Goal: Task Accomplishment & Management: Complete application form

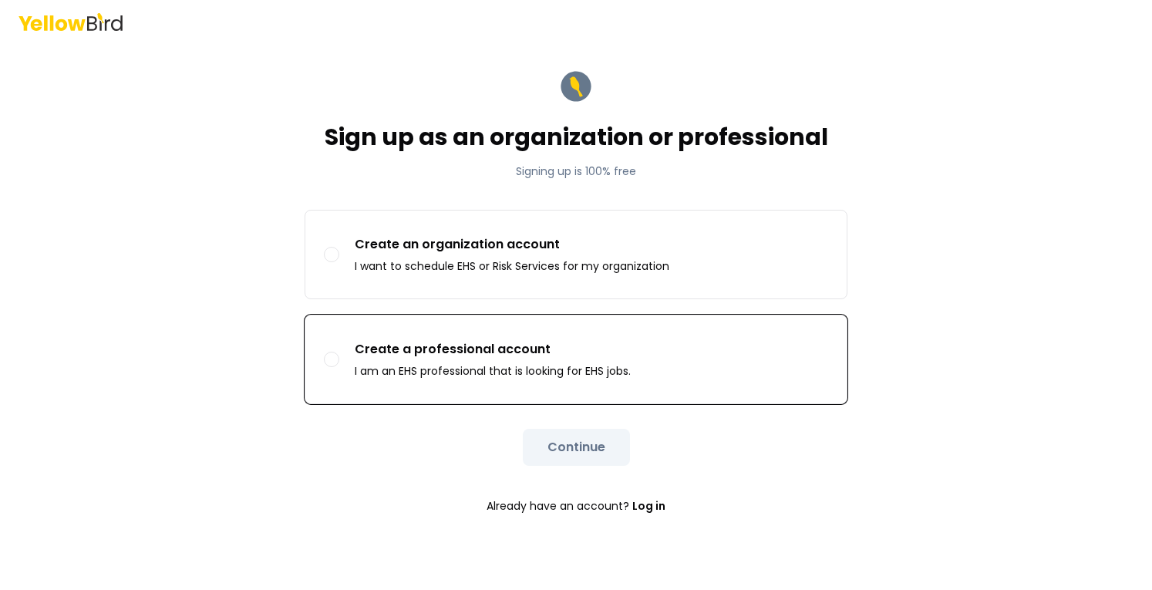
click at [506, 355] on p "Create a professional account" at bounding box center [493, 349] width 276 height 19
click at [339, 355] on button "Create a professional account I am an EHS professional that is looking for EHS …" at bounding box center [331, 359] width 15 height 15
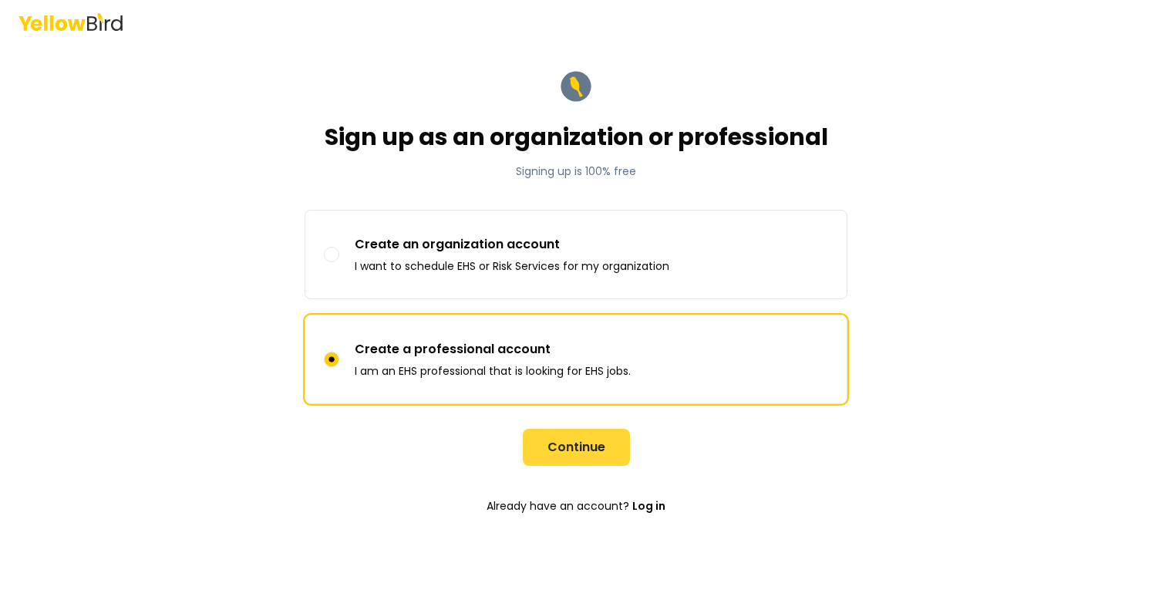
click at [577, 456] on button "Continue" at bounding box center [576, 447] width 107 height 37
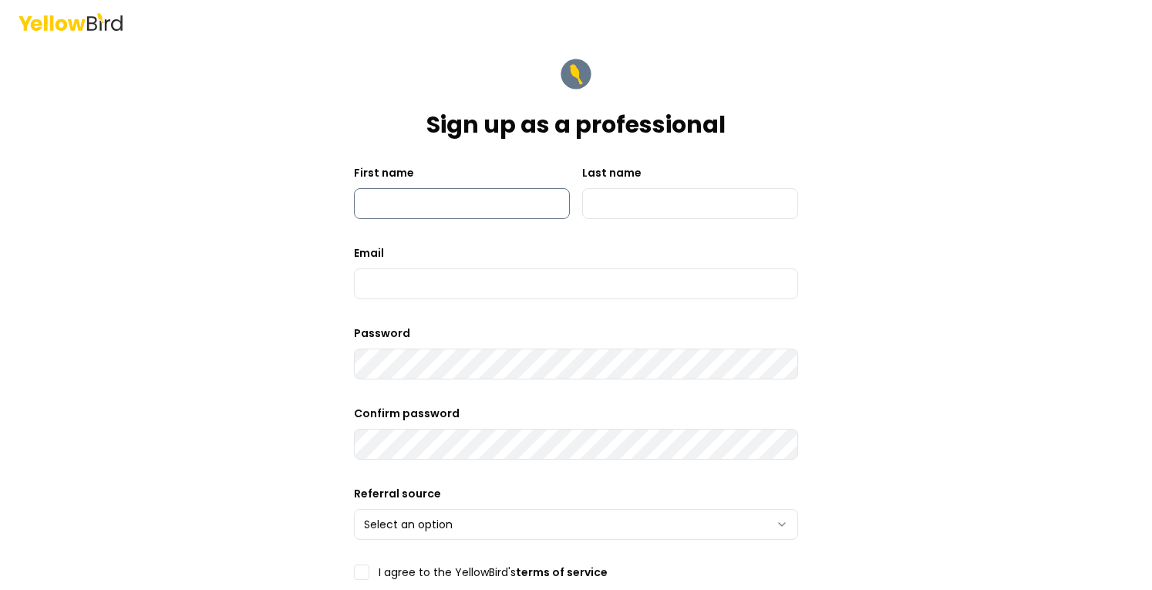
click at [434, 206] on input "First name" at bounding box center [462, 203] width 216 height 31
type input "*******"
type input "******"
type input "**********"
click at [419, 383] on form "**********" at bounding box center [576, 440] width 444 height 768
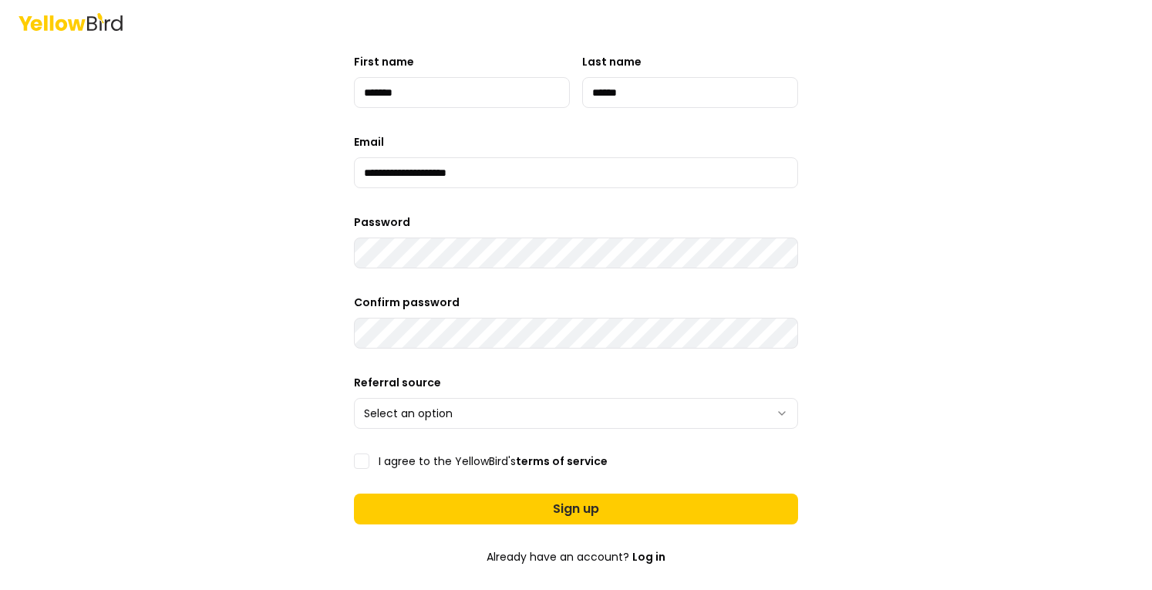
scroll to position [231, 0]
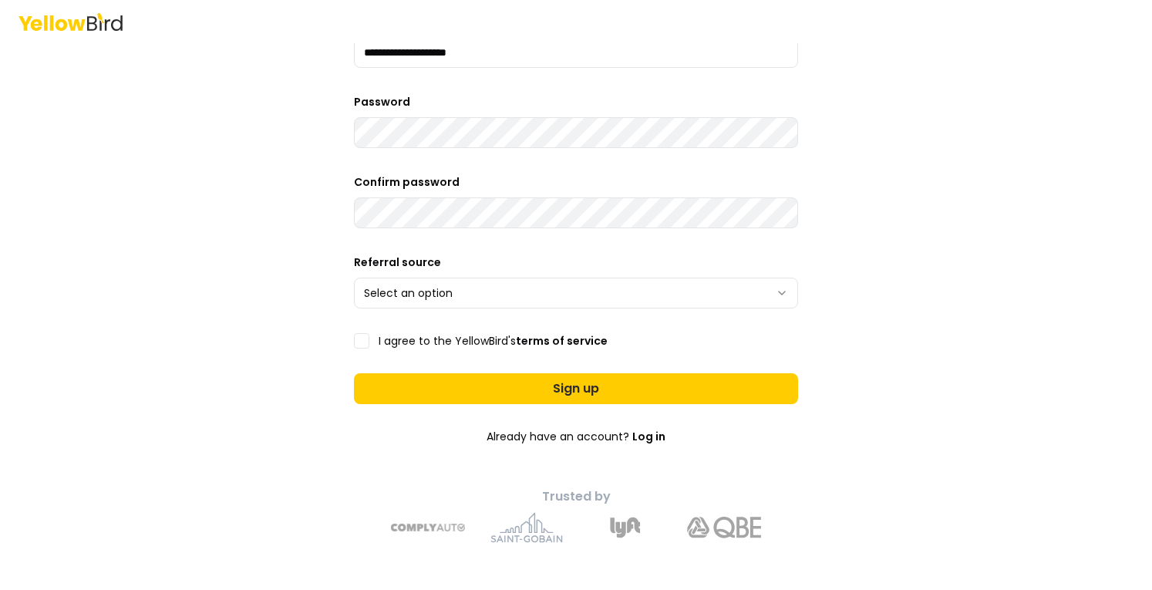
click at [523, 294] on html "**********" at bounding box center [576, 295] width 1152 height 590
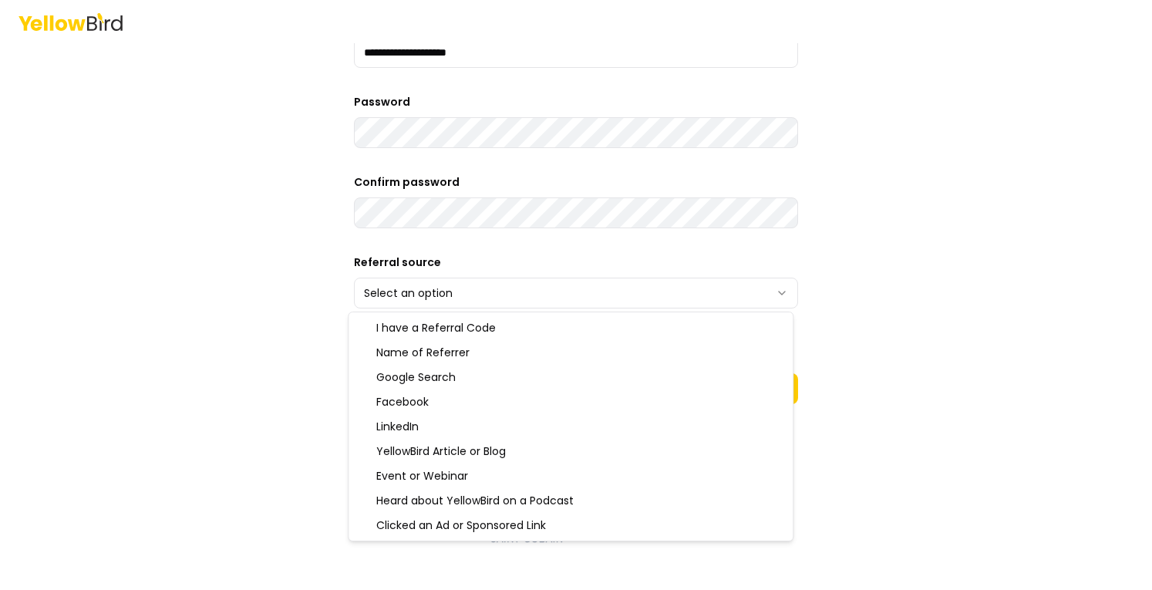
select select "******"
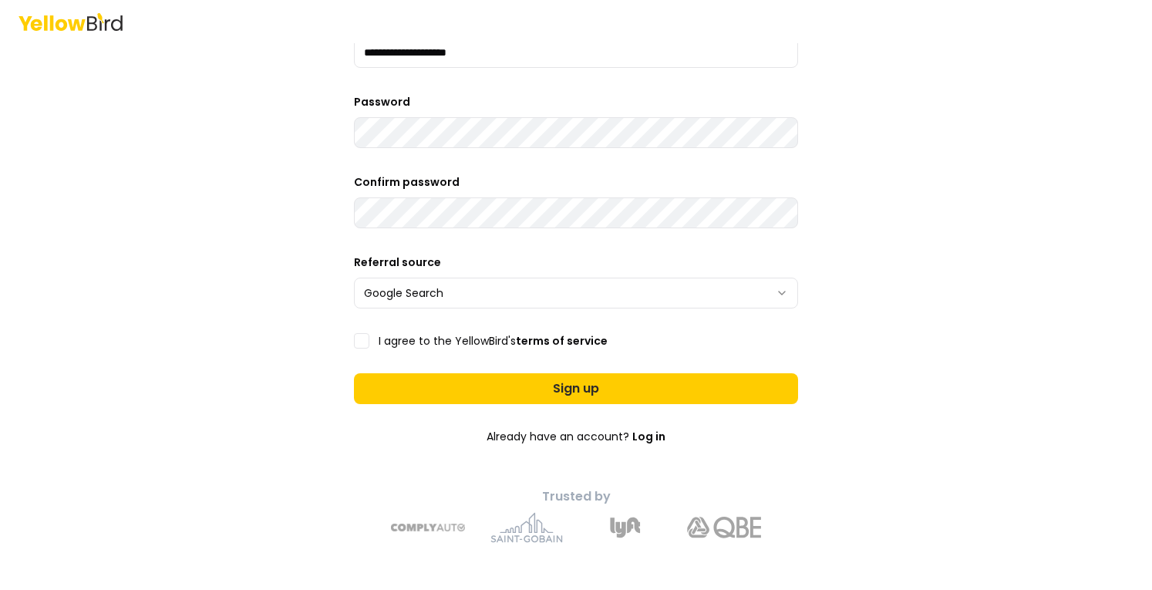
click at [362, 340] on button "I agree to the YellowBird's terms of service" at bounding box center [361, 340] width 15 height 15
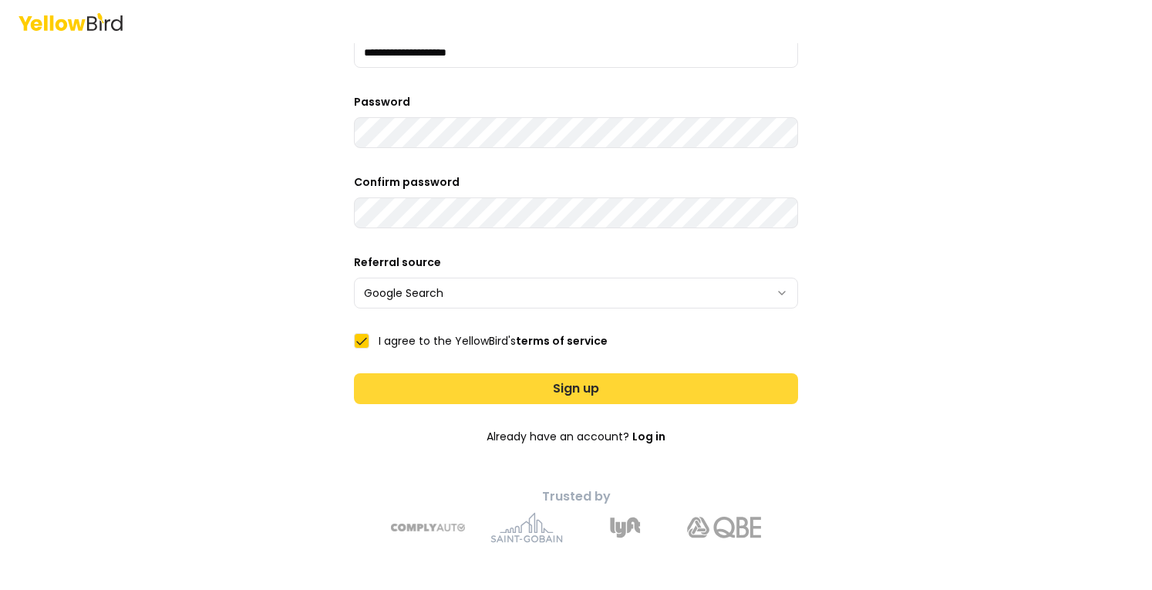
click at [573, 396] on button "Sign up" at bounding box center [576, 388] width 444 height 31
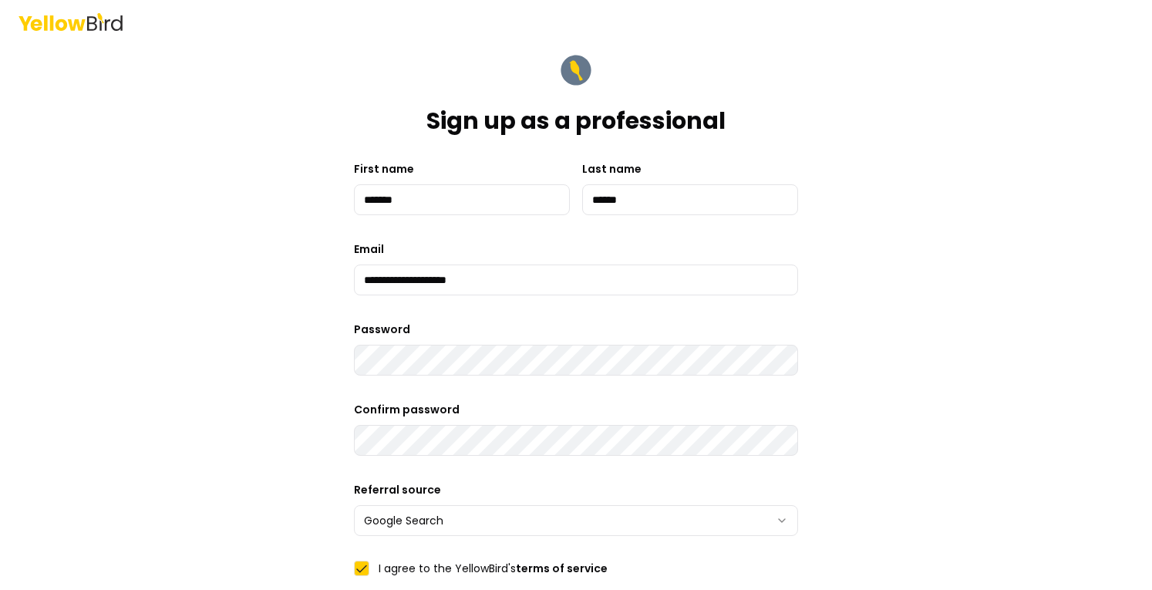
scroll to position [0, 0]
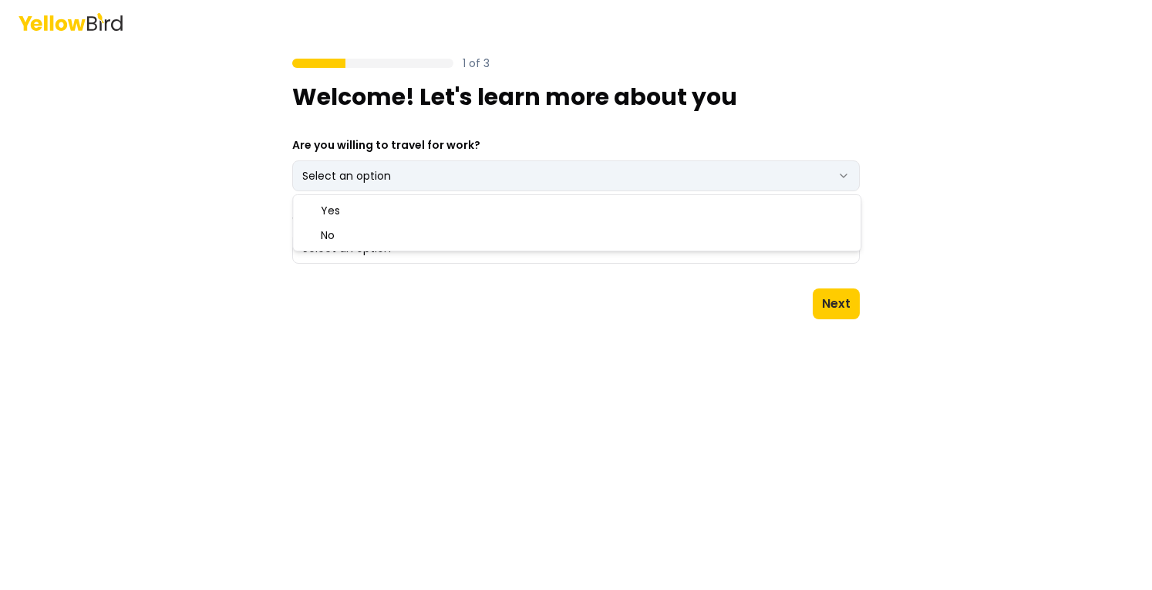
click at [559, 176] on html "1 of 3 Welcome! Let's learn more about you Are you willing to travel for work? …" at bounding box center [576, 295] width 1152 height 590
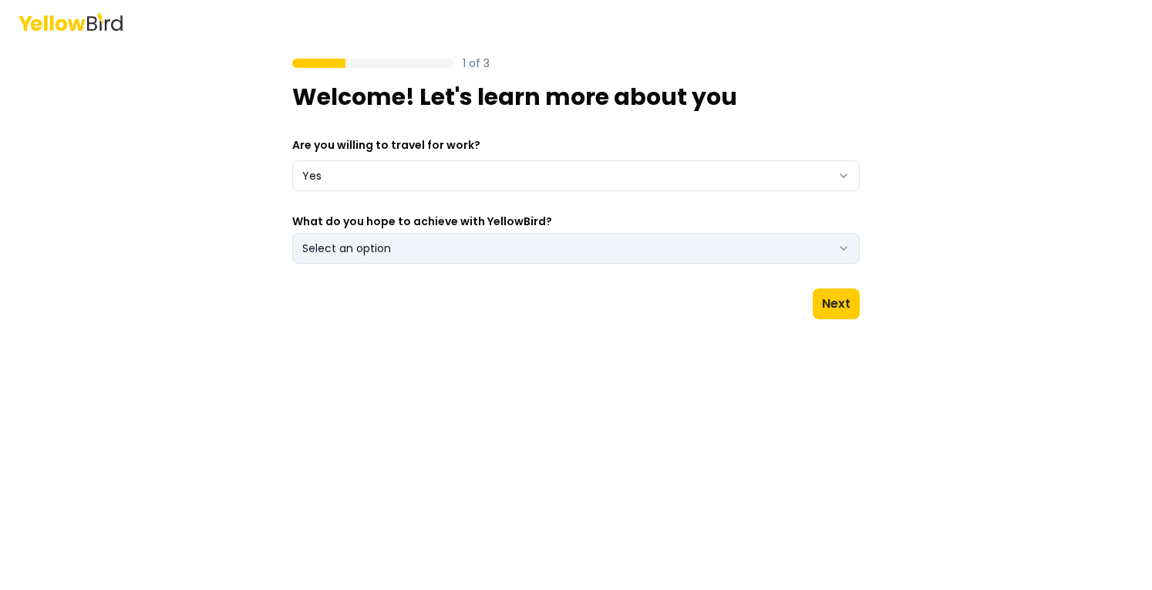
click at [555, 244] on button "Select an option" at bounding box center [575, 248] width 567 height 31
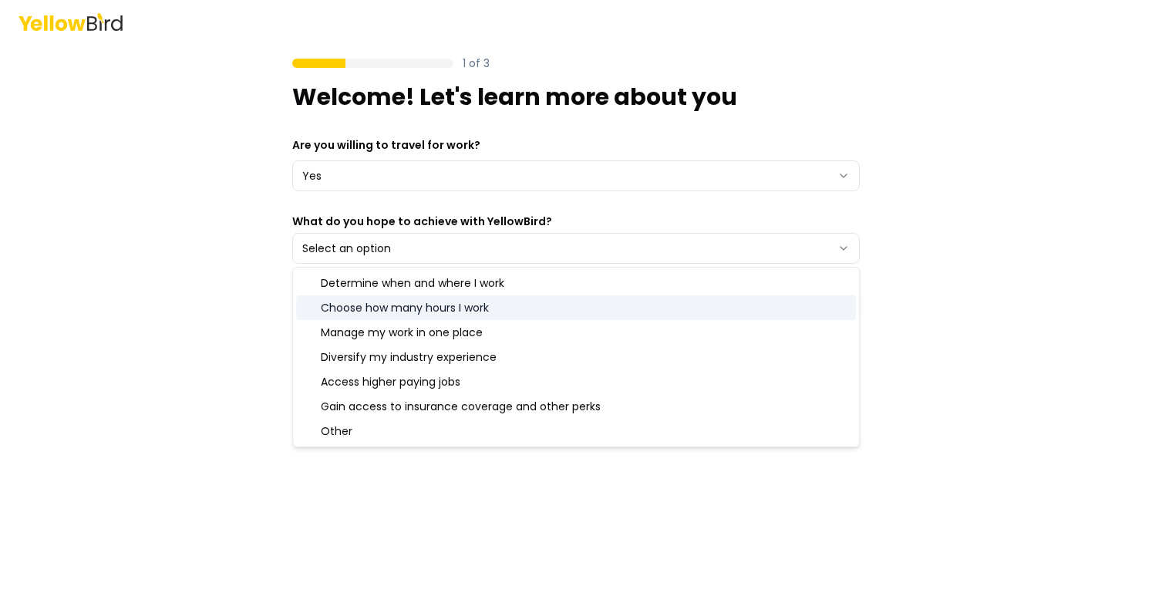
click at [474, 309] on div "Choose how many hours I work" at bounding box center [576, 307] width 560 height 25
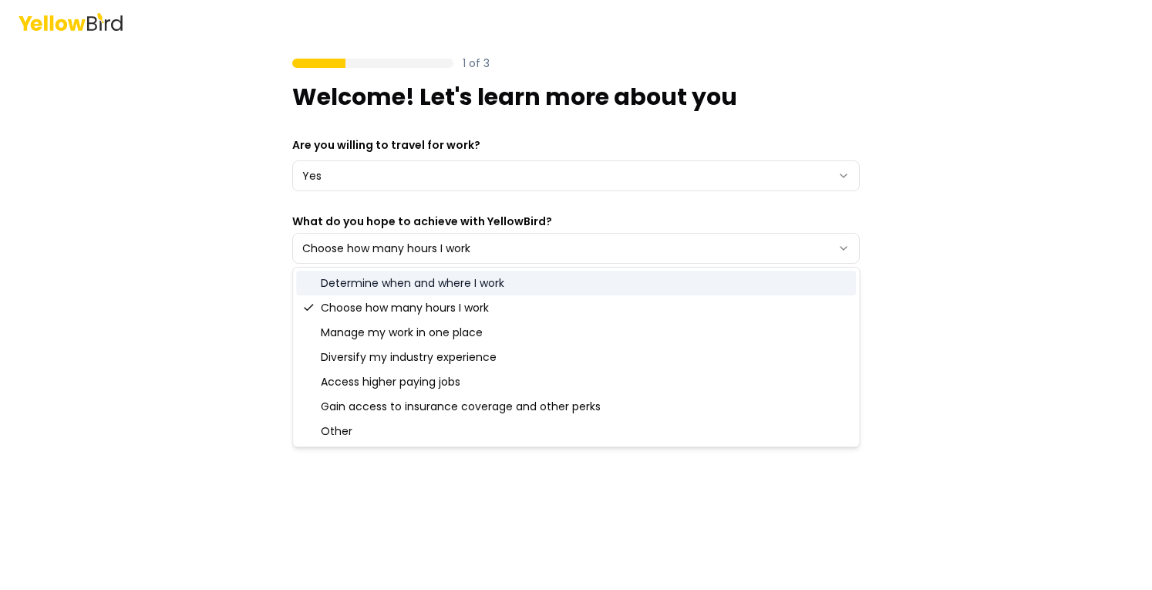
click at [478, 290] on div "Determine when and where I work" at bounding box center [576, 283] width 560 height 25
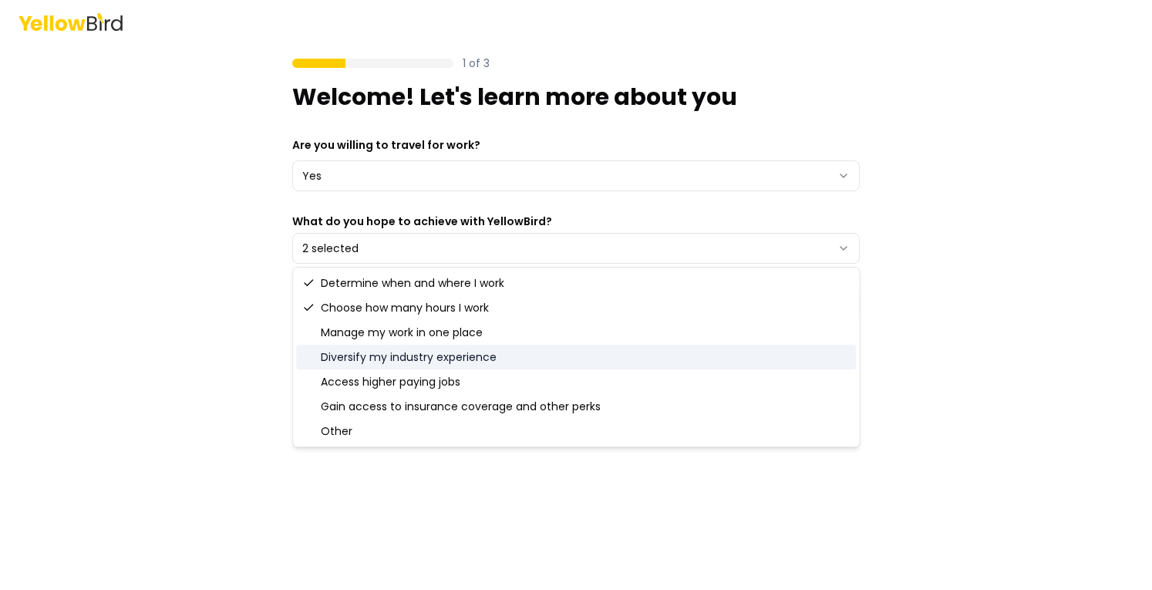
click at [468, 365] on div "Diversify my industry experience" at bounding box center [576, 357] width 560 height 25
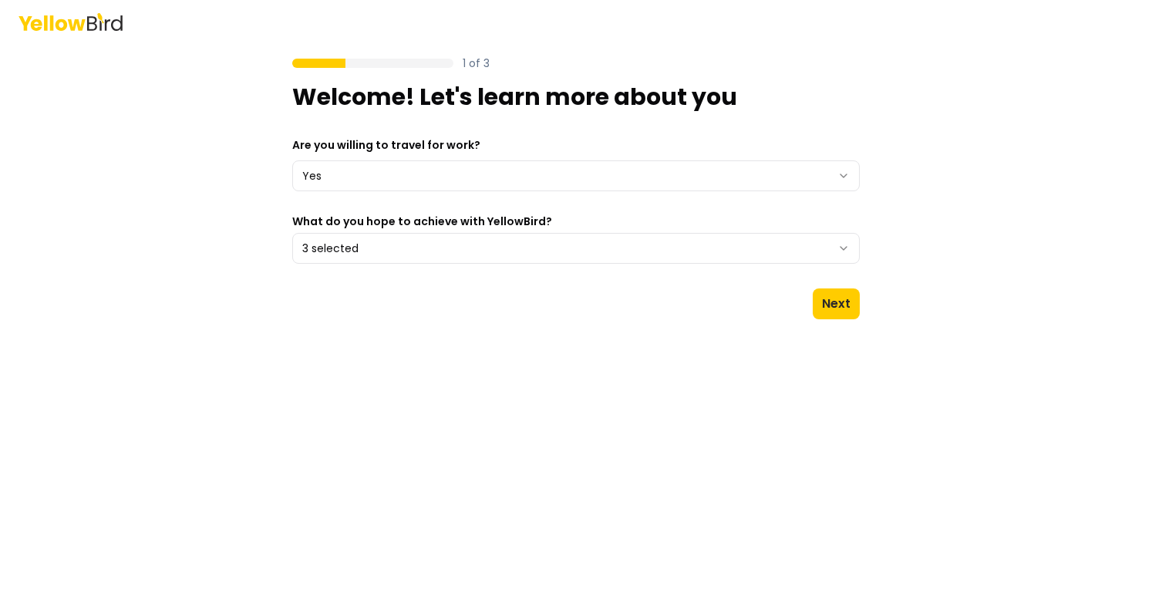
click at [927, 353] on div "1 of 3 Welcome! Let's learn more about you Are you willing to travel for work? …" at bounding box center [576, 295] width 1152 height 590
click at [837, 311] on button "Next" at bounding box center [836, 303] width 47 height 31
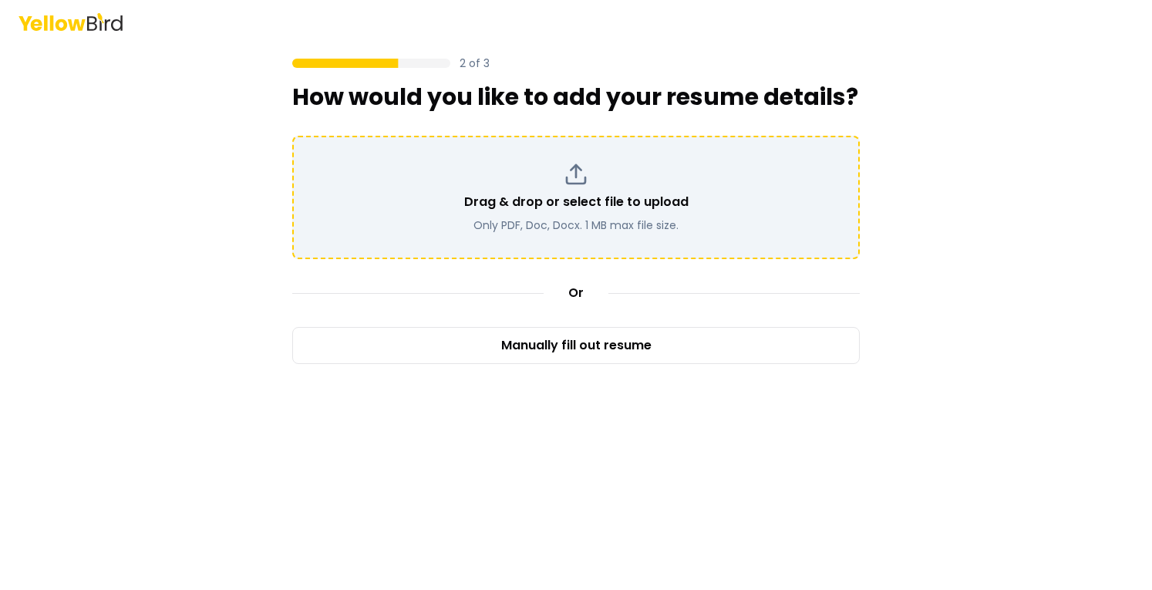
click at [674, 235] on div "Drag & drop or select file to upload Only PDF, Doc, Docx. 1 MB max file size." at bounding box center [575, 197] width 567 height 123
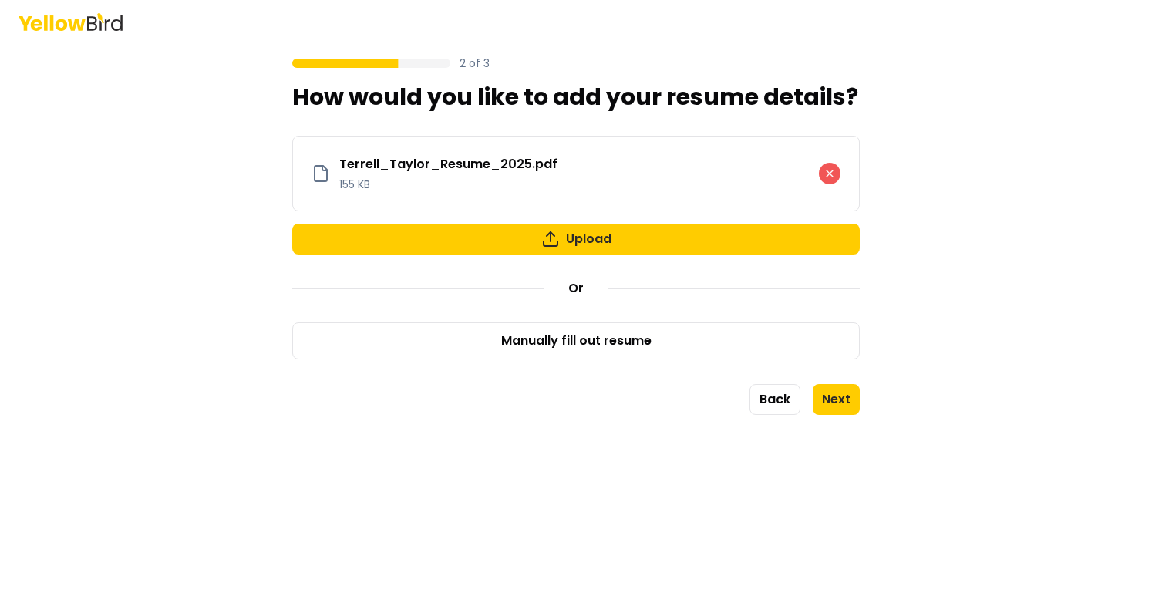
click at [833, 170] on icon at bounding box center [829, 173] width 6 height 6
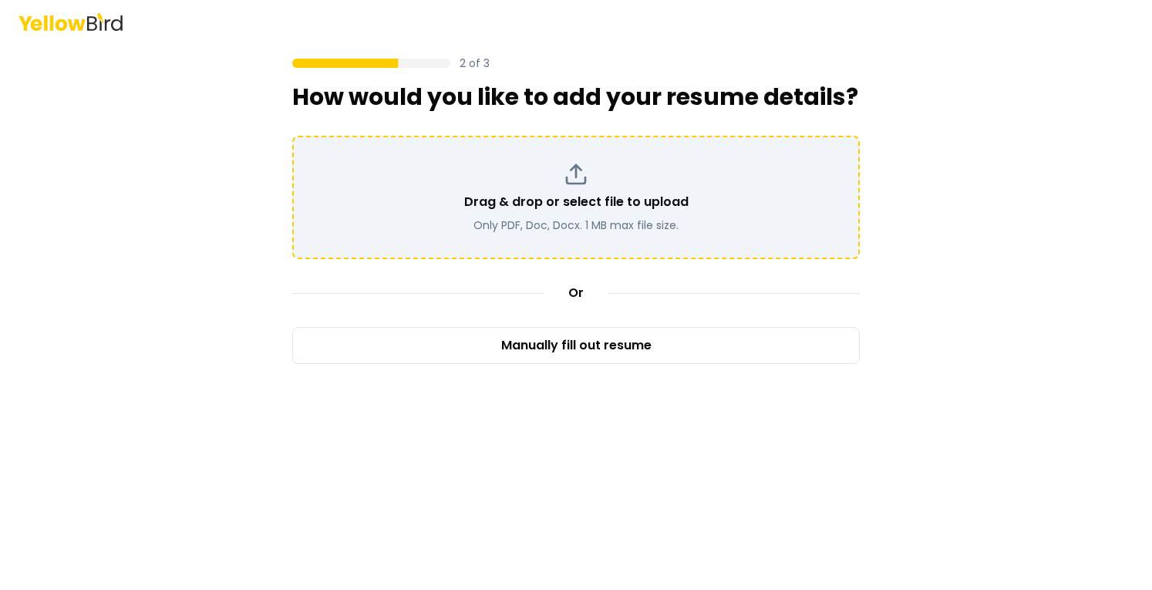
click at [642, 212] on div "Drag & drop or select file to upload Only PDF, Doc, Docx. 1 MB max file size." at bounding box center [576, 197] width 540 height 71
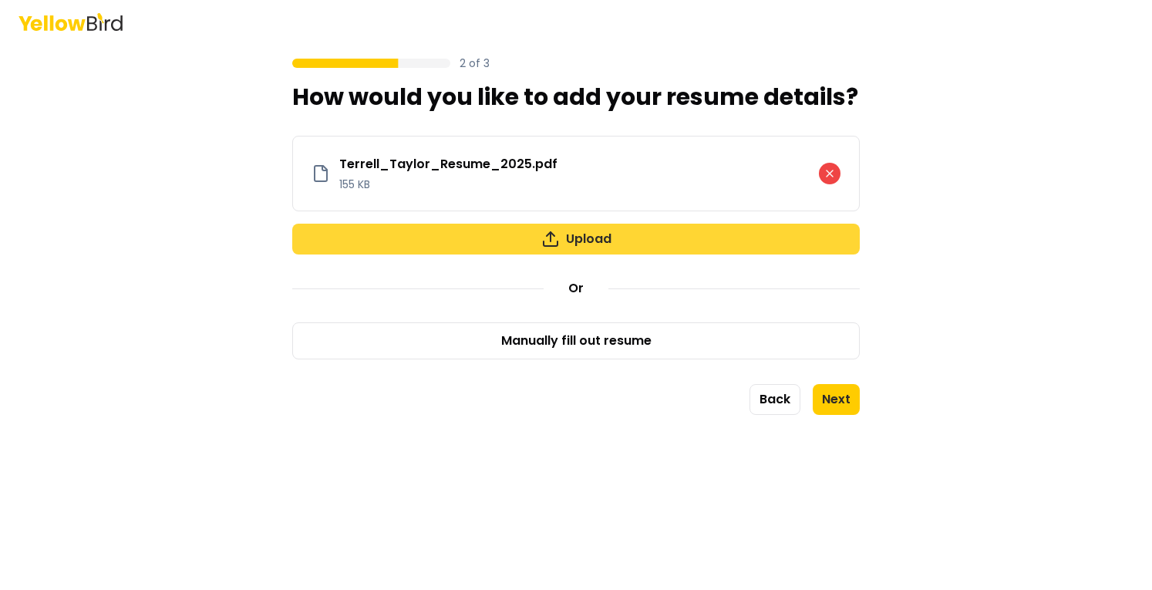
click at [618, 246] on button "Upload" at bounding box center [575, 239] width 567 height 31
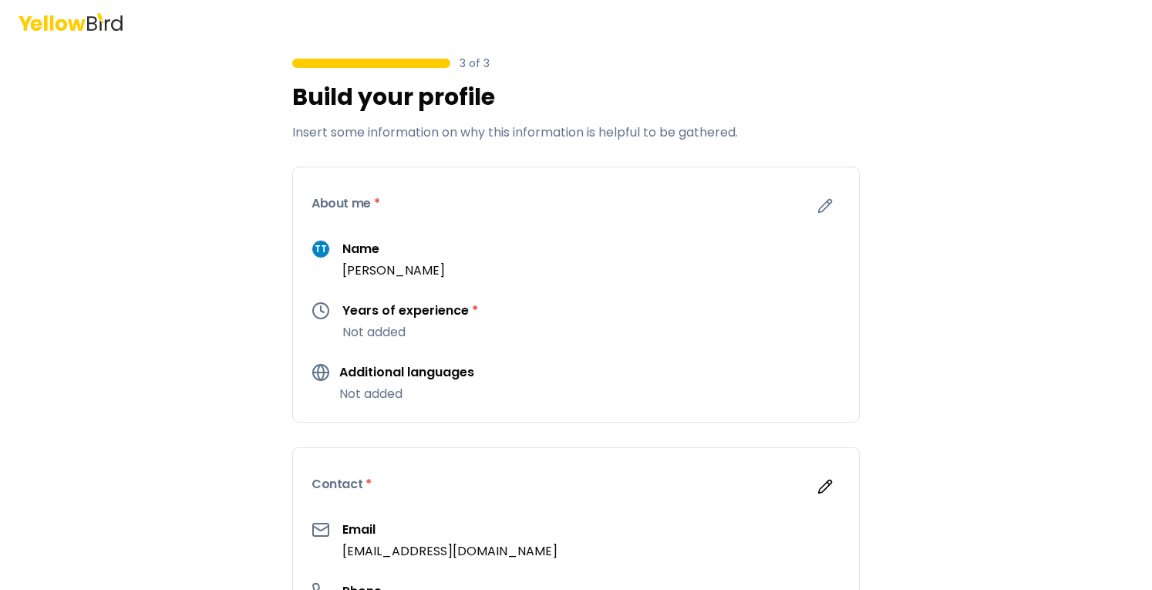
click at [437, 337] on p "Not added" at bounding box center [410, 332] width 136 height 19
click at [335, 318] on div "Years of experience * Not added" at bounding box center [575, 321] width 529 height 40
click at [819, 209] on icon "button" at bounding box center [825, 206] width 13 height 13
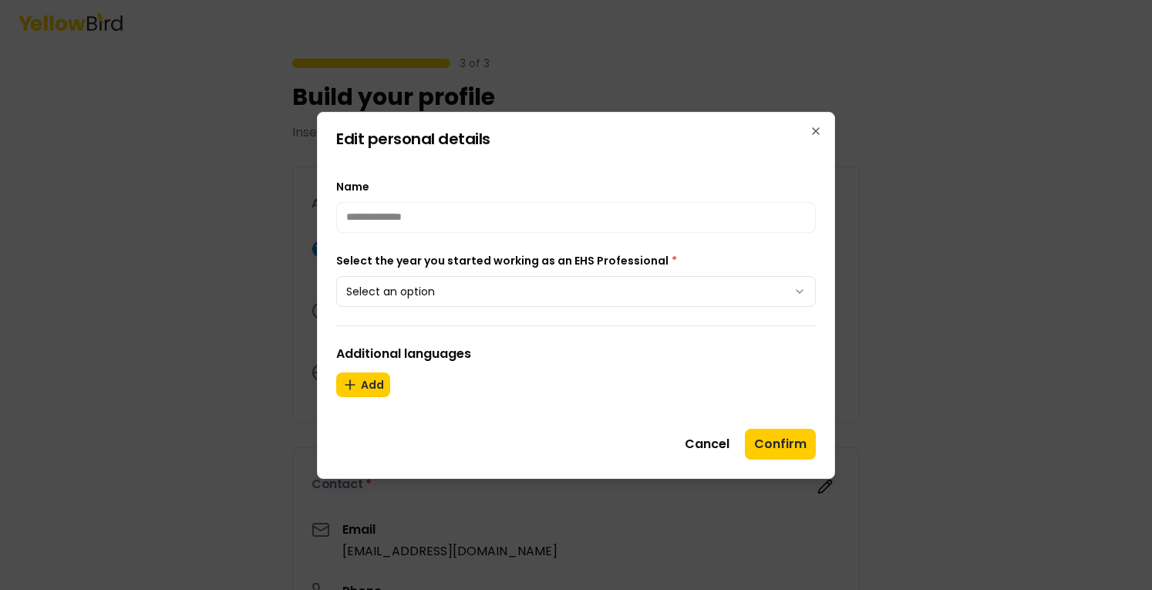
click at [466, 288] on button "Select an option" at bounding box center [576, 291] width 480 height 31
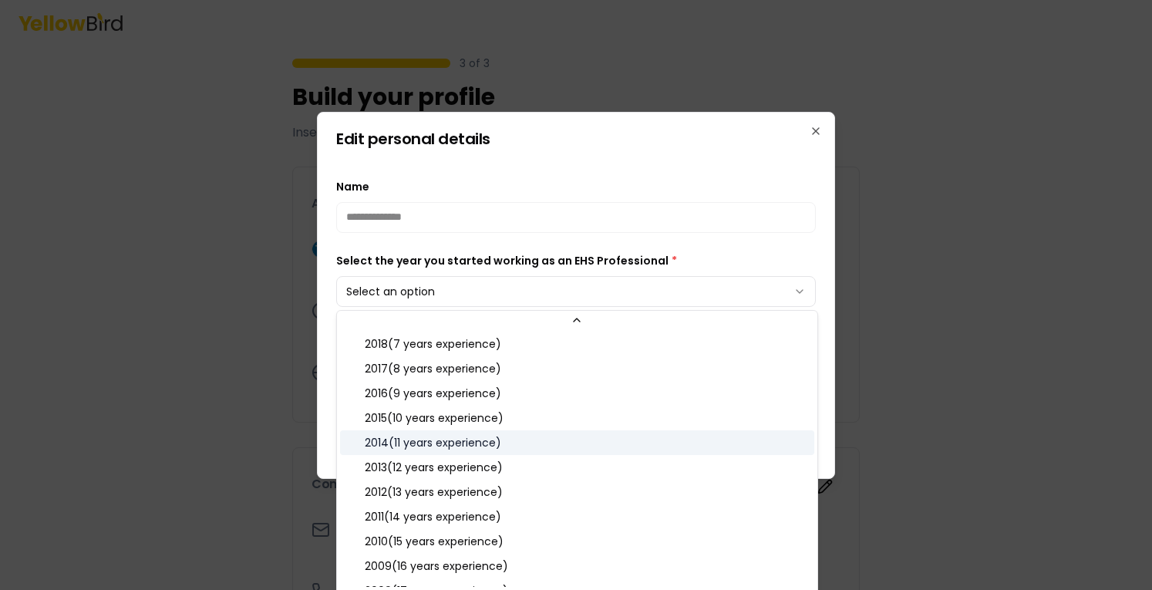
scroll to position [154, 0]
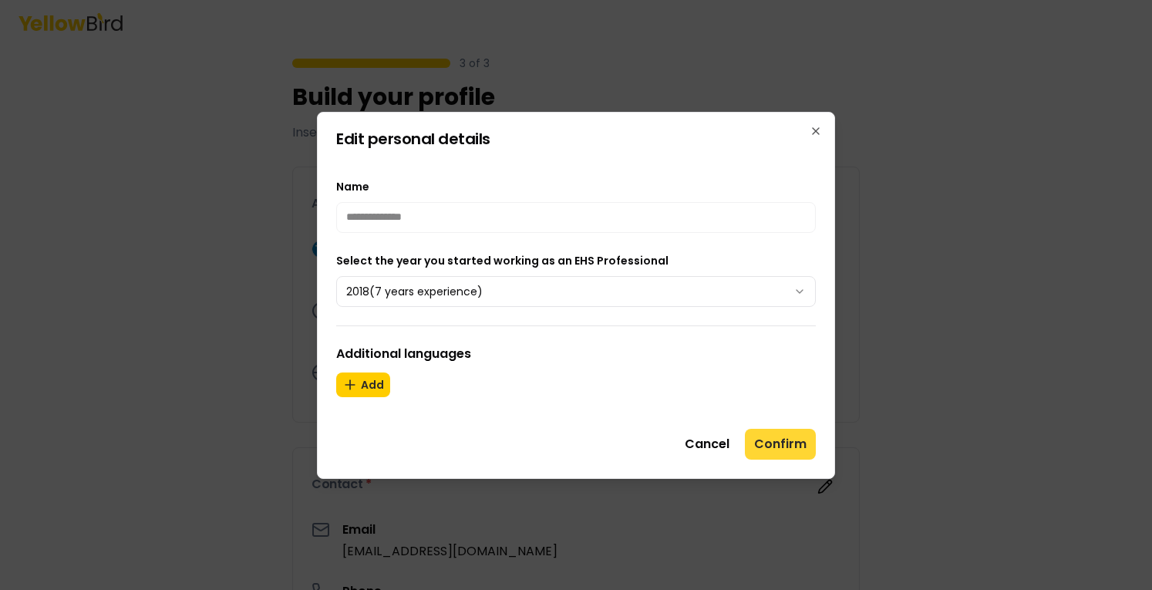
click at [783, 454] on button "Confirm" at bounding box center [780, 444] width 71 height 31
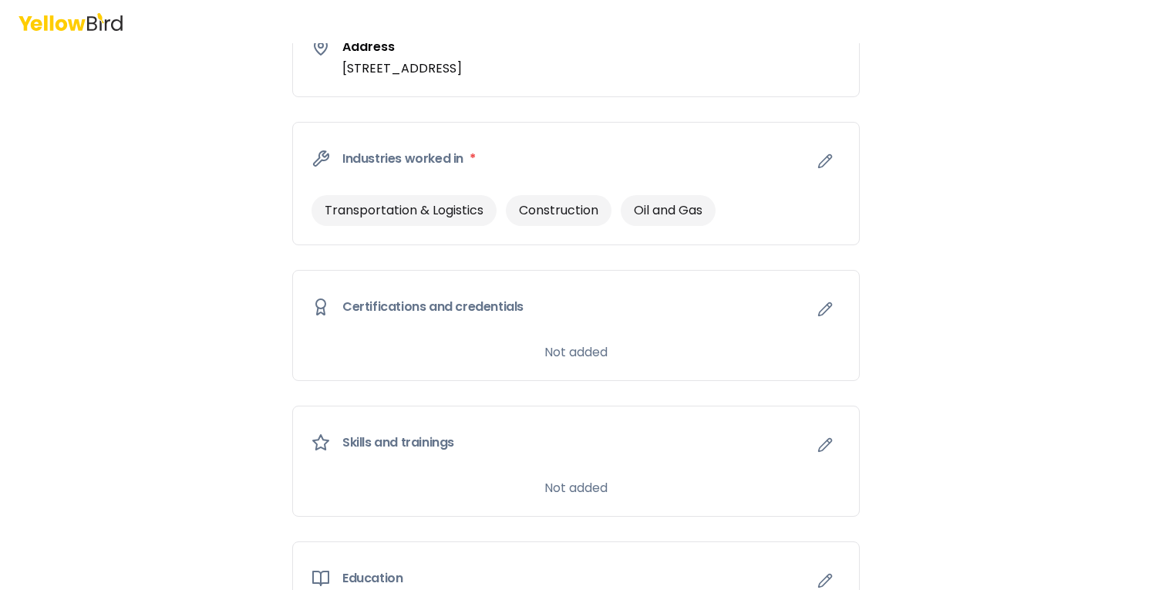
scroll to position [617, 0]
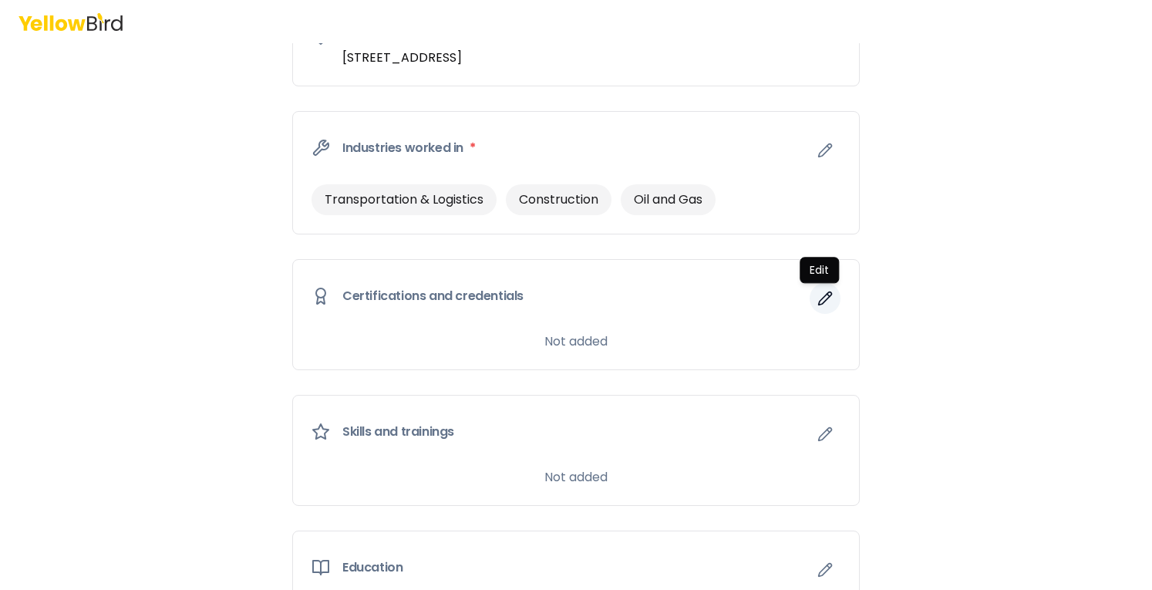
click at [820, 301] on icon "button" at bounding box center [824, 298] width 15 height 15
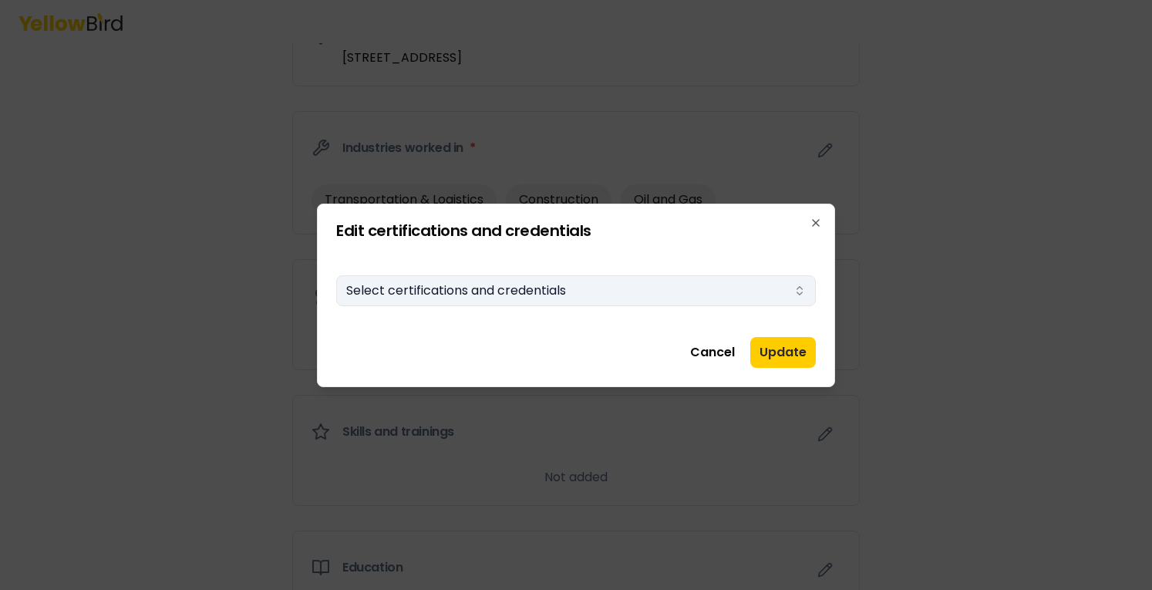
click at [596, 292] on button "Select certifications and credentials" at bounding box center [576, 290] width 480 height 31
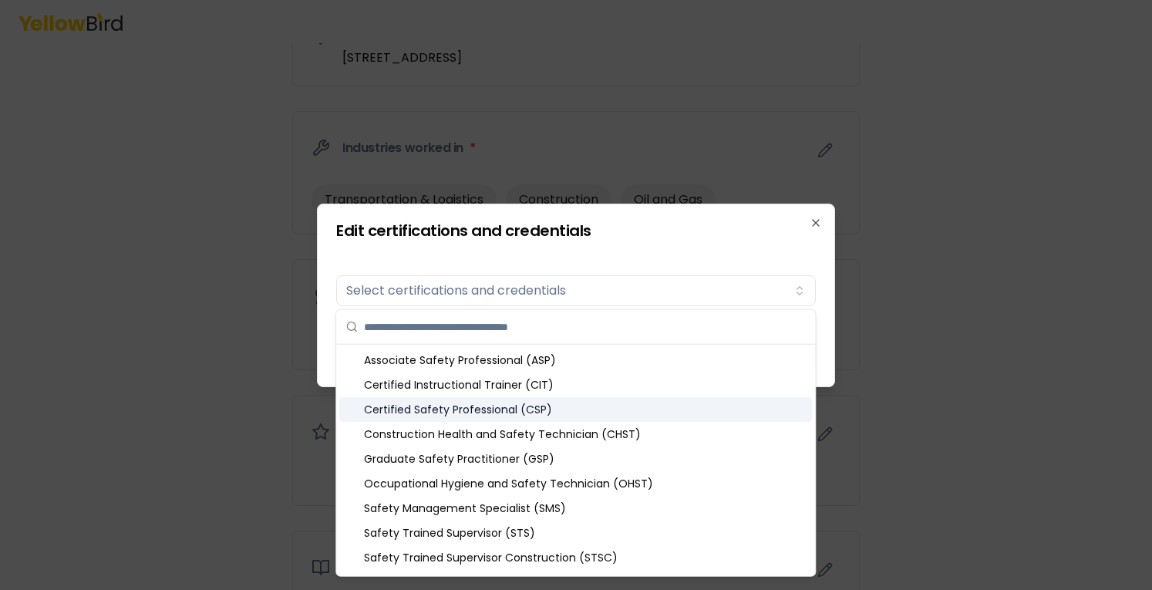
click at [483, 408] on div "Certified Safety Professional (CSP)" at bounding box center [575, 409] width 473 height 25
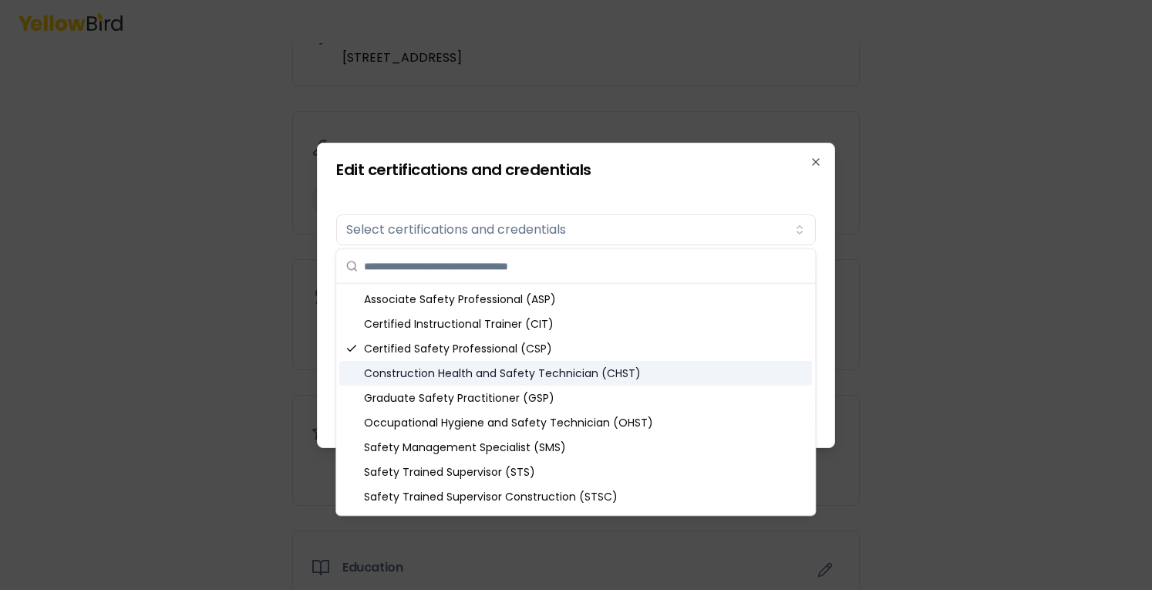
click at [490, 379] on div "Construction Health and Safety Technician (CHST)" at bounding box center [575, 373] width 473 height 25
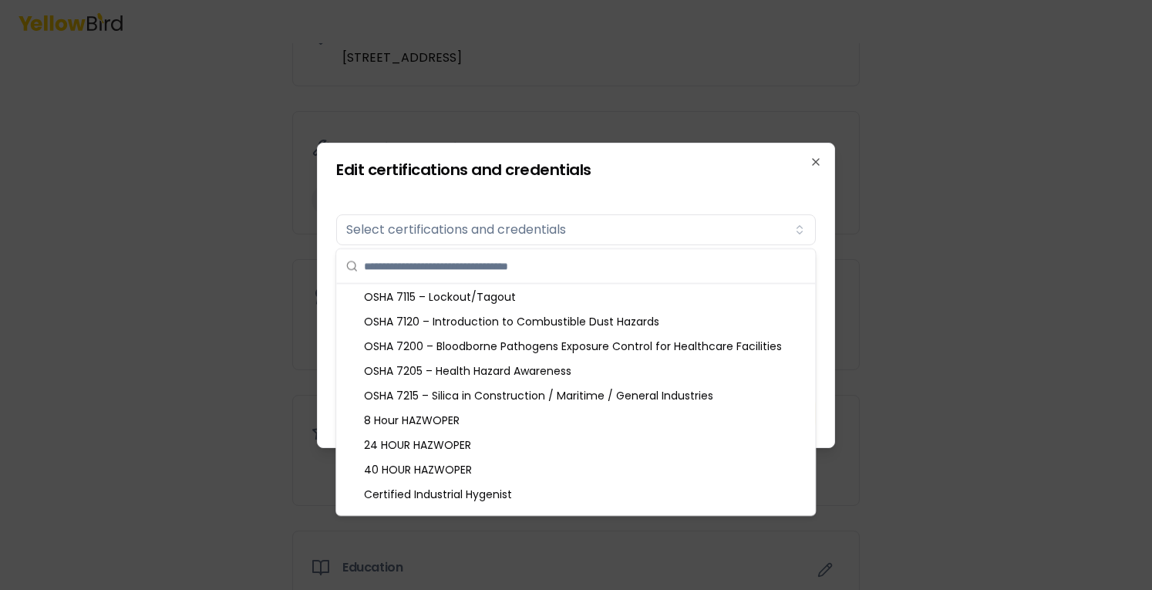
scroll to position [1380, 0]
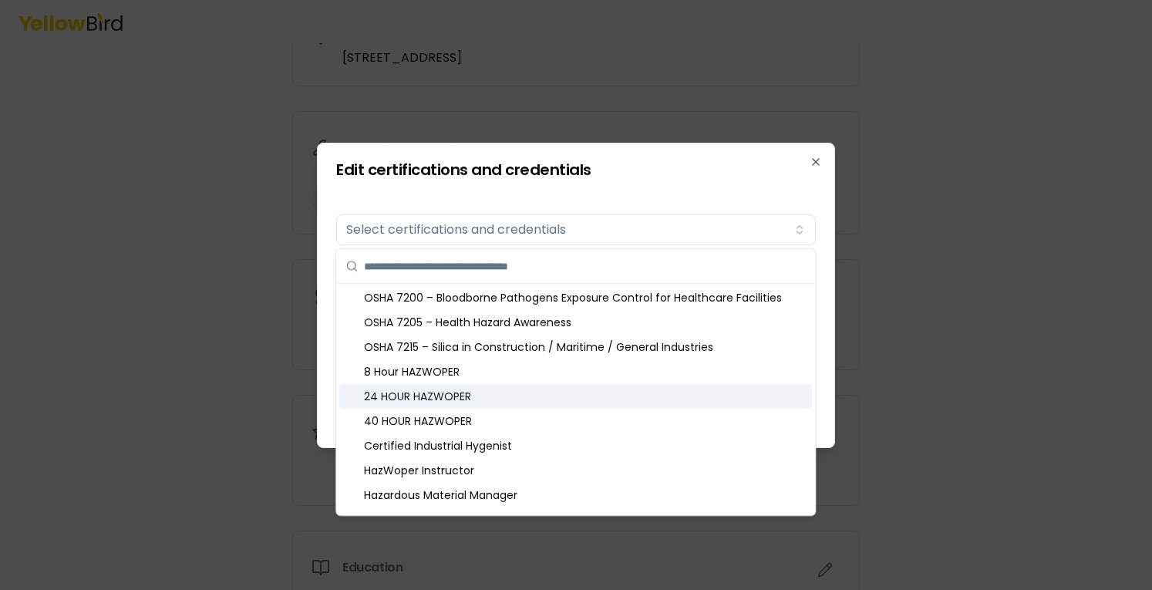
click at [675, 402] on div "24 HOUR HAZWOPER" at bounding box center [575, 396] width 473 height 25
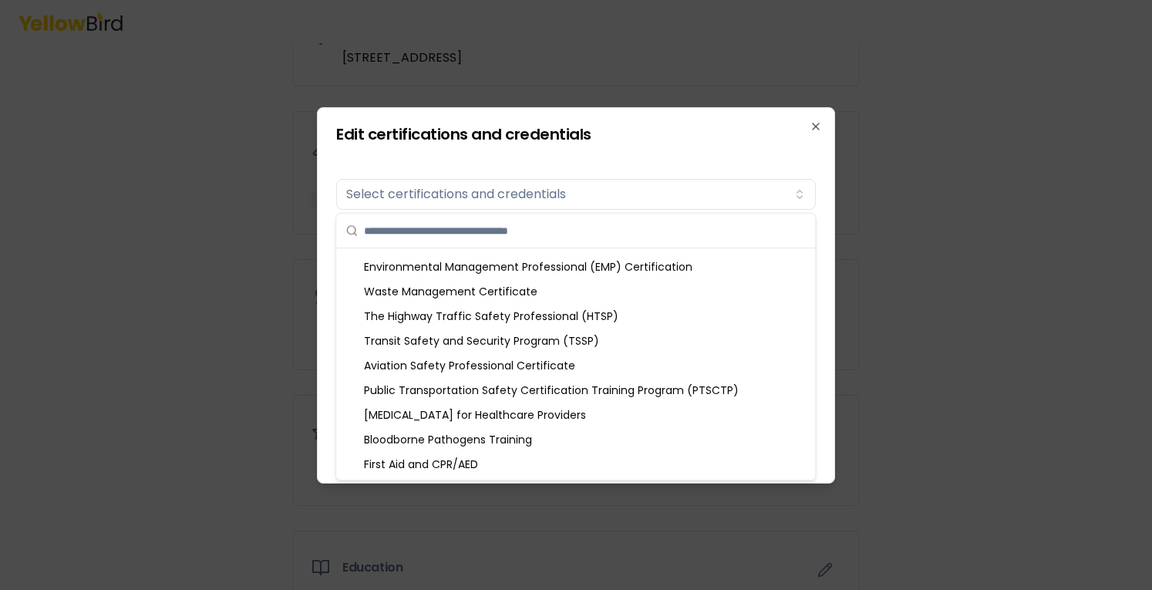
scroll to position [1874, 0]
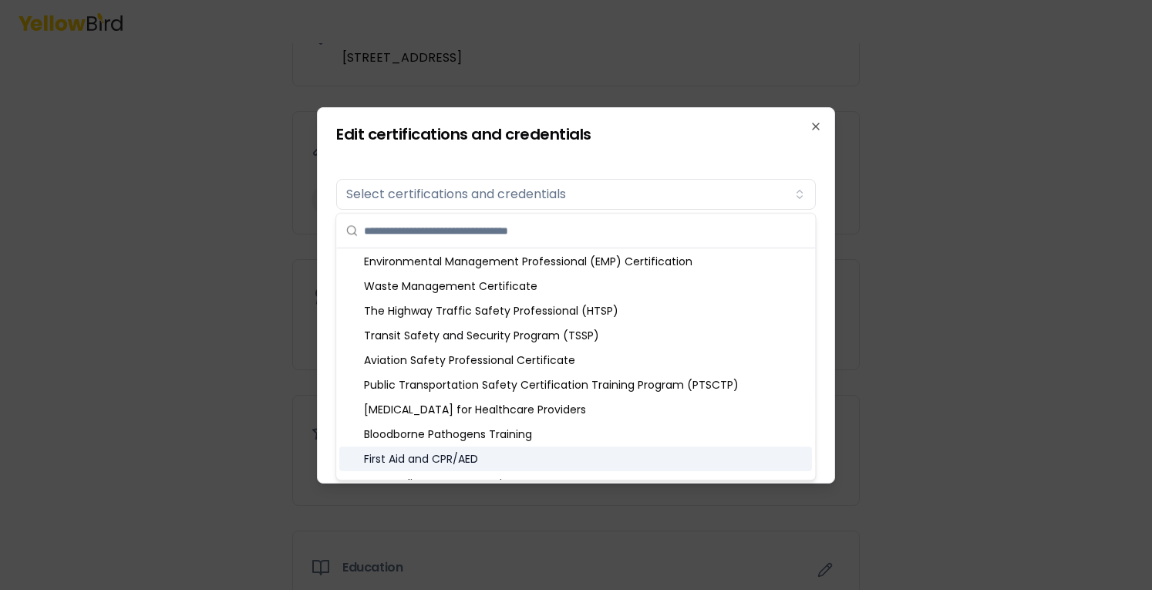
click at [749, 446] on div "First Aid and CPR/AED" at bounding box center [575, 458] width 473 height 25
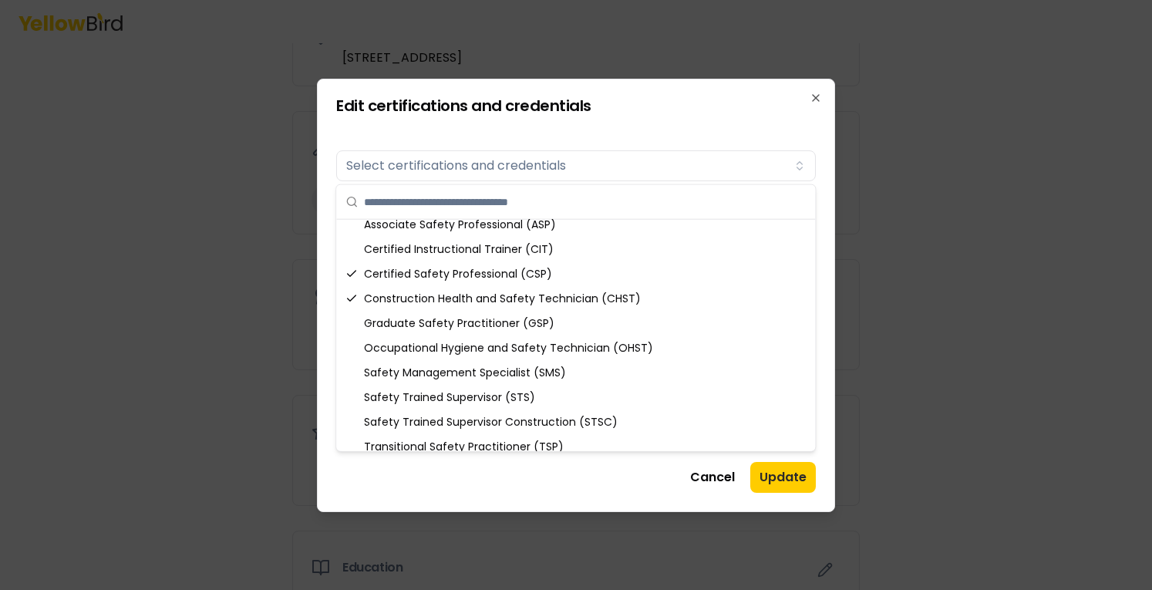
scroll to position [0, 0]
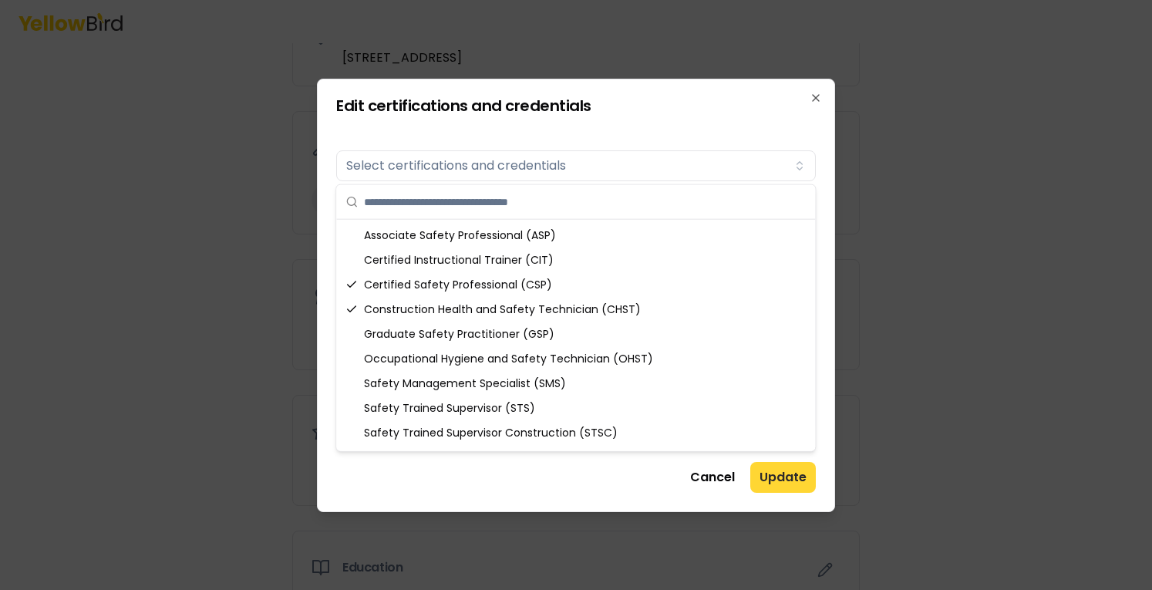
click at [770, 474] on button "Update" at bounding box center [783, 477] width 66 height 31
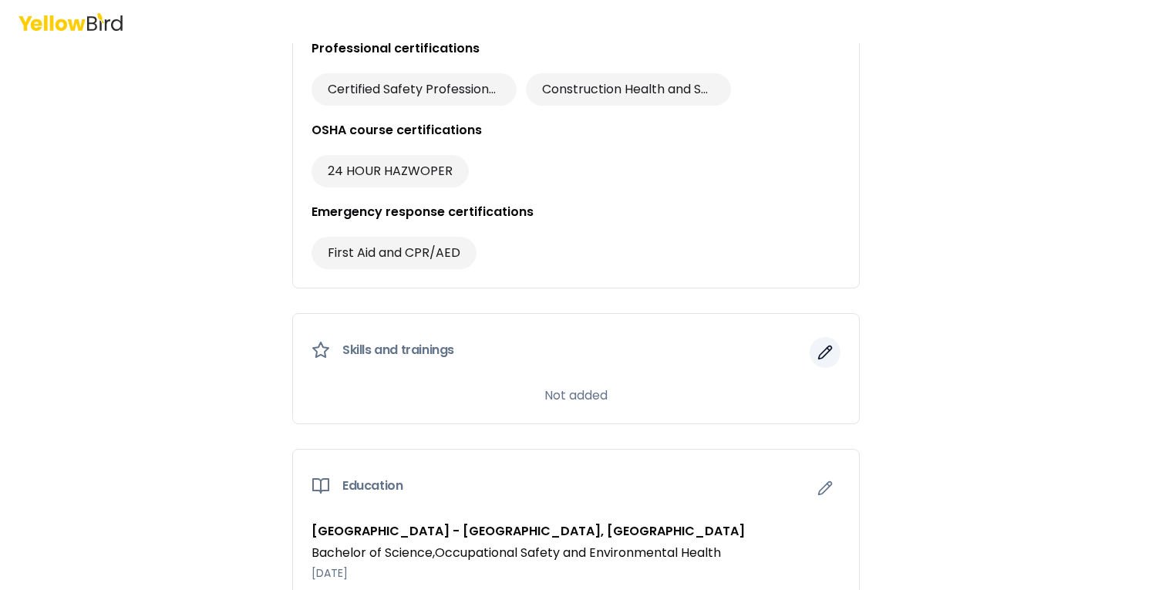
scroll to position [1016, 0]
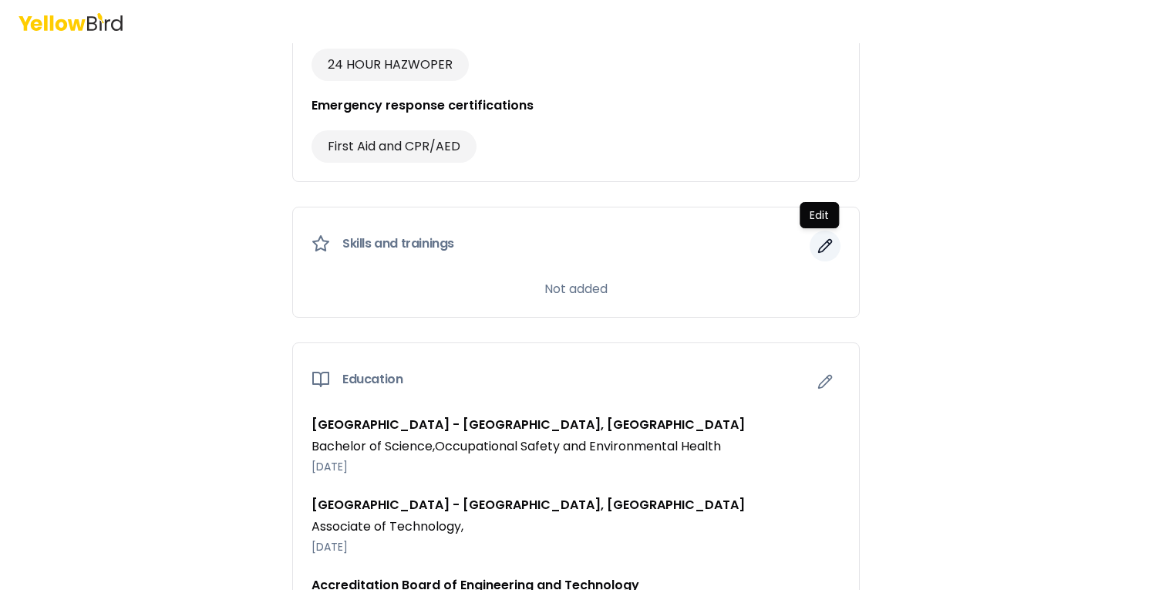
click at [819, 241] on icon "button" at bounding box center [825, 246] width 13 height 13
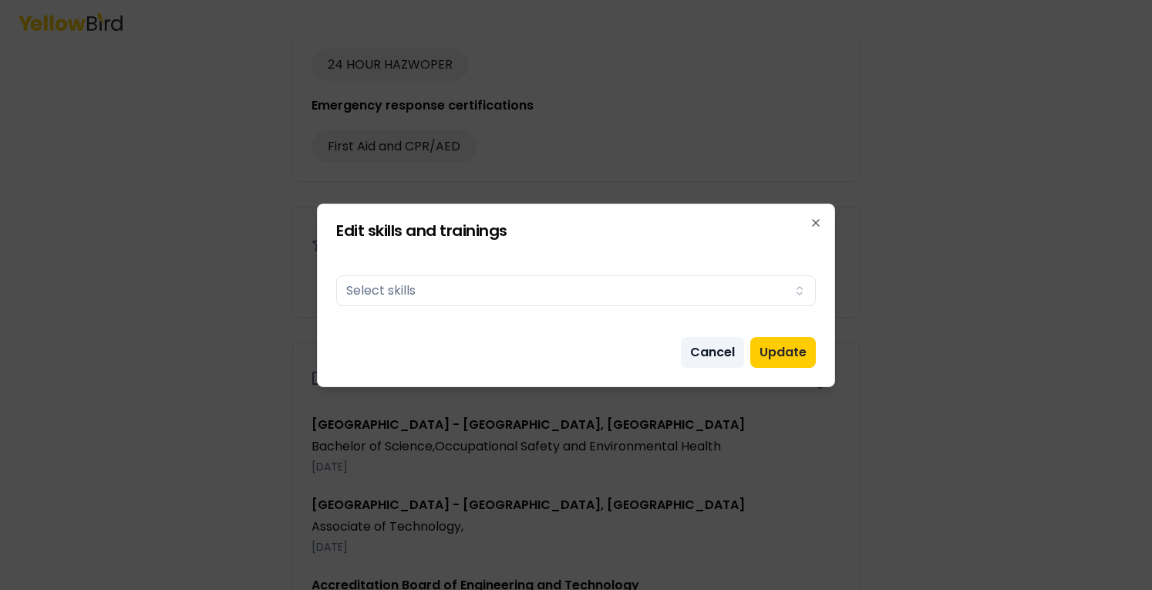
click at [724, 345] on button "Cancel" at bounding box center [712, 352] width 63 height 31
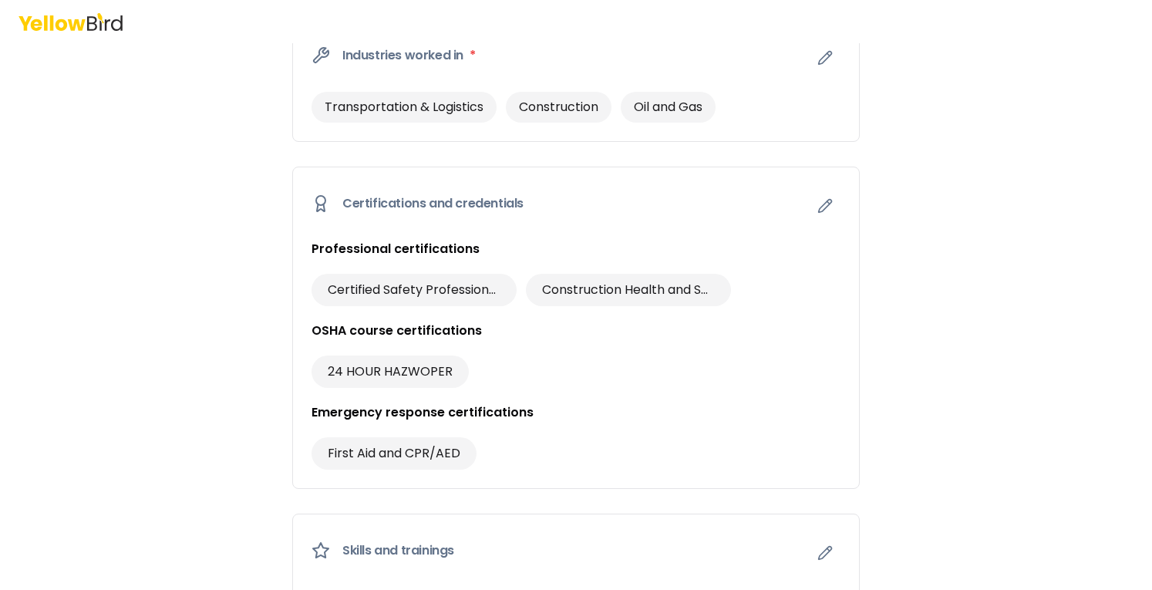
scroll to position [708, 0]
click at [817, 207] on icon "button" at bounding box center [824, 207] width 15 height 15
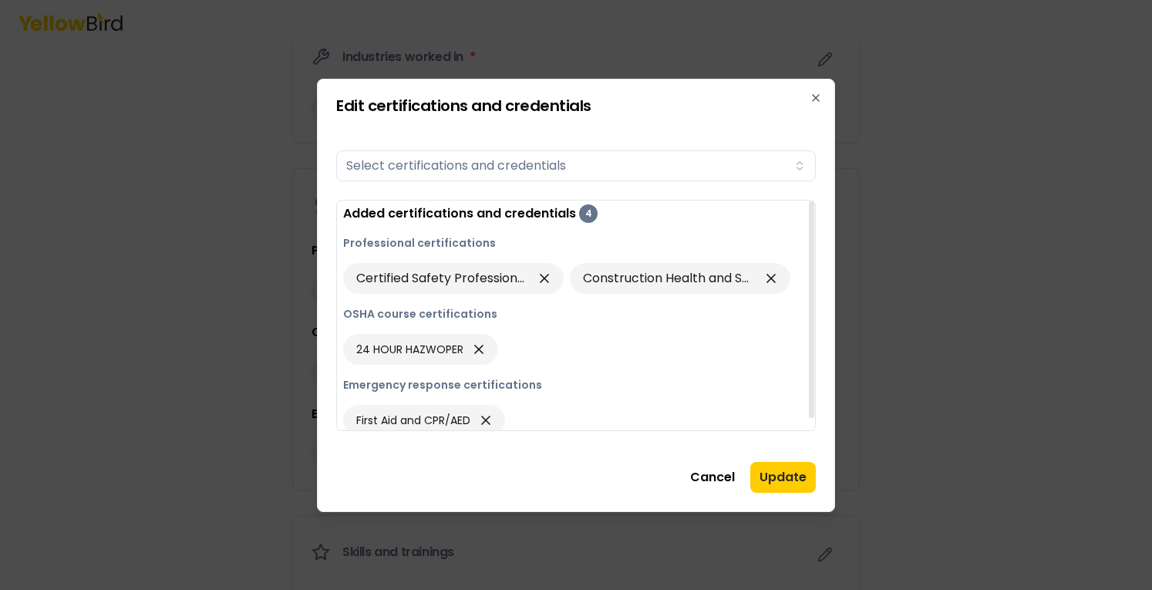
scroll to position [0, 0]
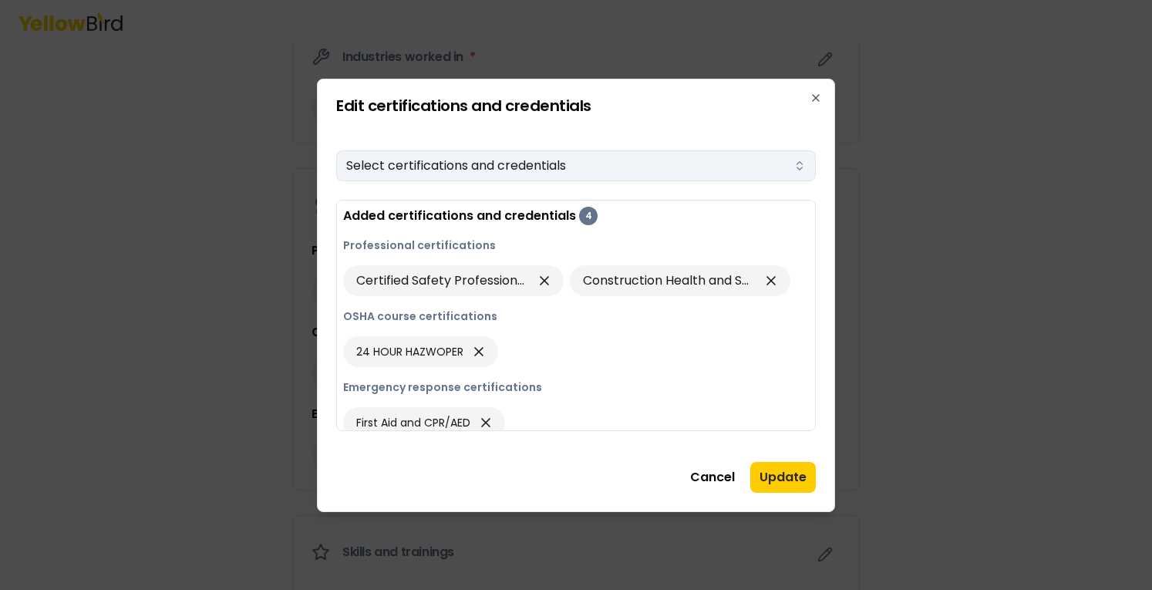
click at [513, 171] on button "Select certifications and credentials" at bounding box center [576, 165] width 480 height 31
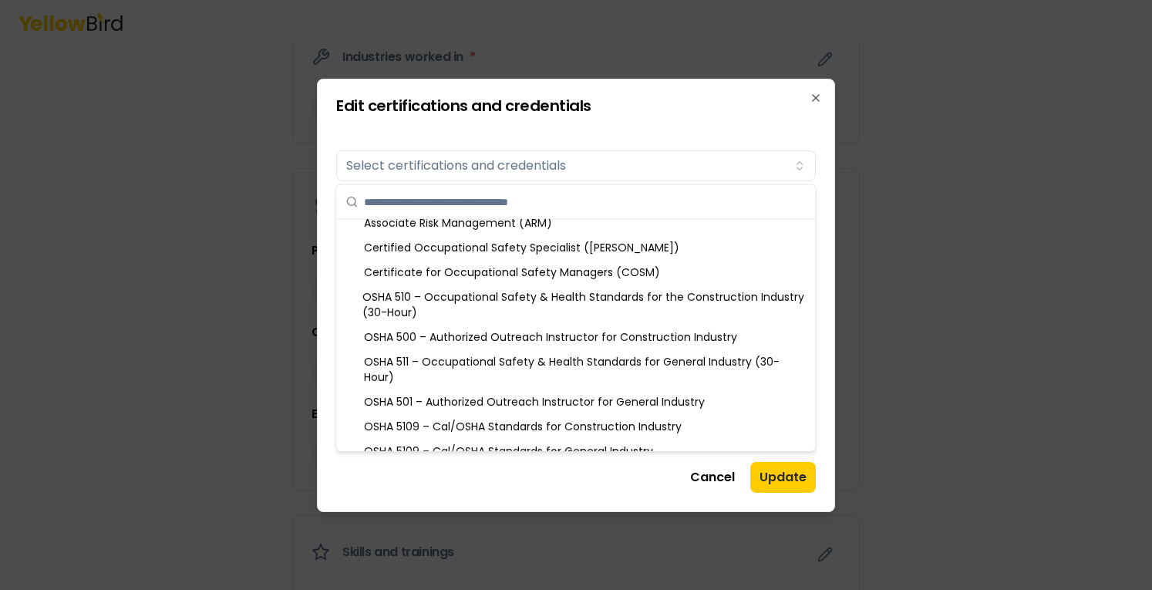
scroll to position [701, 0]
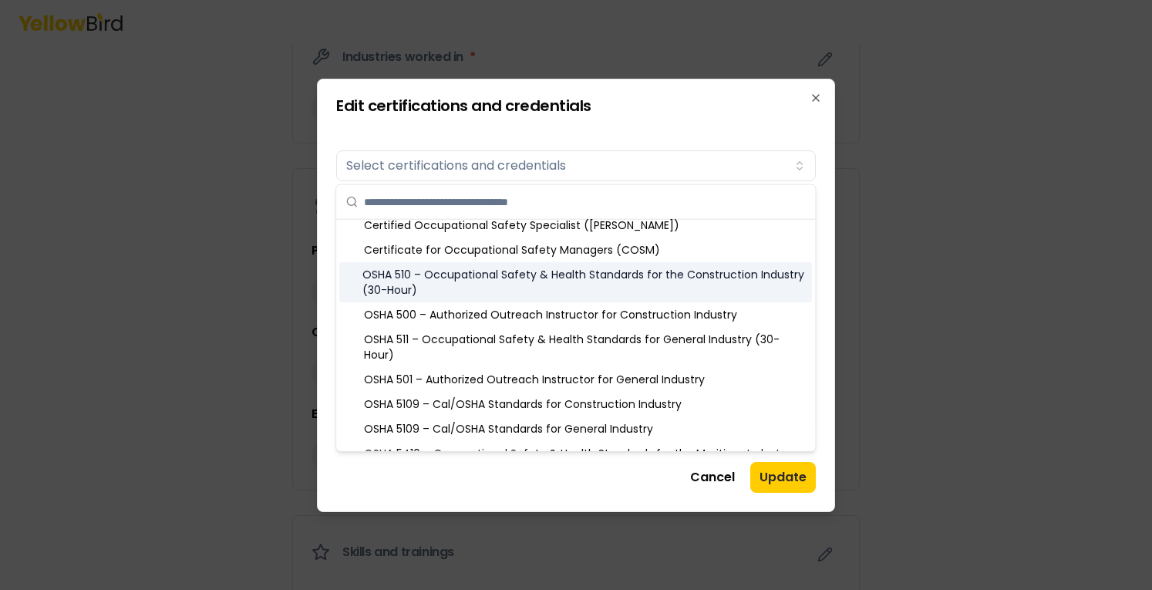
click at [705, 281] on div "OSHA 510 – Occupational Safety & Health Standards for the Construction Industry…" at bounding box center [575, 282] width 473 height 40
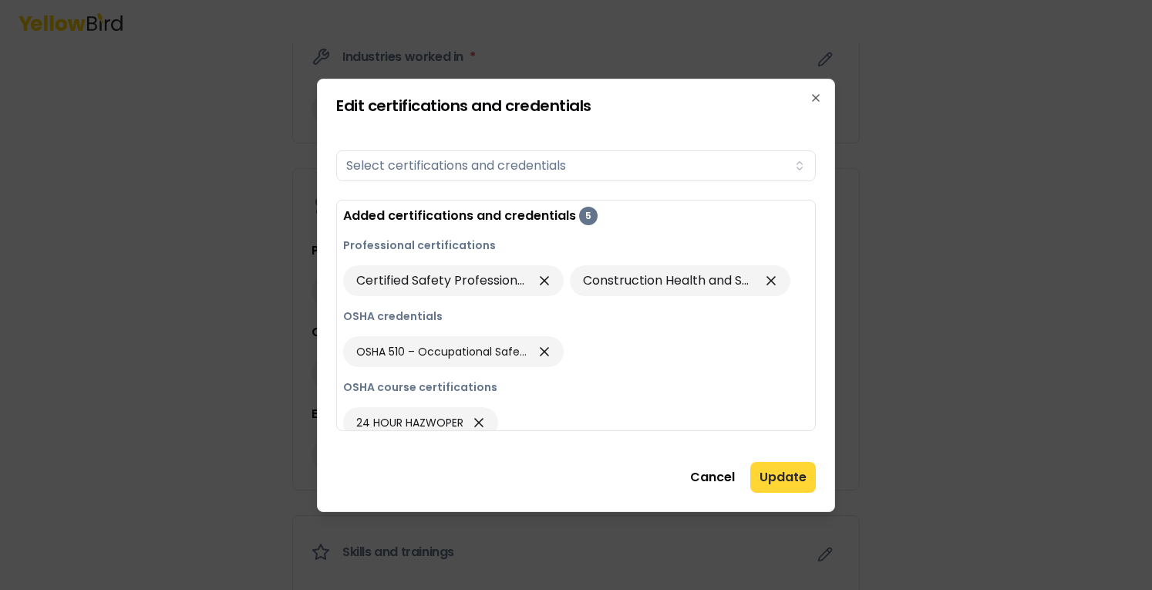
click at [792, 475] on button "Update" at bounding box center [783, 477] width 66 height 31
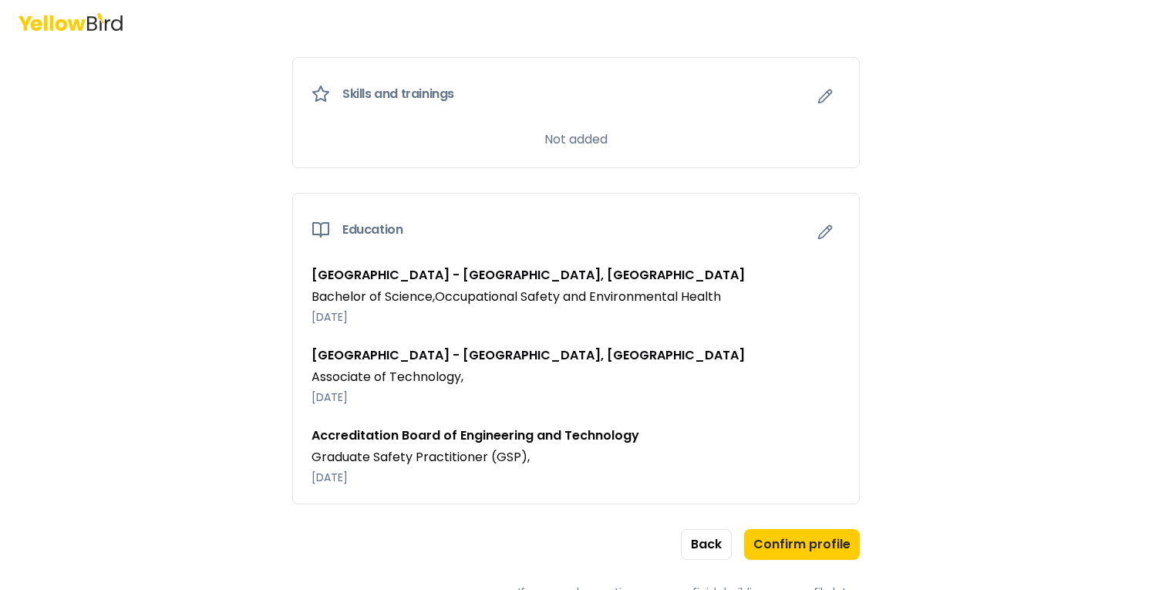
scroll to position [1252, 0]
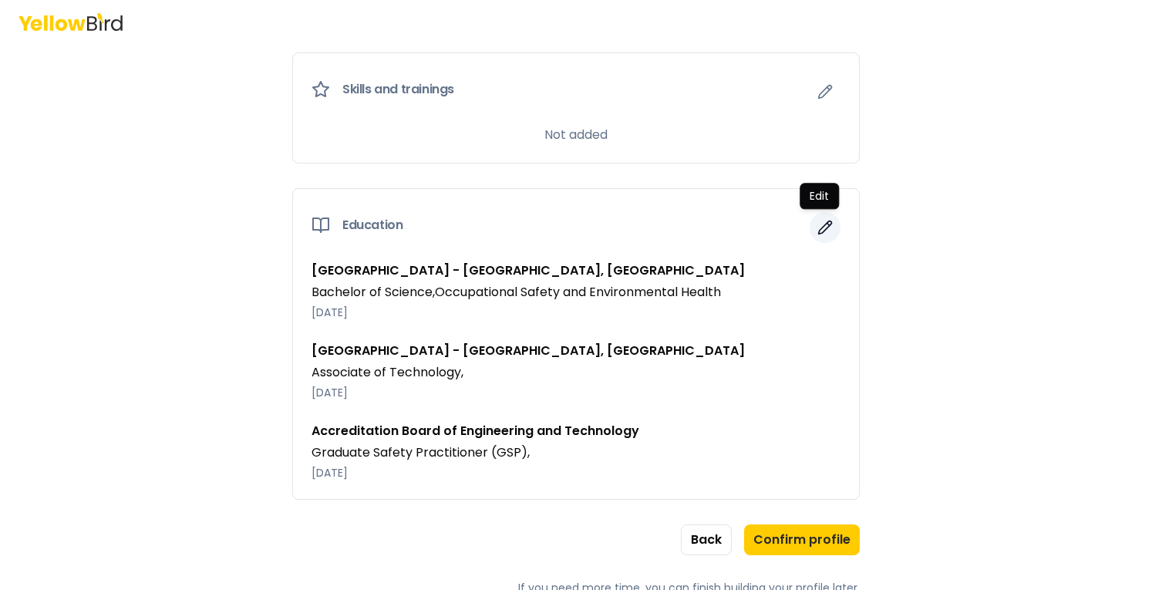
click at [825, 227] on icon "button" at bounding box center [824, 227] width 15 height 15
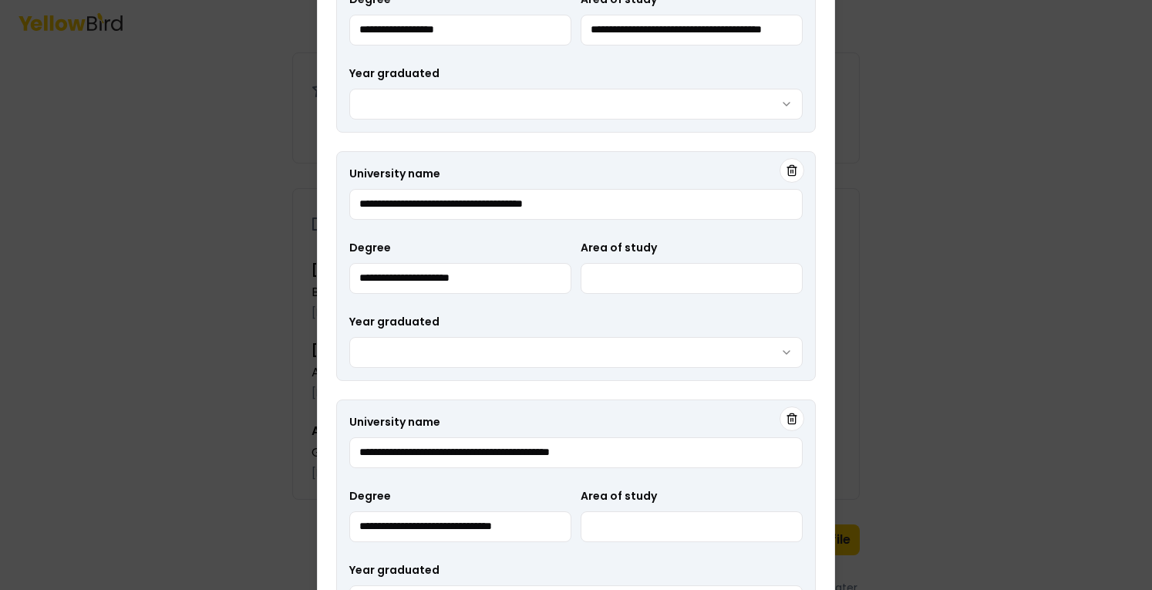
click at [830, 196] on div "**********" at bounding box center [576, 295] width 518 height 916
click at [745, 99] on button "Year graduated" at bounding box center [575, 104] width 453 height 31
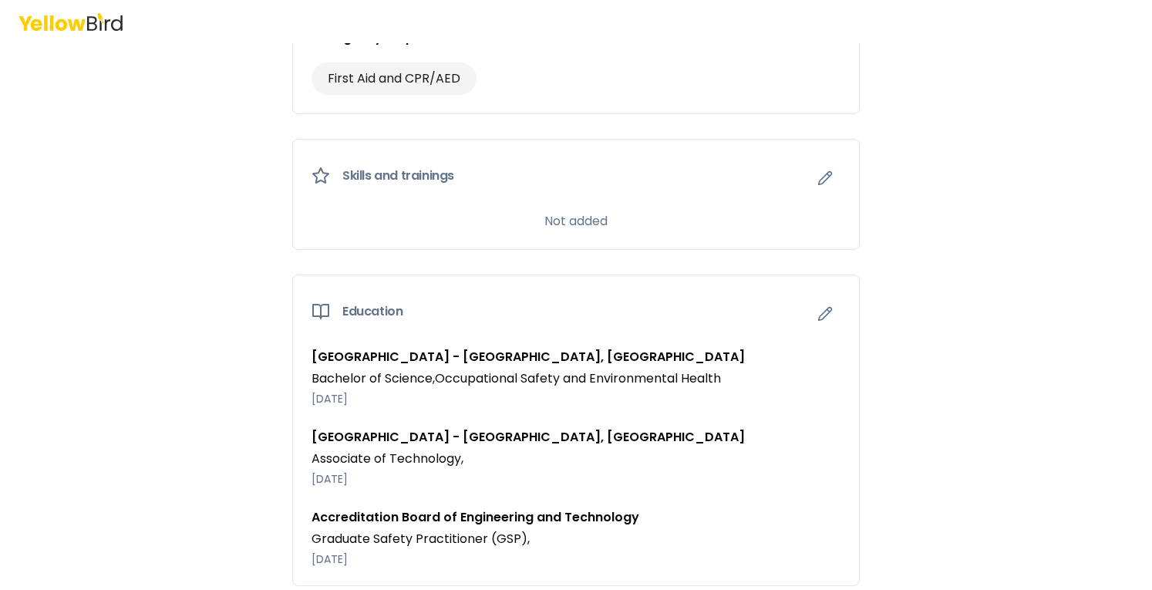
scroll to position [1175, 0]
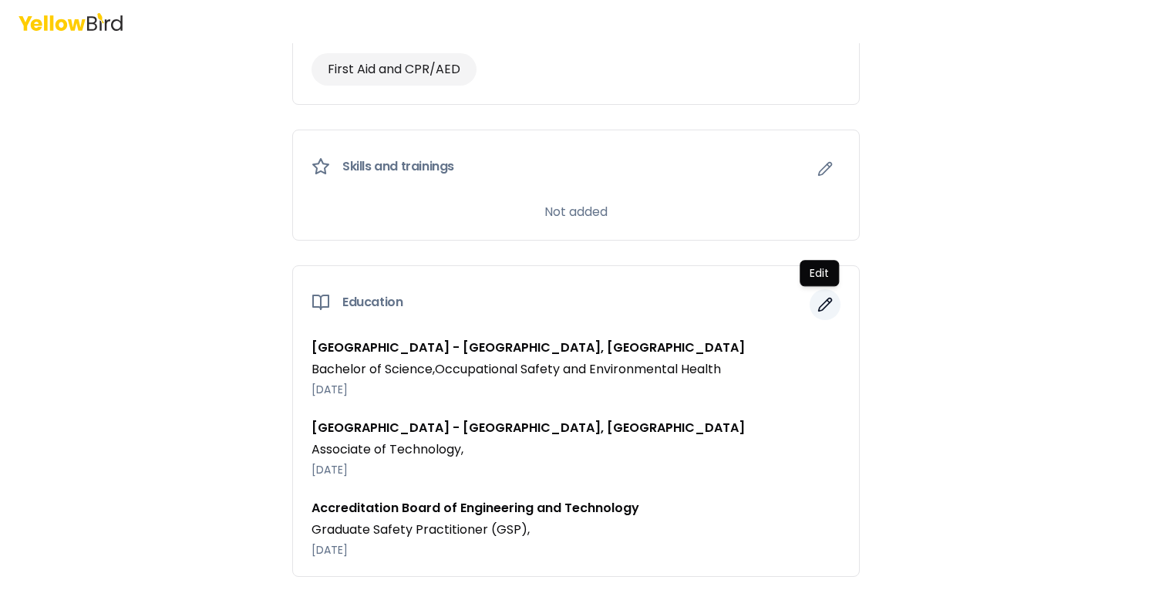
click at [826, 303] on icon "button" at bounding box center [824, 304] width 15 height 15
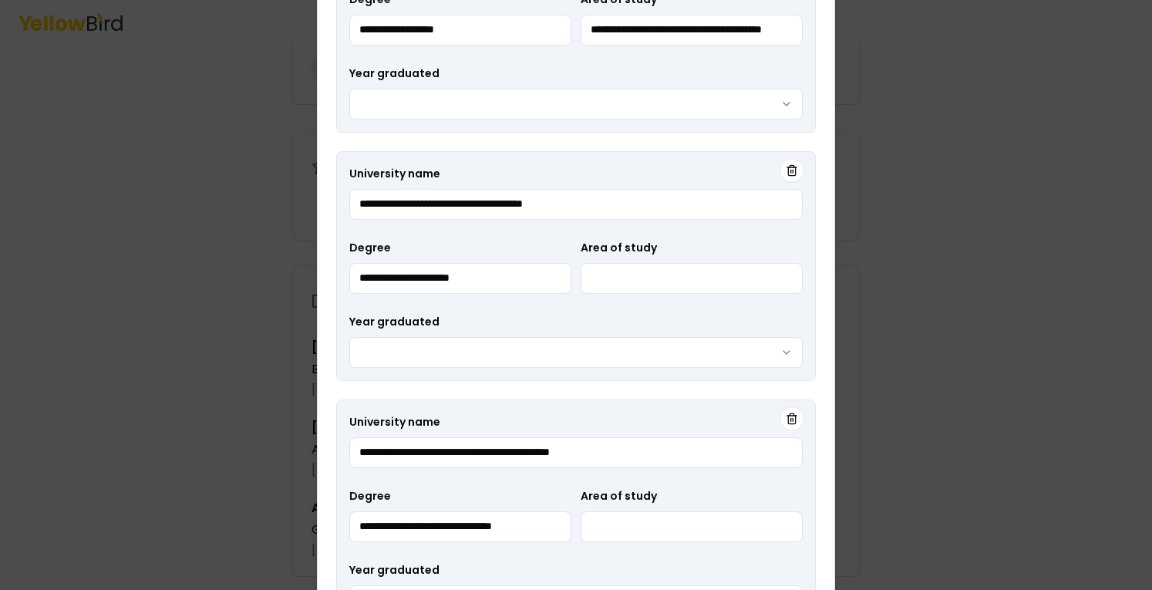
drag, startPoint x: 670, startPoint y: 457, endPoint x: 316, endPoint y: 453, distance: 353.9
click at [317, 453] on div "**********" at bounding box center [576, 295] width 518 height 916
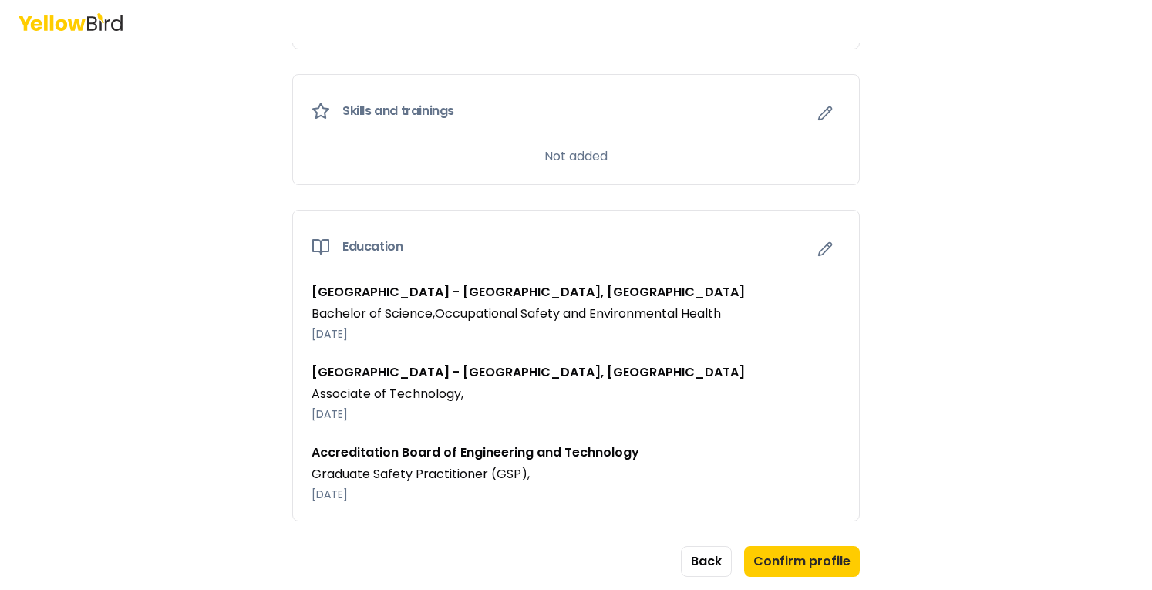
scroll to position [1252, 0]
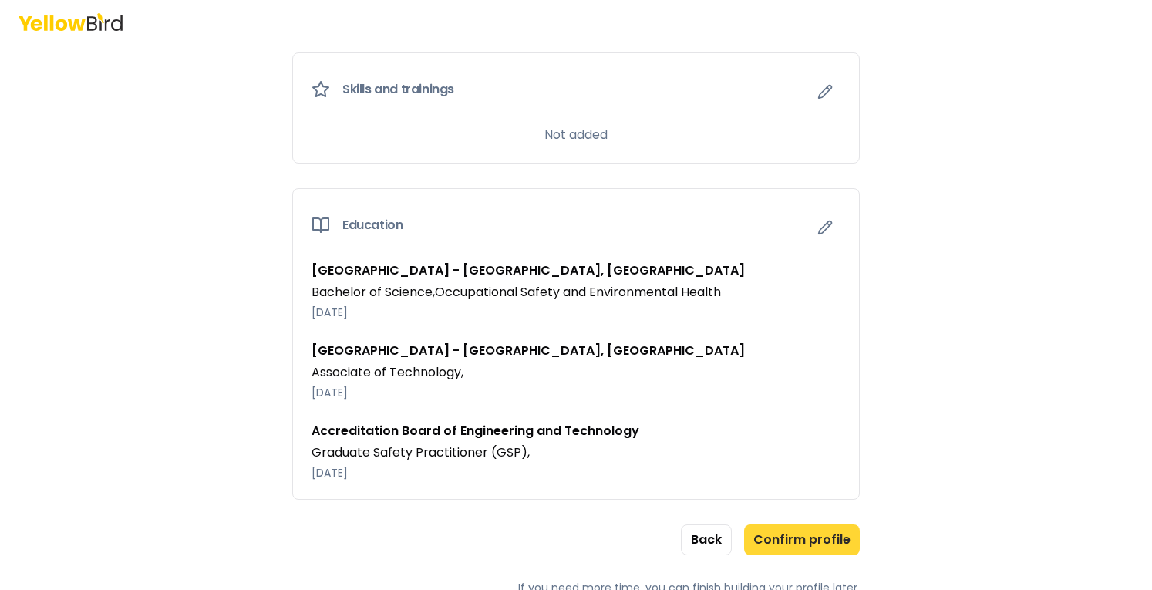
click at [828, 537] on button "Confirm profile" at bounding box center [802, 539] width 116 height 31
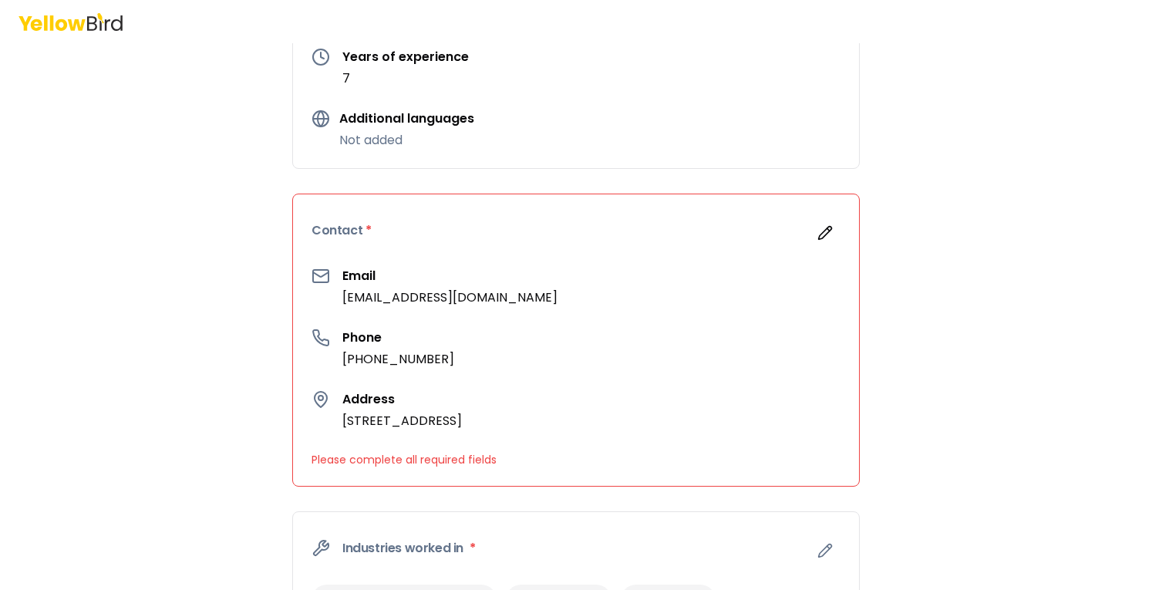
scroll to position [253, 0]
click at [510, 243] on div "Contact *" at bounding box center [576, 231] width 566 height 72
click at [826, 239] on icon "button" at bounding box center [824, 233] width 15 height 15
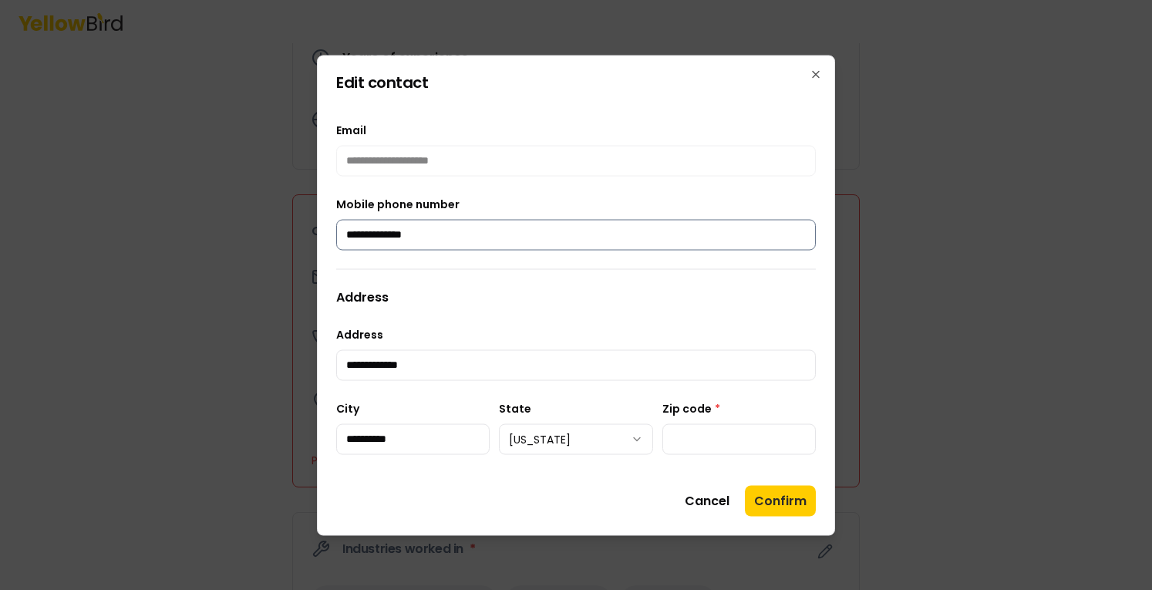
click at [480, 244] on input "**********" at bounding box center [576, 234] width 480 height 31
click at [702, 445] on input "Zip code *" at bounding box center [738, 438] width 153 height 31
type input "*****"
click at [782, 498] on button "Confirm" at bounding box center [780, 500] width 71 height 31
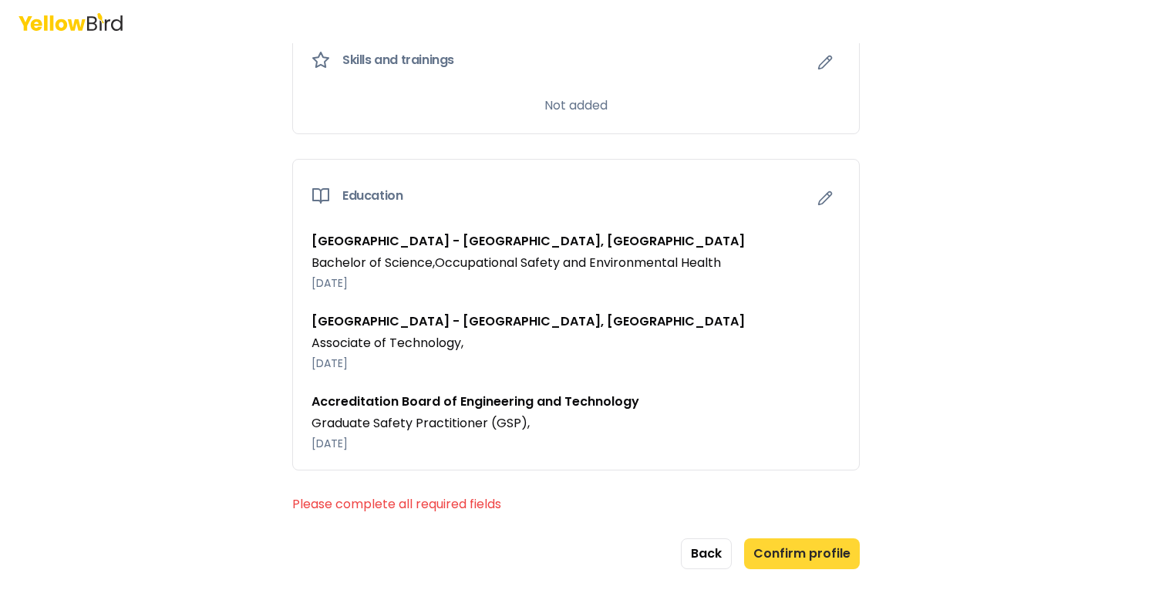
scroll to position [1295, 0]
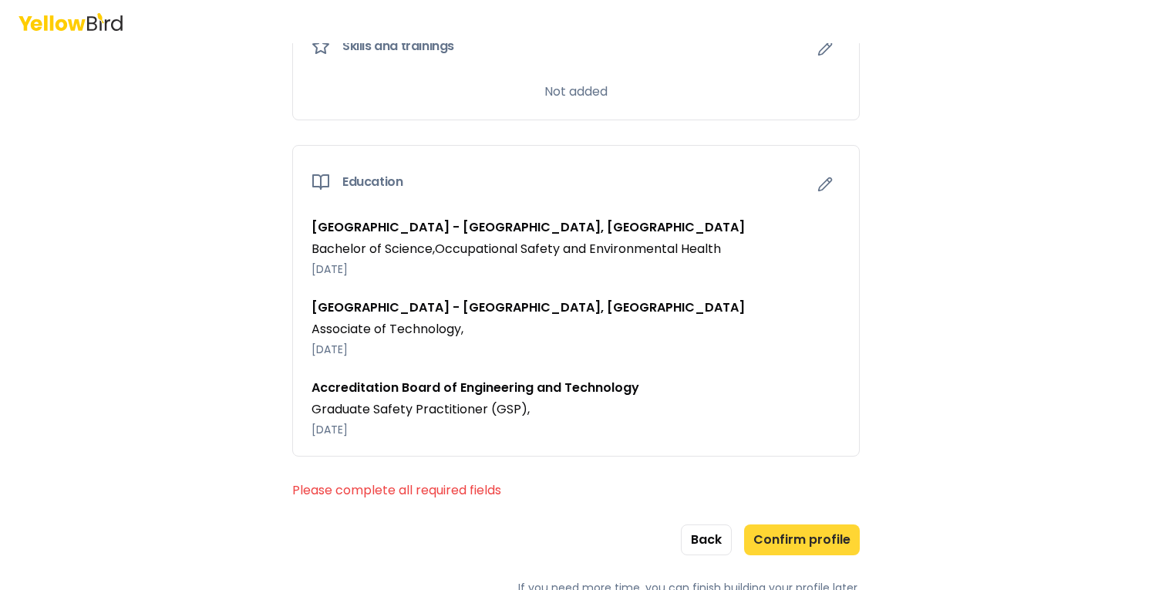
click at [811, 524] on button "Confirm profile" at bounding box center [802, 539] width 116 height 31
click at [797, 540] on button "Confirm profile" at bounding box center [802, 539] width 116 height 31
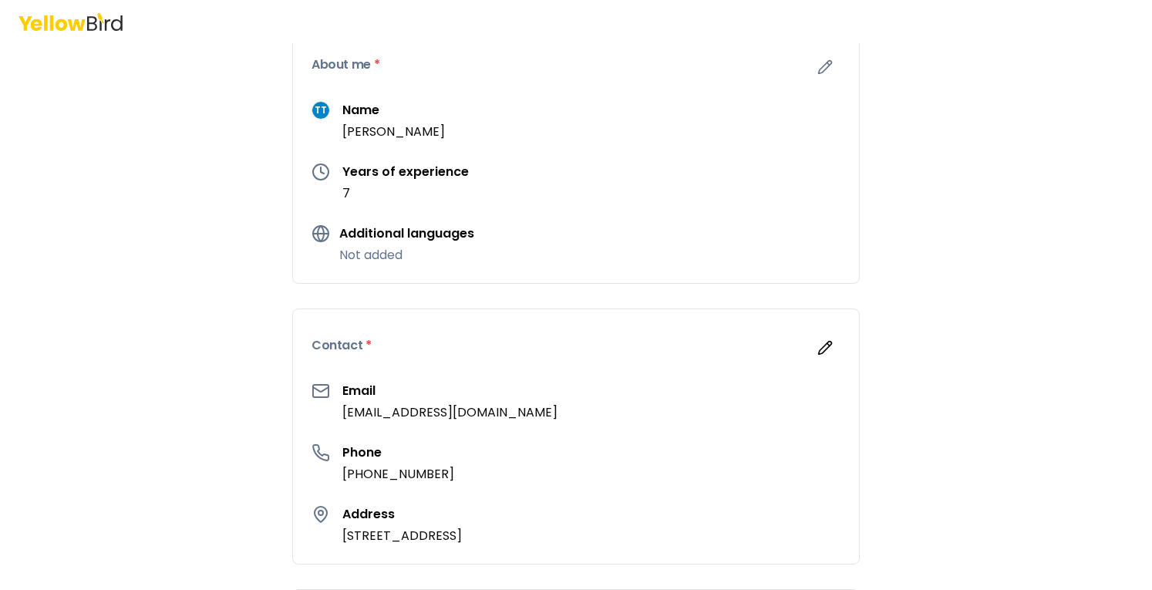
scroll to position [0, 0]
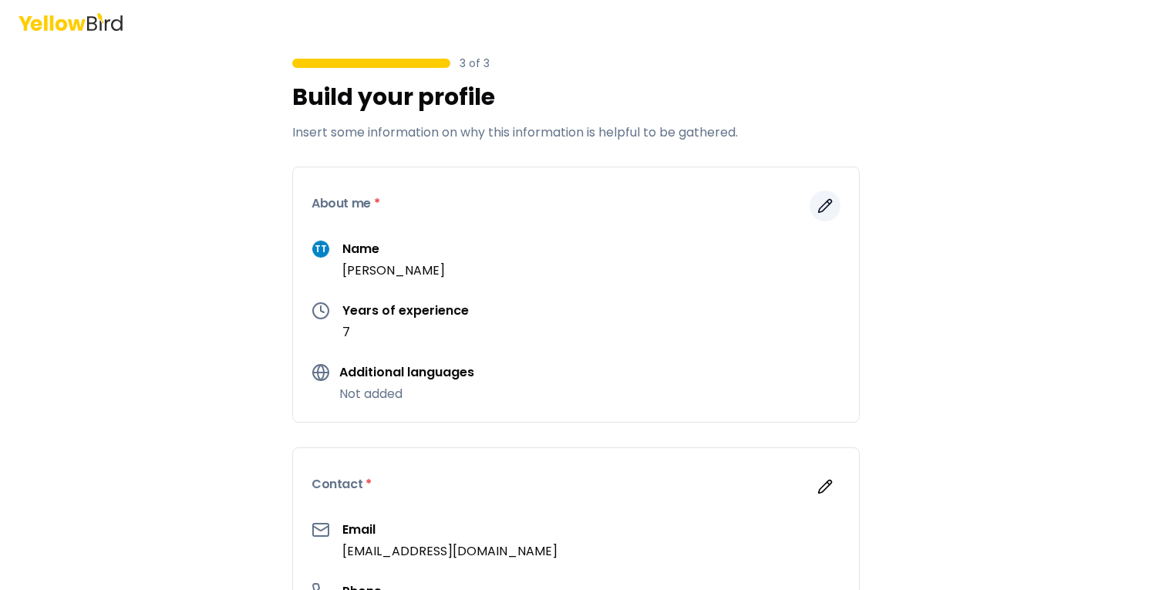
click at [819, 207] on icon "button" at bounding box center [825, 206] width 13 height 13
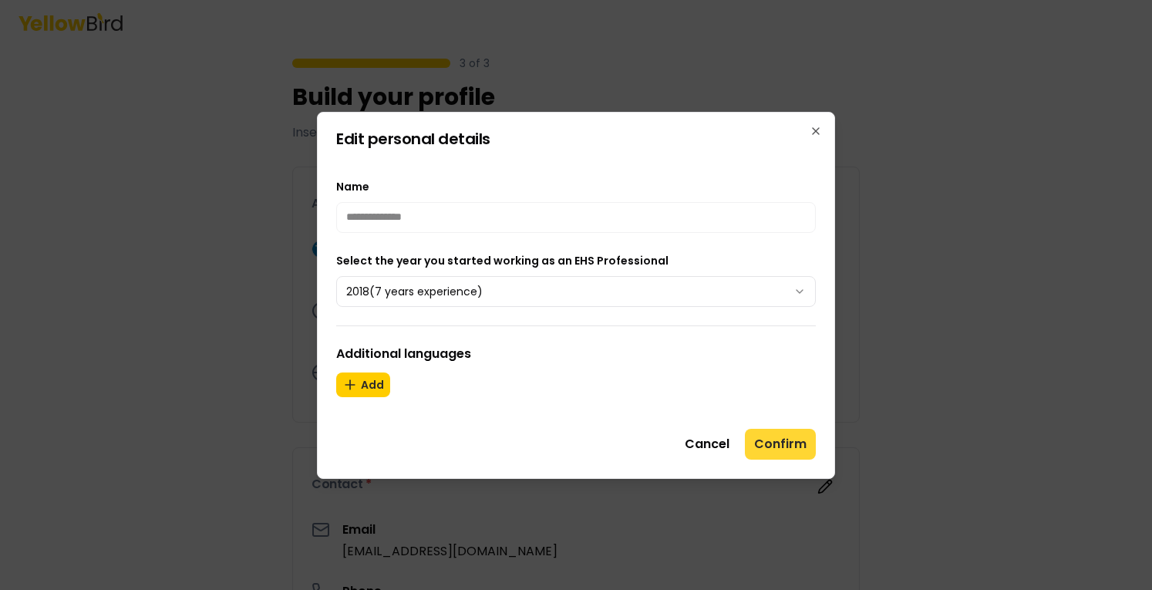
click at [768, 446] on button "Confirm" at bounding box center [780, 444] width 71 height 31
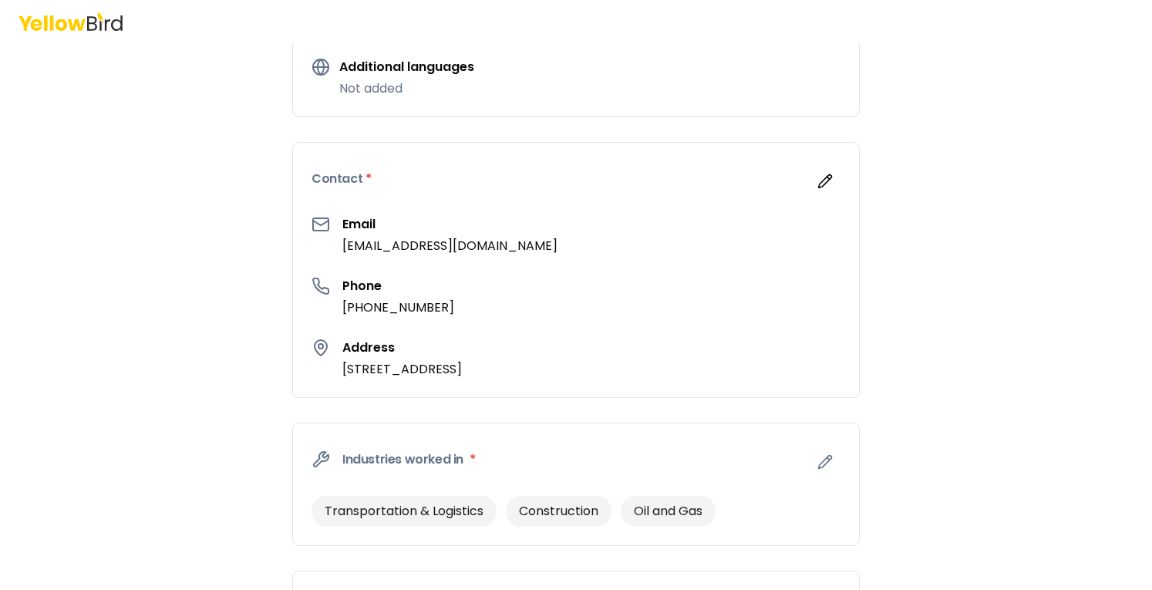
scroll to position [231, 0]
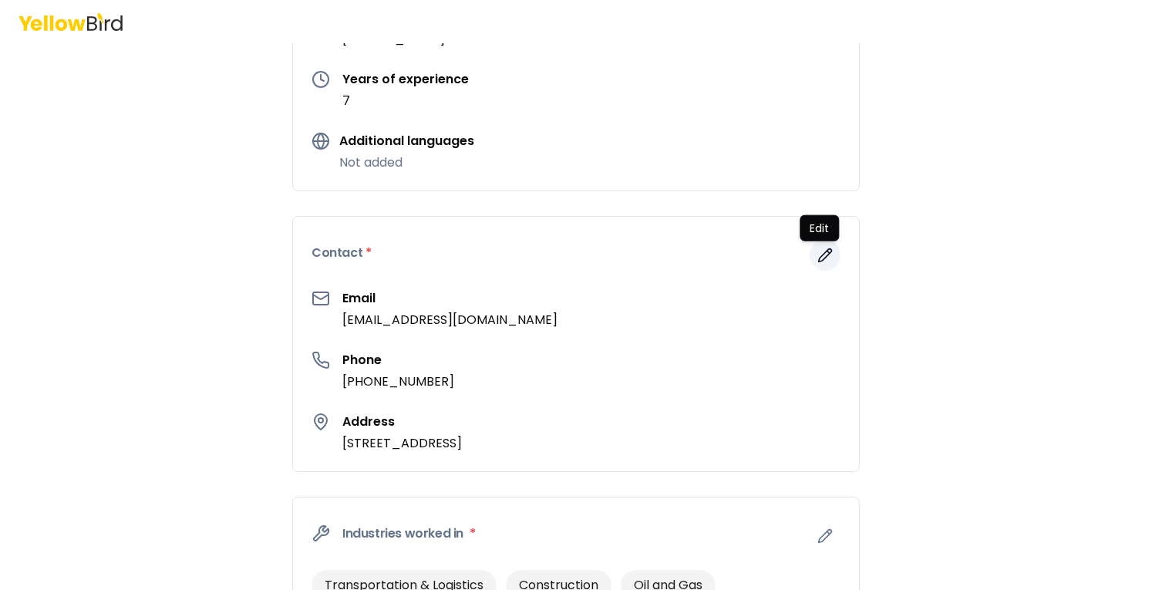
click at [826, 249] on icon "button" at bounding box center [824, 254] width 15 height 15
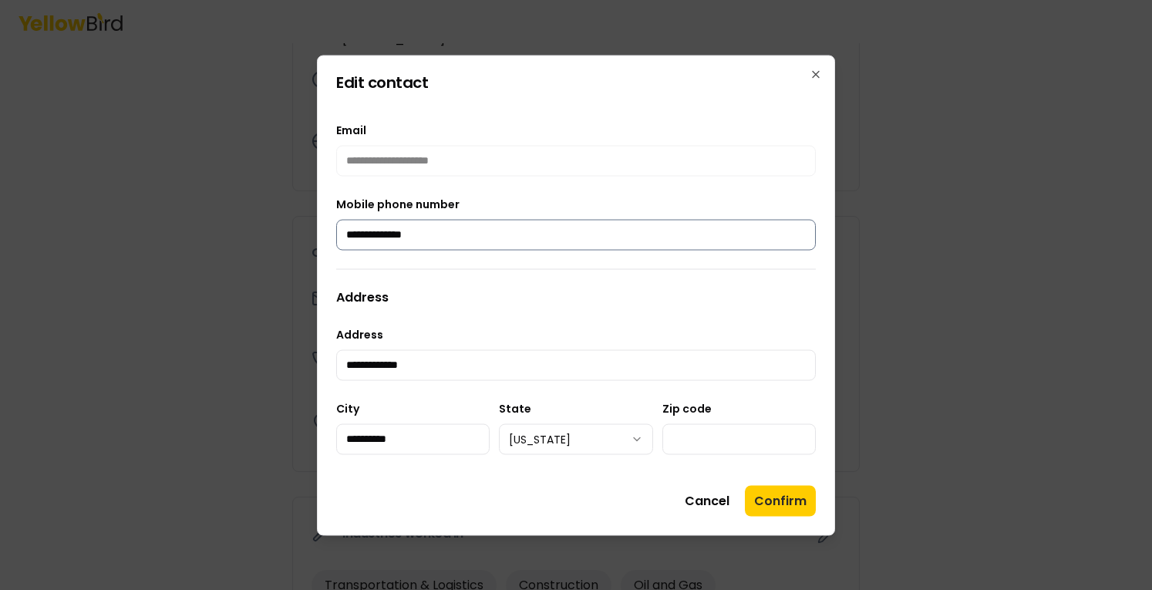
click at [544, 238] on input "**********" at bounding box center [576, 234] width 480 height 31
click at [782, 500] on button "Confirm" at bounding box center [780, 500] width 71 height 31
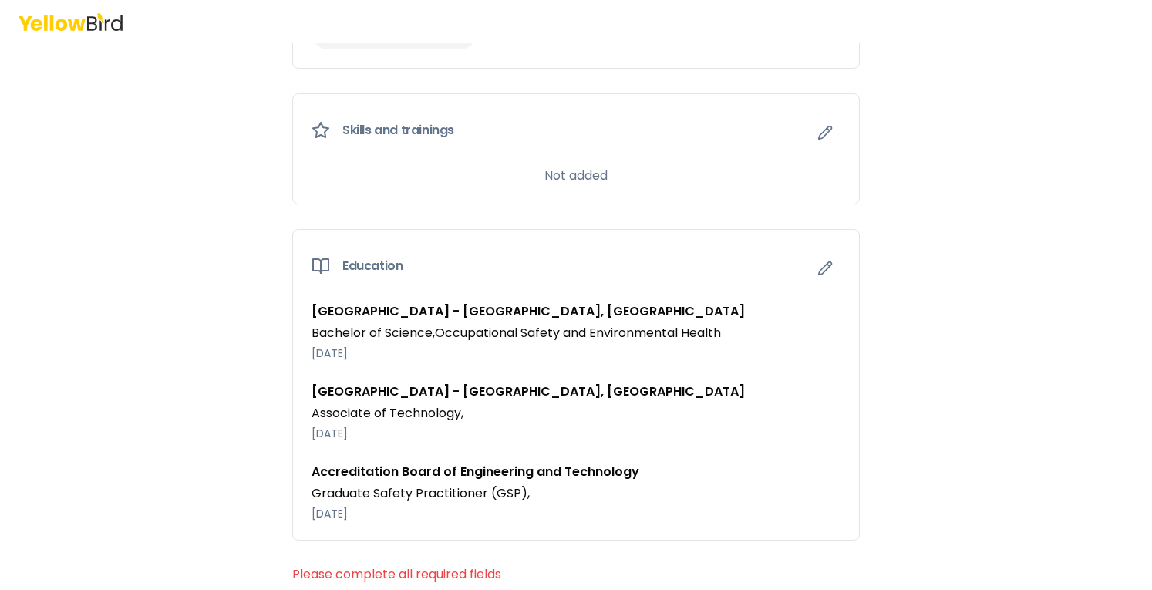
scroll to position [1295, 0]
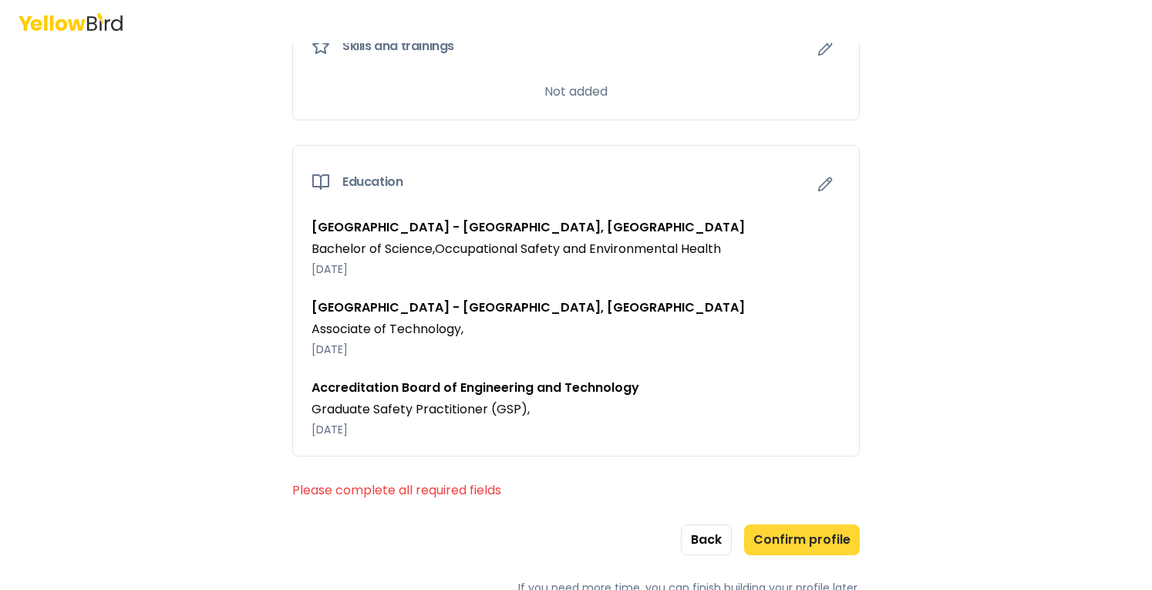
click at [826, 524] on button "Confirm profile" at bounding box center [802, 539] width 116 height 31
click at [778, 540] on button "Confirm profile" at bounding box center [802, 539] width 116 height 31
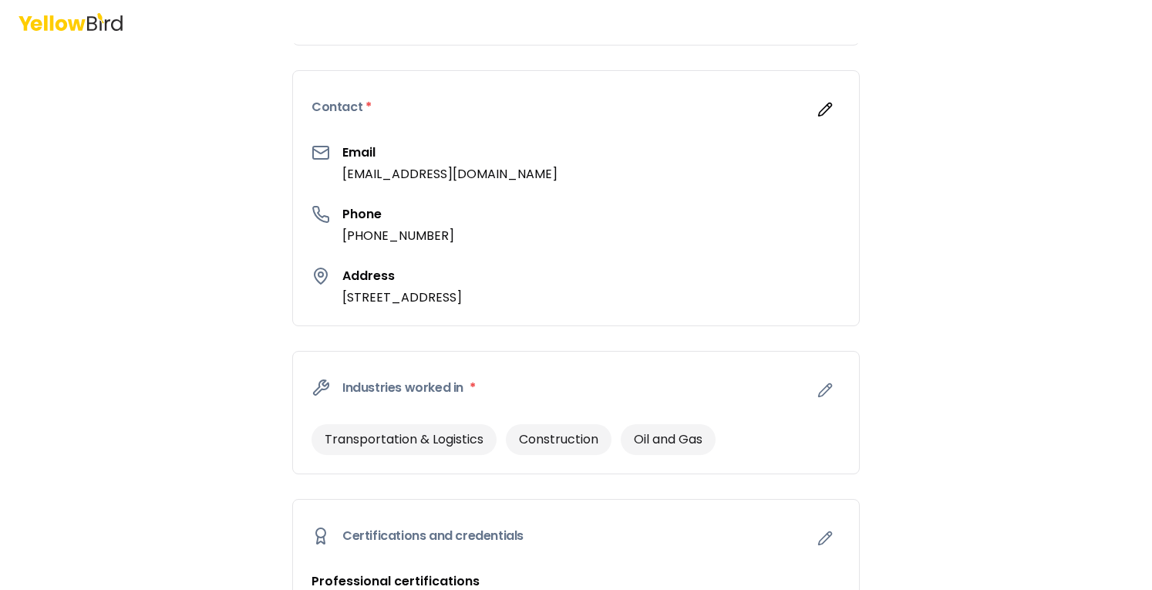
scroll to position [370, 0]
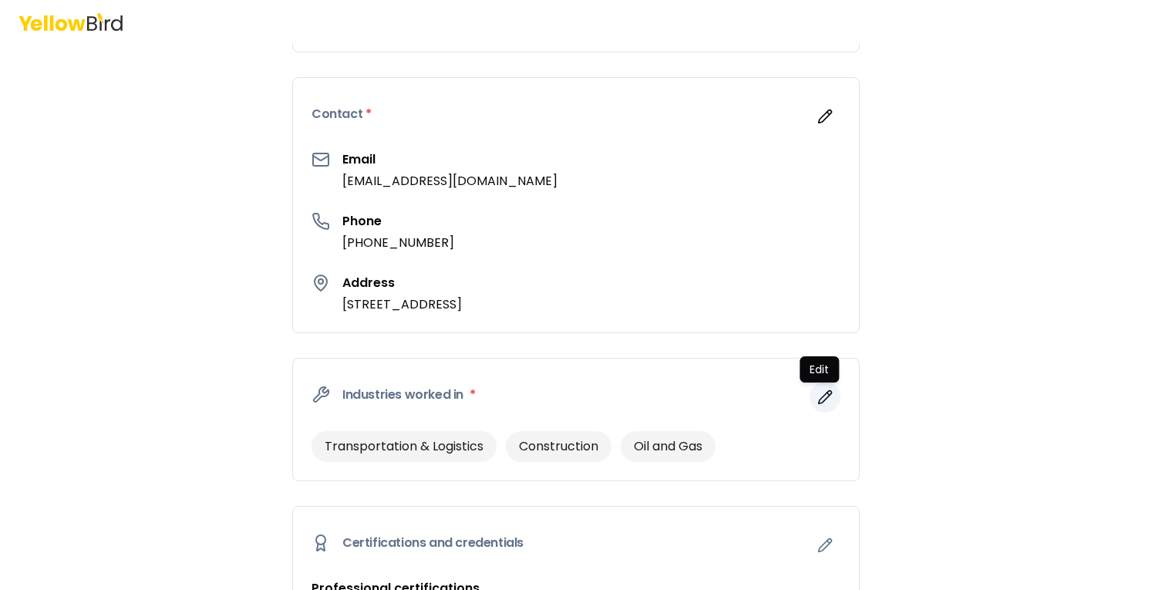
click at [819, 395] on icon "button" at bounding box center [825, 397] width 13 height 13
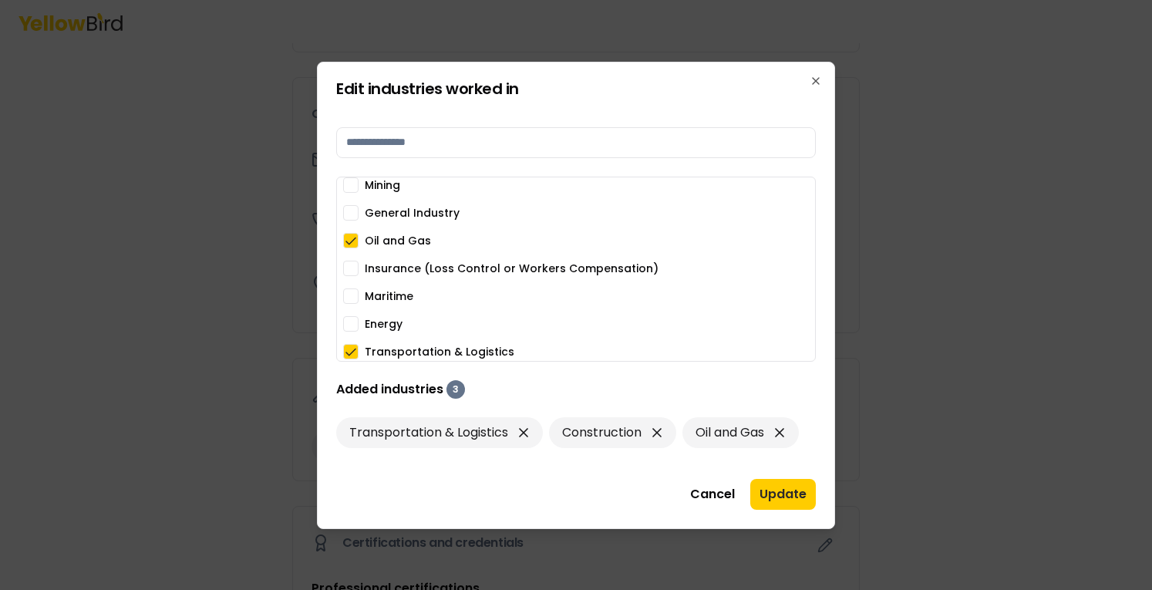
scroll to position [121, 0]
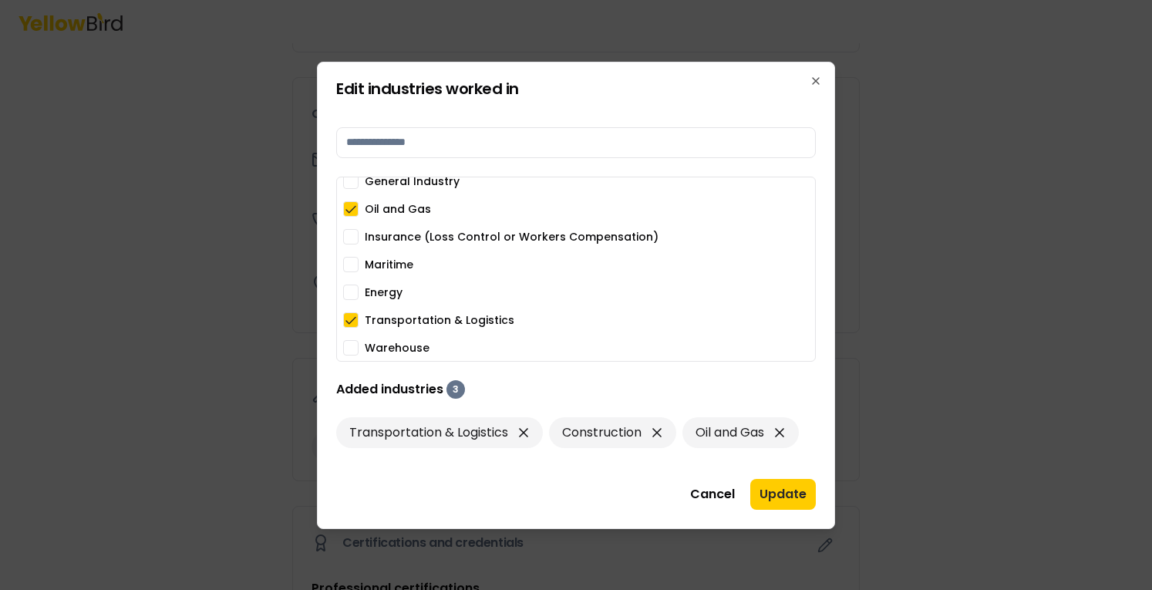
click at [347, 345] on button "Warehouse" at bounding box center [350, 347] width 15 height 15
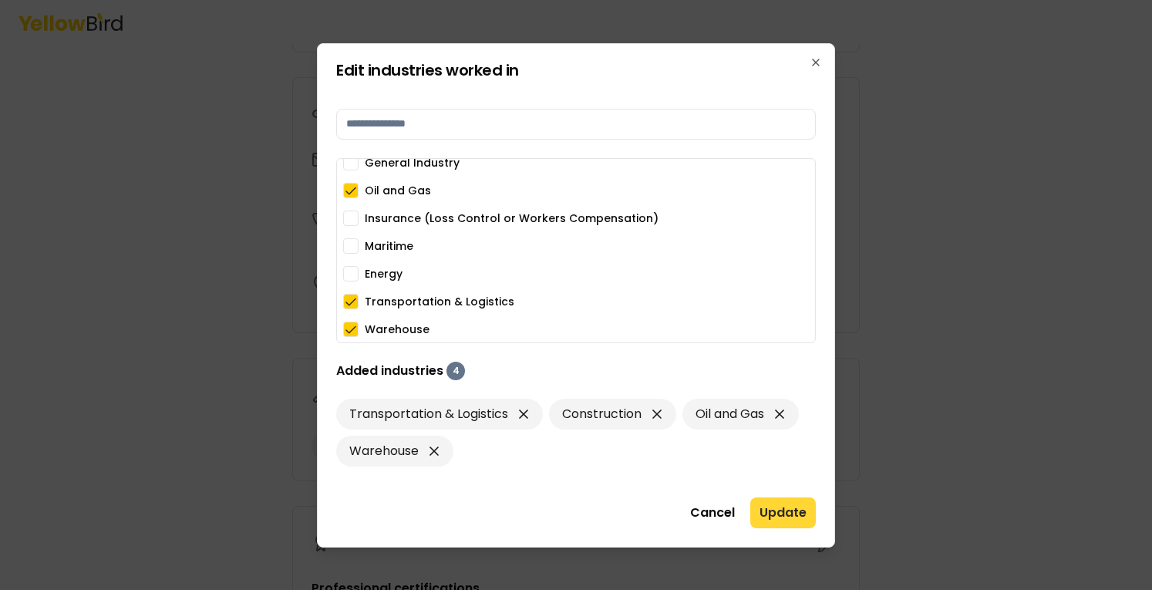
click at [789, 513] on button "Update" at bounding box center [783, 512] width 66 height 31
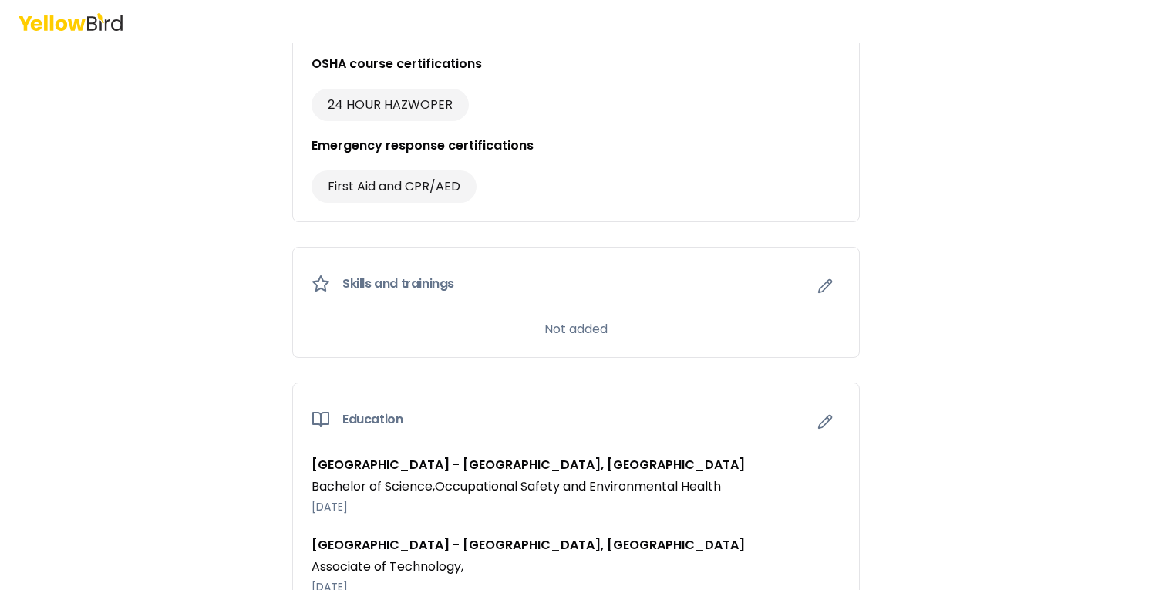
scroll to position [1295, 0]
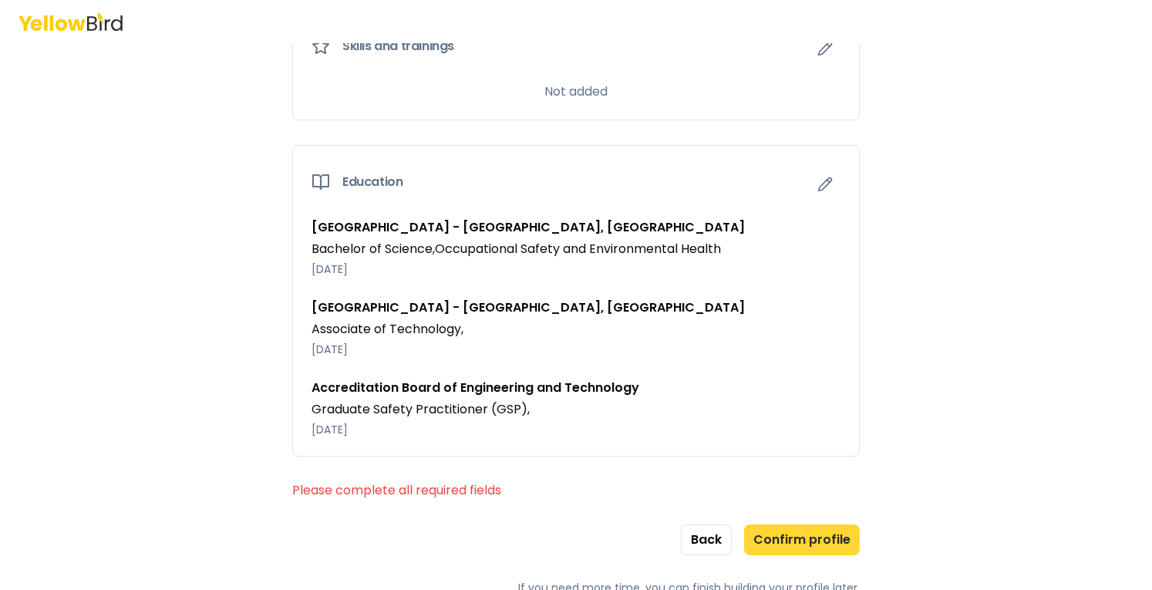
click at [776, 530] on button "Confirm profile" at bounding box center [802, 539] width 116 height 31
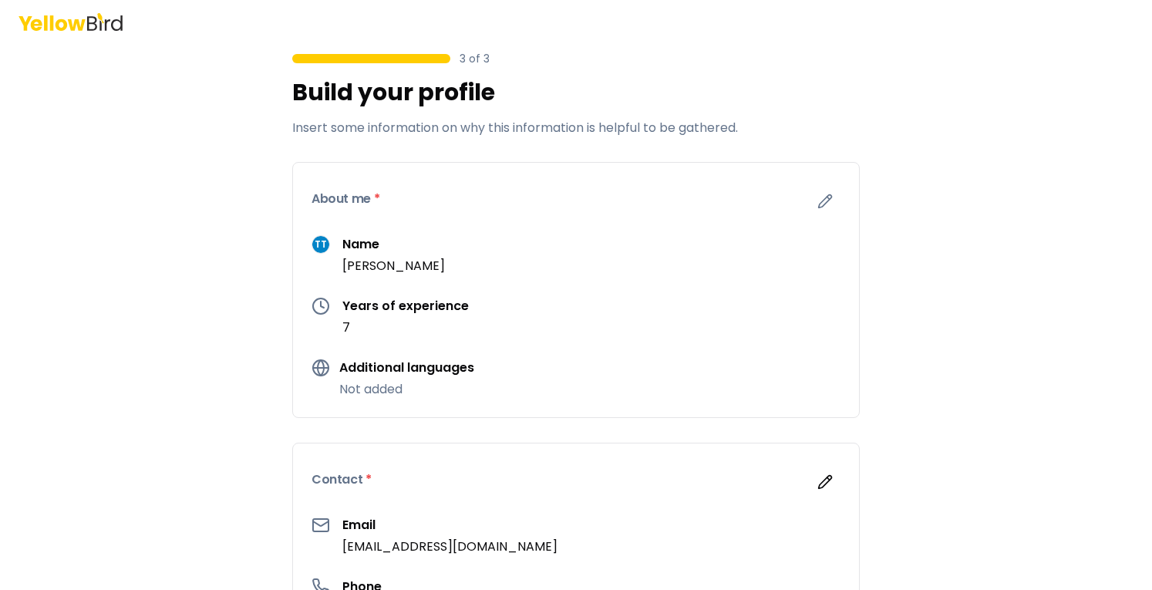
scroll to position [0, 0]
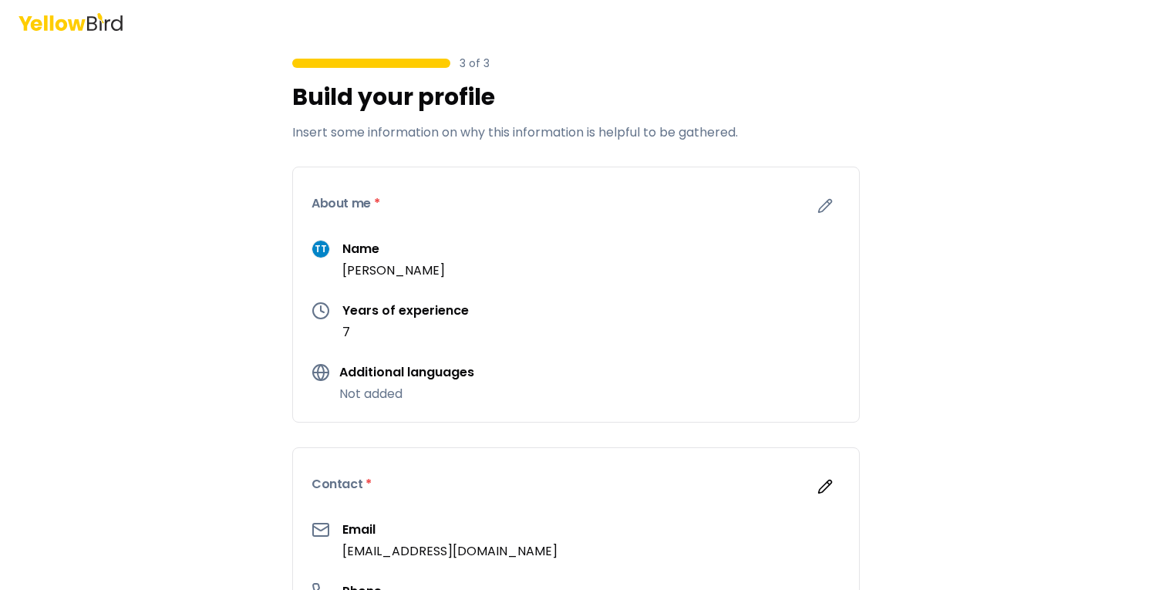
click at [451, 212] on div "About me *" at bounding box center [576, 203] width 566 height 72
click at [810, 206] on button "button" at bounding box center [824, 205] width 31 height 31
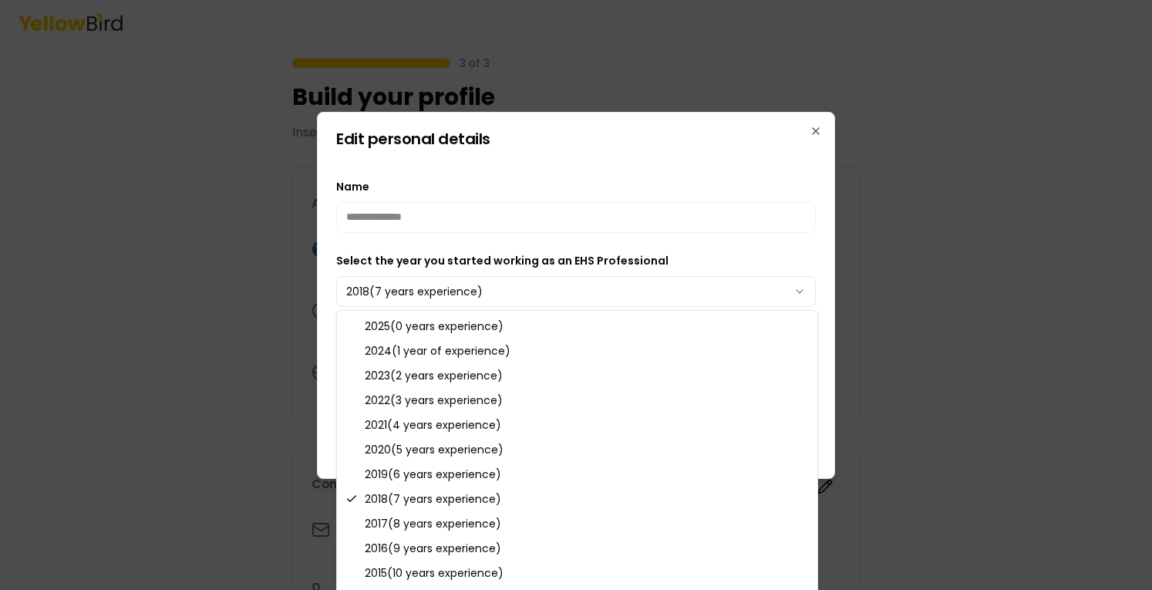
click at [543, 288] on body "3 of 3 Build your profile Insert some information on why this information is he…" at bounding box center [576, 295] width 1152 height 590
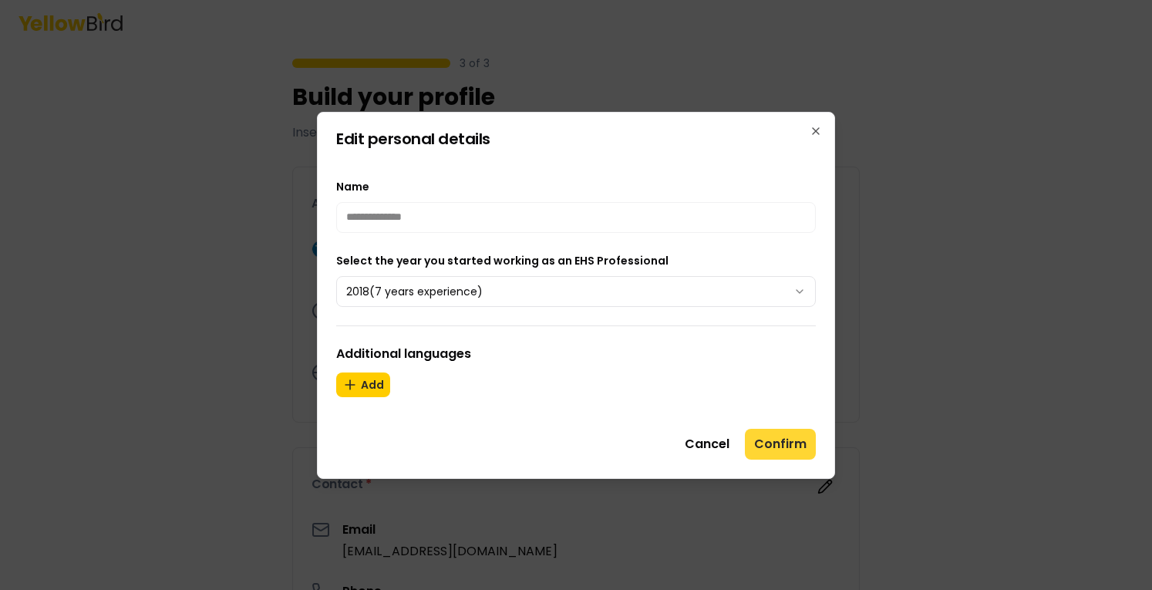
click at [781, 449] on button "Confirm" at bounding box center [780, 444] width 71 height 31
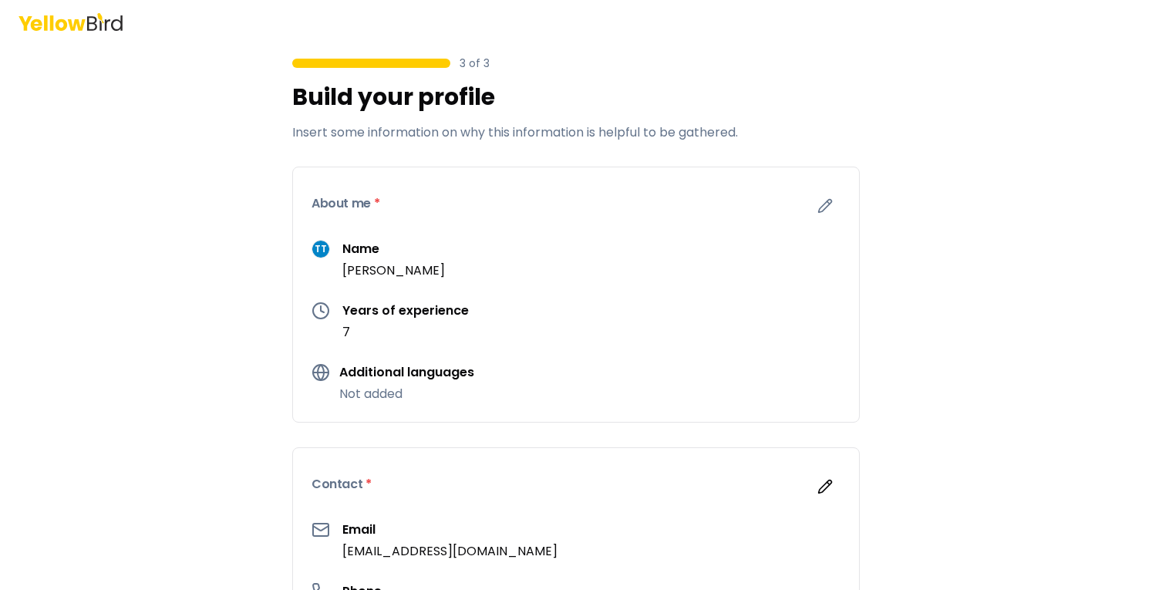
click at [373, 197] on div "About me *" at bounding box center [576, 203] width 566 height 72
click at [365, 201] on h3 "About me *" at bounding box center [345, 203] width 68 height 12
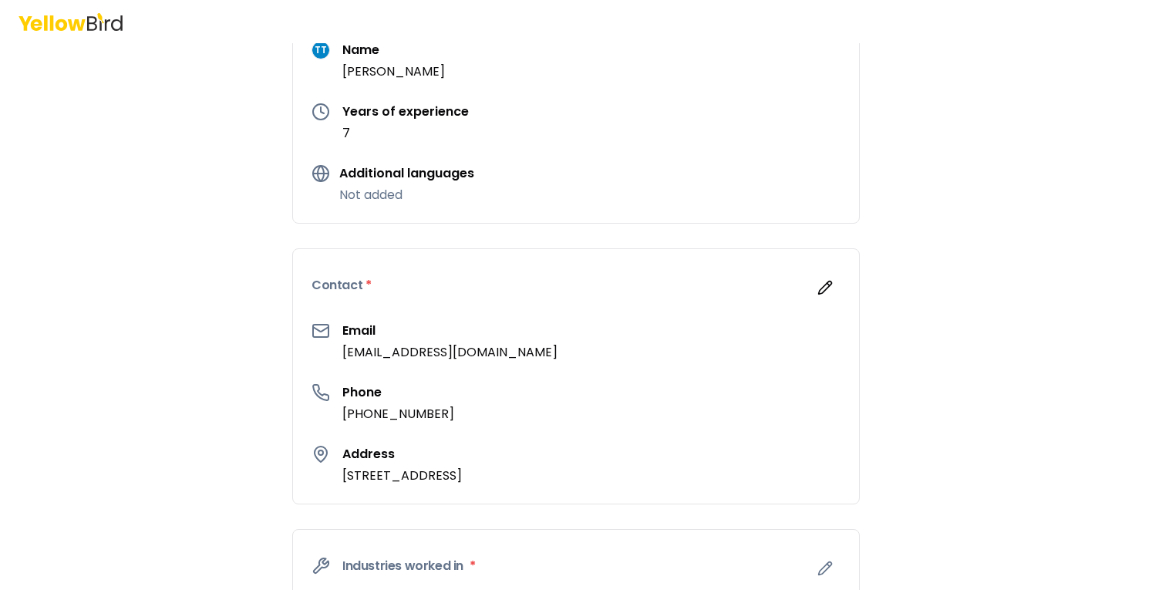
scroll to position [231, 0]
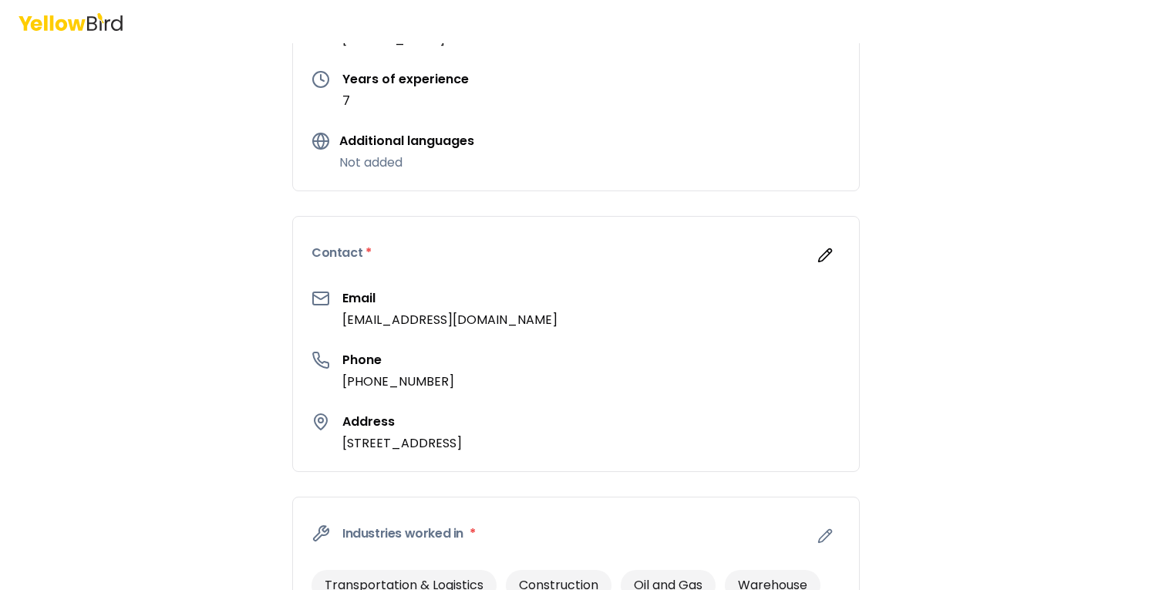
click at [342, 249] on h3 "Contact *" at bounding box center [341, 253] width 60 height 12
click at [819, 252] on icon "button" at bounding box center [825, 255] width 13 height 13
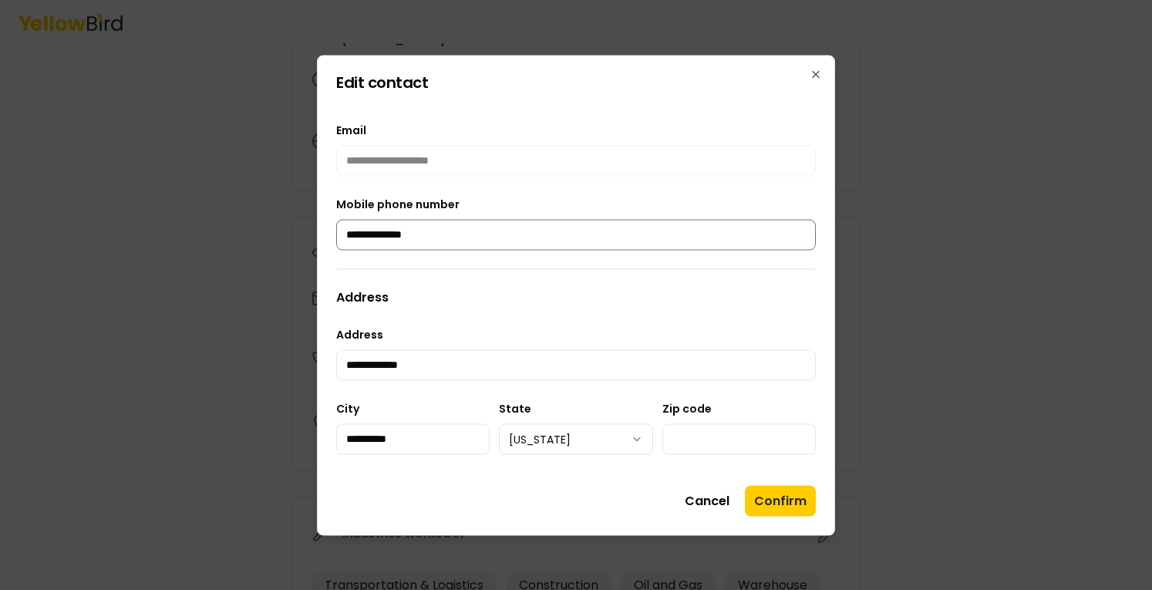
click at [516, 238] on input "**********" at bounding box center [576, 234] width 480 height 31
type input "**********"
click at [783, 499] on button "Confirm" at bounding box center [780, 500] width 71 height 31
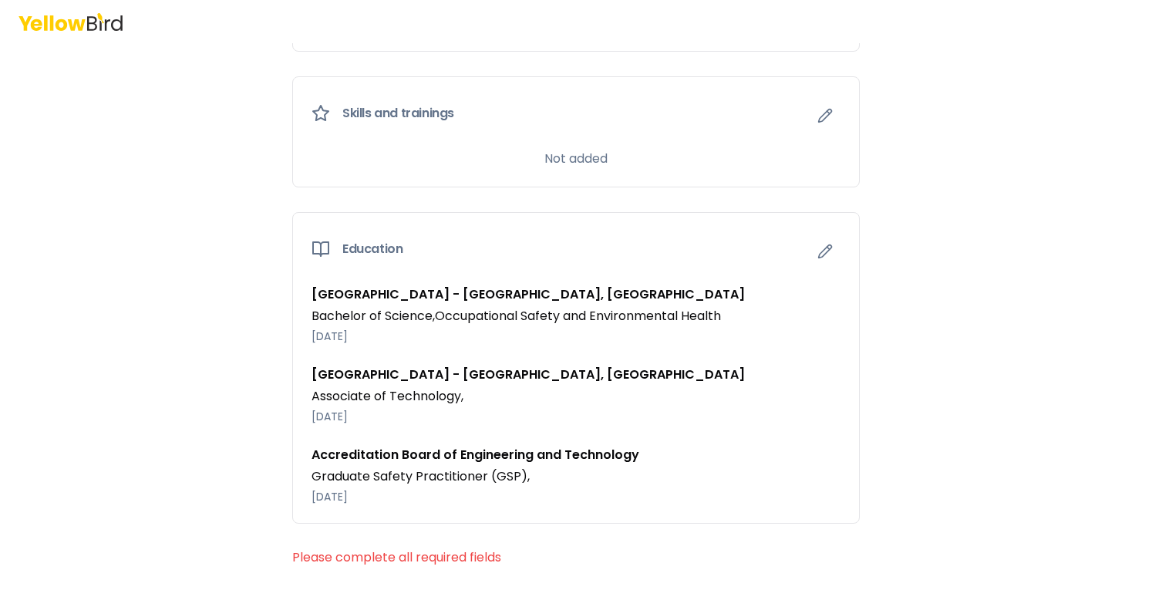
scroll to position [1295, 0]
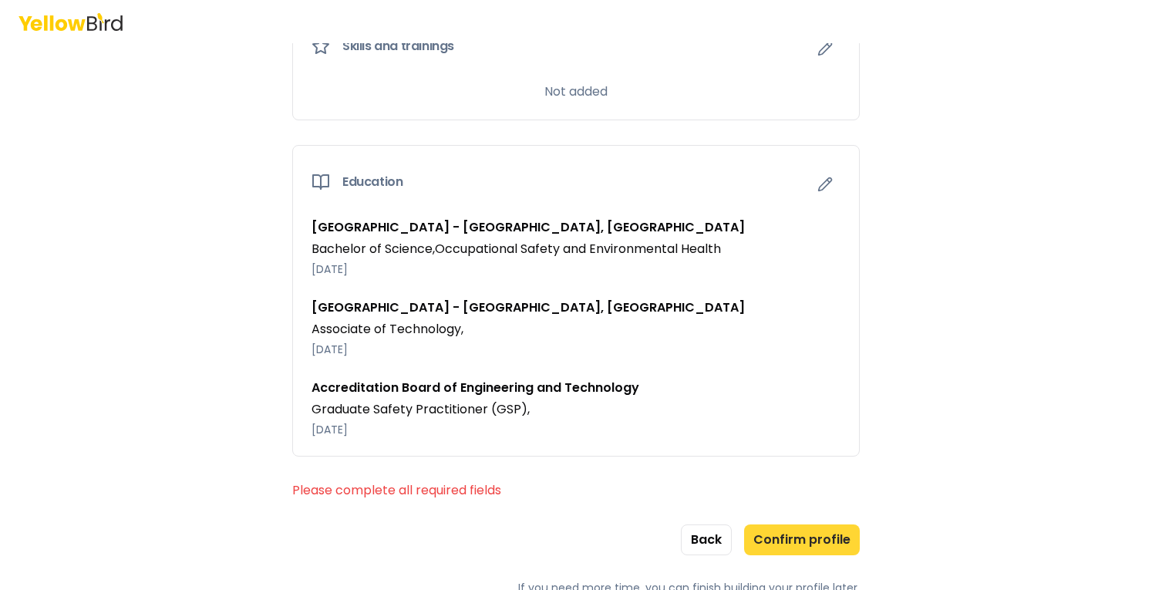
click at [788, 544] on button "Confirm profile" at bounding box center [802, 539] width 116 height 31
click at [786, 539] on button "Confirm profile" at bounding box center [802, 539] width 116 height 31
click at [785, 537] on button "Confirm profile" at bounding box center [802, 539] width 116 height 31
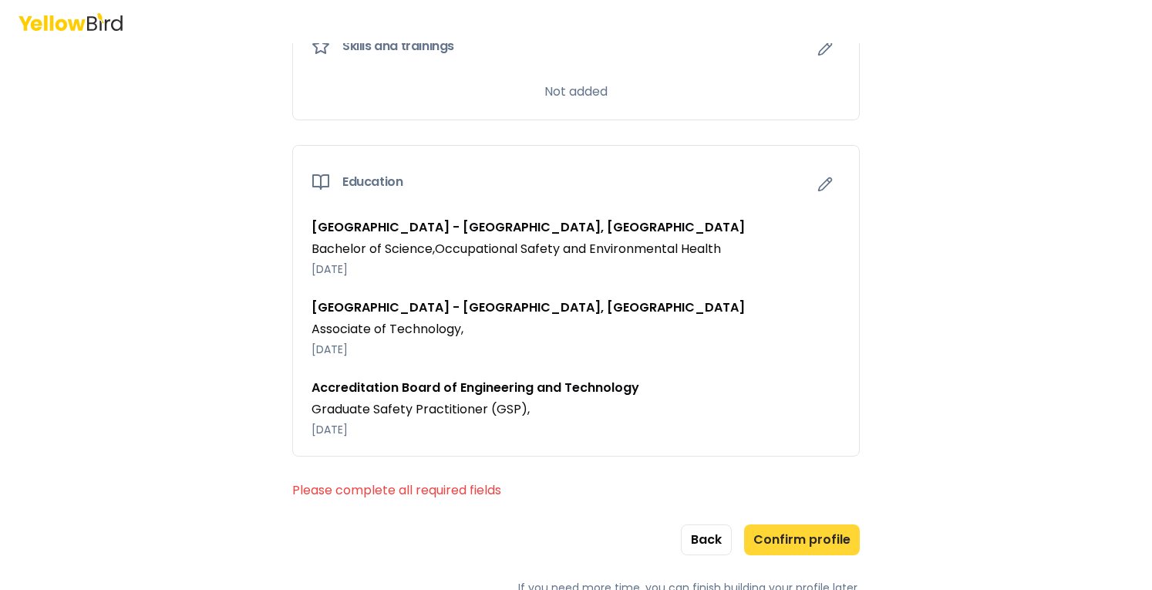
click at [785, 537] on button "Confirm profile" at bounding box center [802, 539] width 116 height 31
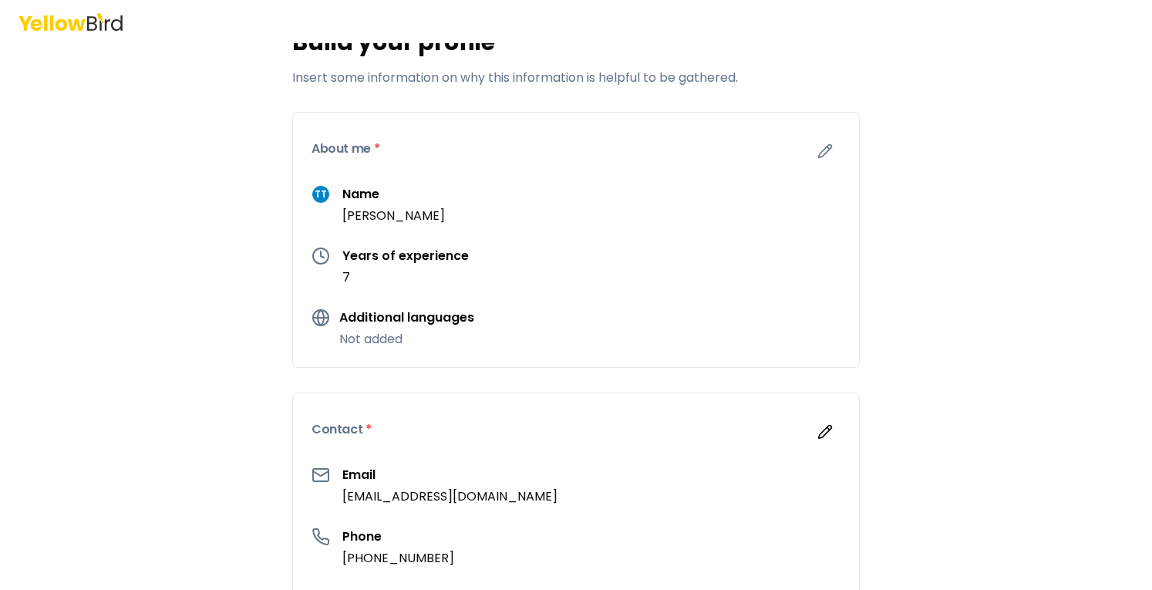
scroll to position [0, 0]
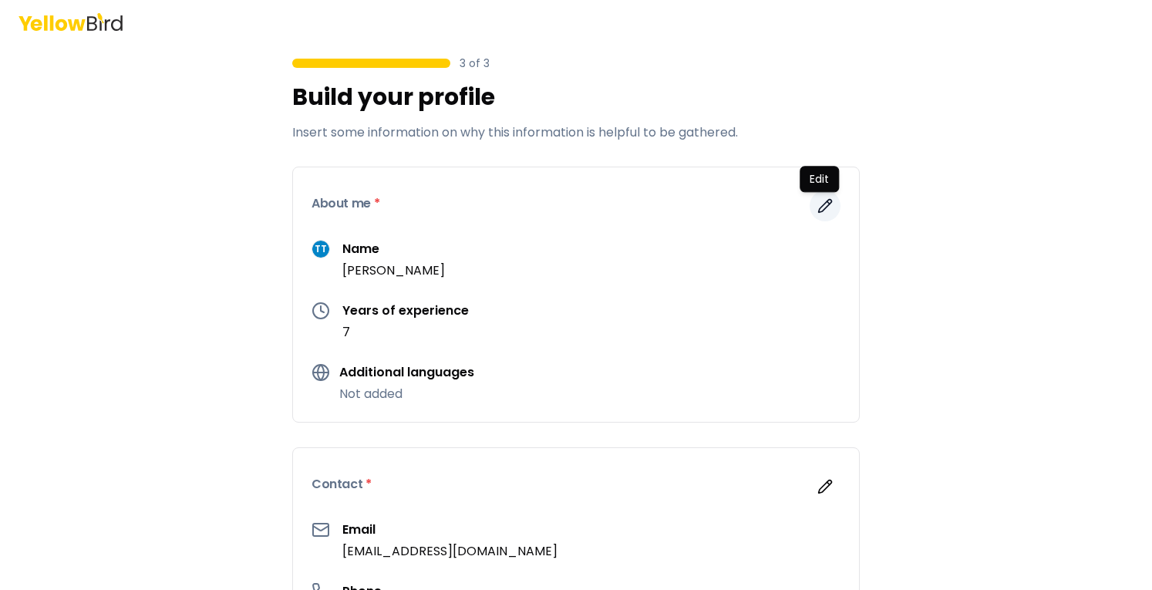
click at [827, 202] on icon "button" at bounding box center [828, 202] width 2 height 2
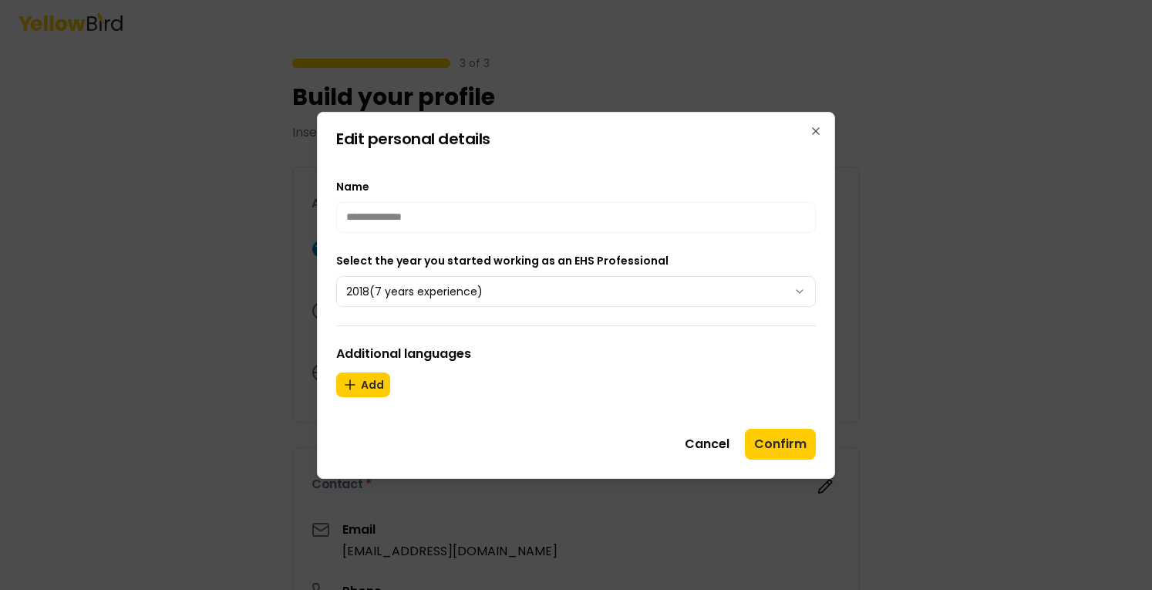
click at [473, 297] on body "3 of 3 Build your profile Insert some information on why this information is he…" at bounding box center [576, 295] width 1152 height 590
click at [375, 389] on button "Add" at bounding box center [363, 384] width 54 height 25
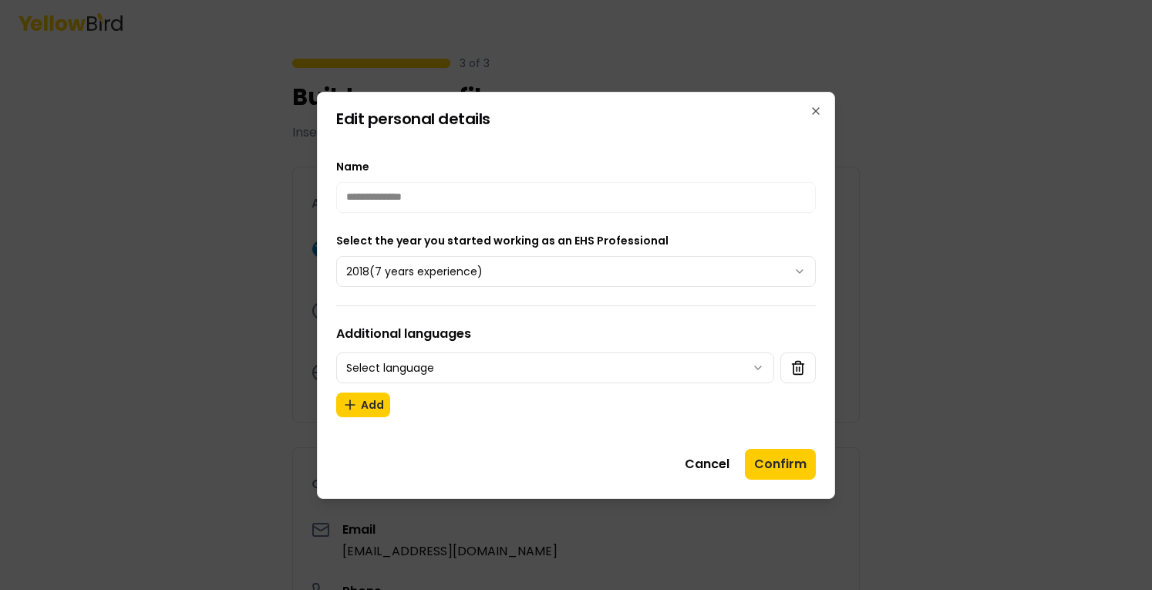
click at [749, 366] on body "3 of 3 Build your profile Insert some information on why this information is he…" at bounding box center [576, 295] width 1152 height 590
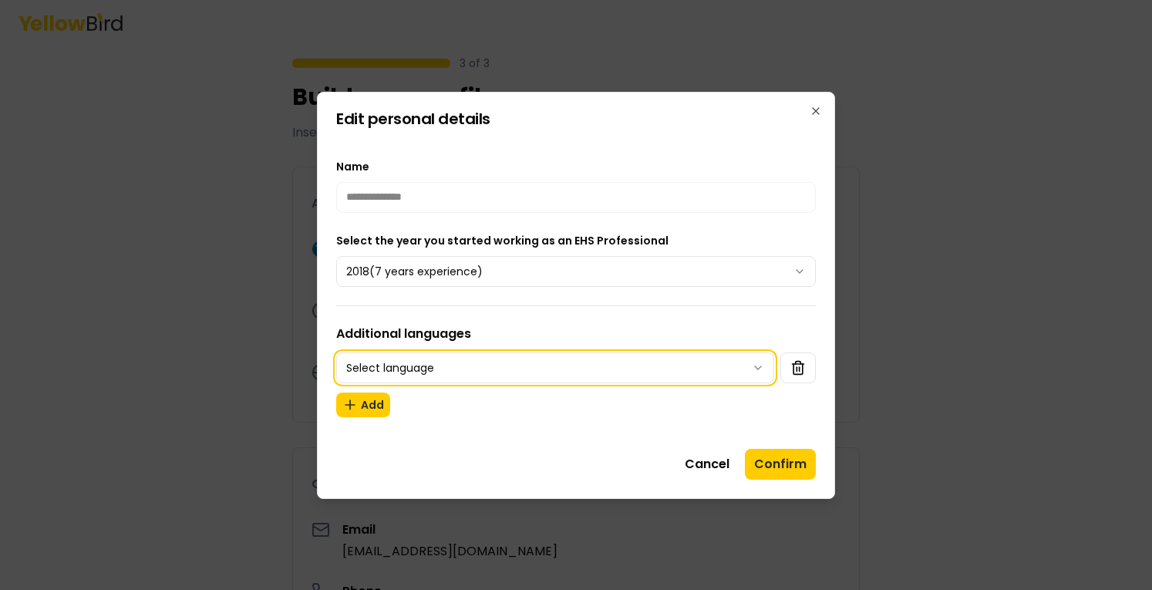
click at [661, 332] on body "3 of 3 Build your profile Insert some information on why this information is he…" at bounding box center [576, 295] width 1152 height 590
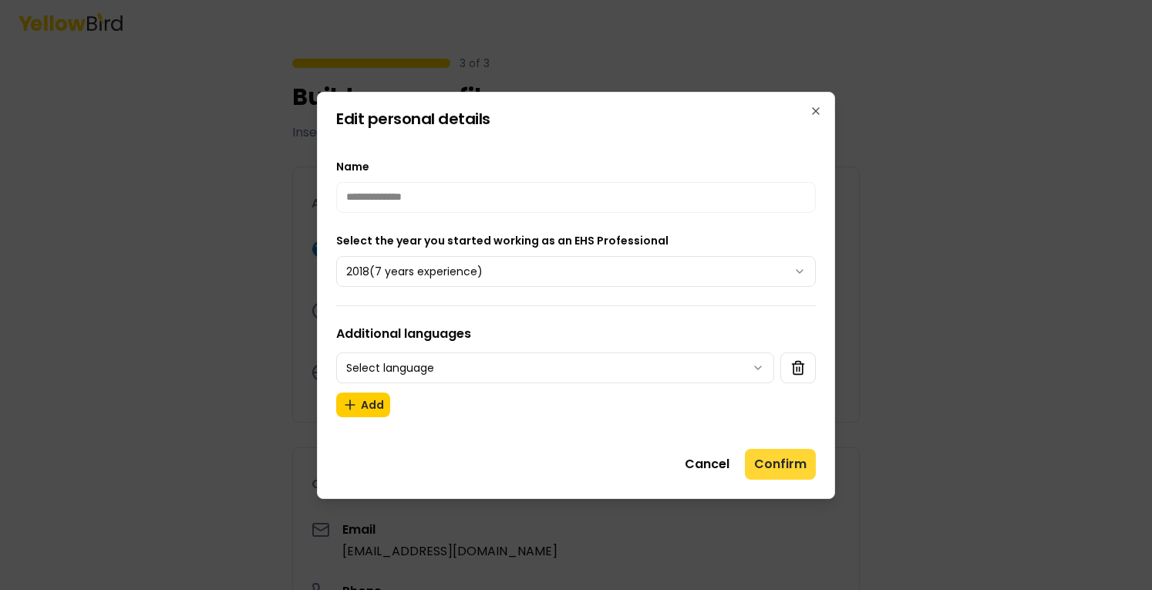
click at [773, 469] on button "Confirm" at bounding box center [780, 464] width 71 height 31
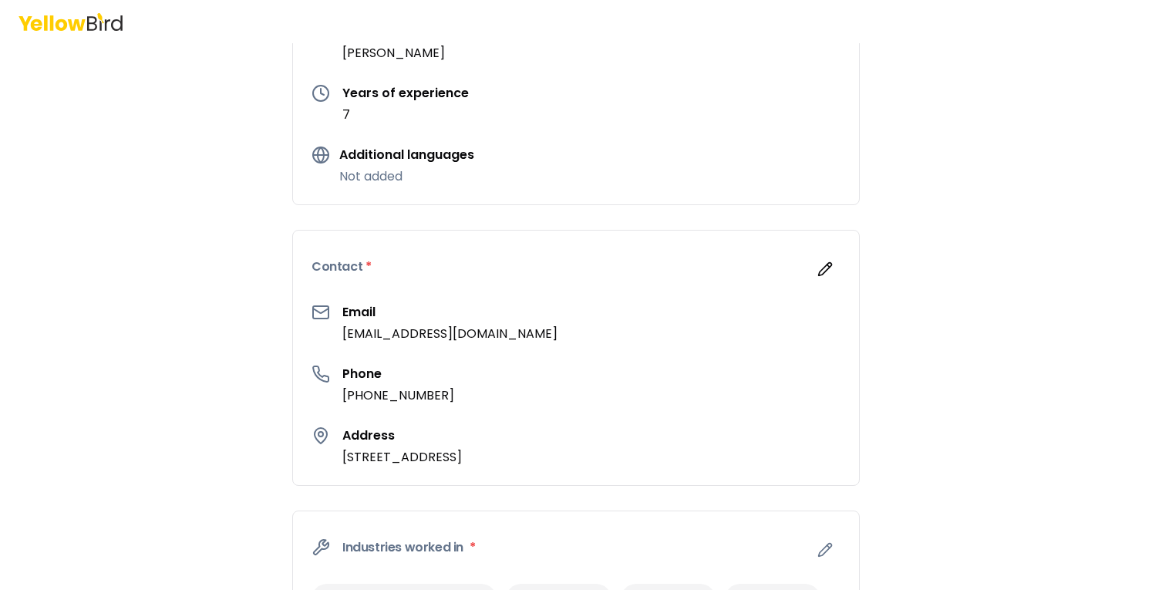
scroll to position [231, 0]
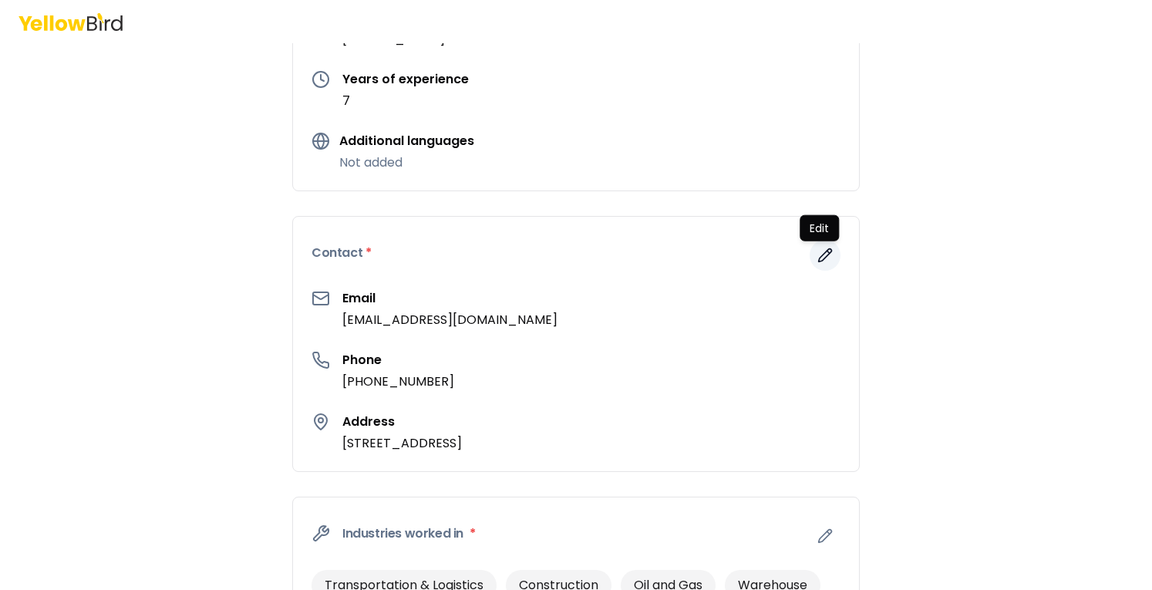
click at [809, 249] on button "button" at bounding box center [824, 255] width 31 height 31
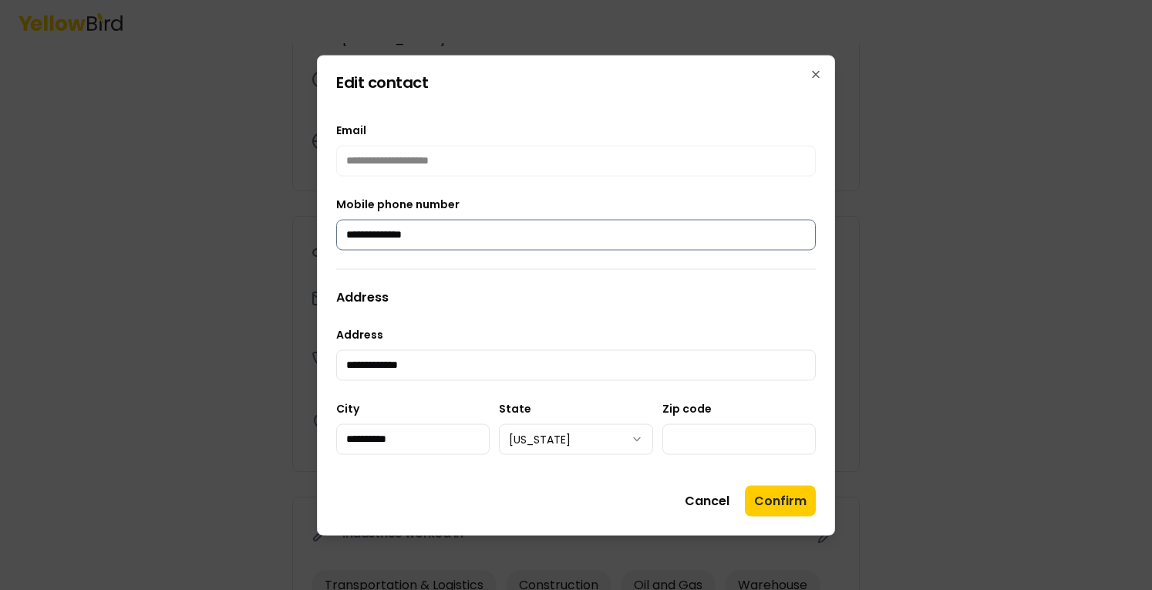
click at [480, 232] on input "**********" at bounding box center [576, 234] width 480 height 31
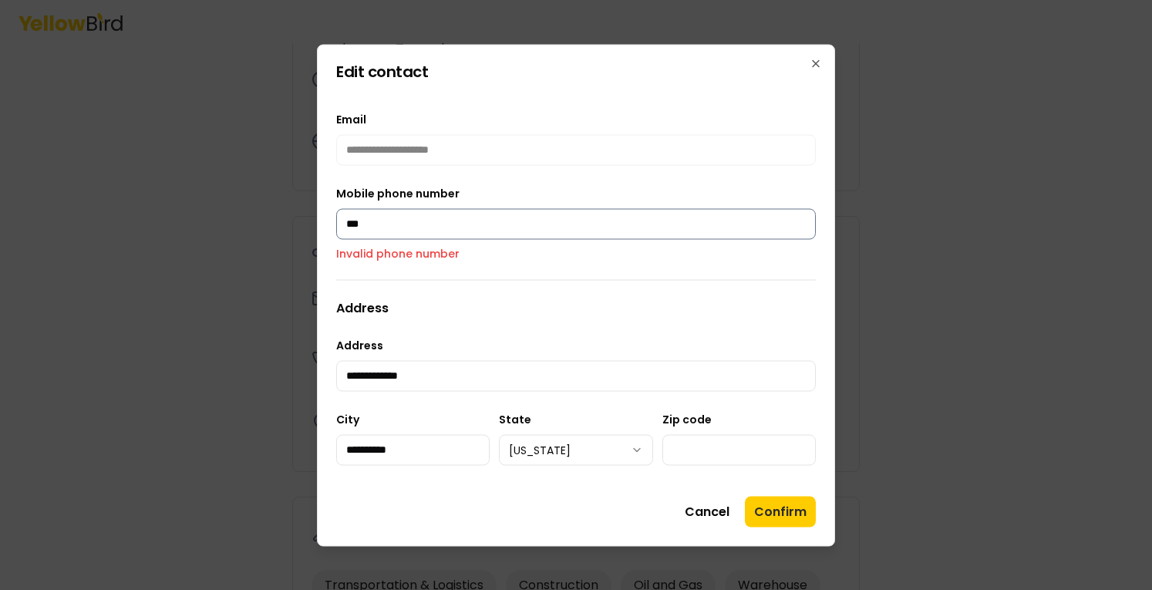
type input "**"
type input "**********"
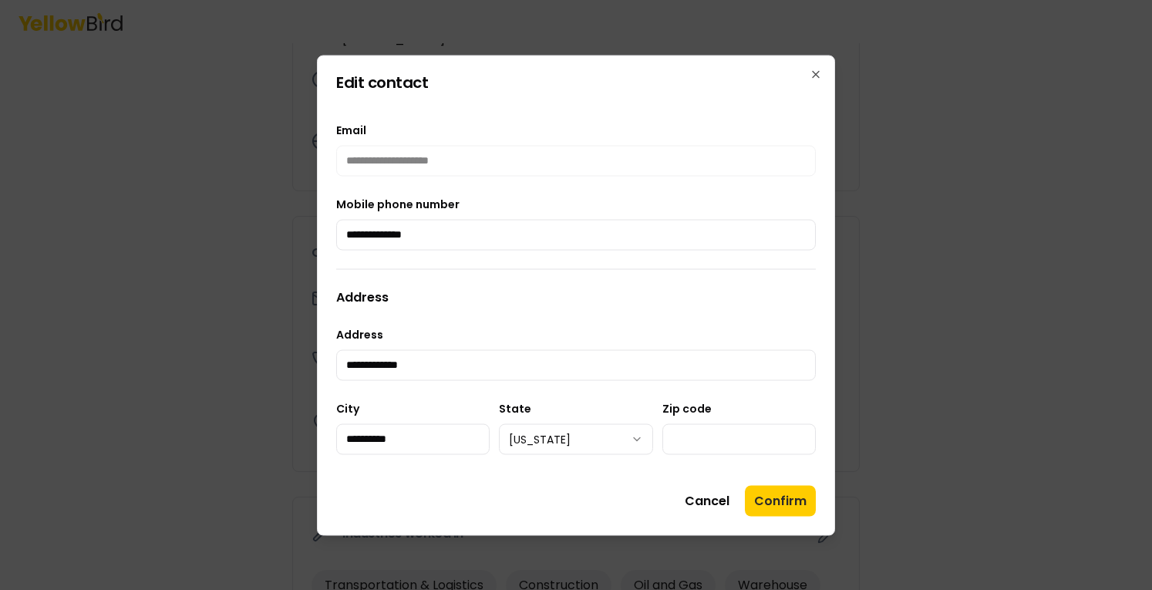
drag, startPoint x: 806, startPoint y: 507, endPoint x: 802, endPoint y: 500, distance: 8.3
click at [806, 507] on button "Confirm" at bounding box center [780, 500] width 71 height 31
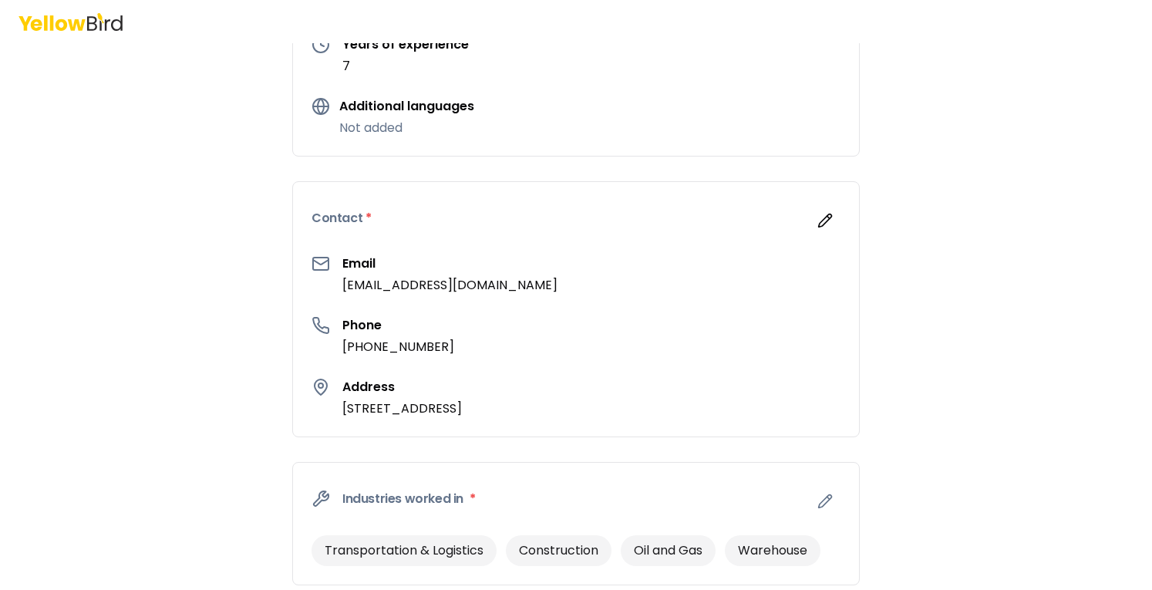
scroll to position [308, 0]
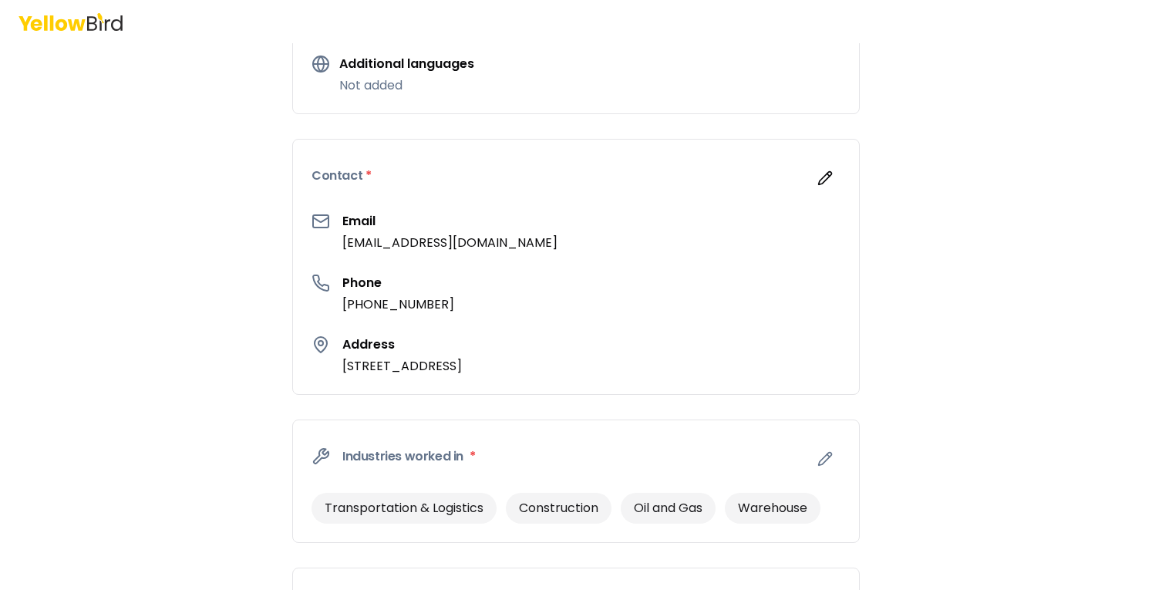
click at [396, 243] on p "[EMAIL_ADDRESS][DOMAIN_NAME]" at bounding box center [449, 243] width 215 height 19
click at [483, 251] on div "Email tetaylor196@gmail.com" at bounding box center [575, 232] width 529 height 40
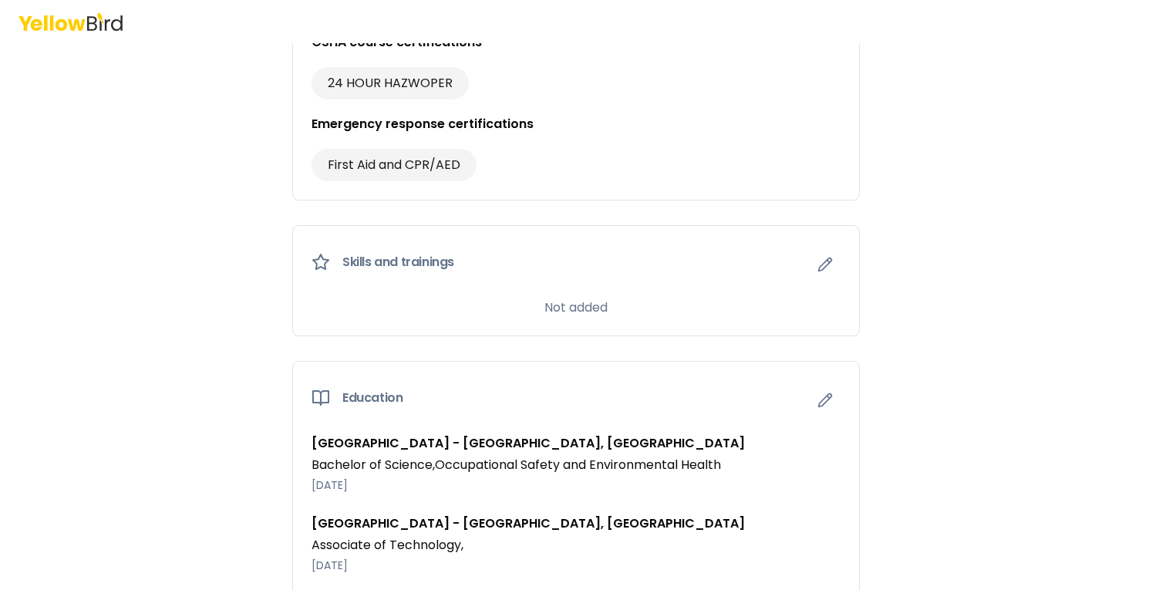
scroll to position [1295, 0]
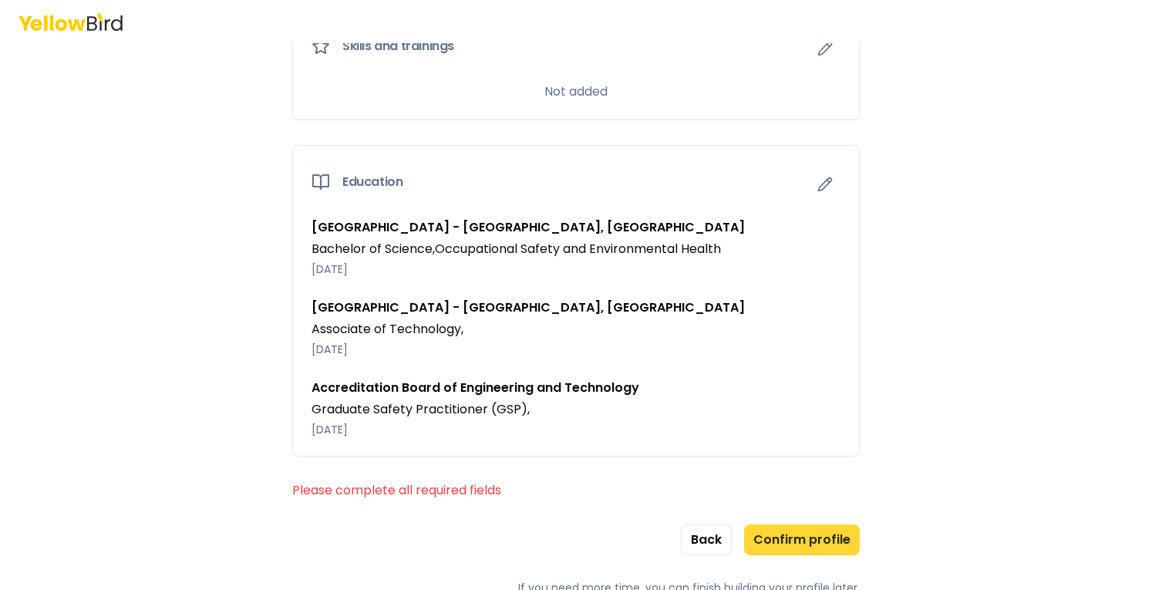
click at [834, 526] on button "Confirm profile" at bounding box center [802, 539] width 116 height 31
click at [794, 530] on button "Confirm profile" at bounding box center [802, 539] width 116 height 31
click at [795, 530] on button "Confirm profile" at bounding box center [802, 539] width 116 height 31
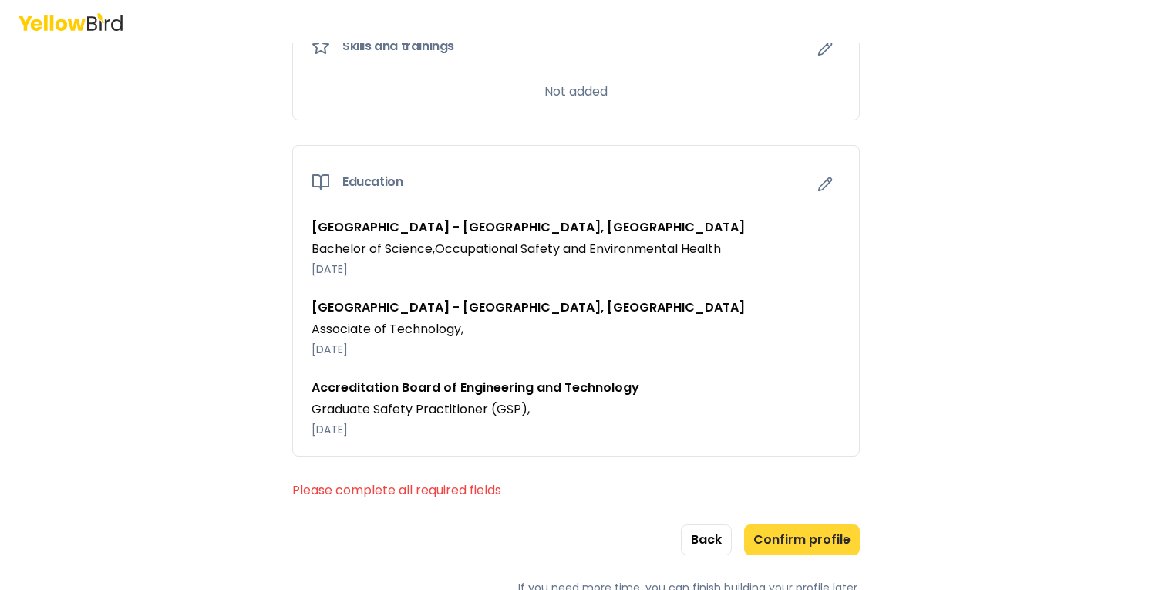
click at [796, 530] on button "Confirm profile" at bounding box center [802, 539] width 116 height 31
click at [809, 540] on button "Confirm profile" at bounding box center [802, 539] width 116 height 31
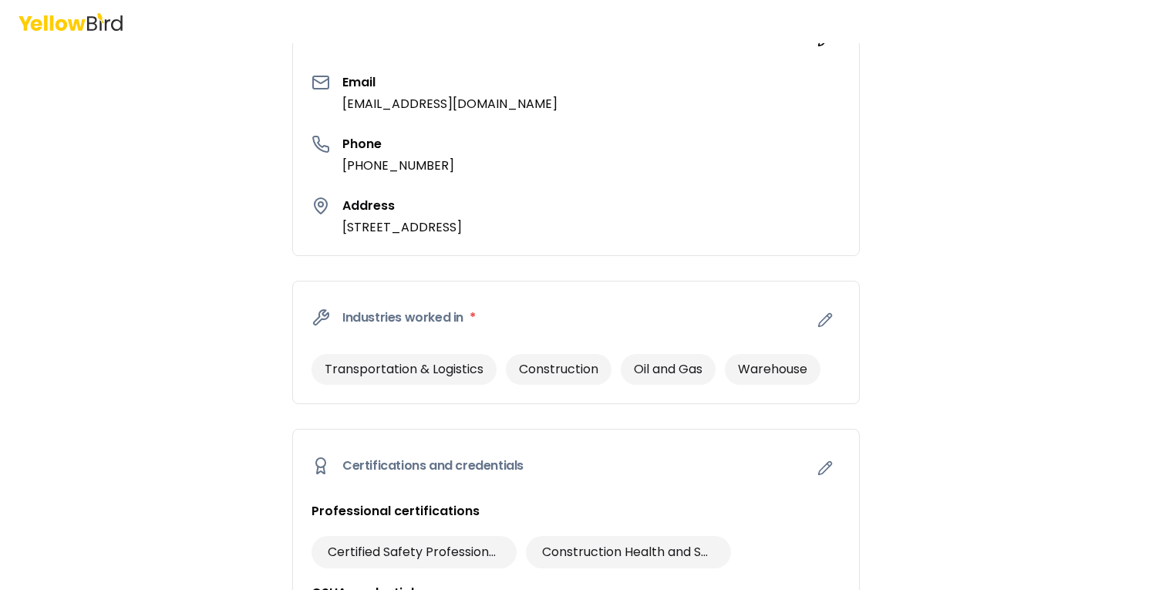
scroll to position [0, 0]
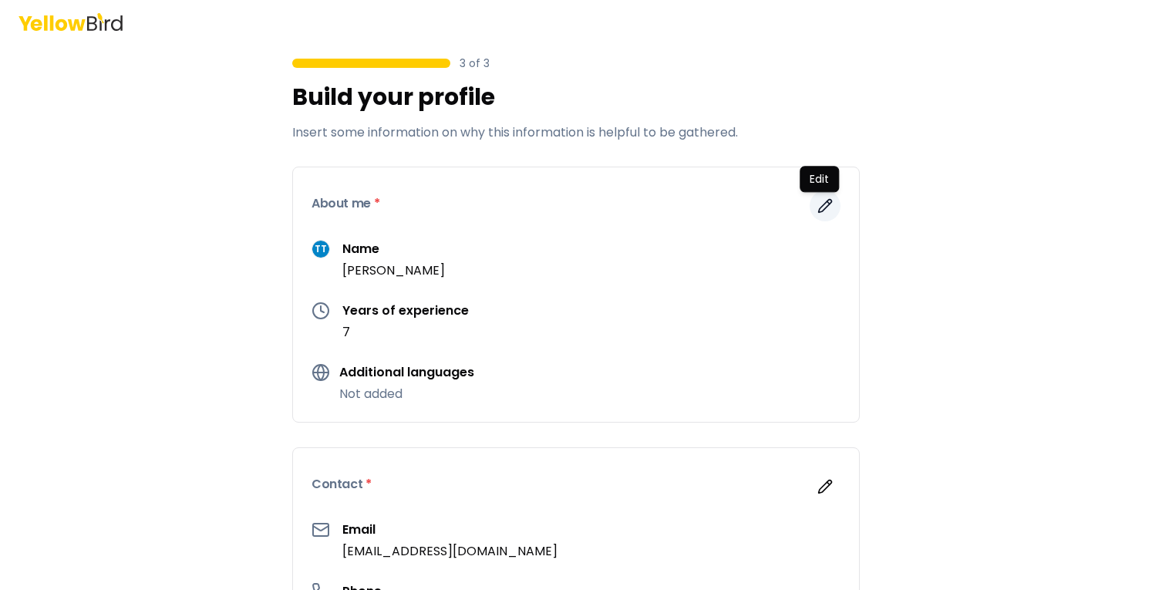
click at [809, 203] on button "button" at bounding box center [824, 205] width 31 height 31
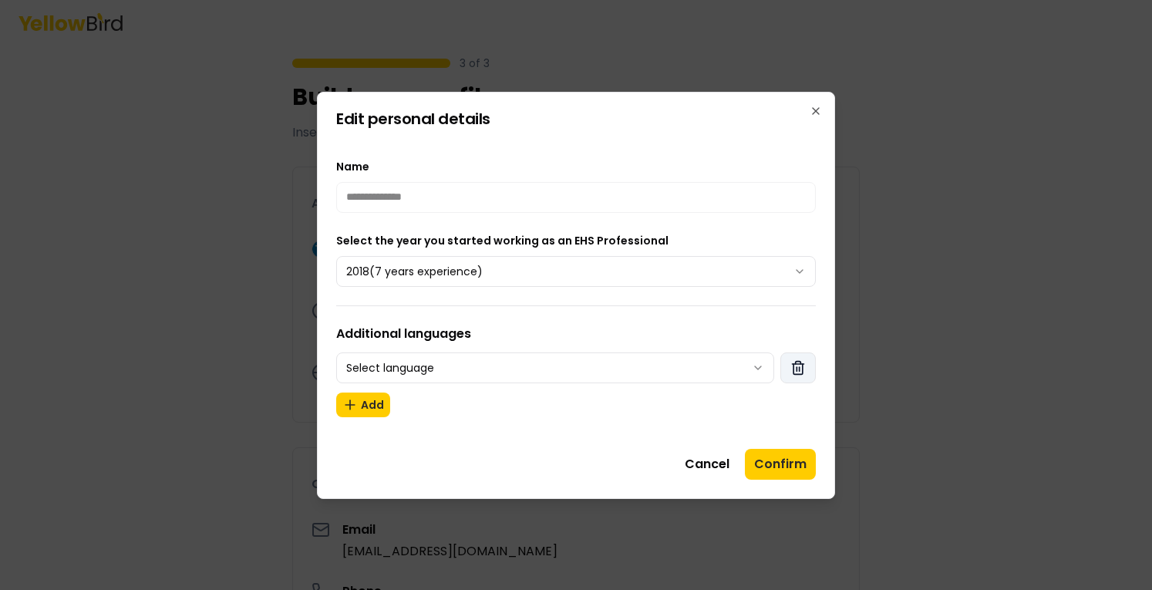
click at [803, 371] on icon "button" at bounding box center [797, 367] width 15 height 15
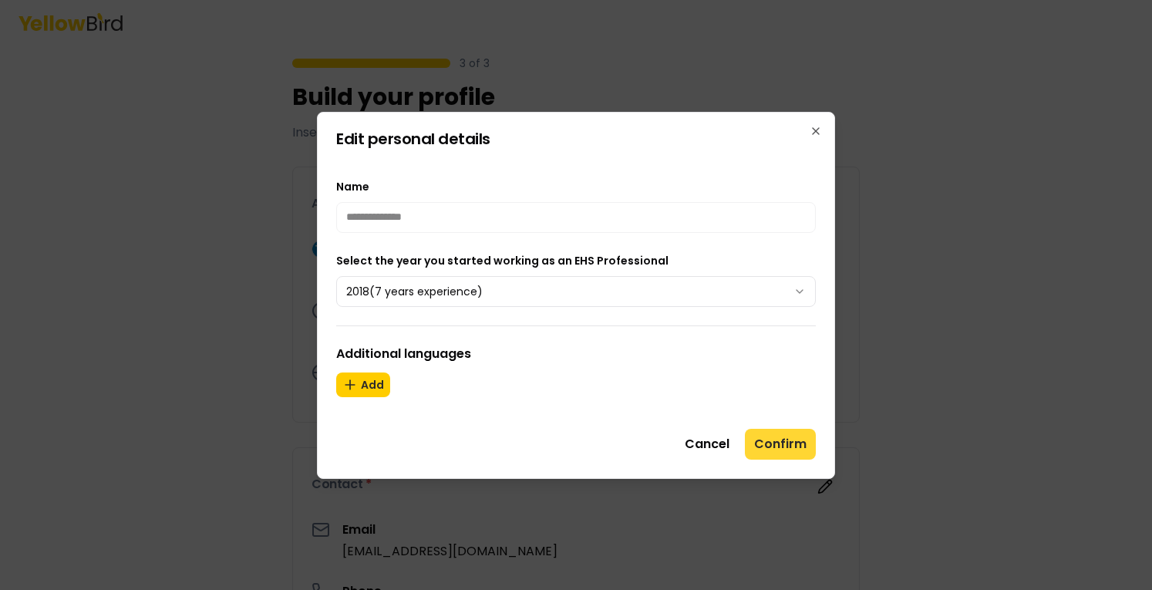
click at [794, 449] on button "Confirm" at bounding box center [780, 444] width 71 height 31
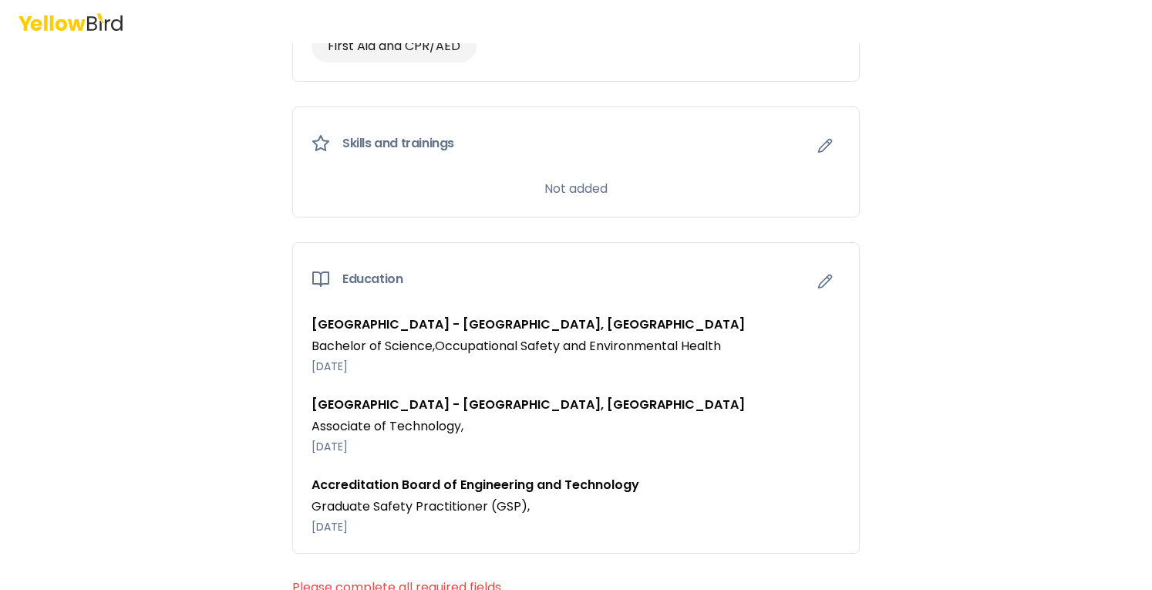
scroll to position [1295, 0]
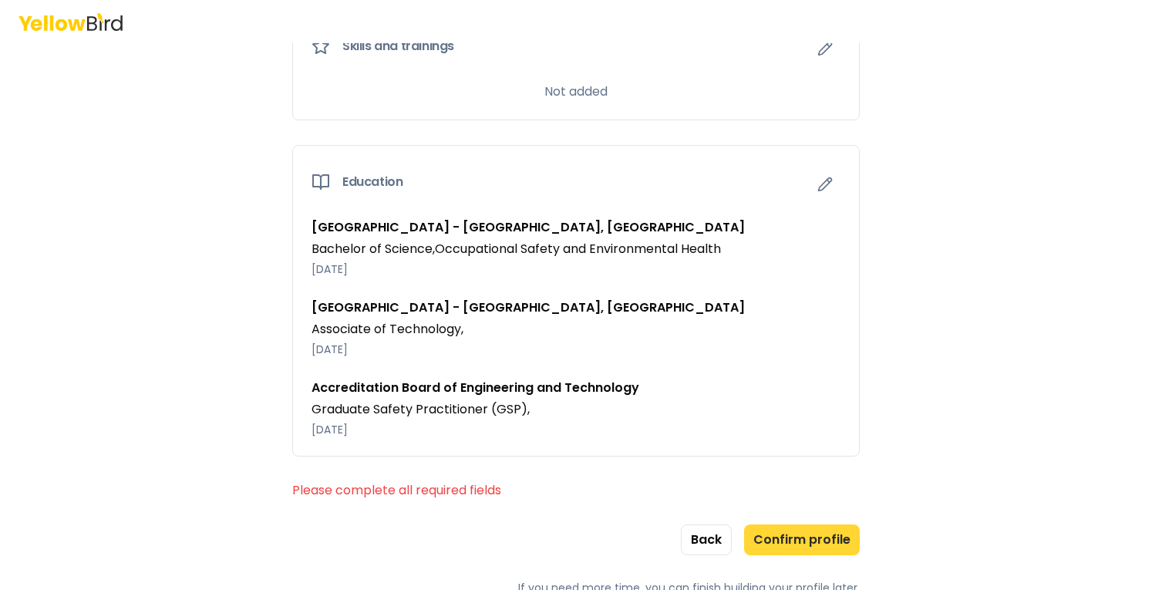
click at [794, 525] on button "Confirm profile" at bounding box center [802, 539] width 116 height 31
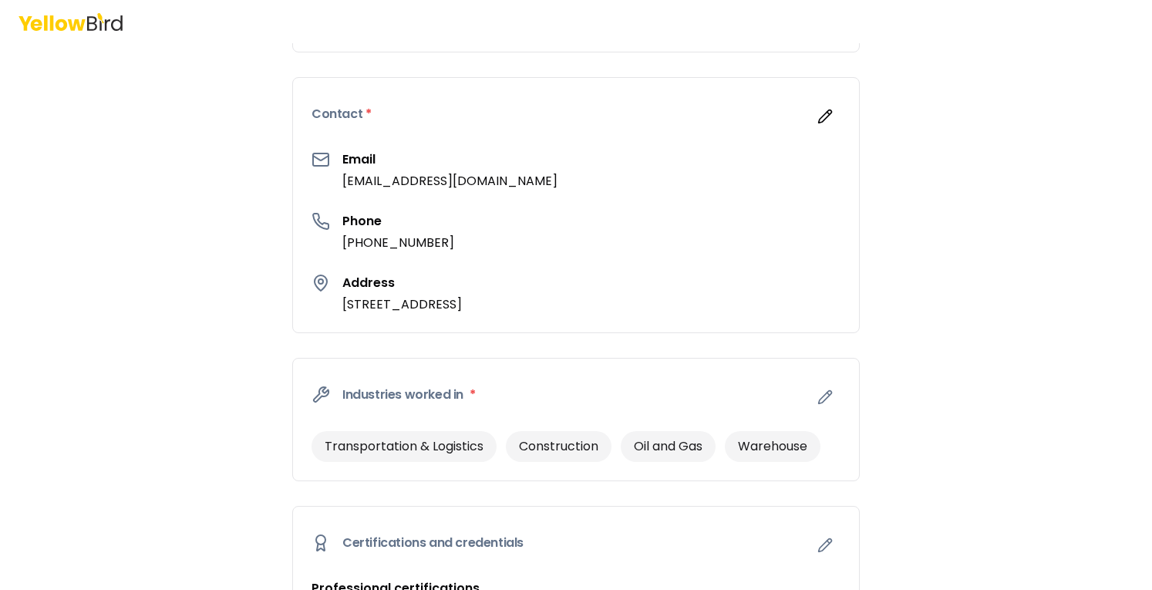
scroll to position [0, 0]
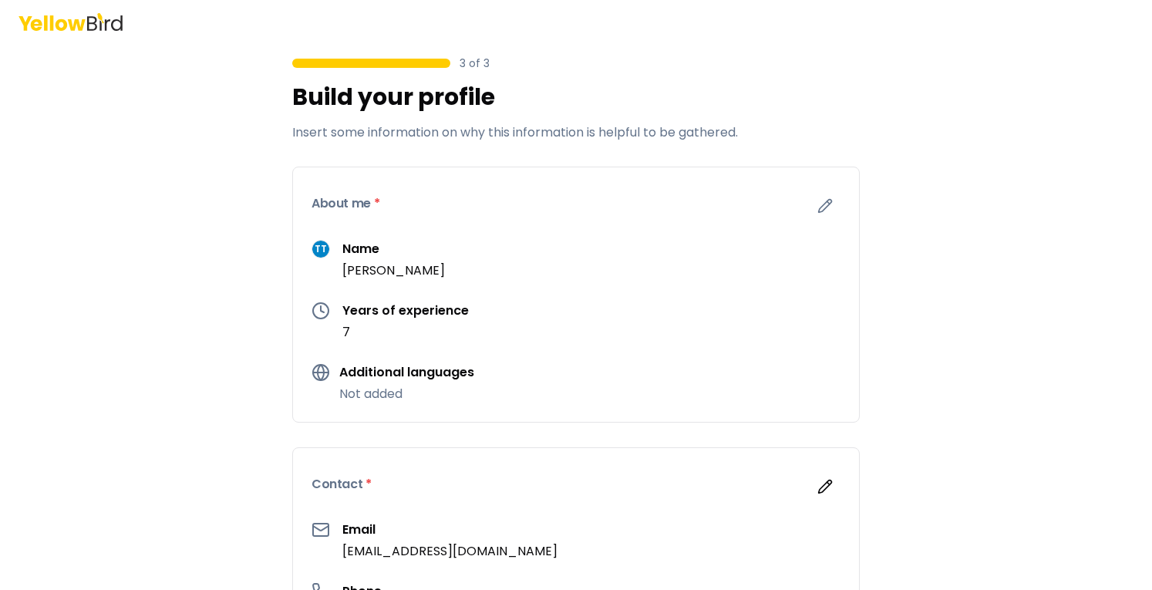
click at [322, 268] on div "TT Name Terrell Taylor" at bounding box center [575, 260] width 529 height 40
drag, startPoint x: 307, startPoint y: 217, endPoint x: 402, endPoint y: 177, distance: 103.7
click at [333, 203] on div "About me *" at bounding box center [576, 203] width 566 height 72
click at [402, 177] on div "About me *" at bounding box center [576, 203] width 566 height 72
click at [419, 181] on div "About me *" at bounding box center [576, 203] width 566 height 72
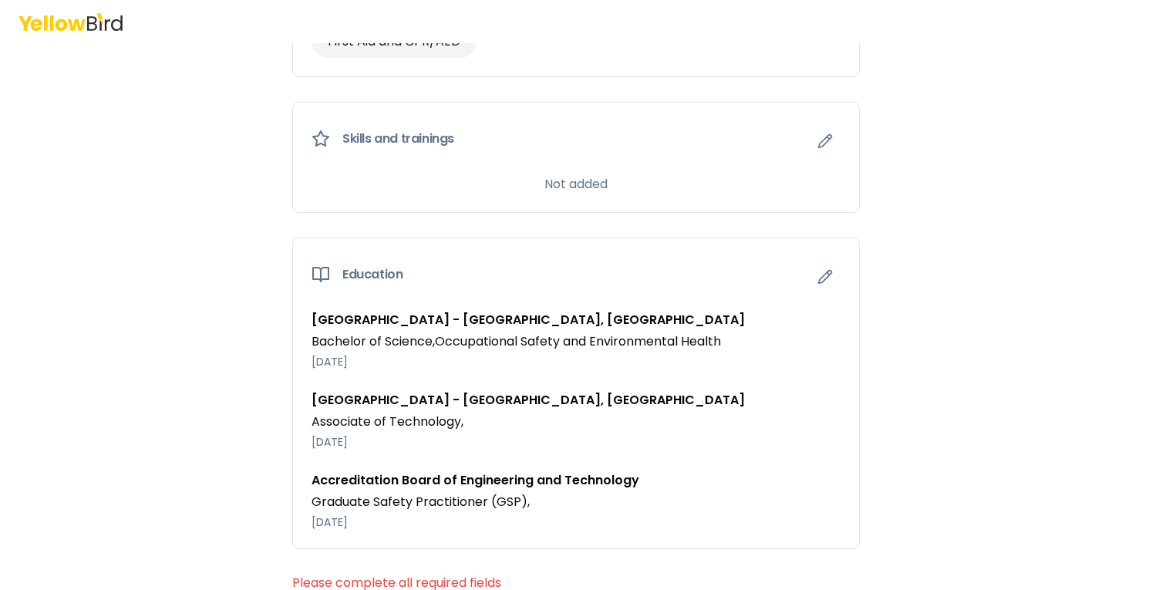
scroll to position [1295, 0]
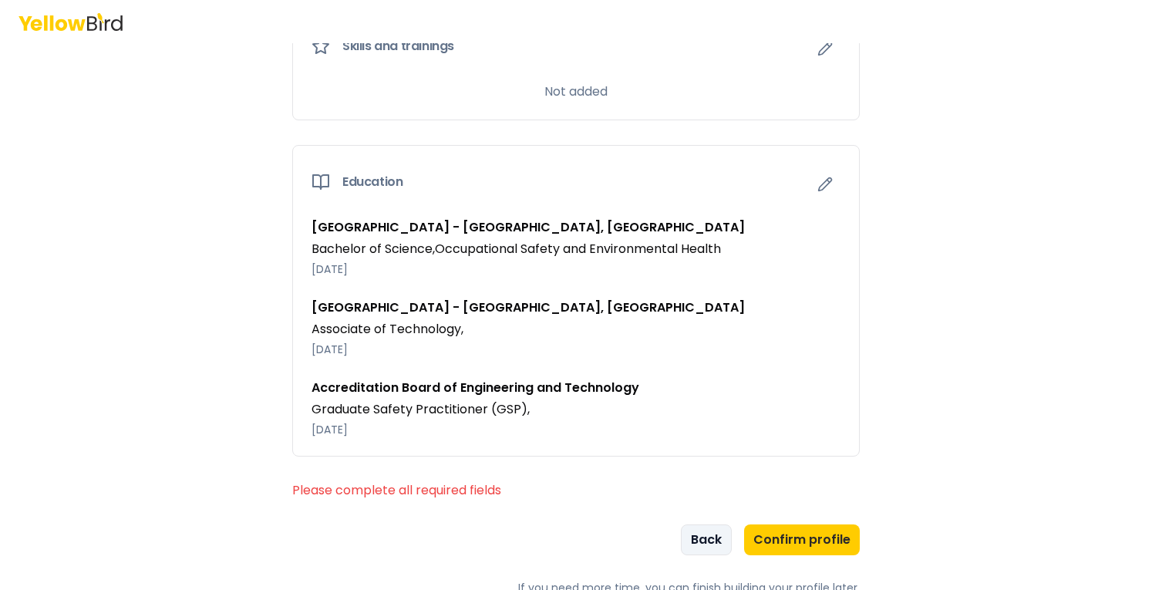
click at [718, 540] on button "Back" at bounding box center [706, 539] width 51 height 31
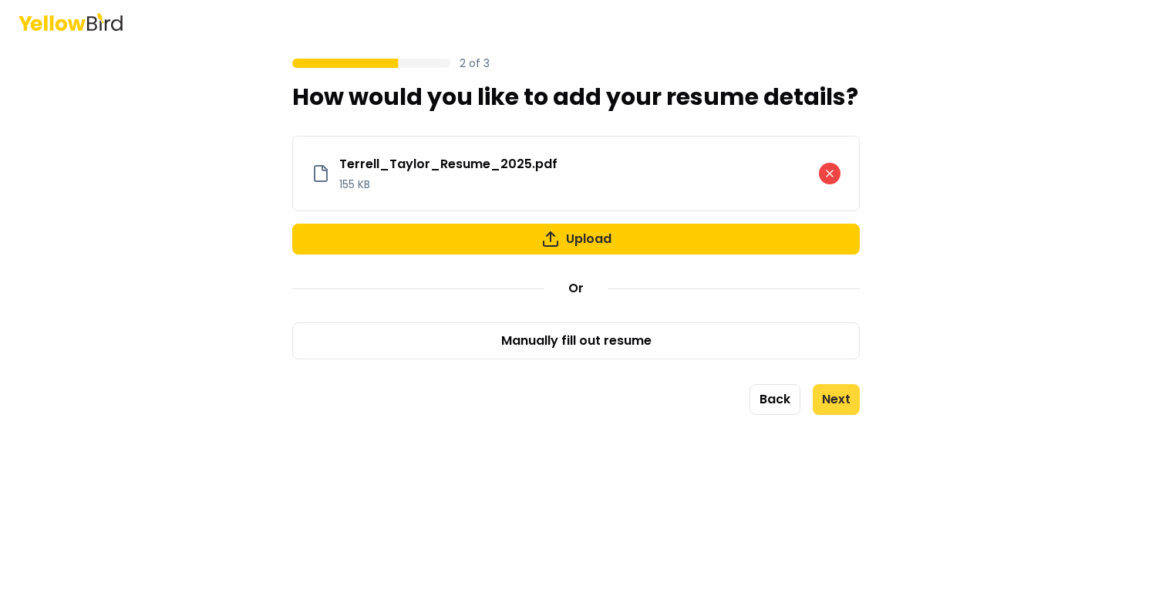
click at [854, 405] on button "Next" at bounding box center [836, 399] width 47 height 31
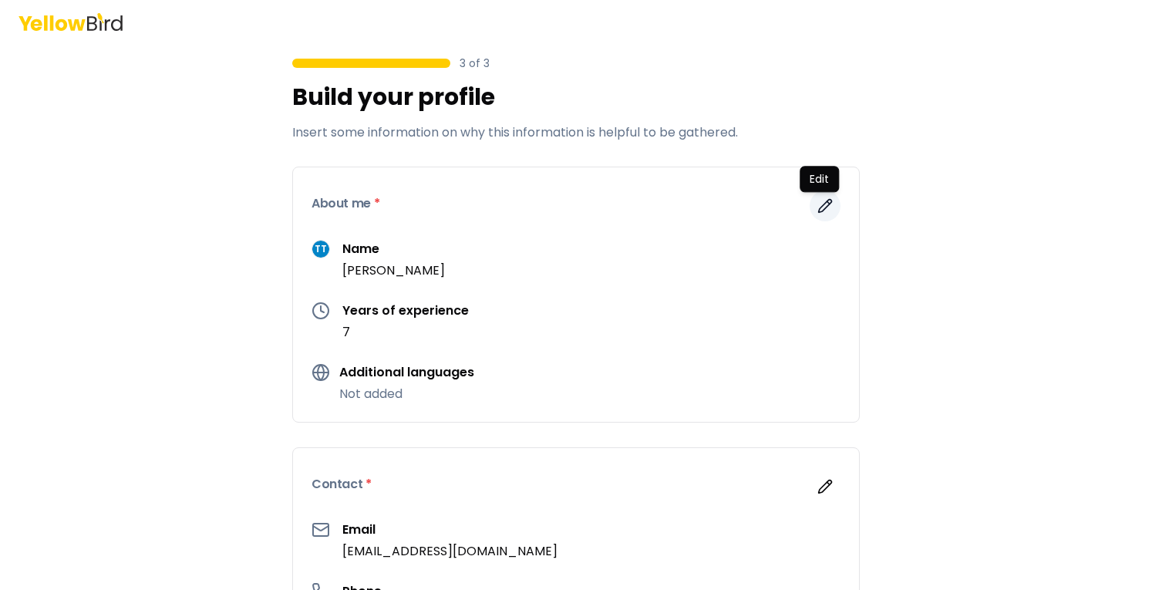
click at [826, 205] on icon "button" at bounding box center [824, 205] width 15 height 15
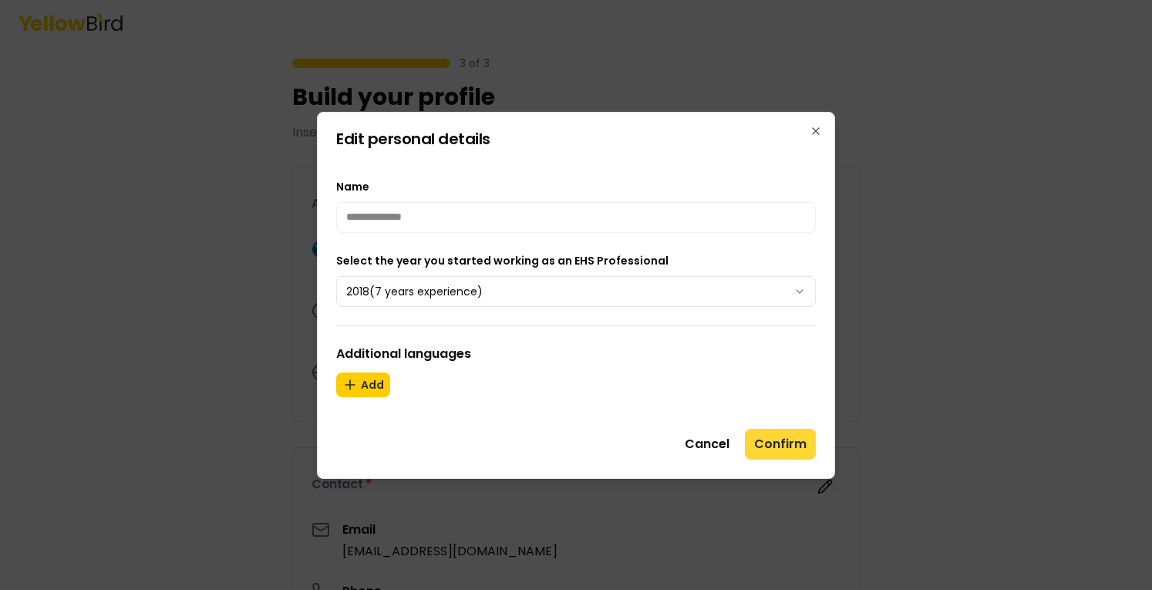
click at [793, 456] on button "Confirm" at bounding box center [780, 444] width 71 height 31
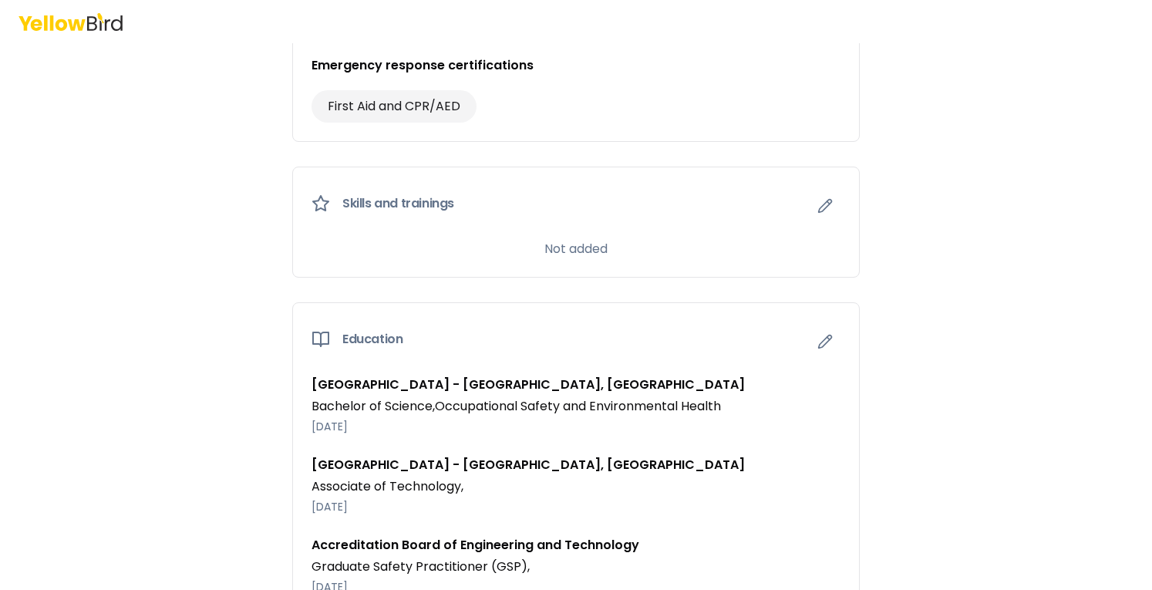
scroll to position [1295, 0]
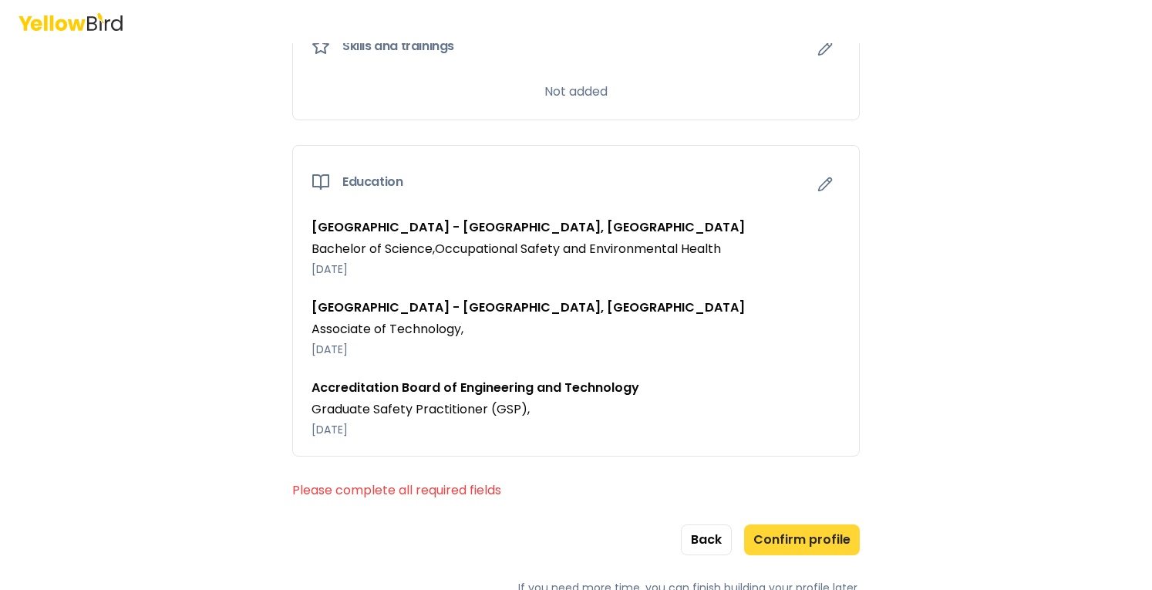
click at [805, 544] on button "Confirm profile" at bounding box center [802, 539] width 116 height 31
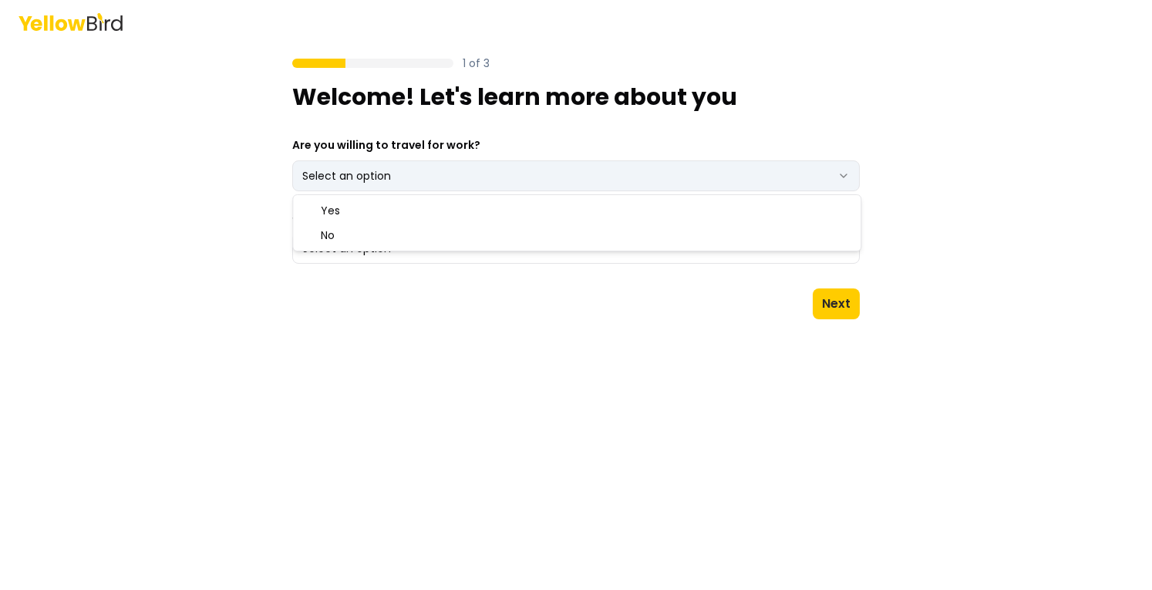
click at [676, 176] on html "1 of 3 Welcome! Let's learn more about you Are you willing to travel for work? …" at bounding box center [576, 295] width 1152 height 590
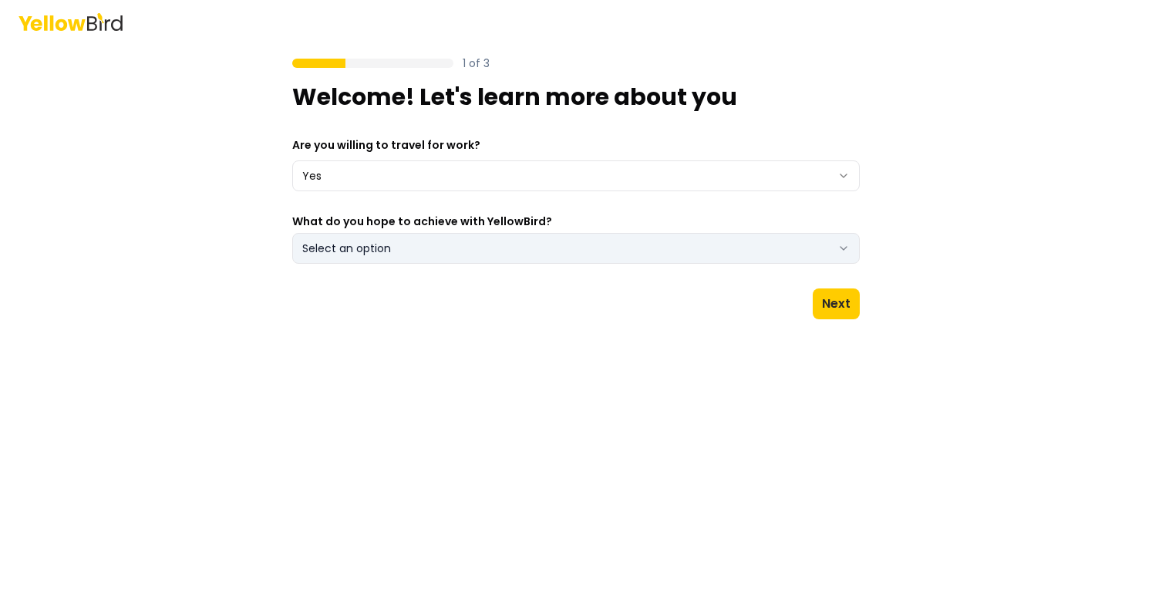
click at [422, 244] on button "Select an option" at bounding box center [575, 248] width 567 height 31
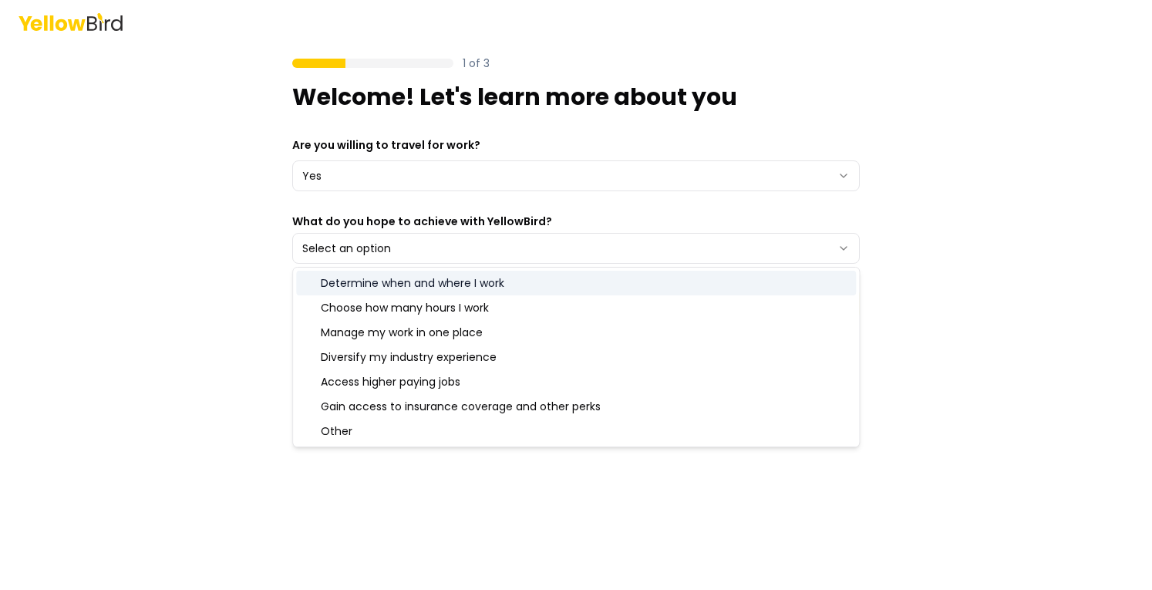
click at [404, 281] on div "Determine when and where I work" at bounding box center [576, 283] width 560 height 25
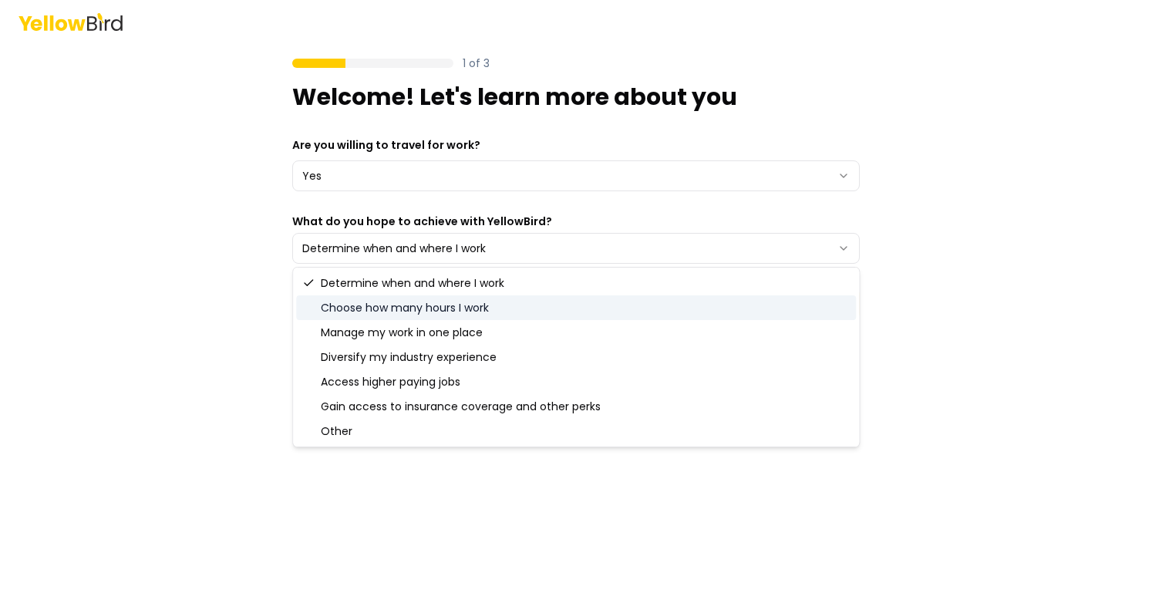
click at [402, 305] on div "Choose how many hours I work" at bounding box center [576, 307] width 560 height 25
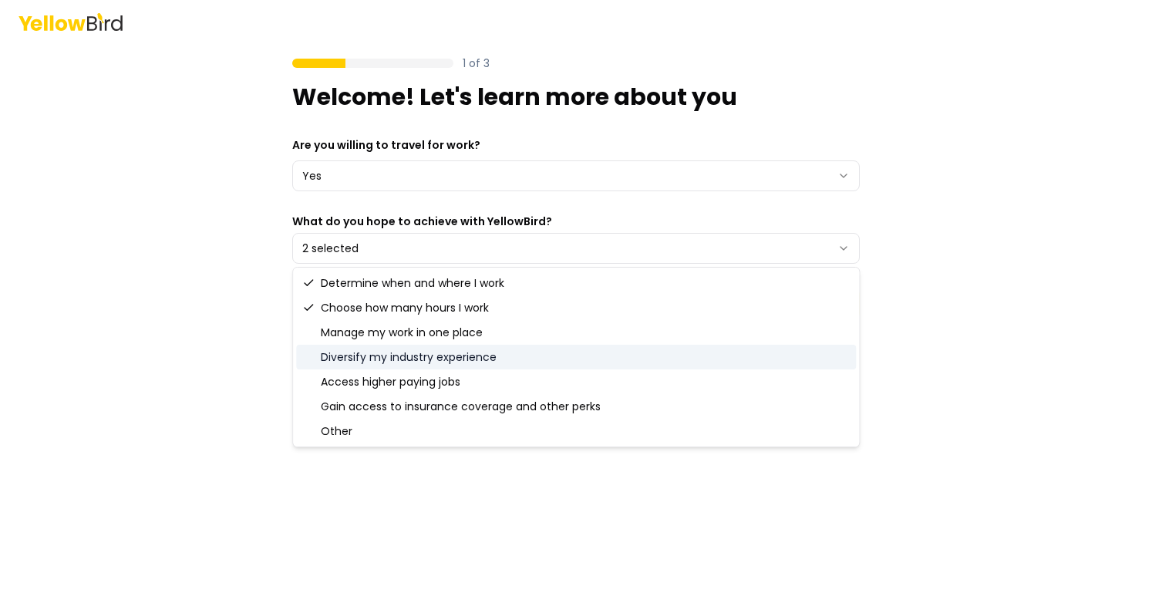
click at [378, 362] on div "Diversify my industry experience" at bounding box center [576, 357] width 560 height 25
click at [985, 357] on div "1 of 3 Welcome! Let's learn more about you Are you willing to travel for work? …" at bounding box center [576, 295] width 1152 height 590
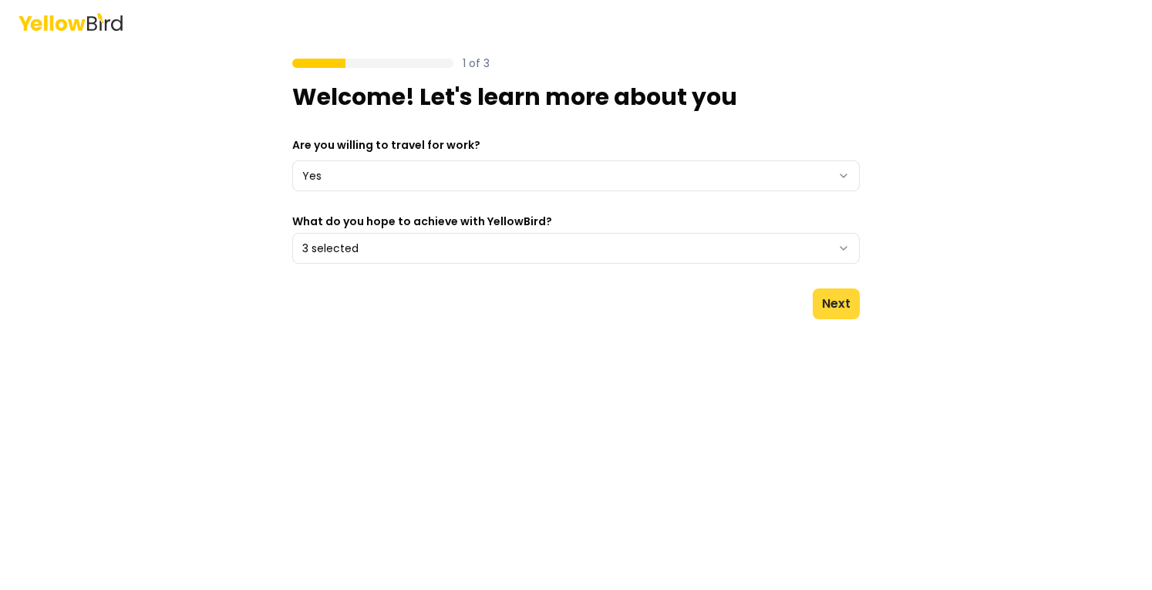
click at [828, 309] on button "Next" at bounding box center [836, 303] width 47 height 31
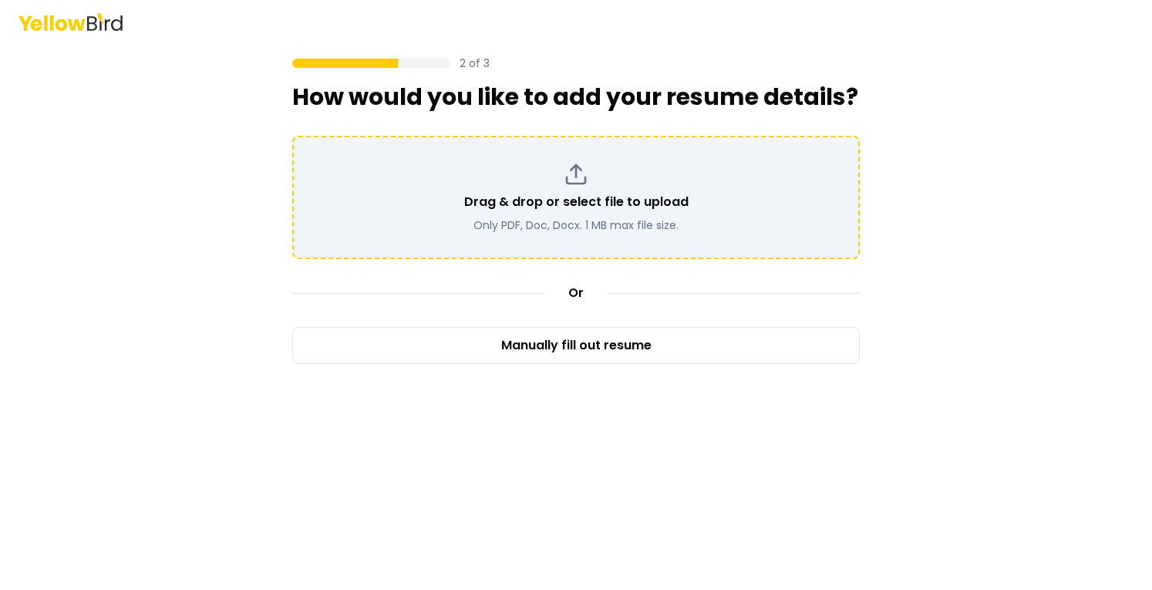
click at [639, 196] on p "Drag & drop or select file to upload" at bounding box center [576, 202] width 224 height 19
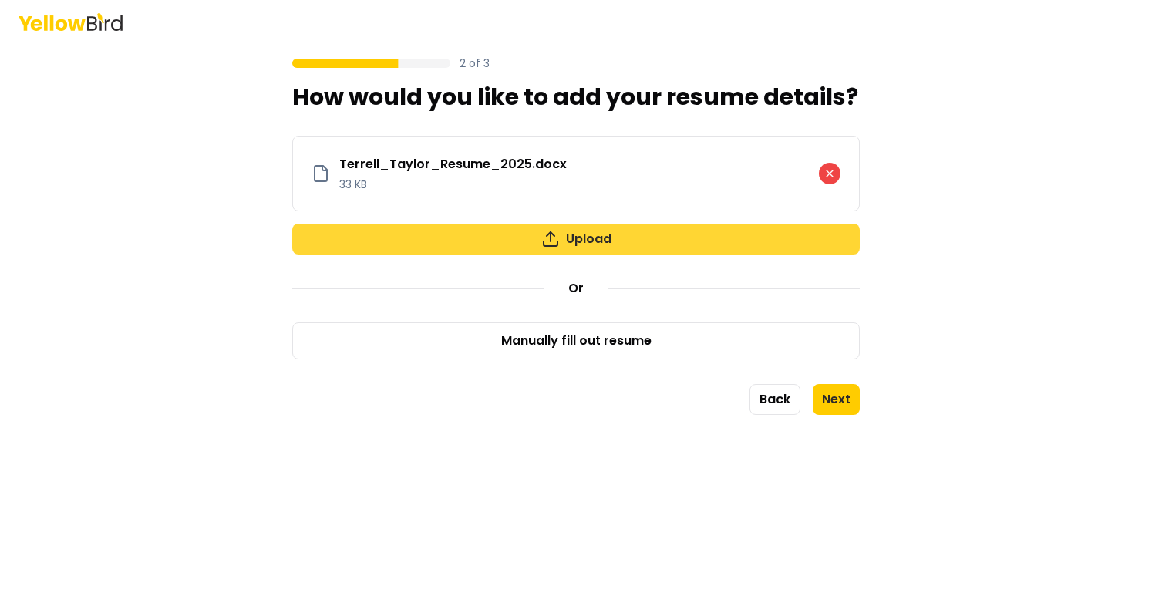
click at [535, 244] on button "Upload" at bounding box center [575, 239] width 567 height 31
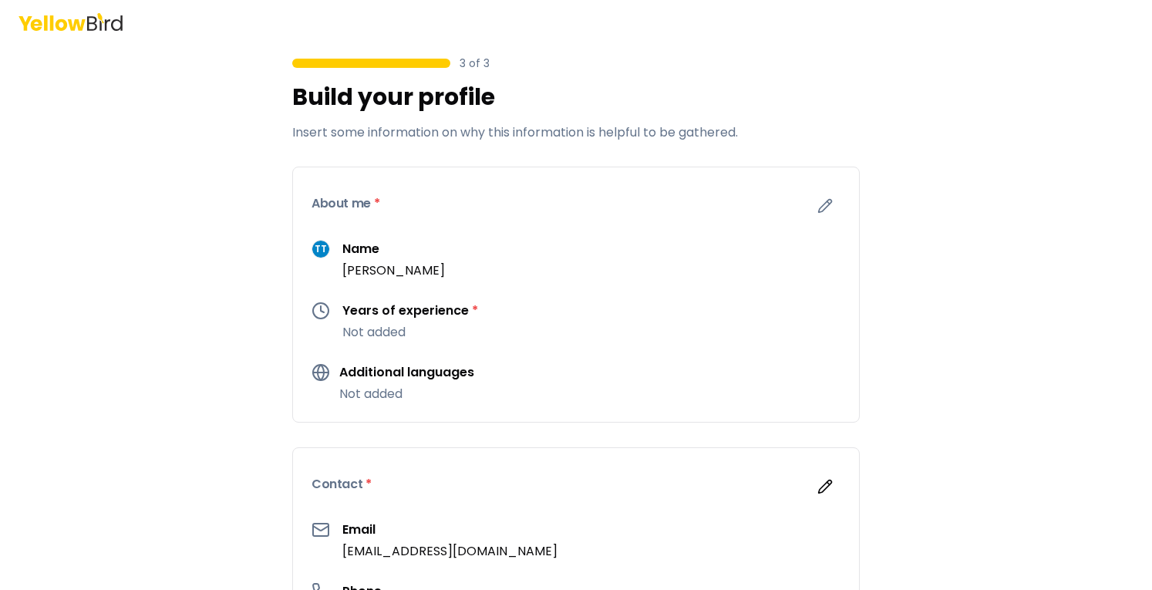
click at [507, 320] on div "Years of experience * Not added" at bounding box center [575, 321] width 529 height 40
click at [817, 204] on icon "button" at bounding box center [824, 205] width 15 height 15
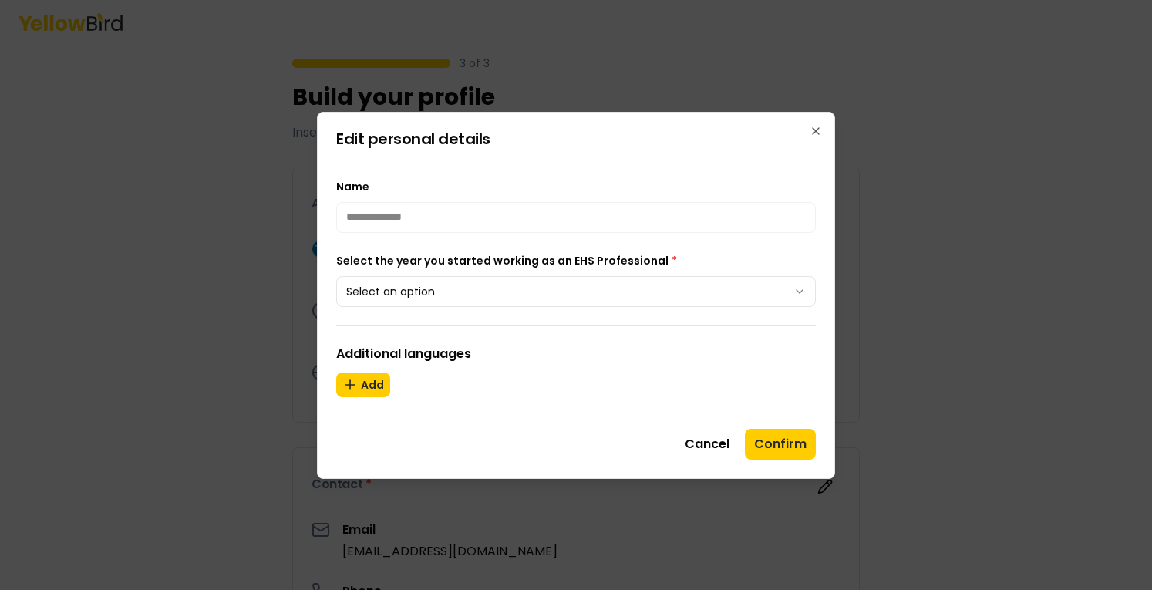
click at [535, 287] on button "Select an option" at bounding box center [576, 291] width 480 height 31
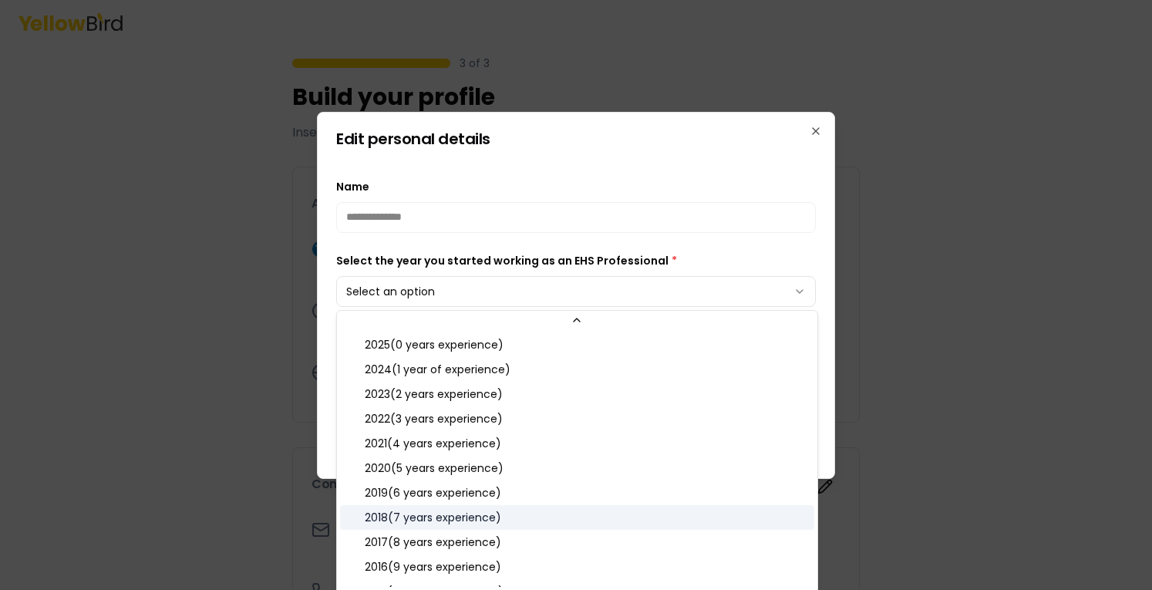
scroll to position [77, 0]
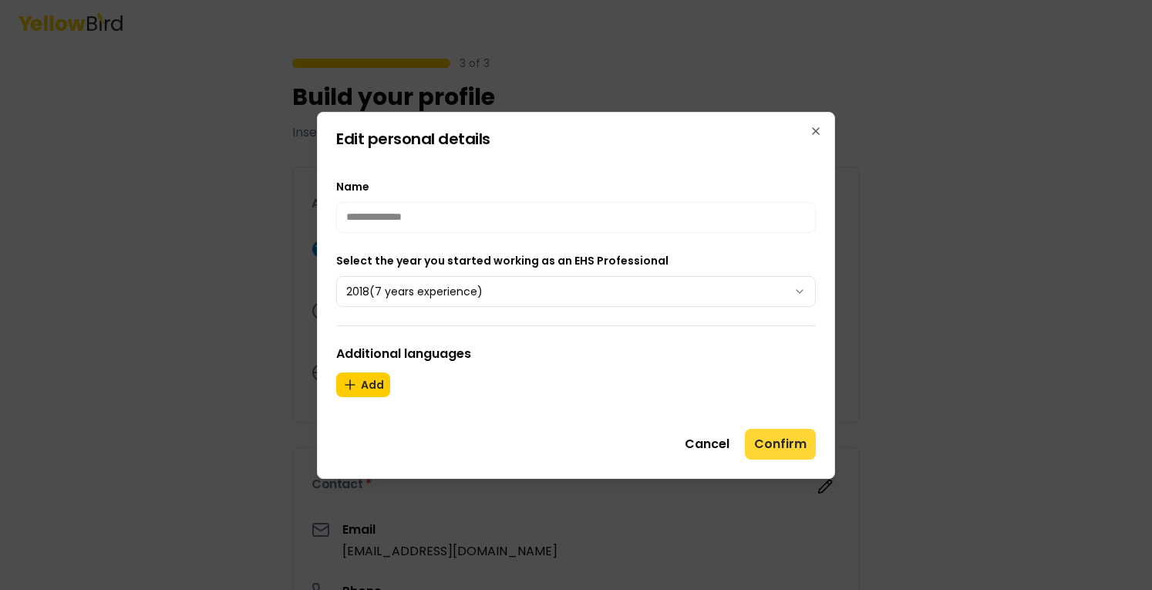
click at [782, 433] on button "Confirm" at bounding box center [780, 444] width 71 height 31
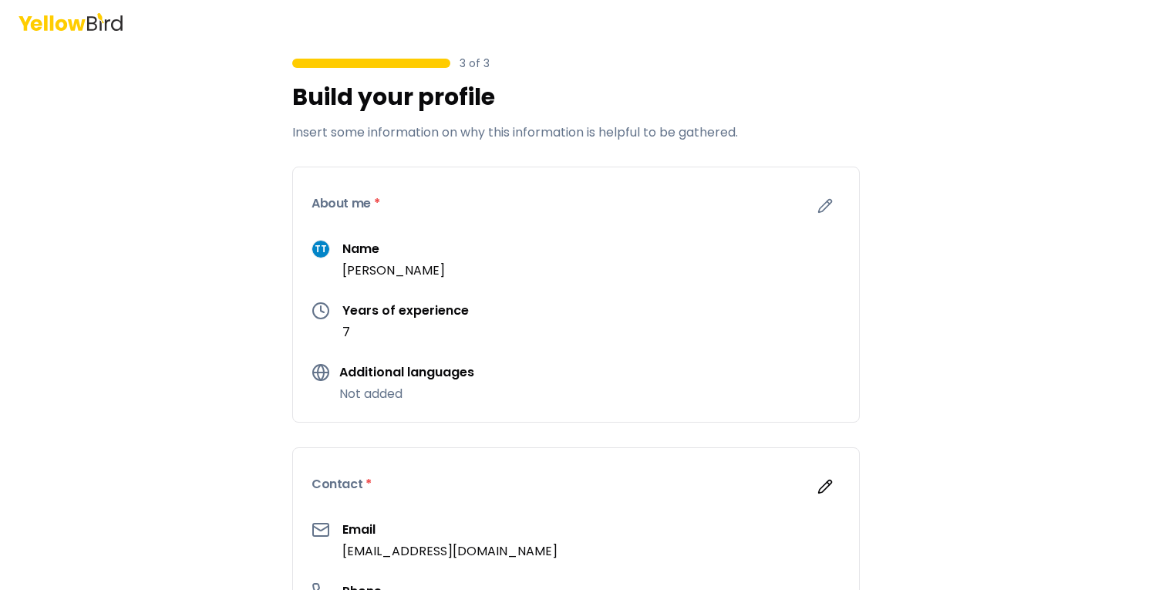
click at [390, 271] on p "Terrell Taylor" at bounding box center [393, 270] width 103 height 19
click at [432, 264] on div "TT Name Terrell Taylor" at bounding box center [575, 260] width 529 height 40
click at [820, 201] on icon "button" at bounding box center [825, 206] width 13 height 13
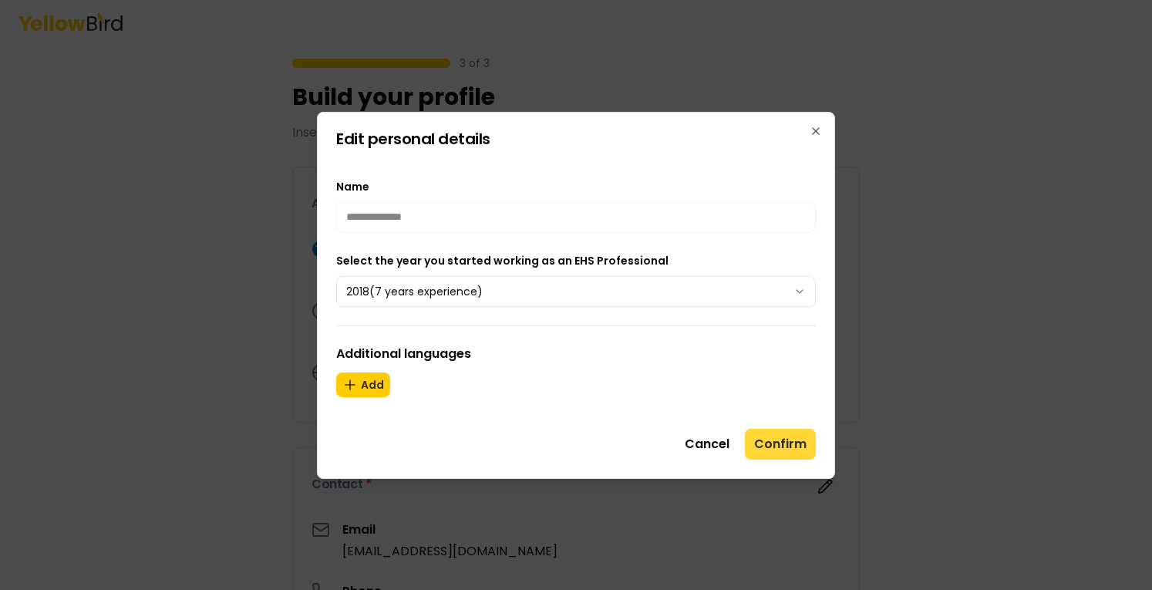
click at [783, 448] on button "Confirm" at bounding box center [780, 444] width 71 height 31
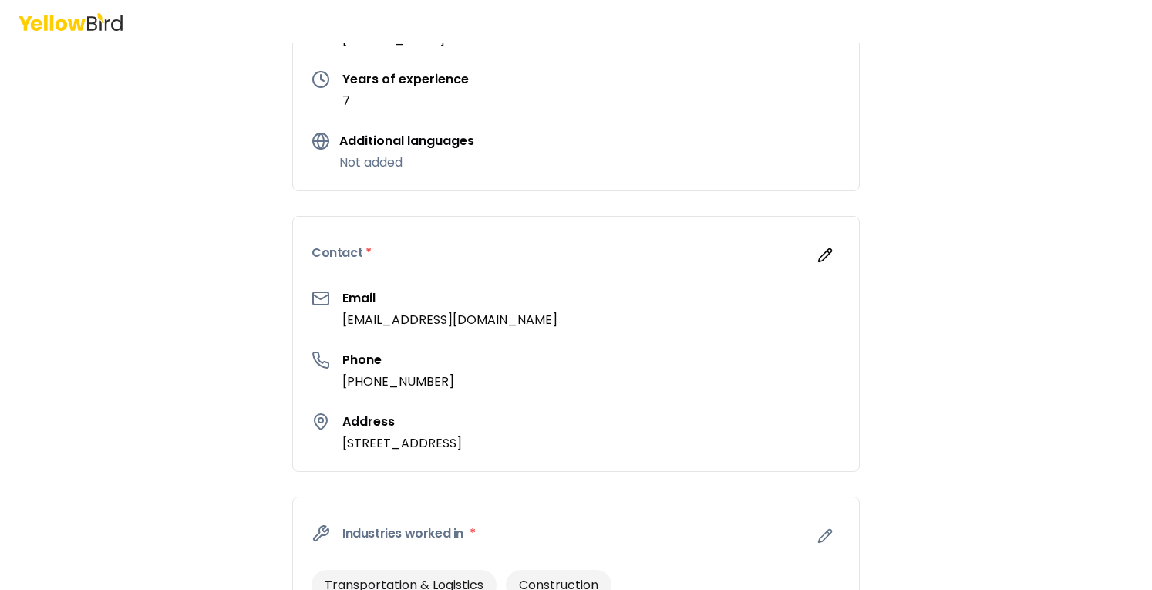
scroll to position [308, 0]
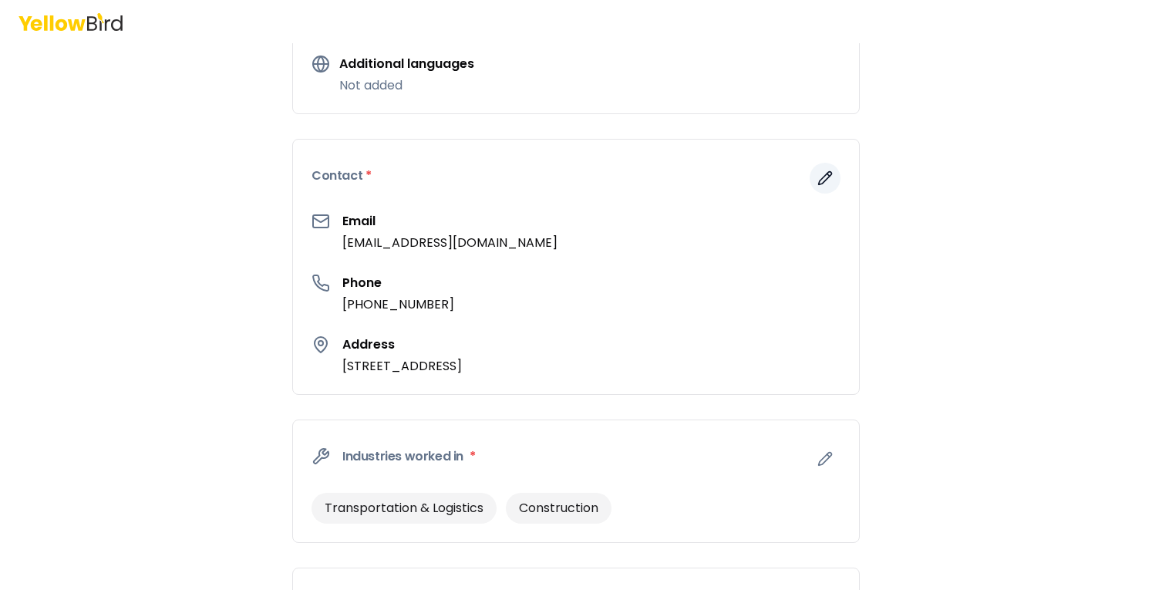
click at [818, 183] on icon "button" at bounding box center [824, 177] width 15 height 15
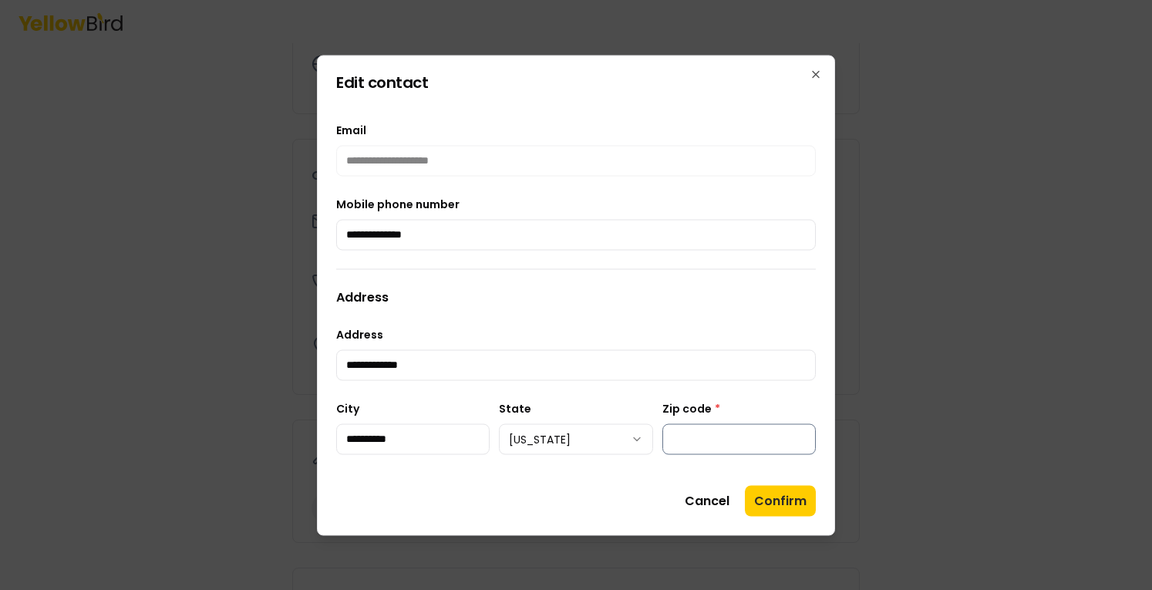
click at [743, 443] on input "Zip code *" at bounding box center [738, 438] width 153 height 31
type input "*****"
click at [781, 511] on button "Confirm" at bounding box center [780, 500] width 71 height 31
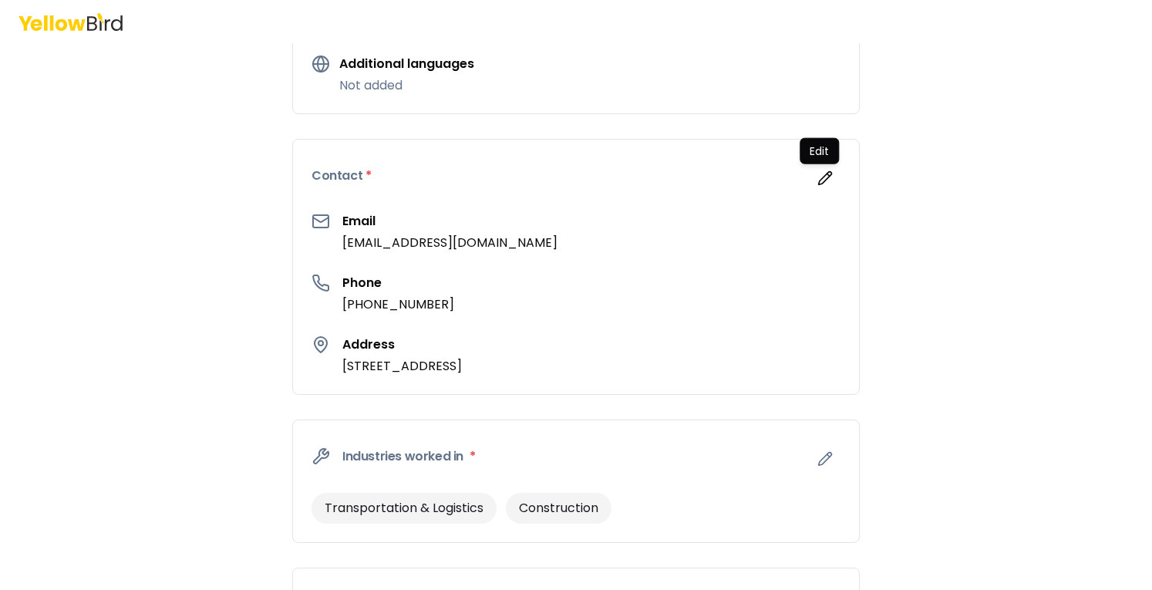
scroll to position [463, 0]
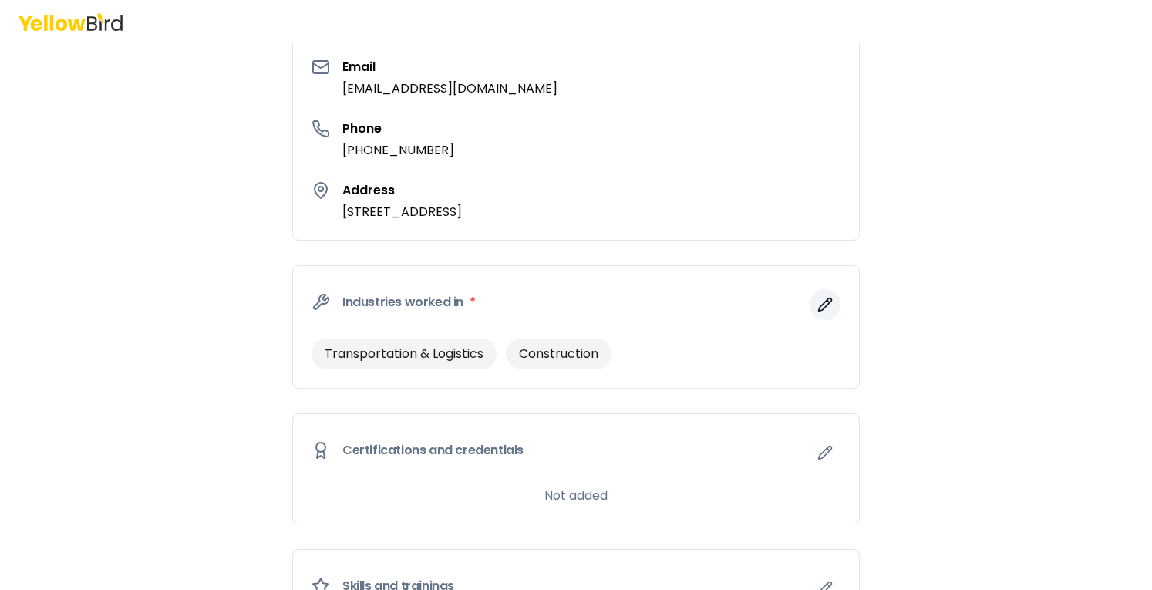
click at [828, 301] on button "button" at bounding box center [824, 304] width 31 height 31
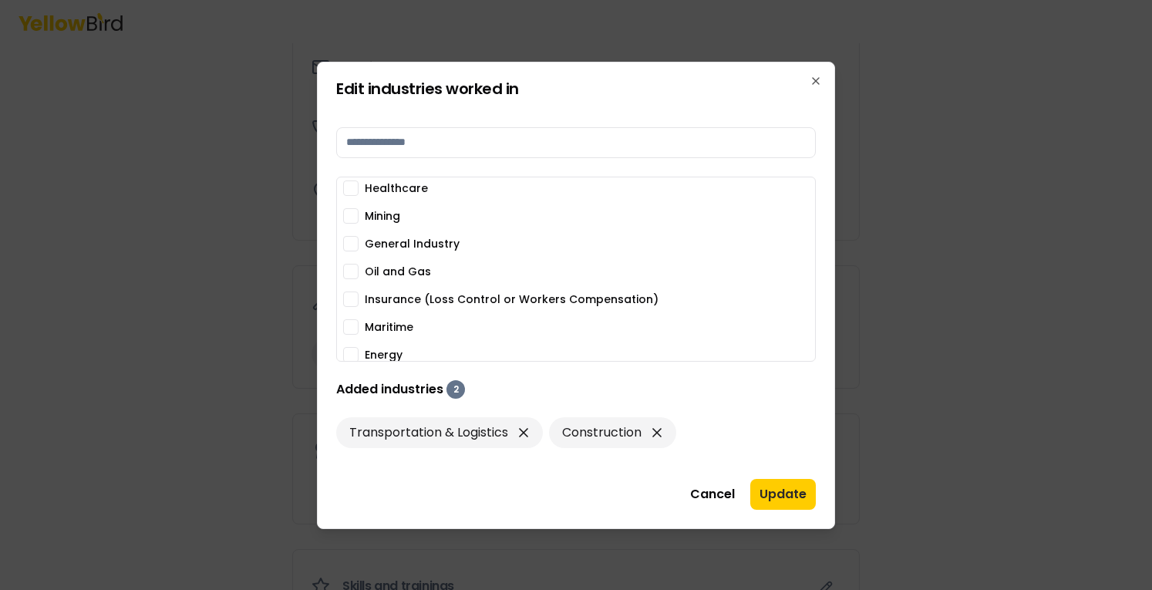
scroll to position [0, 0]
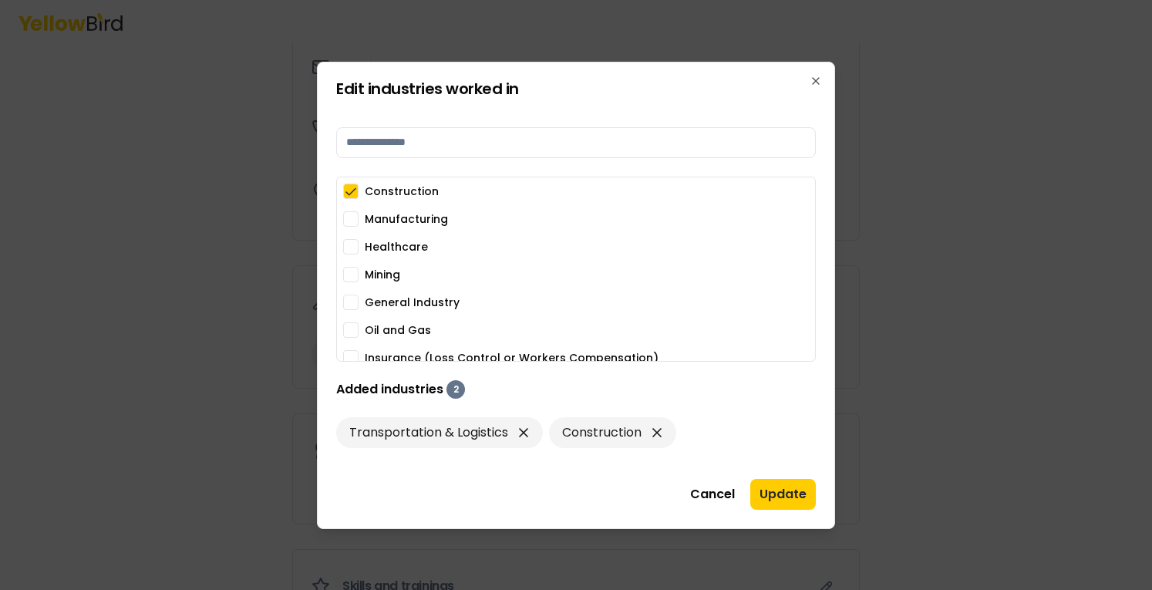
click at [352, 328] on button "Oil and Gas" at bounding box center [350, 329] width 15 height 15
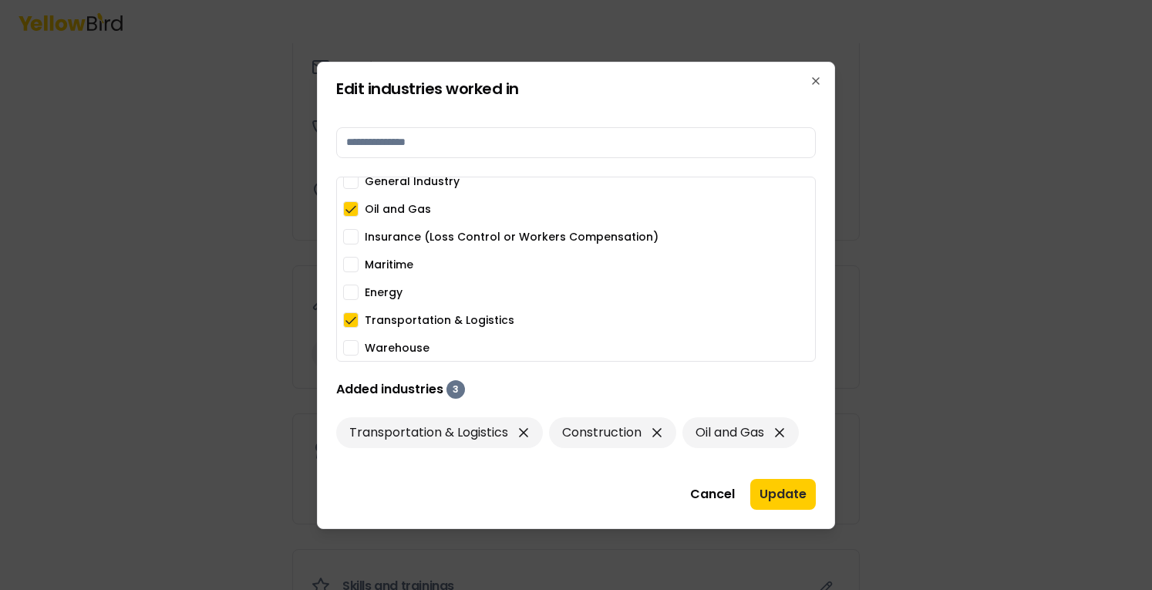
click at [355, 354] on button "Warehouse" at bounding box center [350, 347] width 15 height 15
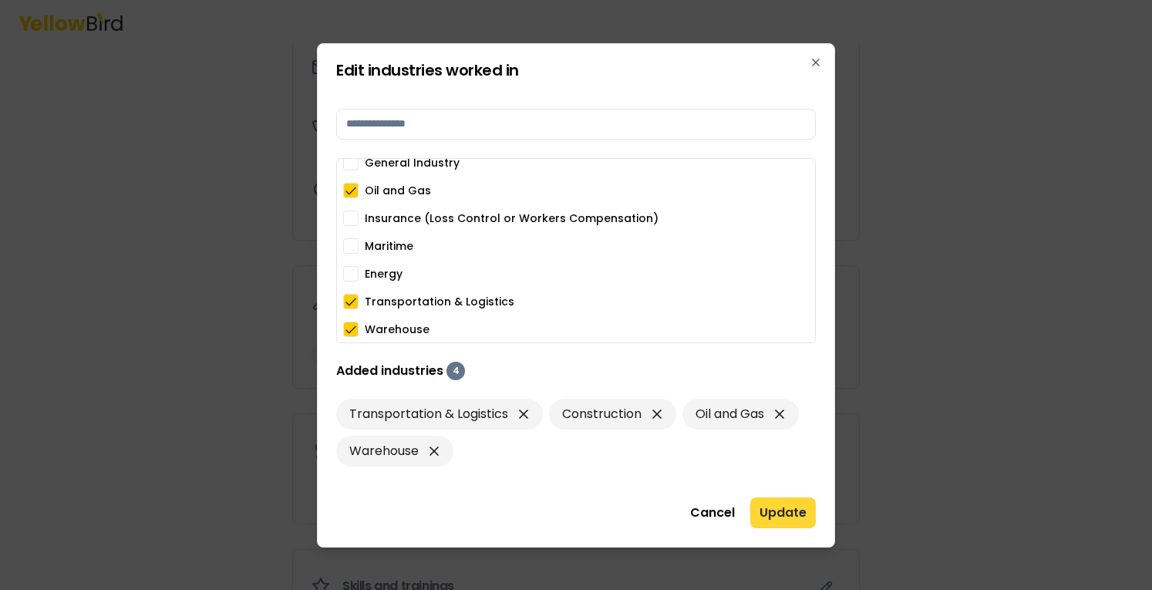
click at [789, 519] on button "Update" at bounding box center [783, 512] width 66 height 31
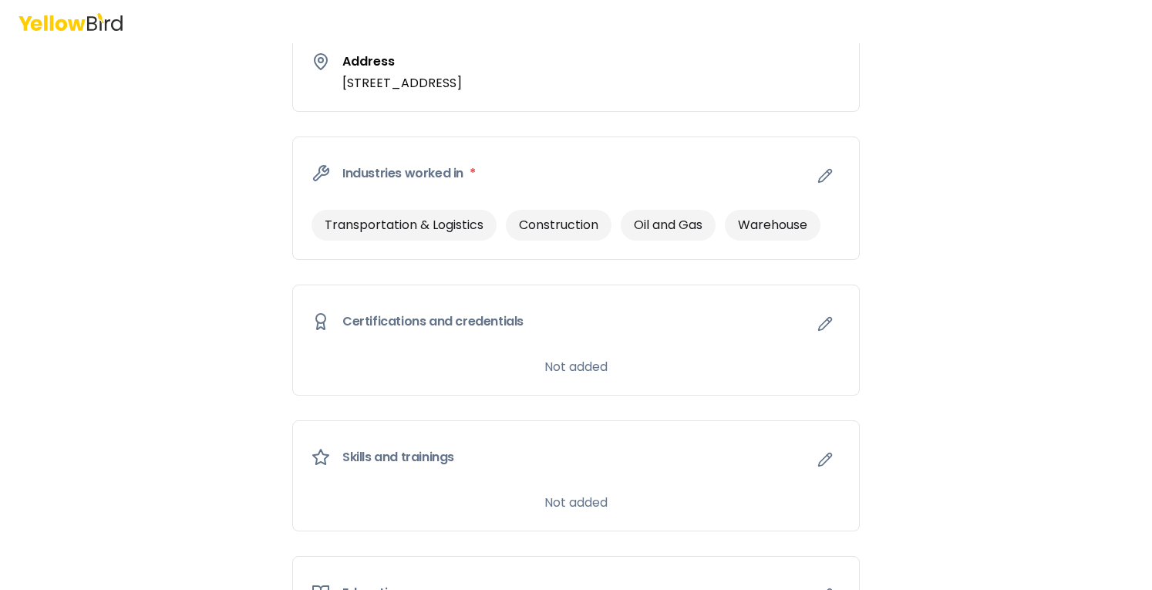
scroll to position [617, 0]
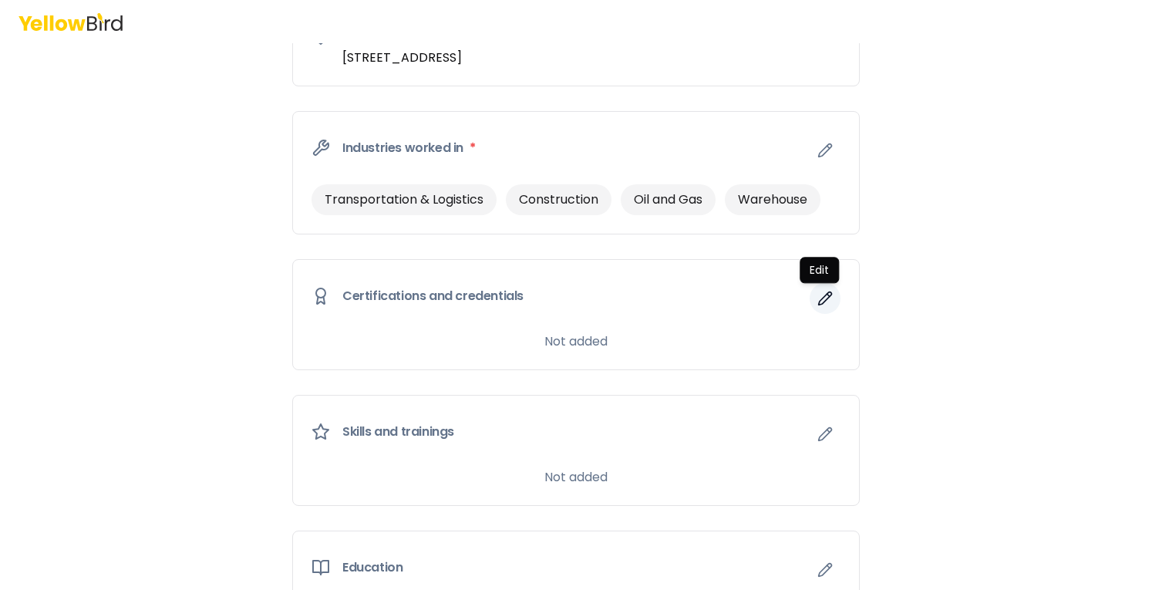
click at [826, 294] on button "button" at bounding box center [824, 298] width 31 height 31
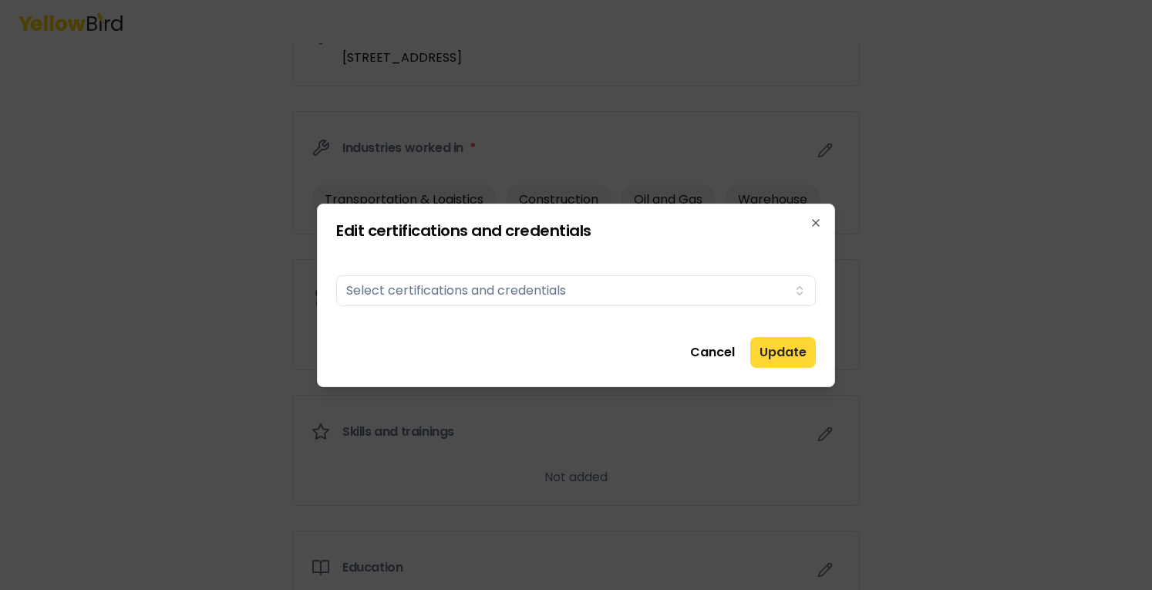
click at [802, 357] on button "Update" at bounding box center [783, 352] width 66 height 31
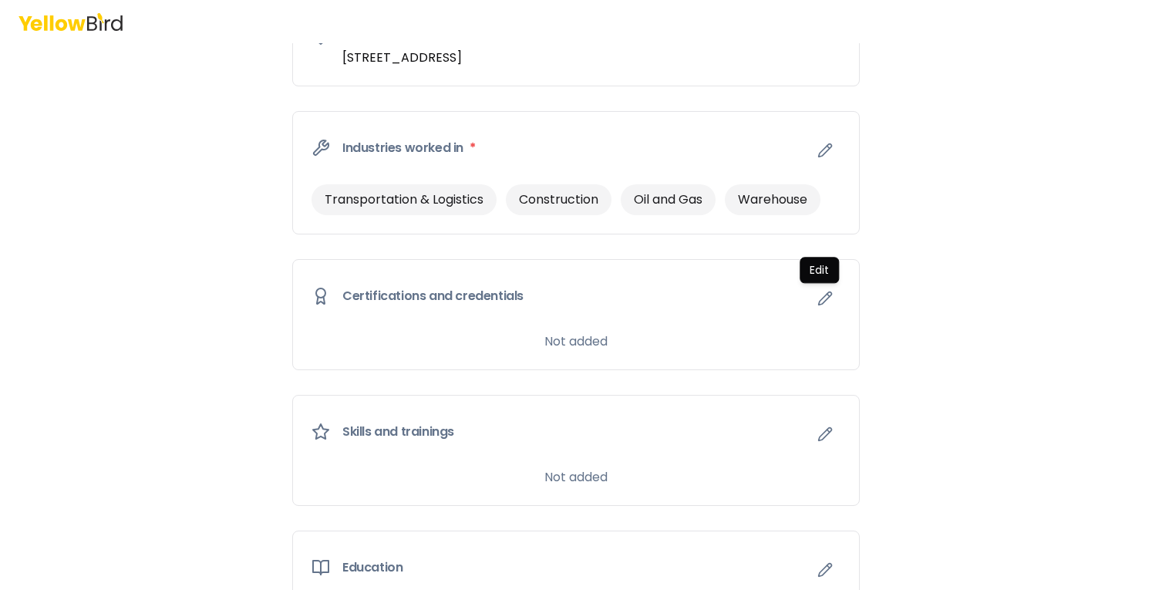
click at [736, 291] on div "Certifications and credentials Edit Edit" at bounding box center [576, 296] width 566 height 72
click at [817, 294] on icon "button" at bounding box center [824, 298] width 15 height 15
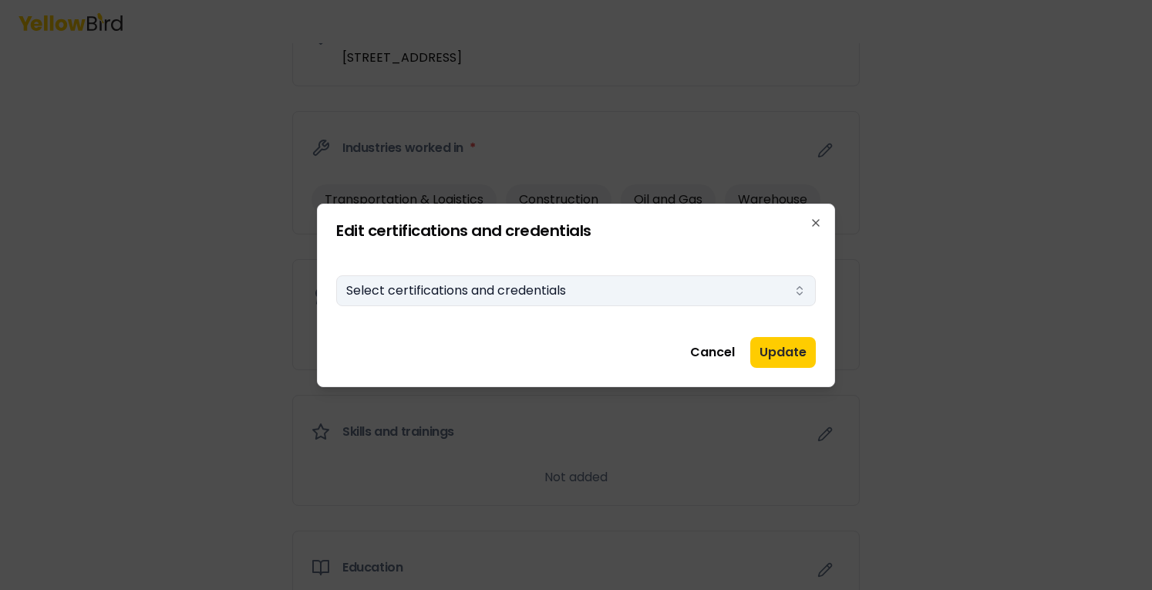
click at [794, 288] on icon "button" at bounding box center [799, 290] width 12 height 12
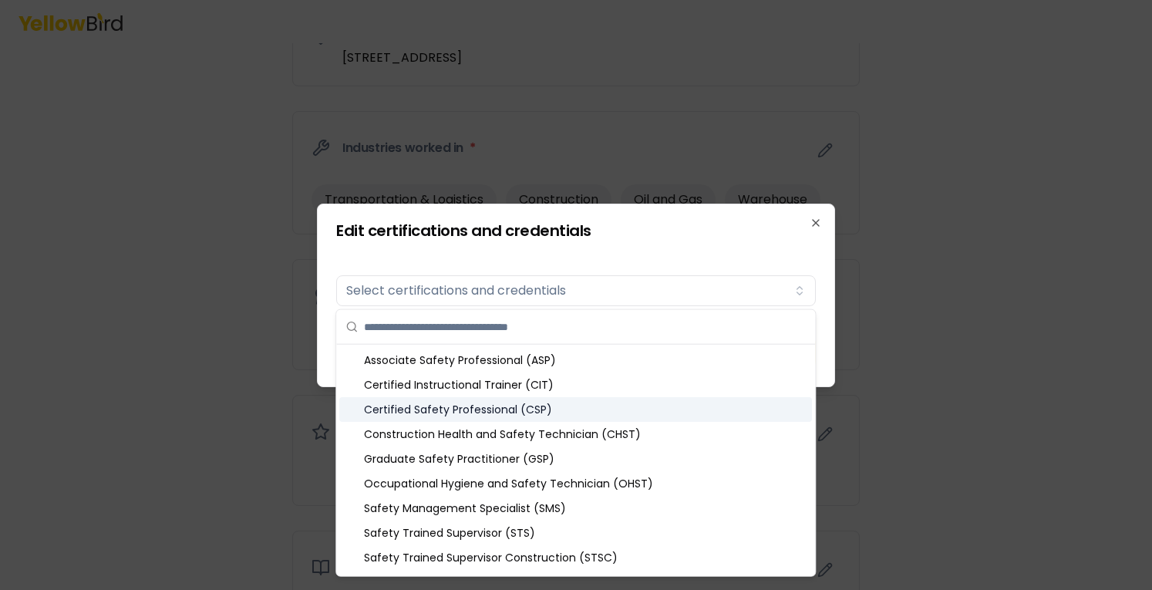
click at [558, 416] on div "Certified Safety Professional (CSP)" at bounding box center [575, 409] width 473 height 25
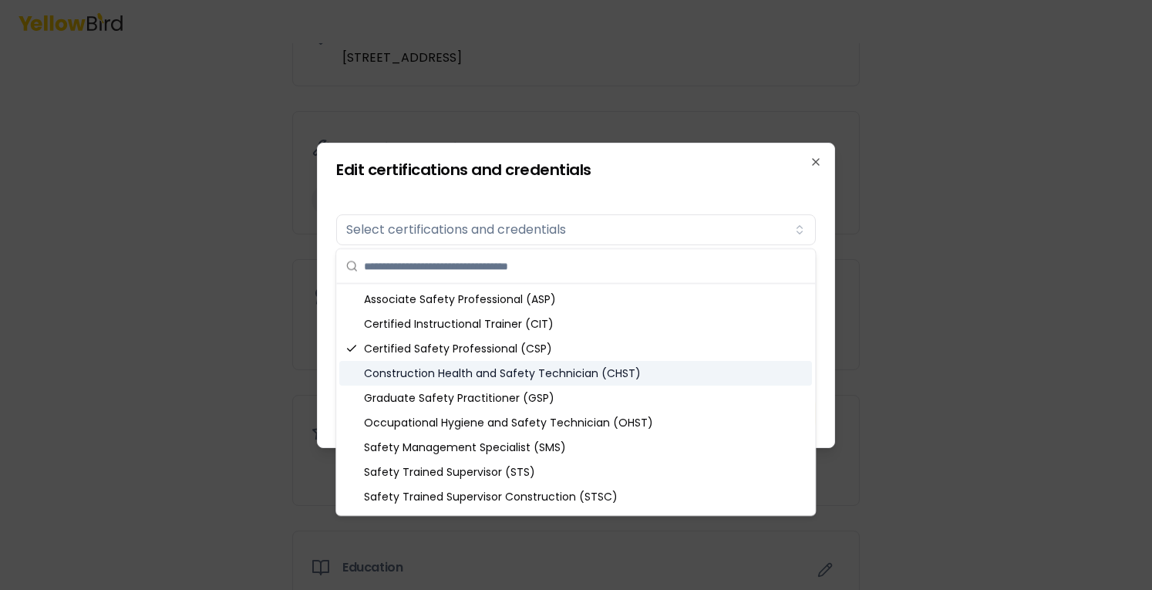
click at [577, 381] on div "Construction Health and Safety Technician (CHST)" at bounding box center [575, 373] width 473 height 25
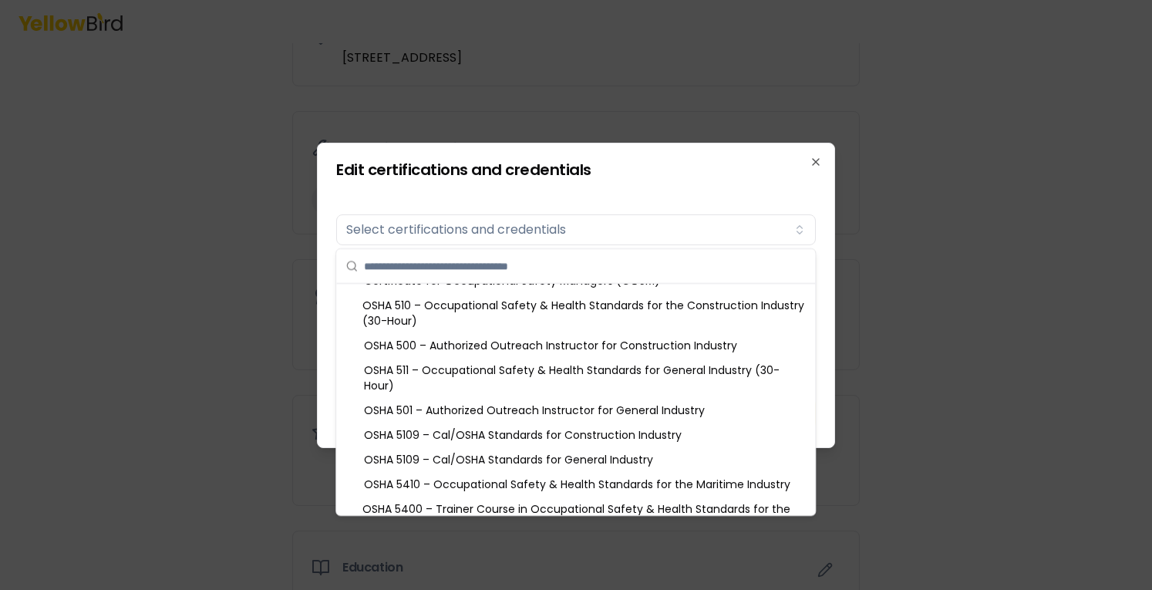
scroll to position [706, 0]
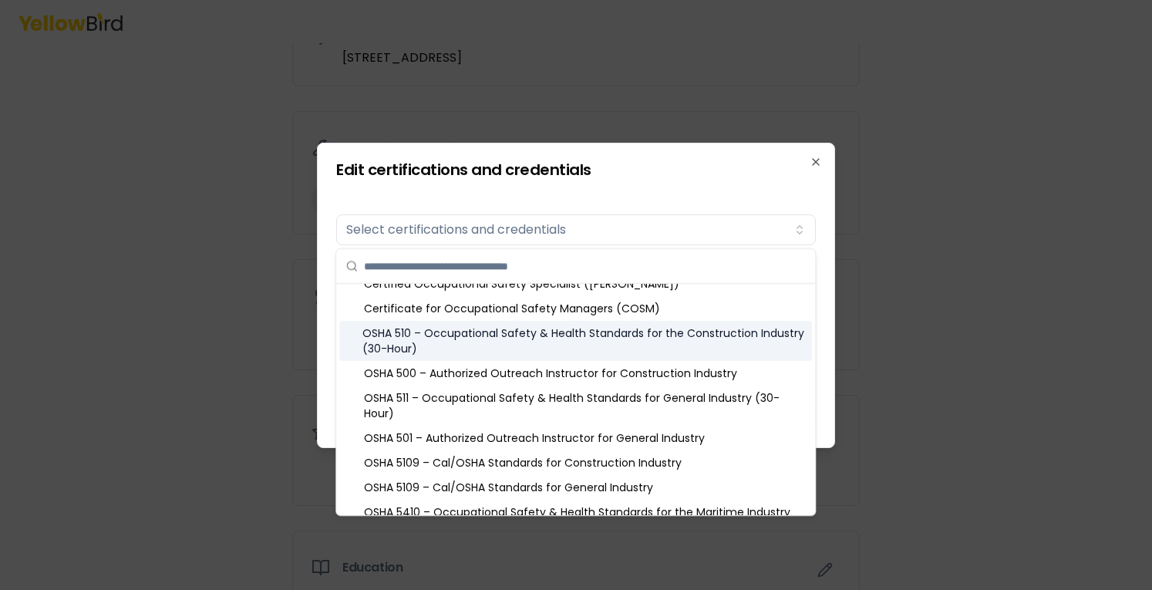
click at [642, 353] on div "OSHA 510 – Occupational Safety & Health Standards for the Construction Industry…" at bounding box center [575, 341] width 473 height 40
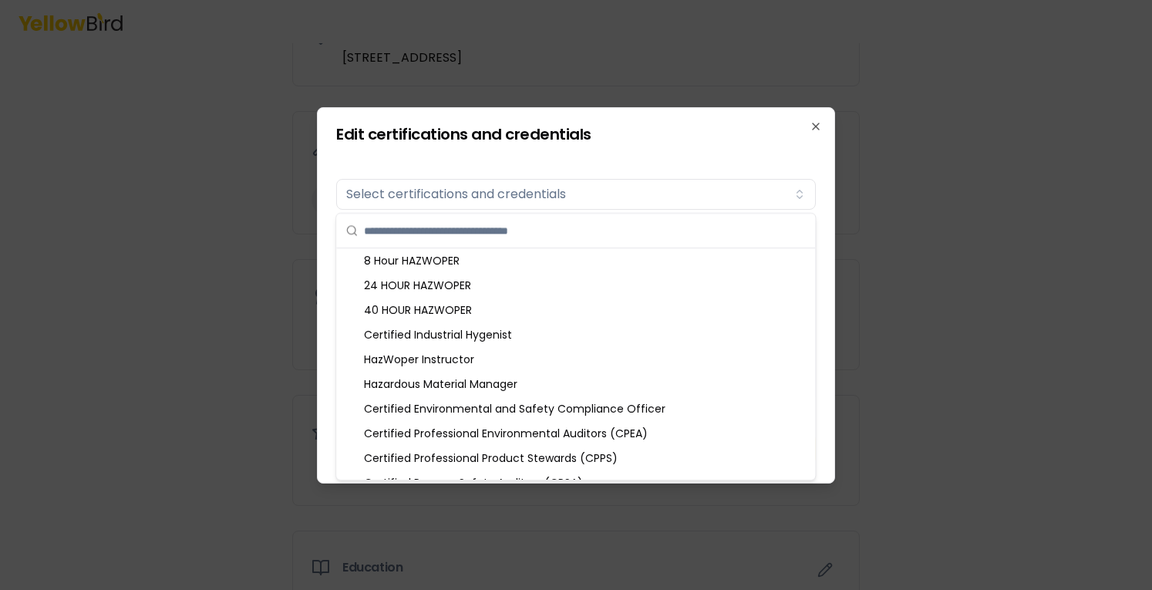
scroll to position [1462, 0]
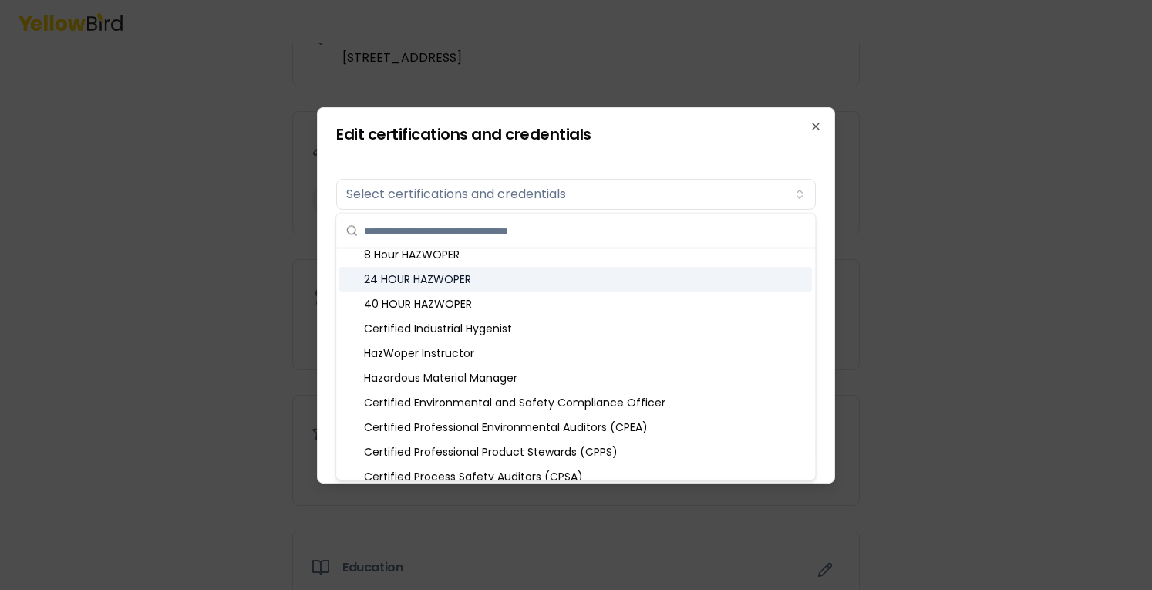
click at [513, 285] on div "24 HOUR HAZWOPER" at bounding box center [575, 279] width 473 height 25
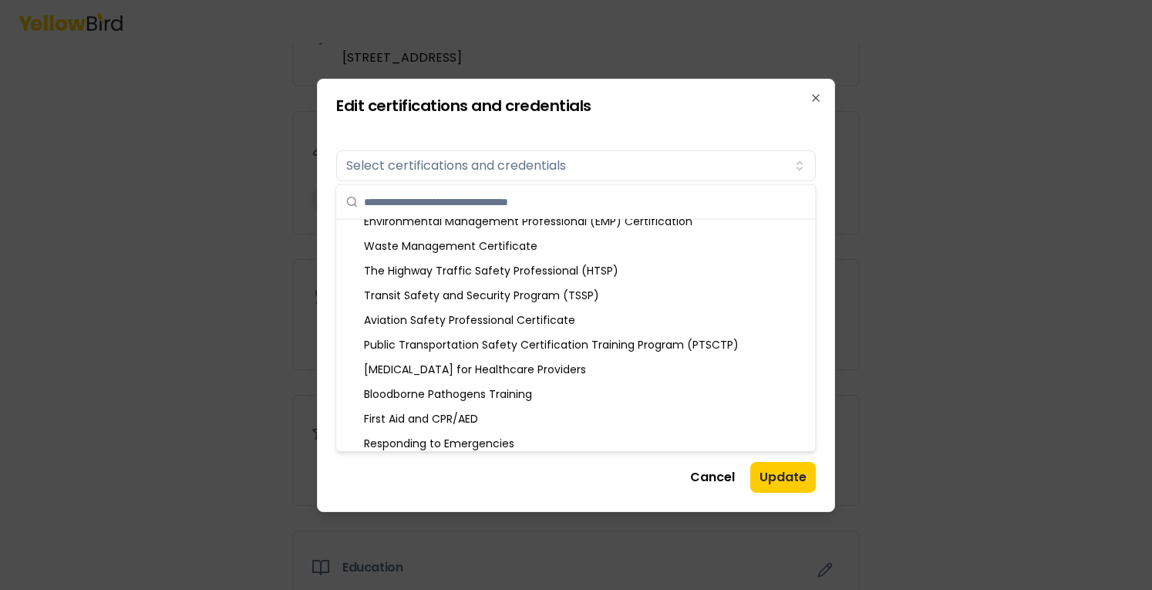
scroll to position [1918, 0]
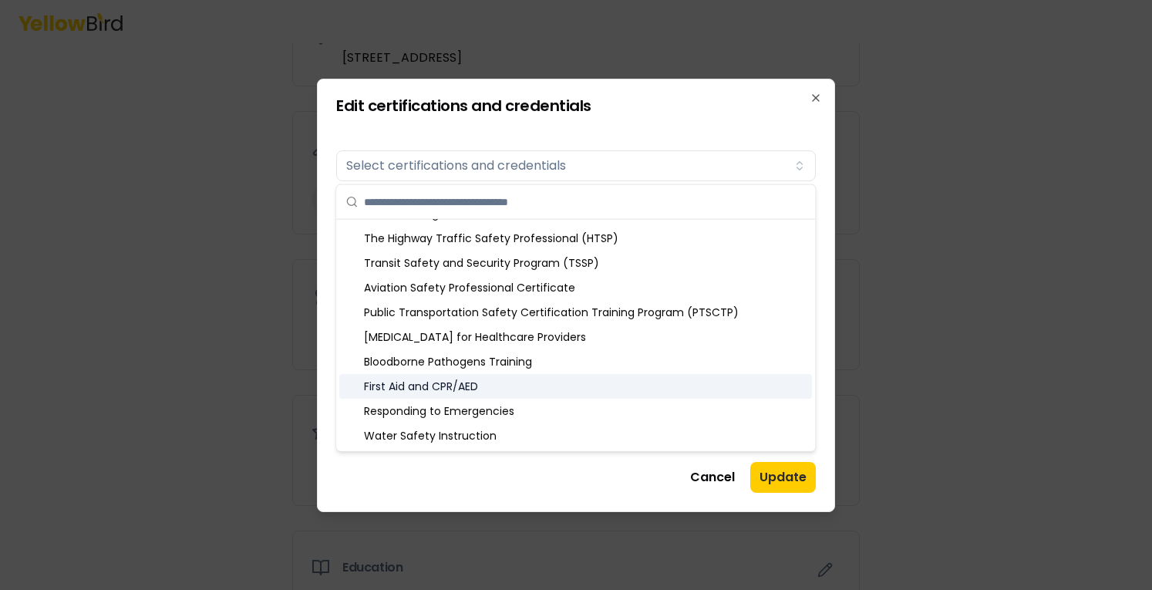
click at [637, 395] on div "First Aid and CPR/AED" at bounding box center [575, 386] width 473 height 25
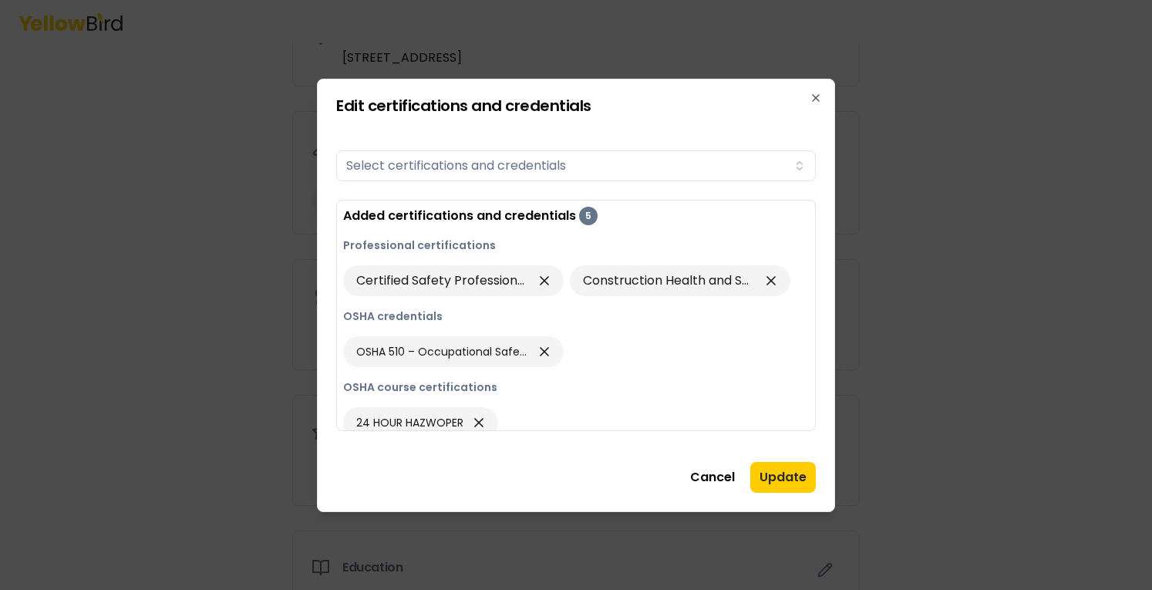
click at [793, 481] on button "Update" at bounding box center [783, 477] width 66 height 31
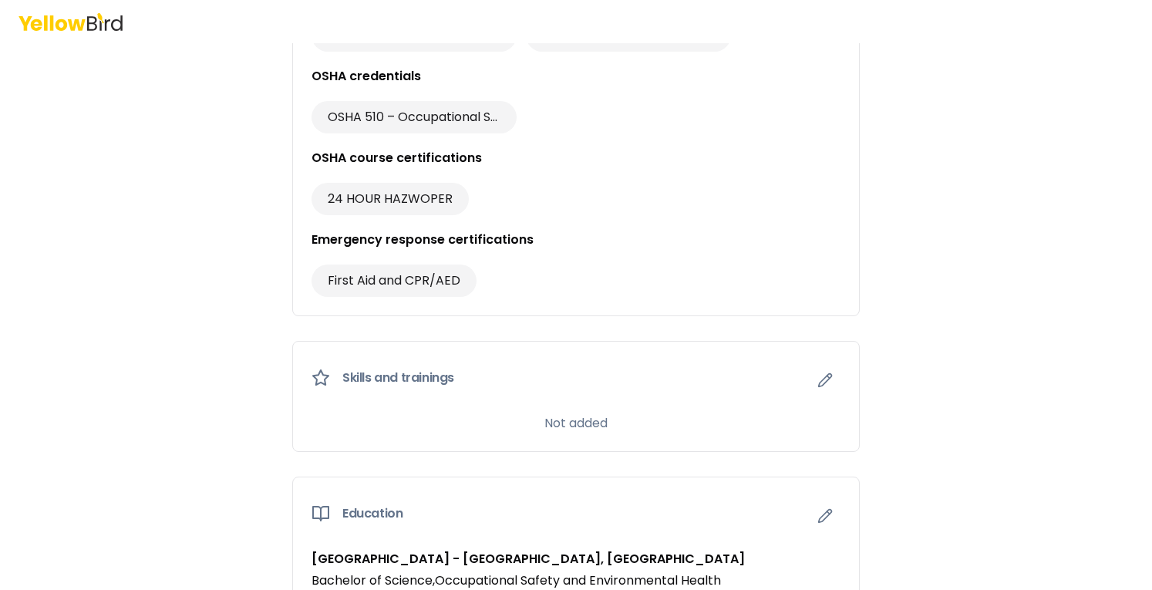
scroll to position [1079, 0]
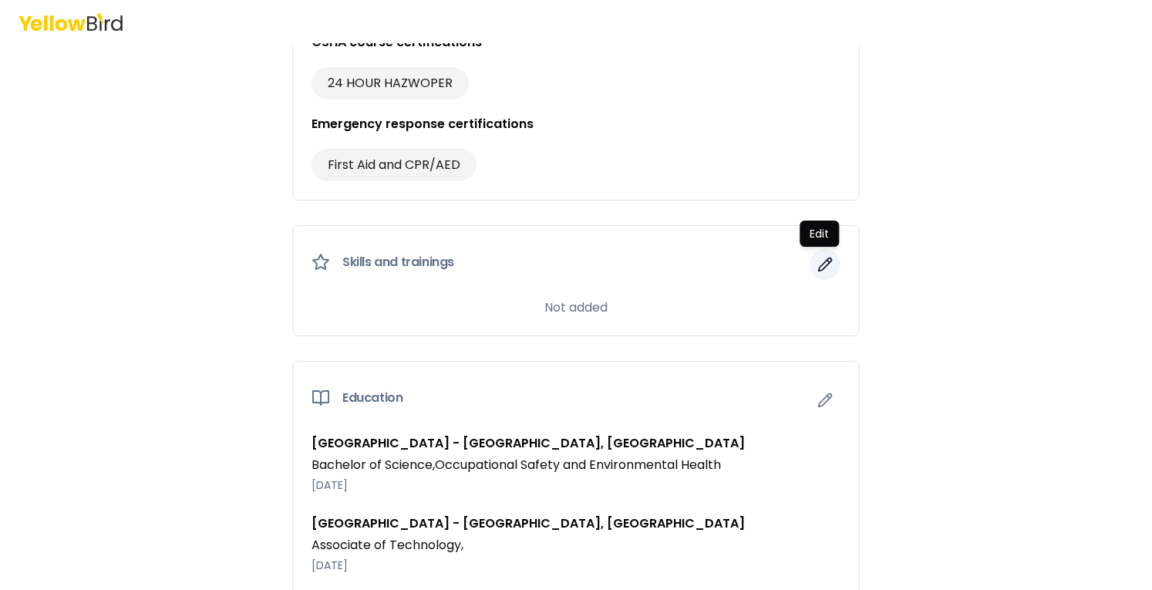
click at [809, 257] on button "button" at bounding box center [824, 264] width 31 height 31
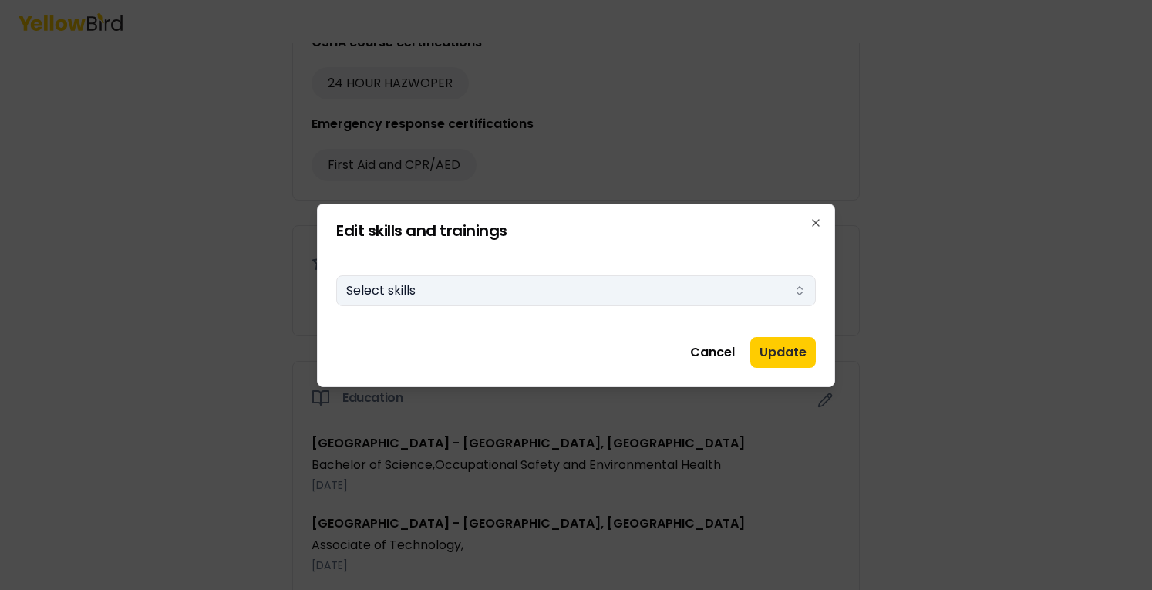
click at [717, 294] on button "Select skills" at bounding box center [576, 290] width 480 height 31
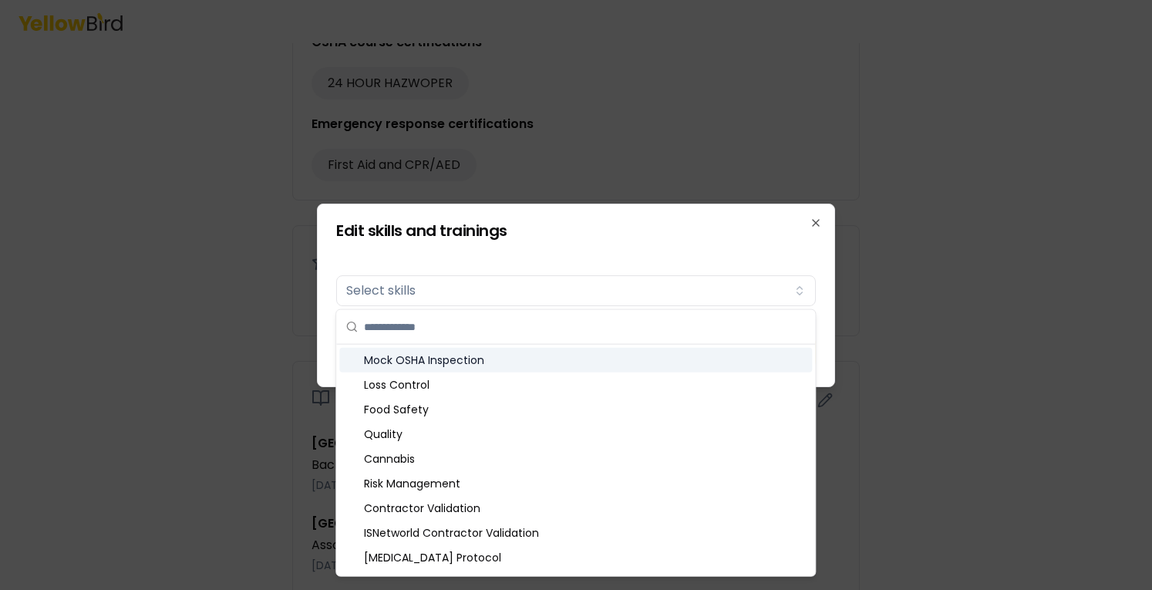
click at [476, 359] on div "Mock OSHA Inspection" at bounding box center [575, 360] width 473 height 25
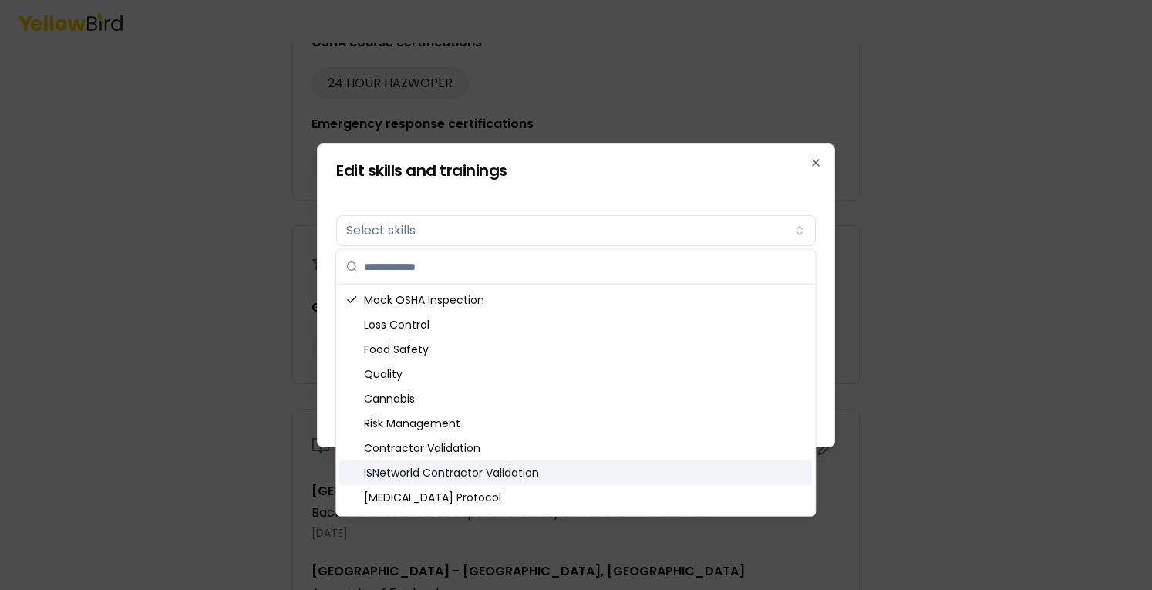
click at [493, 469] on div "ISNetworld Contractor Validation" at bounding box center [575, 472] width 473 height 25
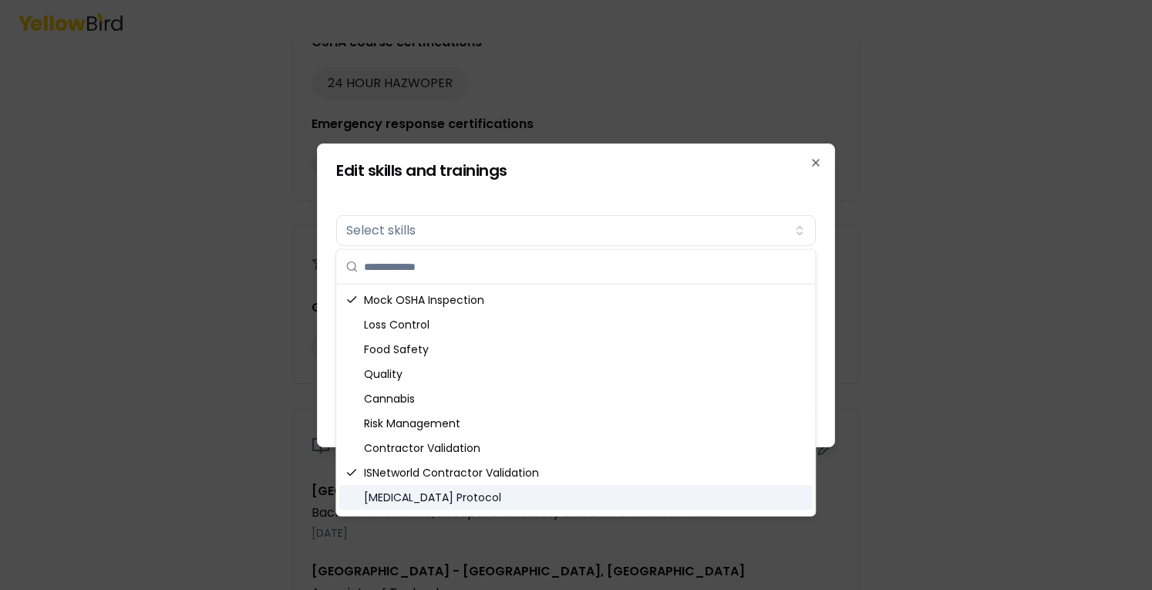
click at [489, 490] on div "[MEDICAL_DATA] Protocol" at bounding box center [575, 497] width 473 height 25
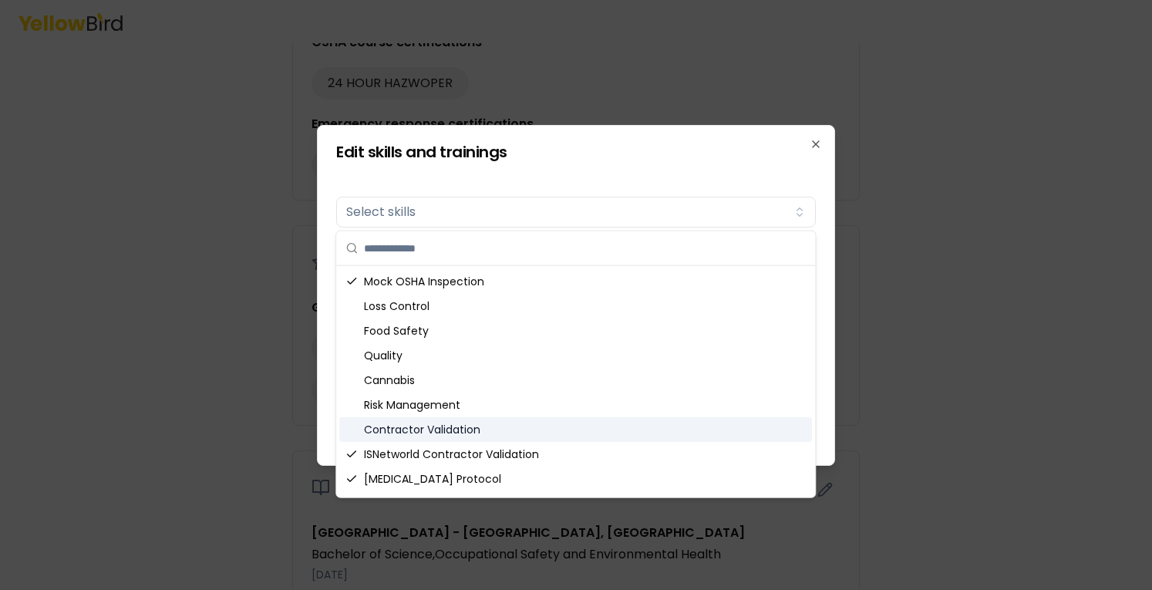
click at [499, 427] on div "Contractor Validation" at bounding box center [575, 429] width 473 height 25
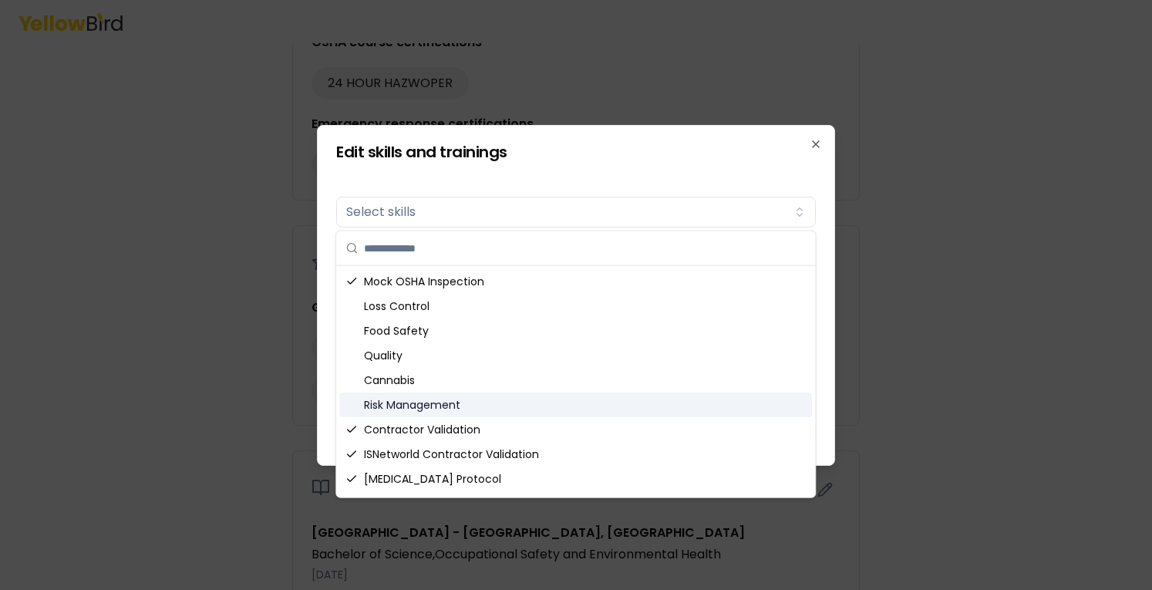
click at [487, 404] on div "Risk Management" at bounding box center [575, 404] width 473 height 25
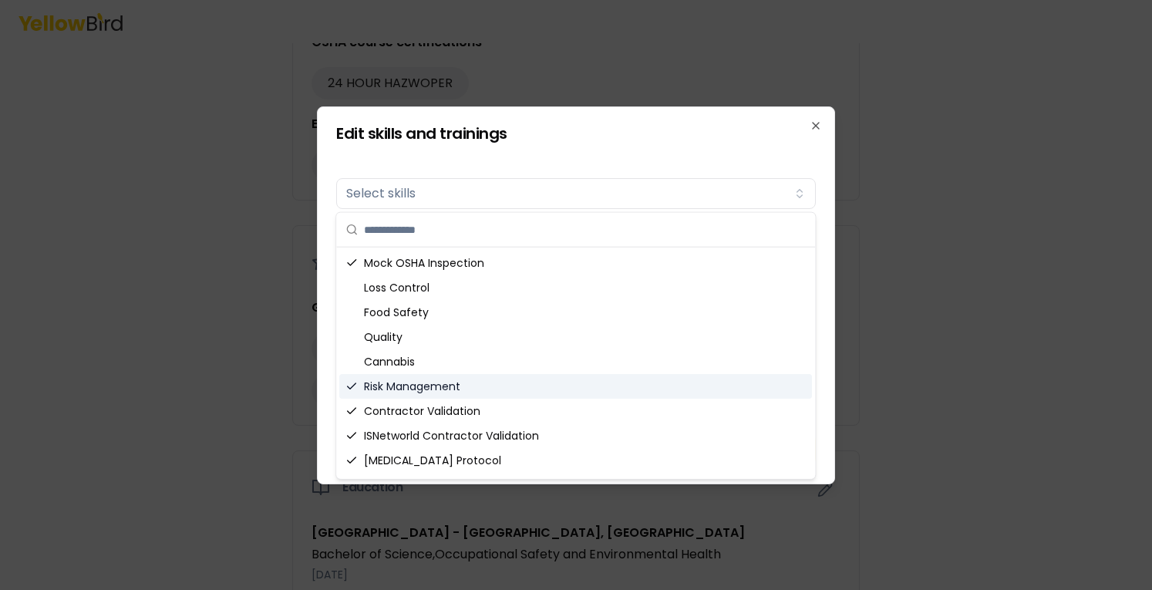
click at [488, 392] on div "Risk Management" at bounding box center [575, 386] width 473 height 25
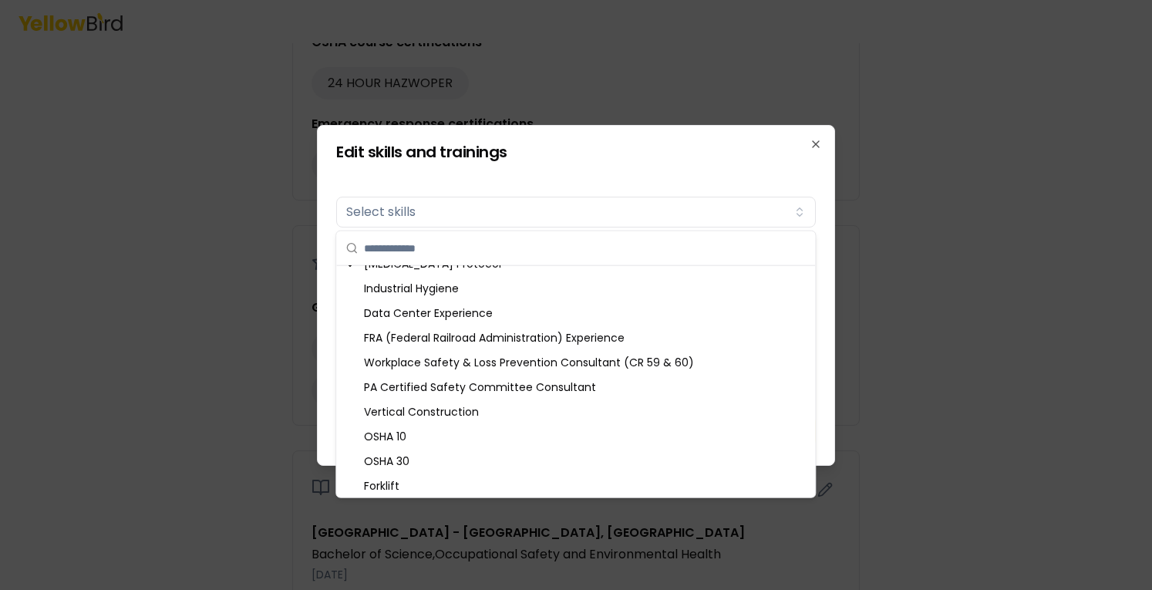
scroll to position [224, 0]
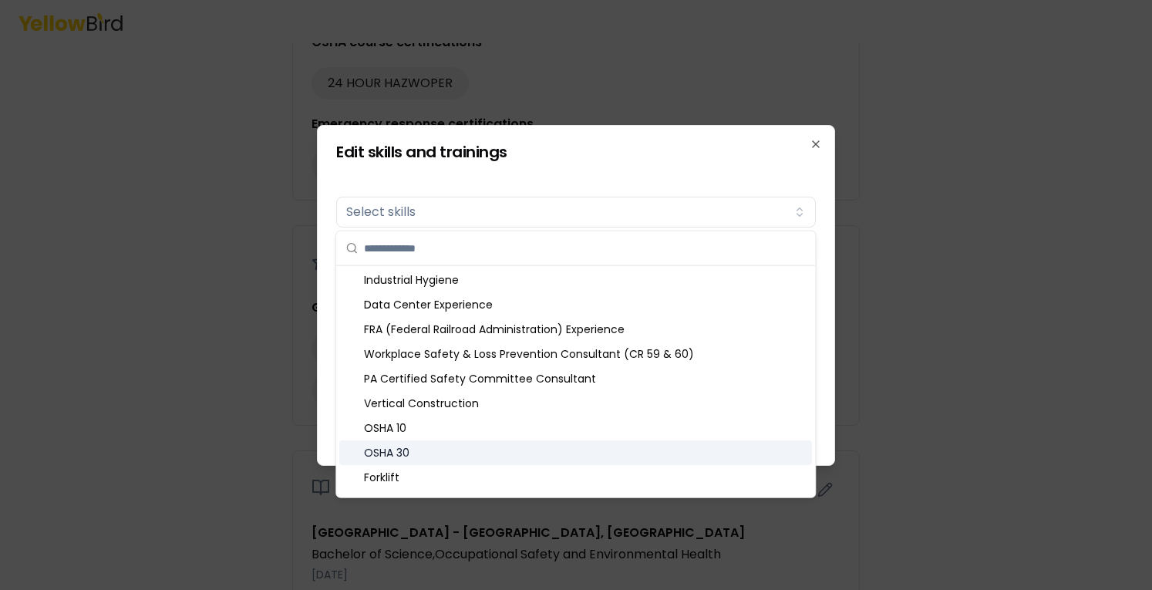
click at [532, 457] on div "OSHA 30" at bounding box center [575, 452] width 473 height 25
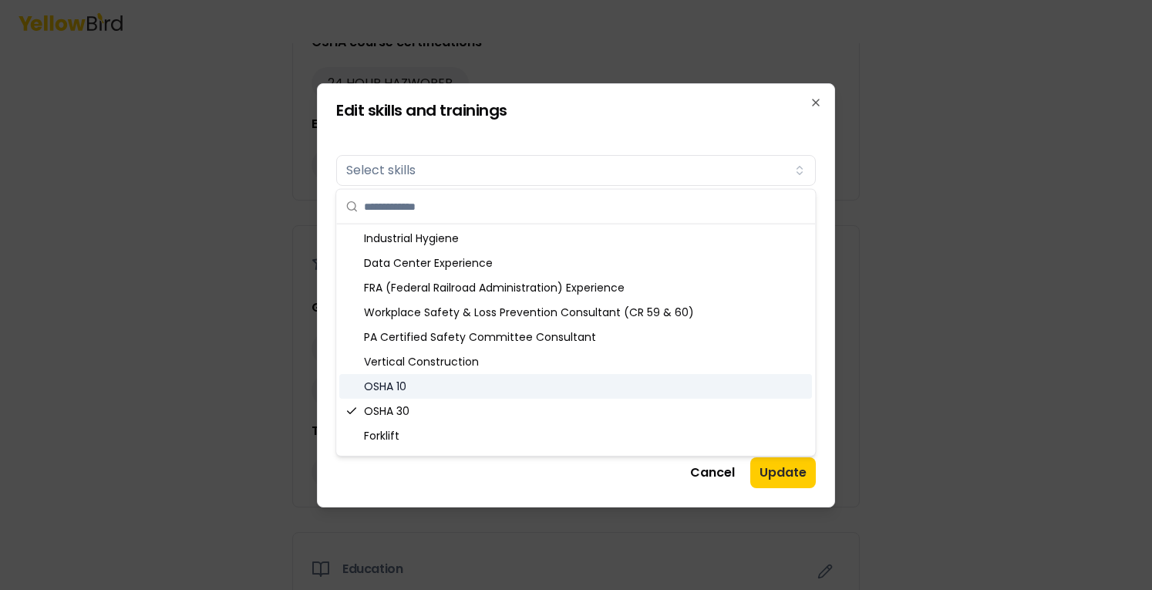
click at [511, 379] on div "OSHA 10" at bounding box center [575, 386] width 473 height 25
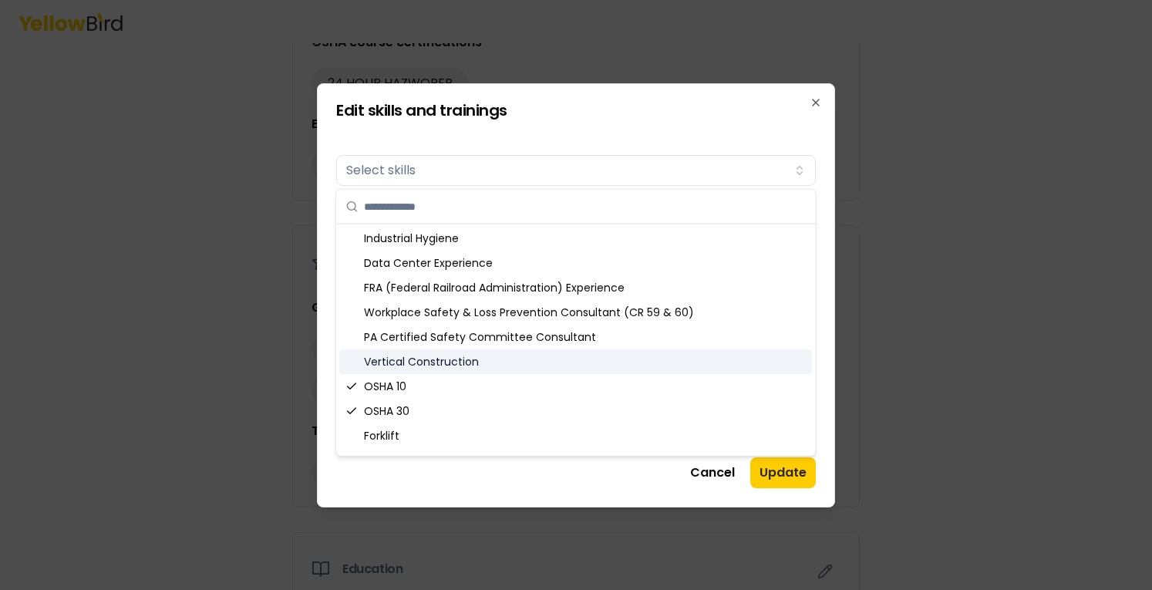
click at [527, 357] on div "Vertical Construction" at bounding box center [575, 361] width 473 height 25
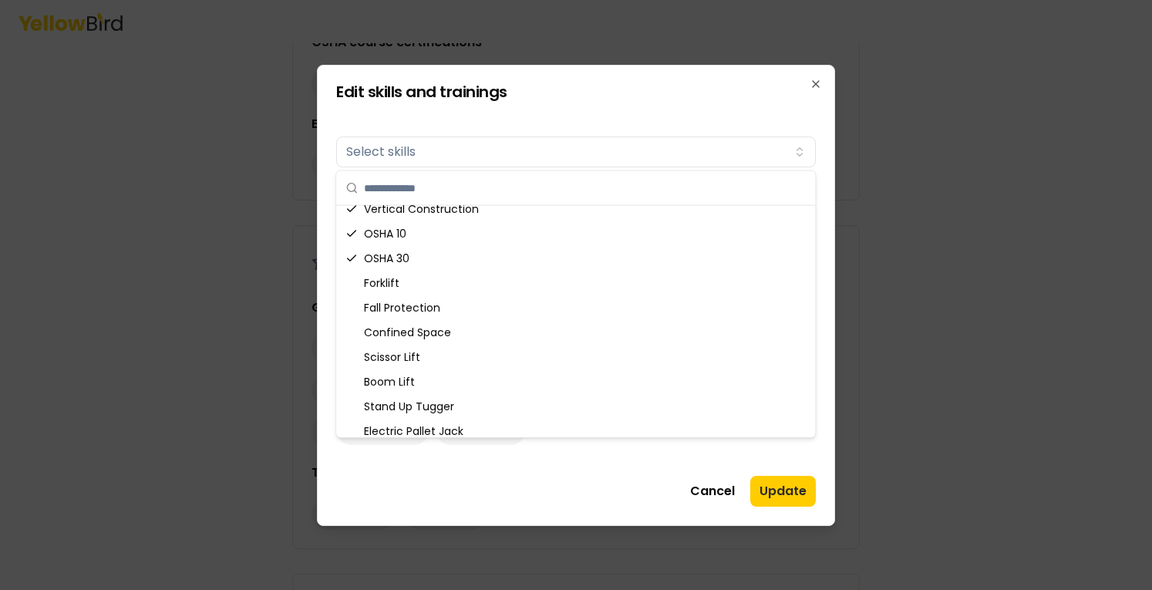
scroll to position [382, 0]
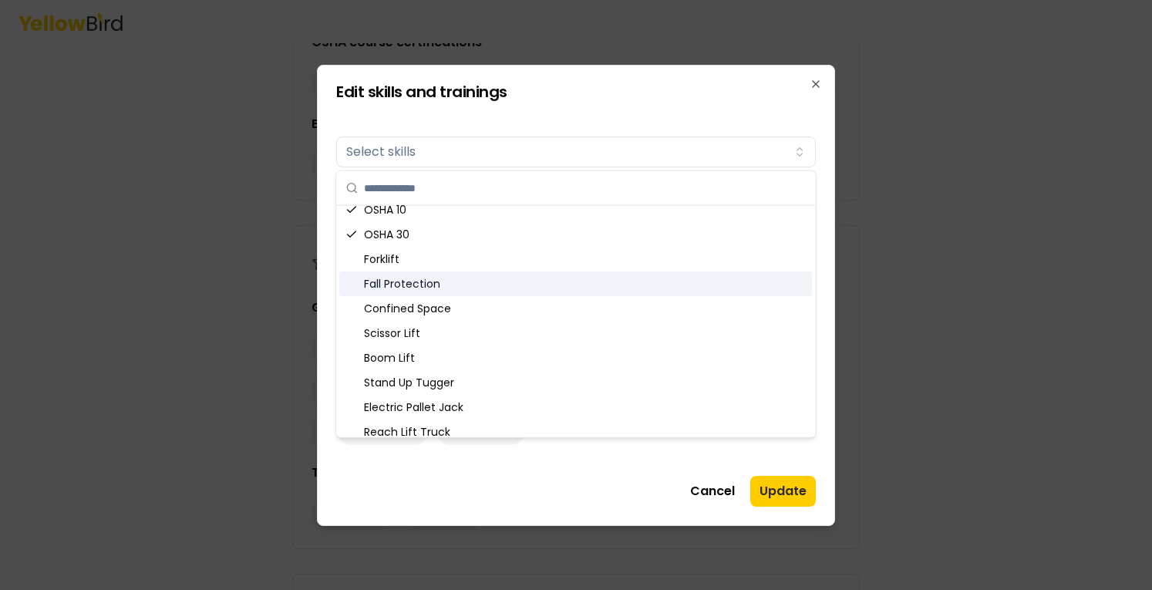
click at [669, 288] on div "Fall Protection" at bounding box center [575, 283] width 473 height 25
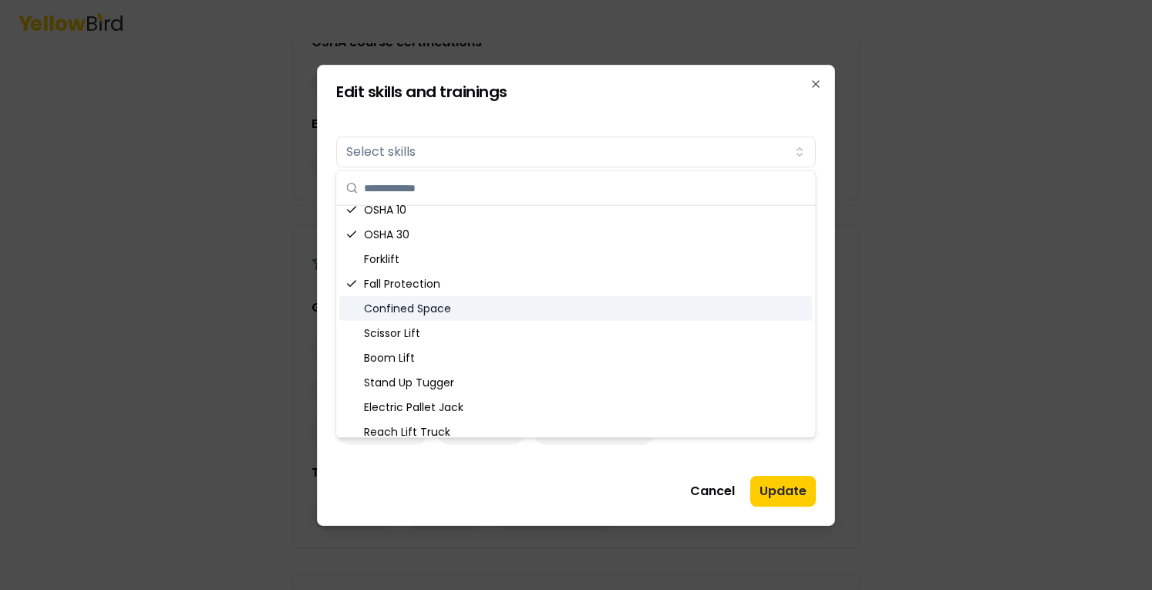
click at [668, 312] on div "Confined Space" at bounding box center [575, 308] width 473 height 25
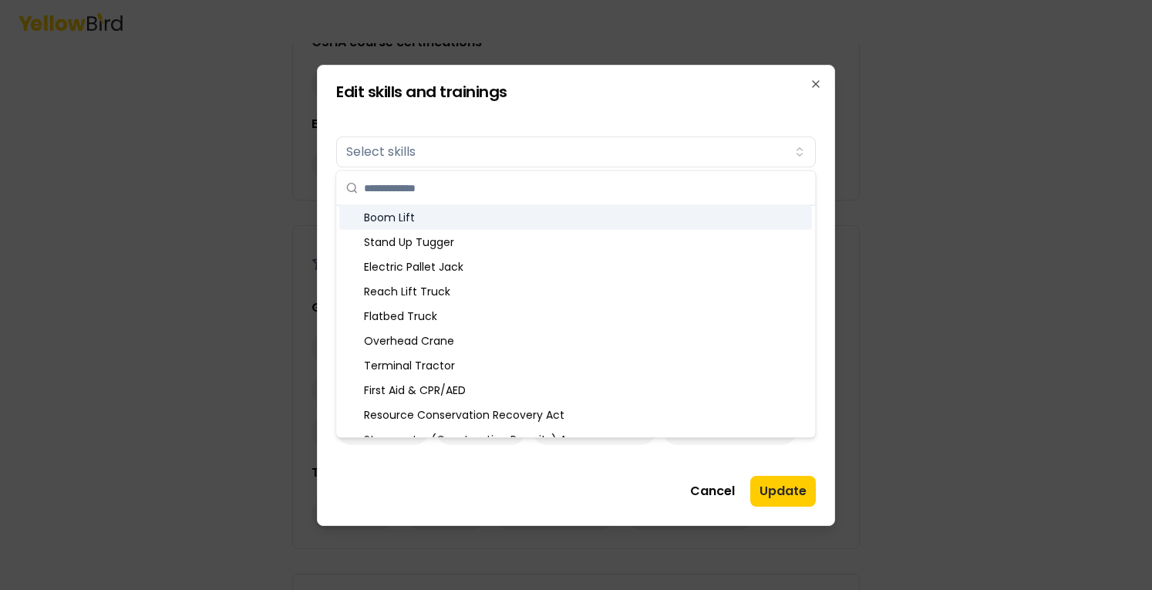
scroll to position [535, 0]
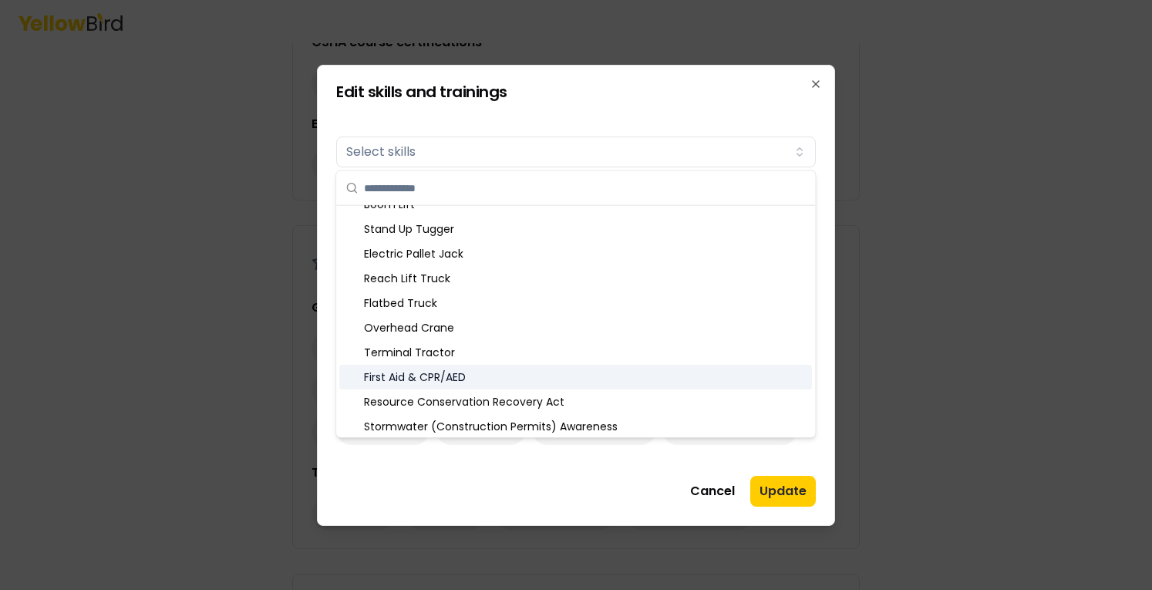
click at [702, 370] on div "First Aid & CPR/AED" at bounding box center [575, 377] width 473 height 25
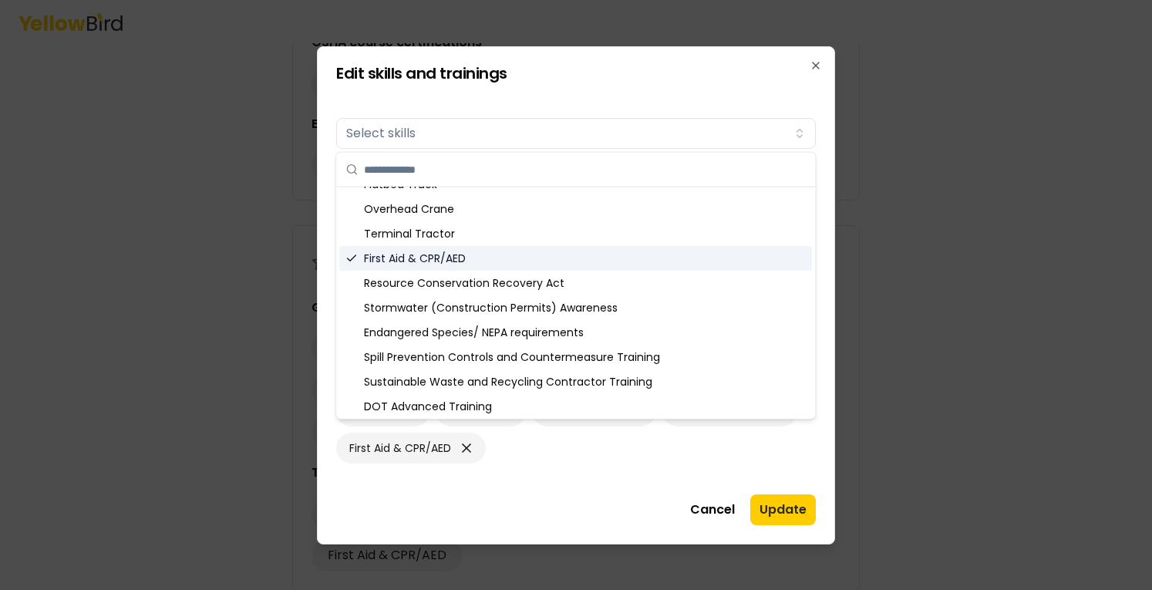
scroll to position [638, 0]
click at [789, 510] on button "Update" at bounding box center [783, 509] width 66 height 31
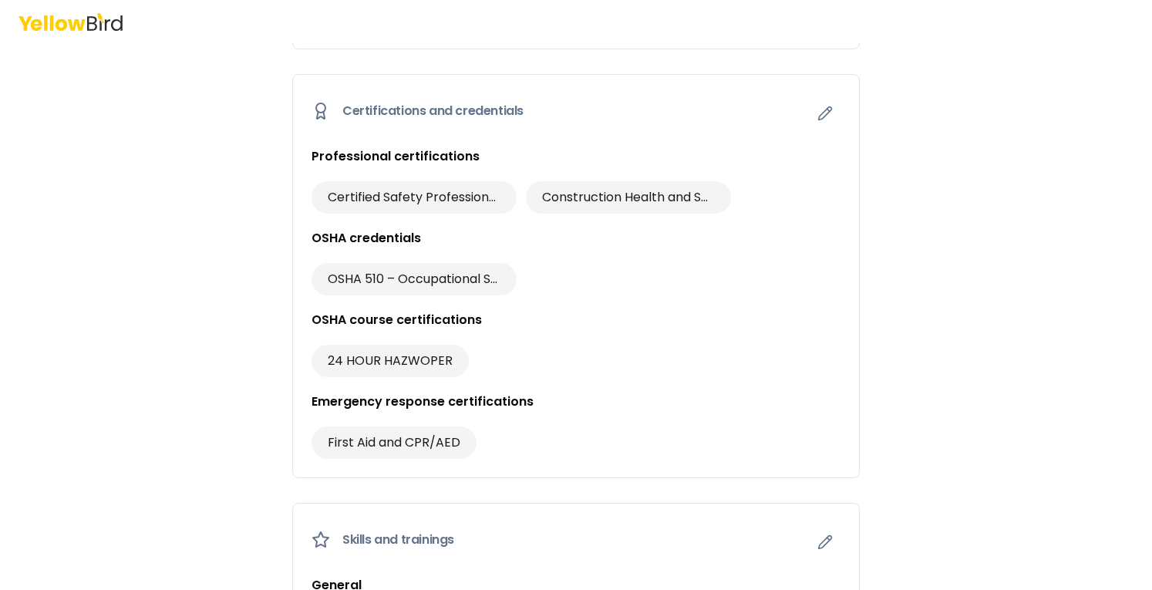
scroll to position [771, 0]
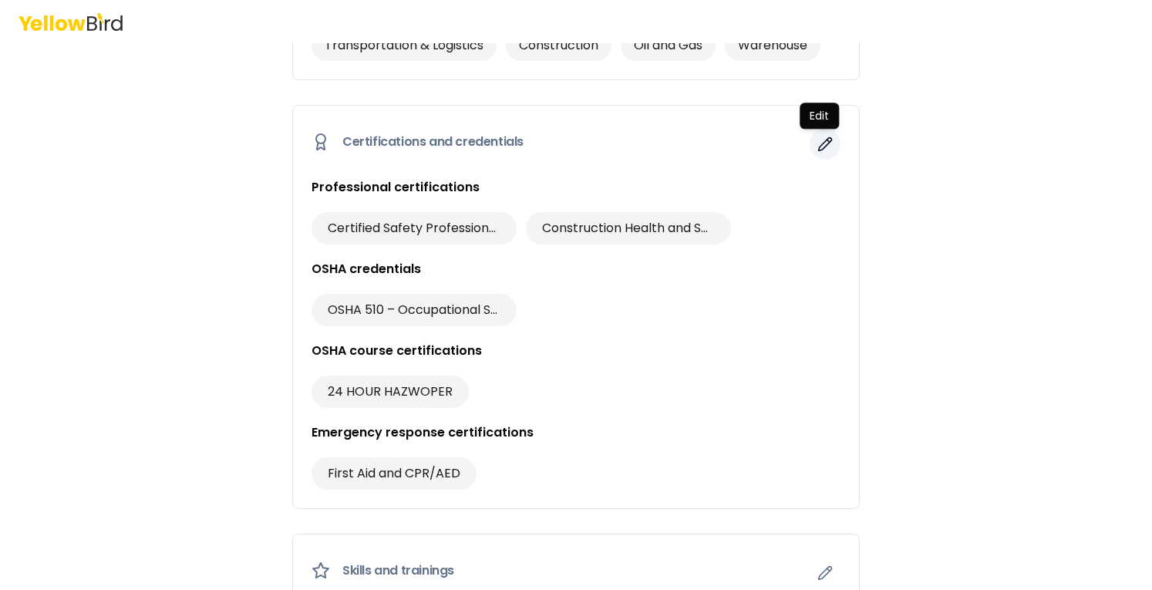
click at [819, 142] on icon "button" at bounding box center [825, 144] width 13 height 13
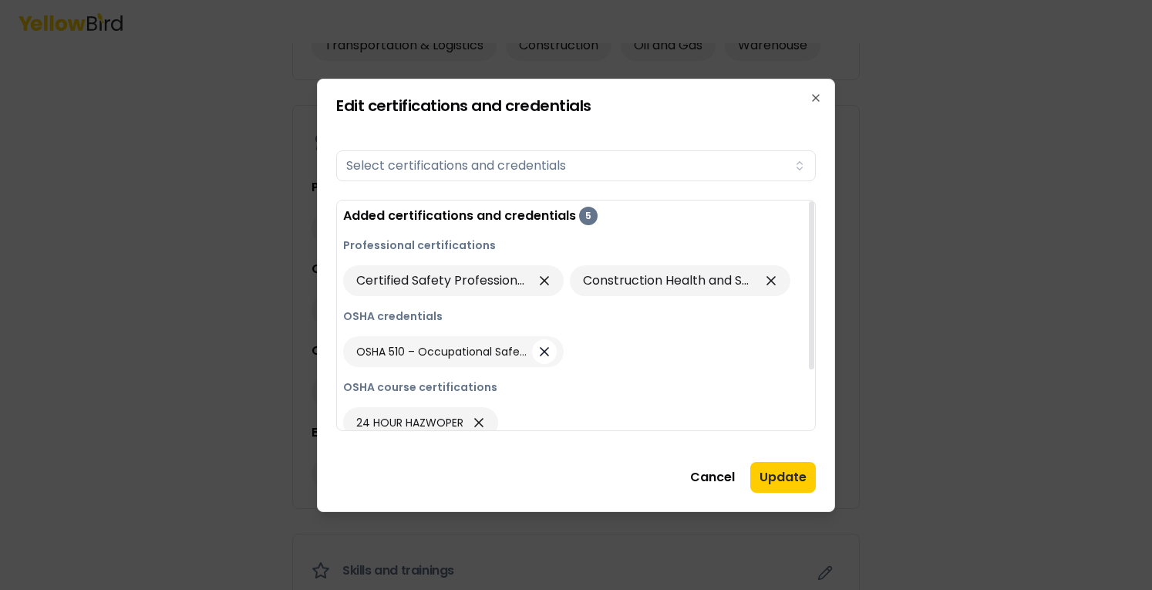
click at [540, 350] on icon "button" at bounding box center [544, 352] width 15 height 22
click at [787, 473] on button "Update" at bounding box center [783, 477] width 66 height 31
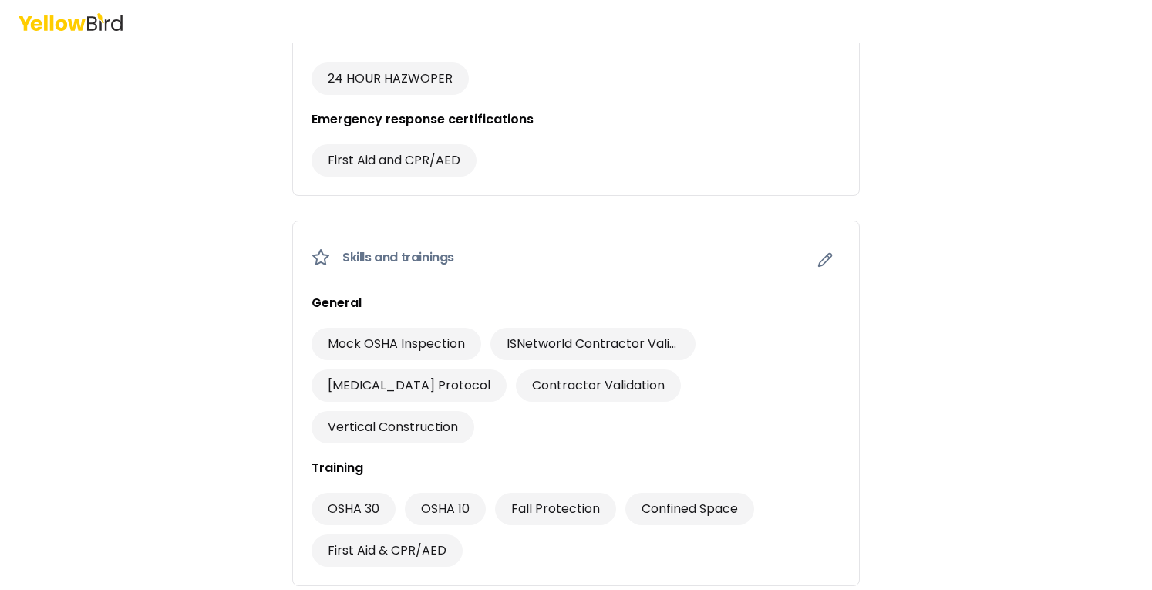
scroll to position [1382, 0]
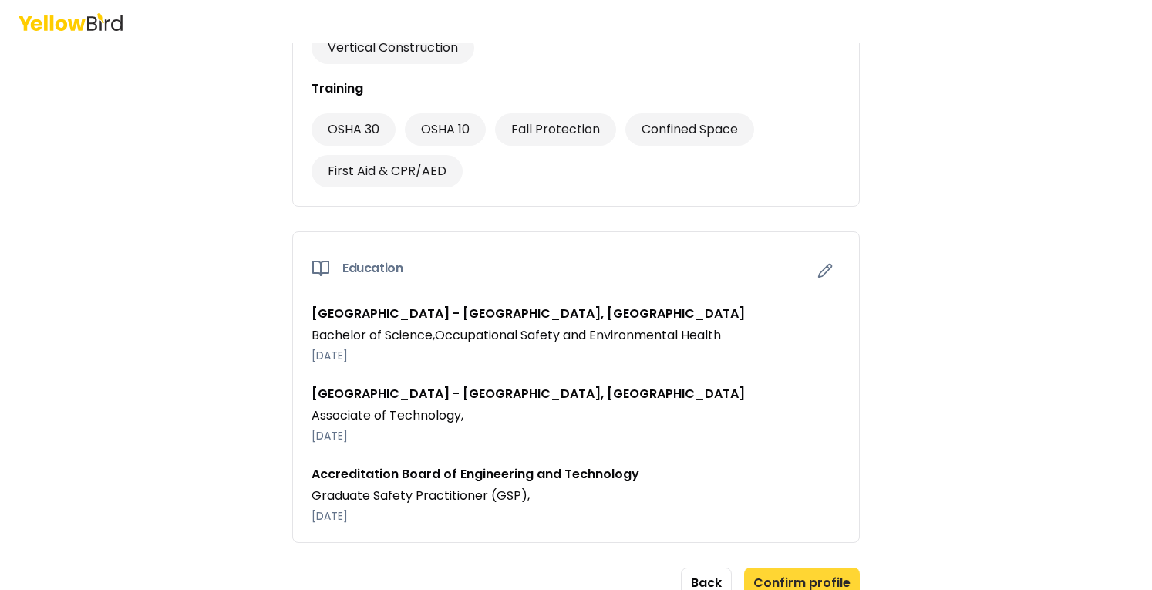
click at [813, 567] on button "Confirm profile" at bounding box center [802, 582] width 116 height 31
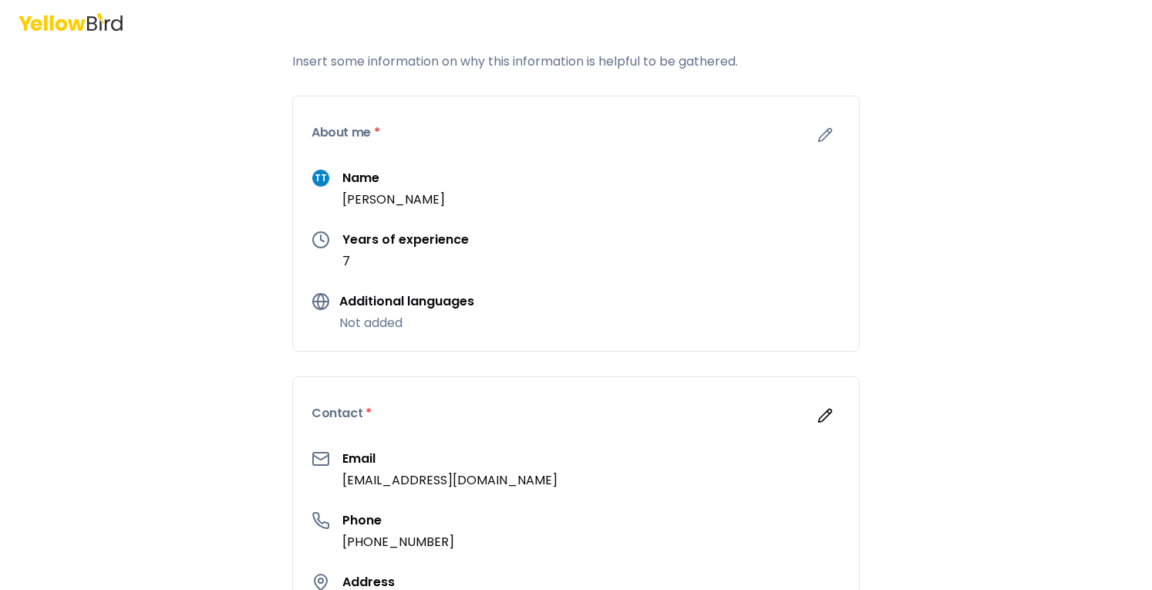
scroll to position [0, 0]
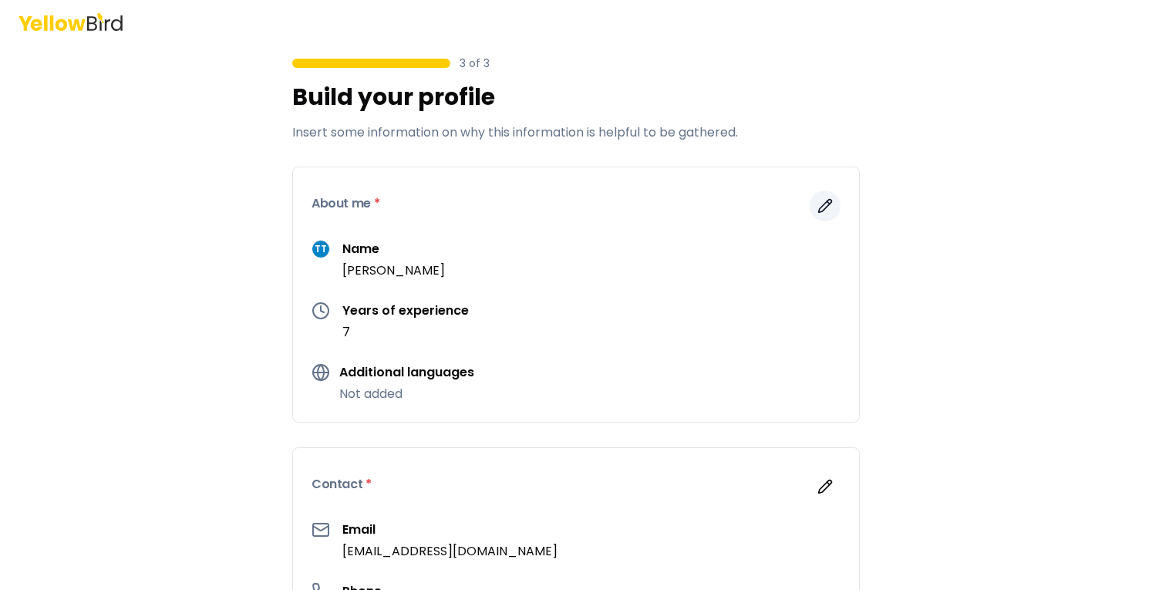
click at [830, 214] on button "button" at bounding box center [824, 205] width 31 height 31
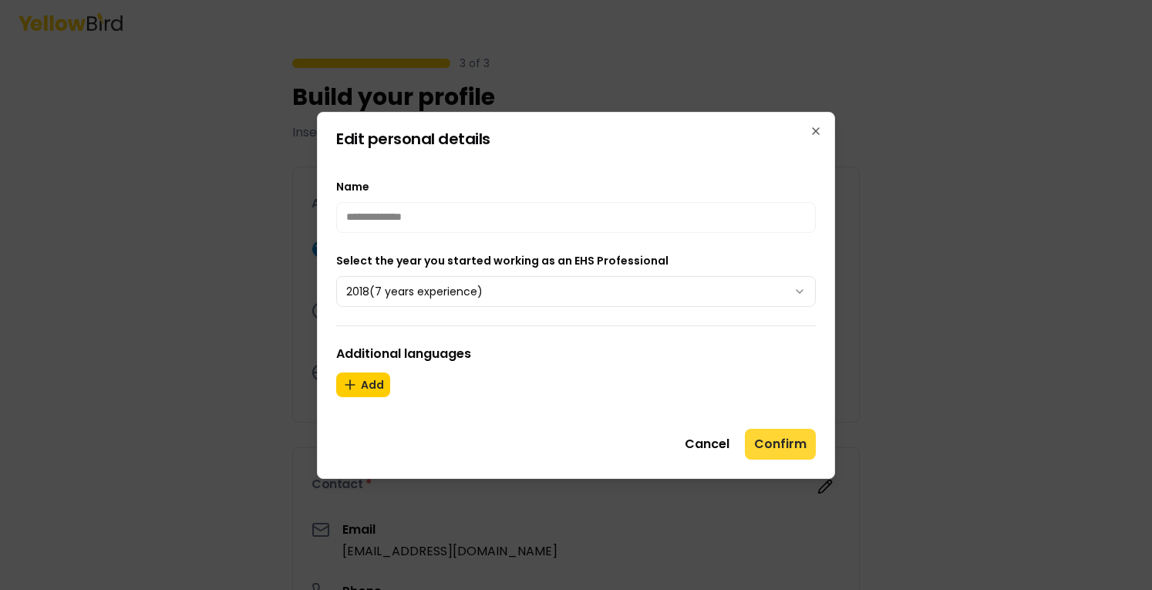
click at [791, 434] on button "Confirm" at bounding box center [780, 444] width 71 height 31
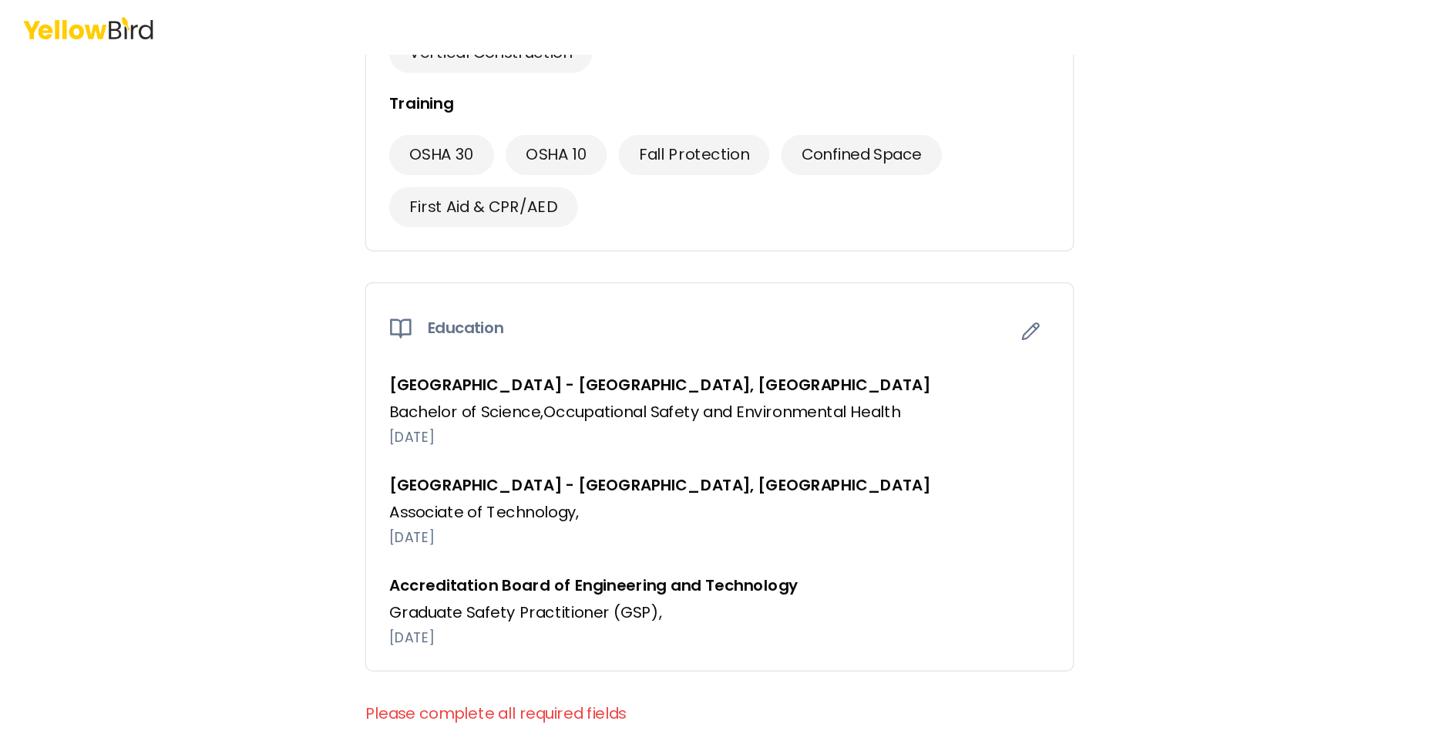
scroll to position [1425, 0]
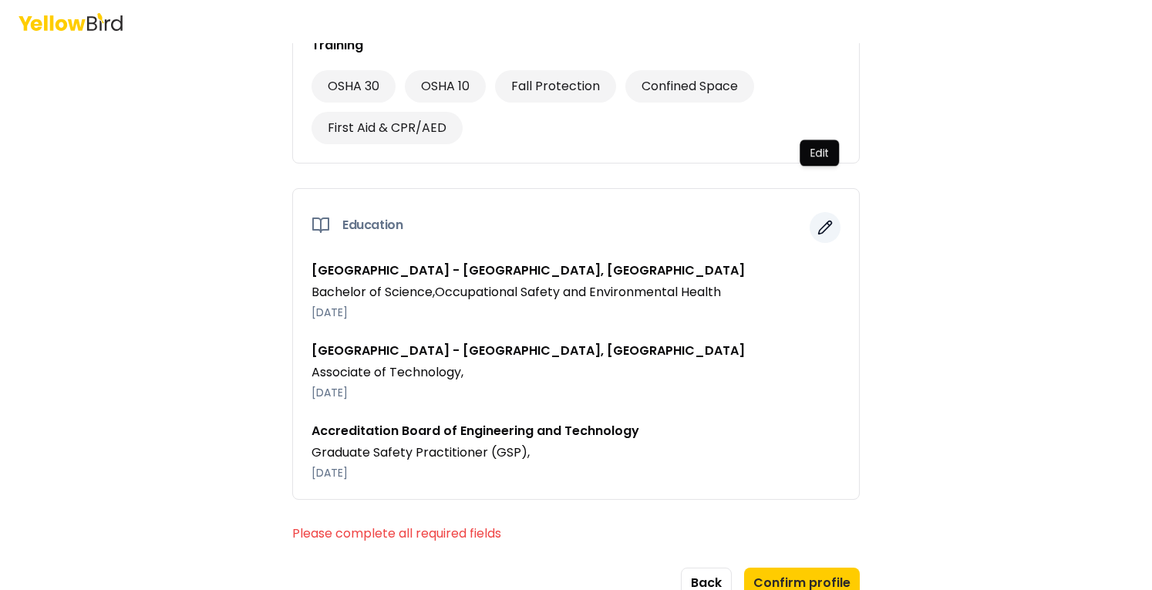
click at [819, 220] on icon "button" at bounding box center [824, 227] width 15 height 15
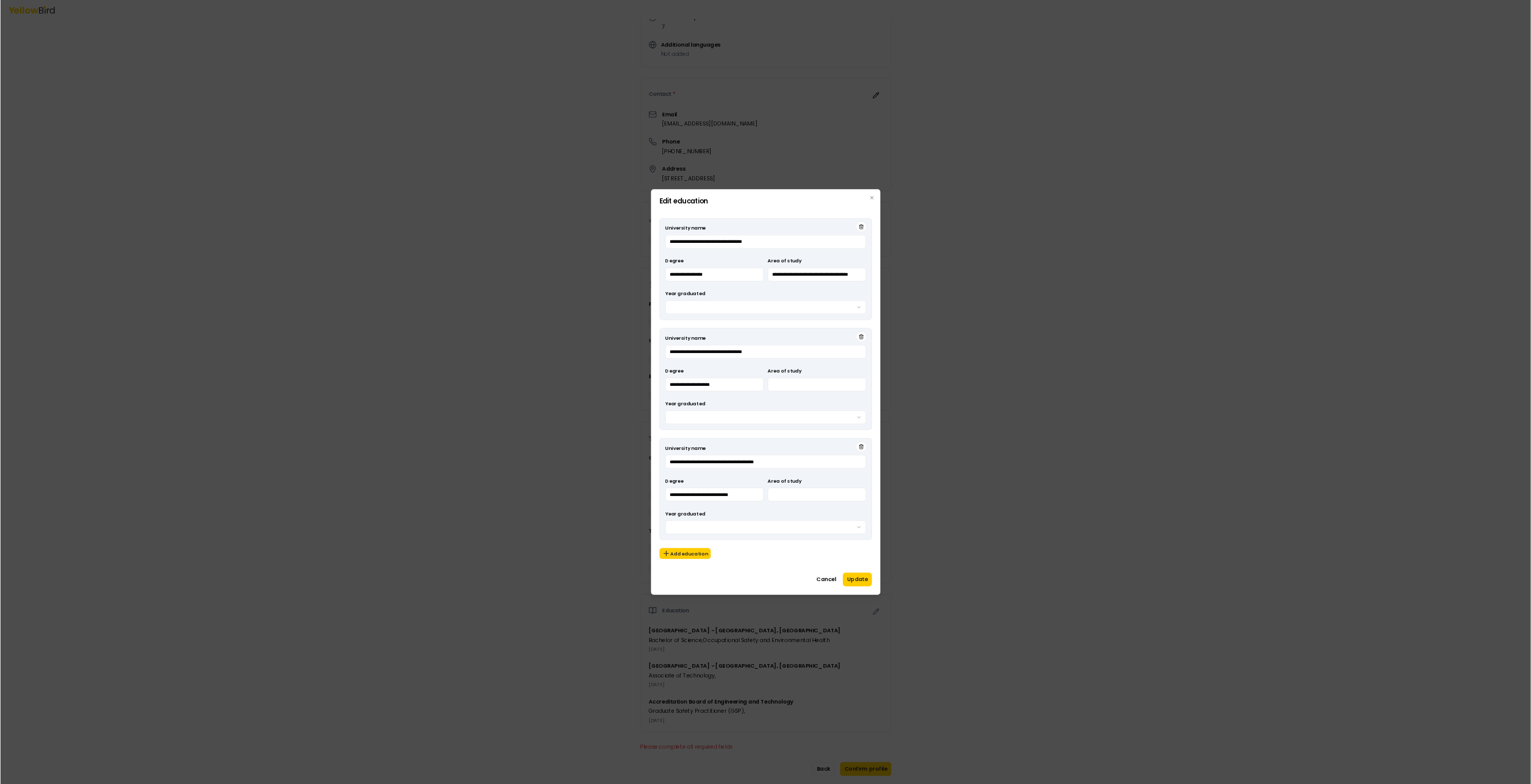
scroll to position [180, 0]
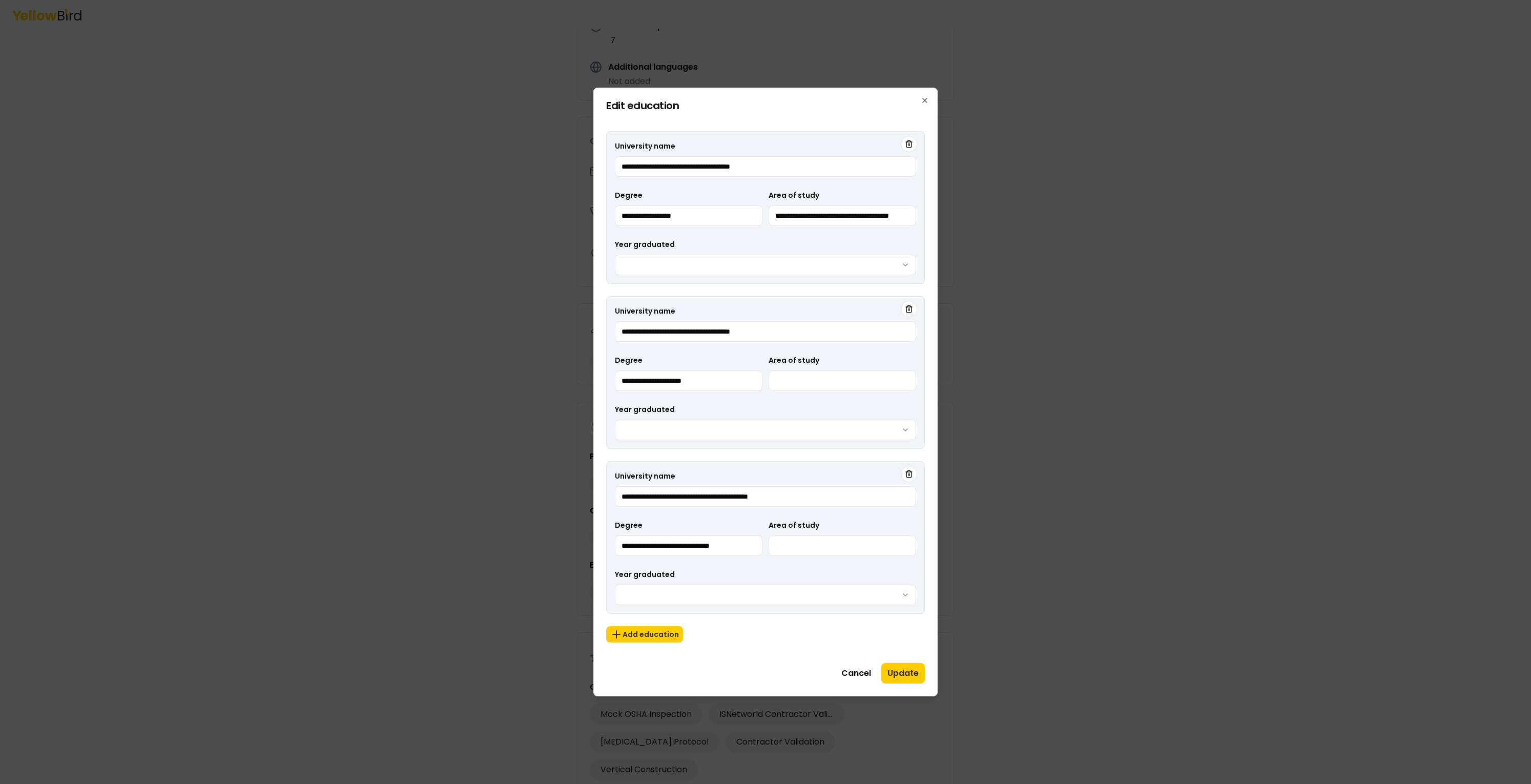
click at [765, 257] on body "3 of 3 Build your profile Insert some information on why this information is he…" at bounding box center [766, 392] width 1531 height 784
click at [765, 380] on input "Area of study" at bounding box center [842, 380] width 148 height 21
type input "*"
type input "*********"
click at [765, 391] on body "3 of 3 Build your profile Insert some information on why this information is he…" at bounding box center [766, 392] width 1531 height 784
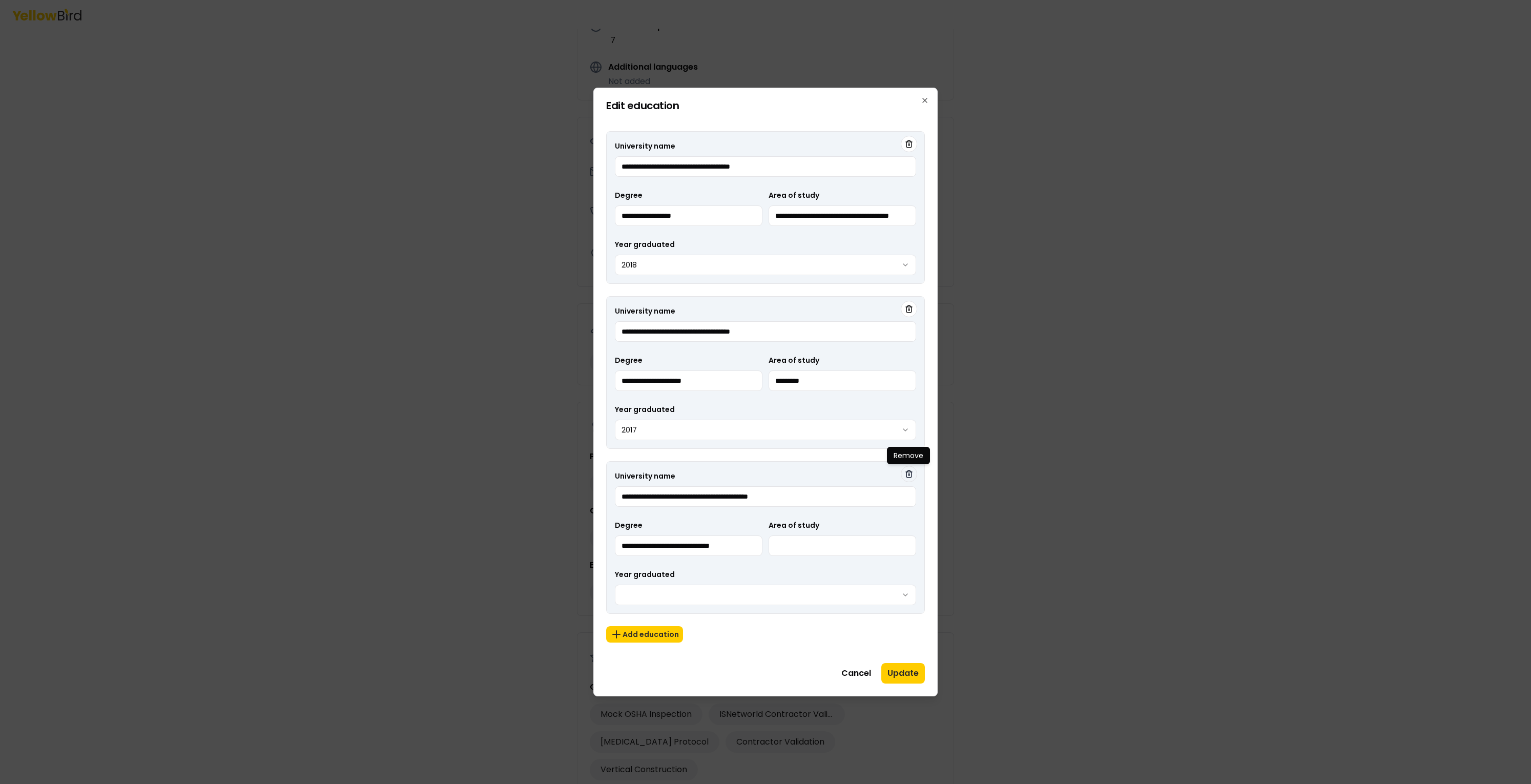
click at [765, 391] on button "button" at bounding box center [908, 474] width 17 height 17
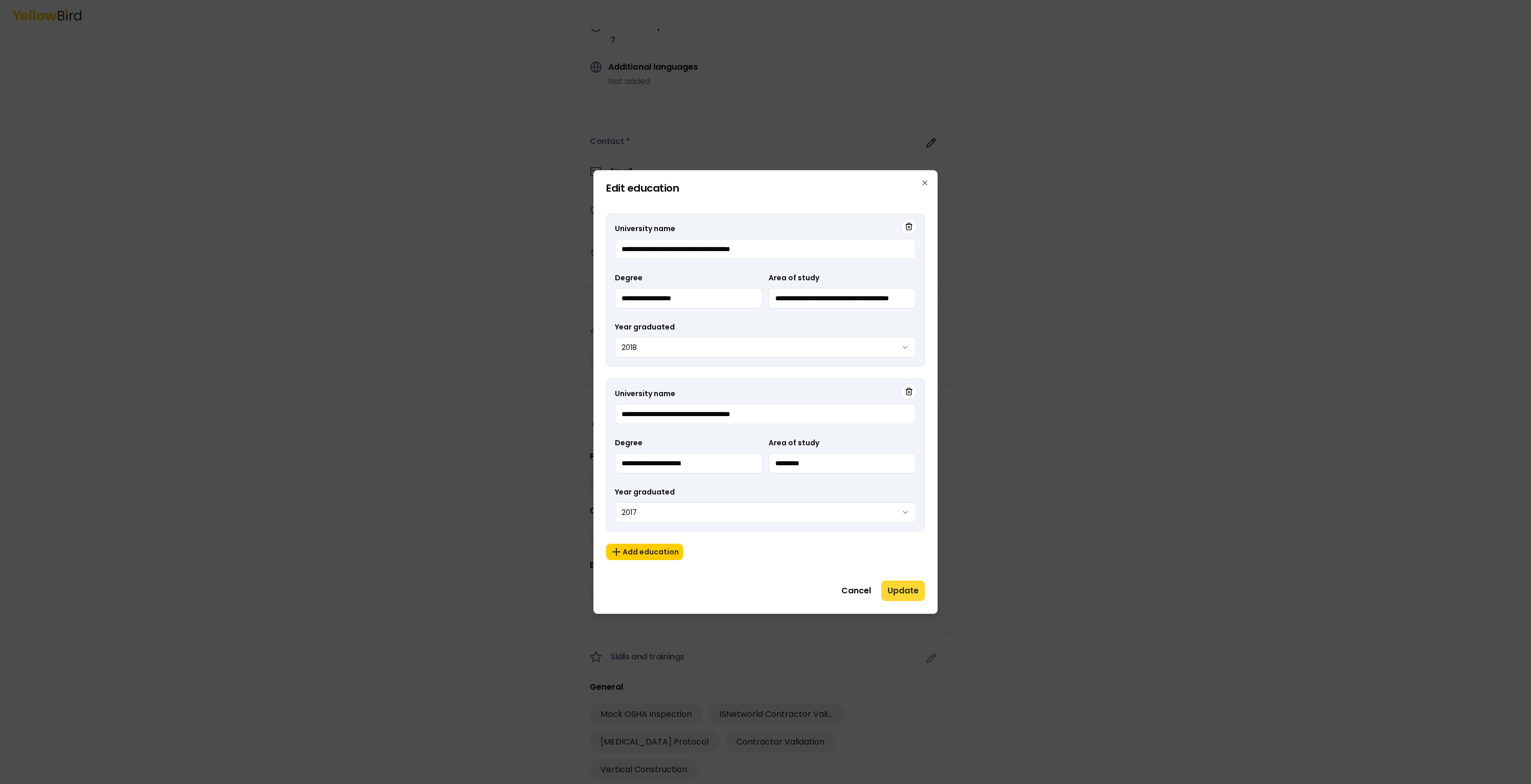
click at [765, 391] on button "Update" at bounding box center [903, 590] width 44 height 21
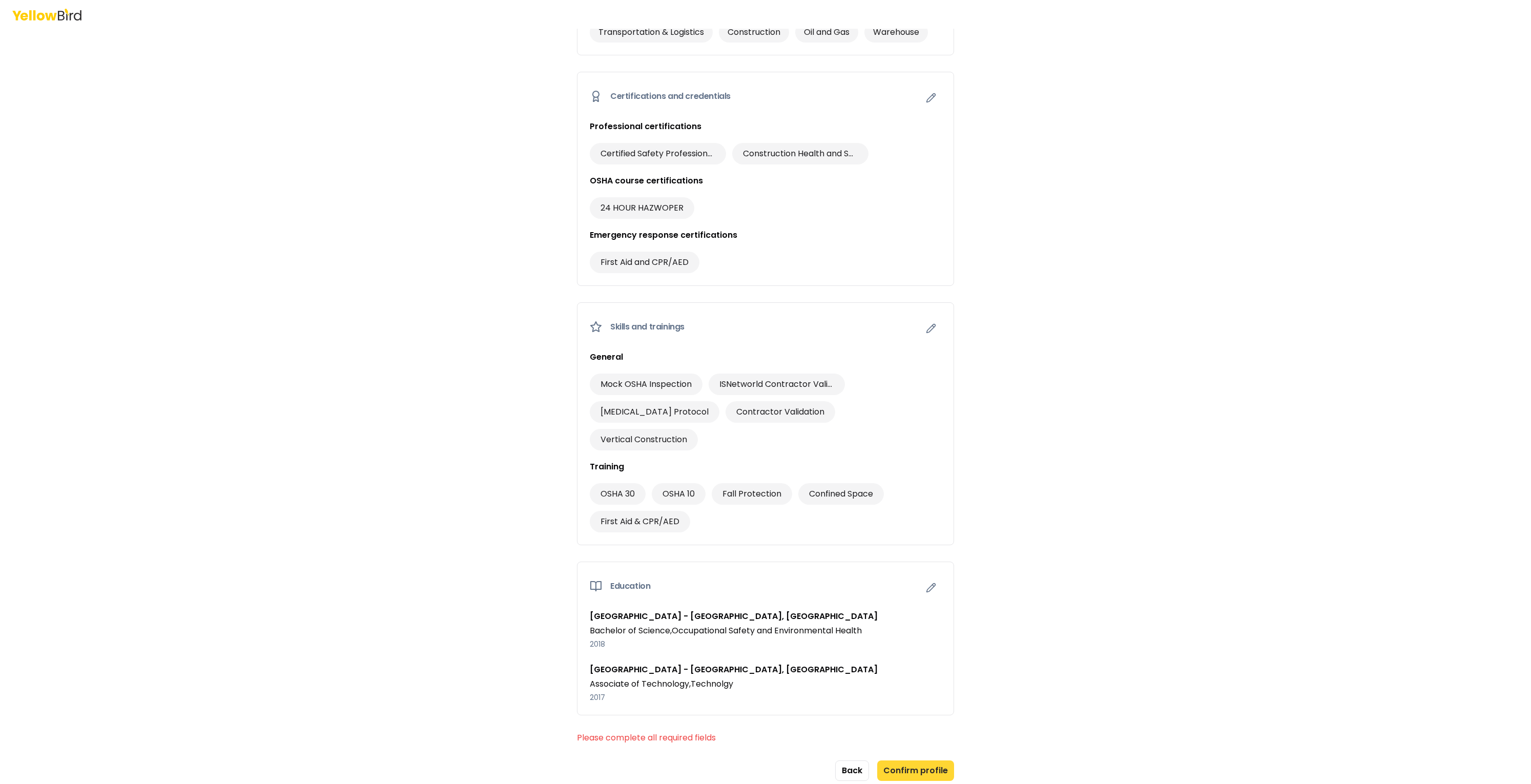
click at [765, 391] on button "Confirm profile" at bounding box center [916, 770] width 77 height 21
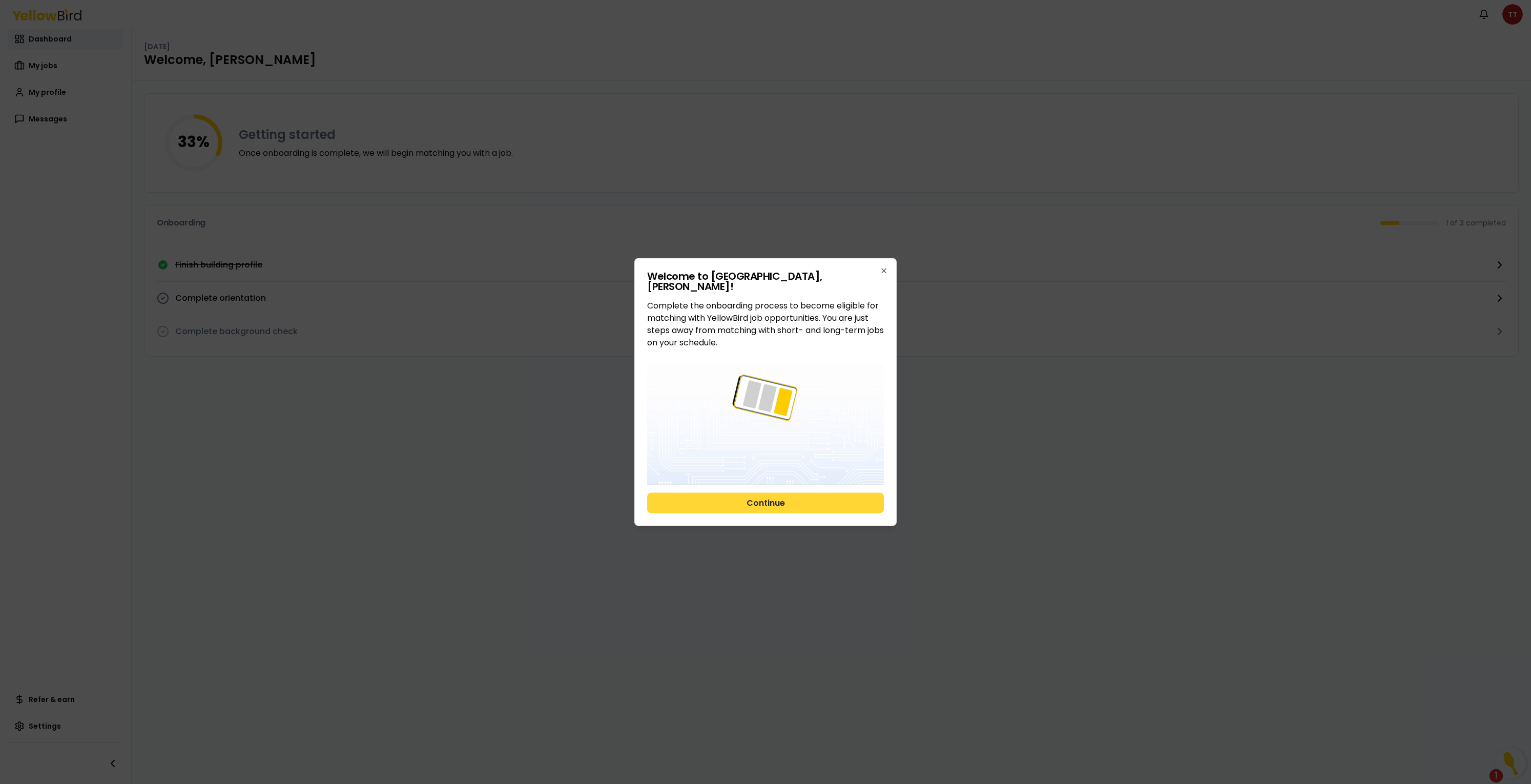
click at [757, 391] on button "Continue" at bounding box center [766, 502] width 237 height 21
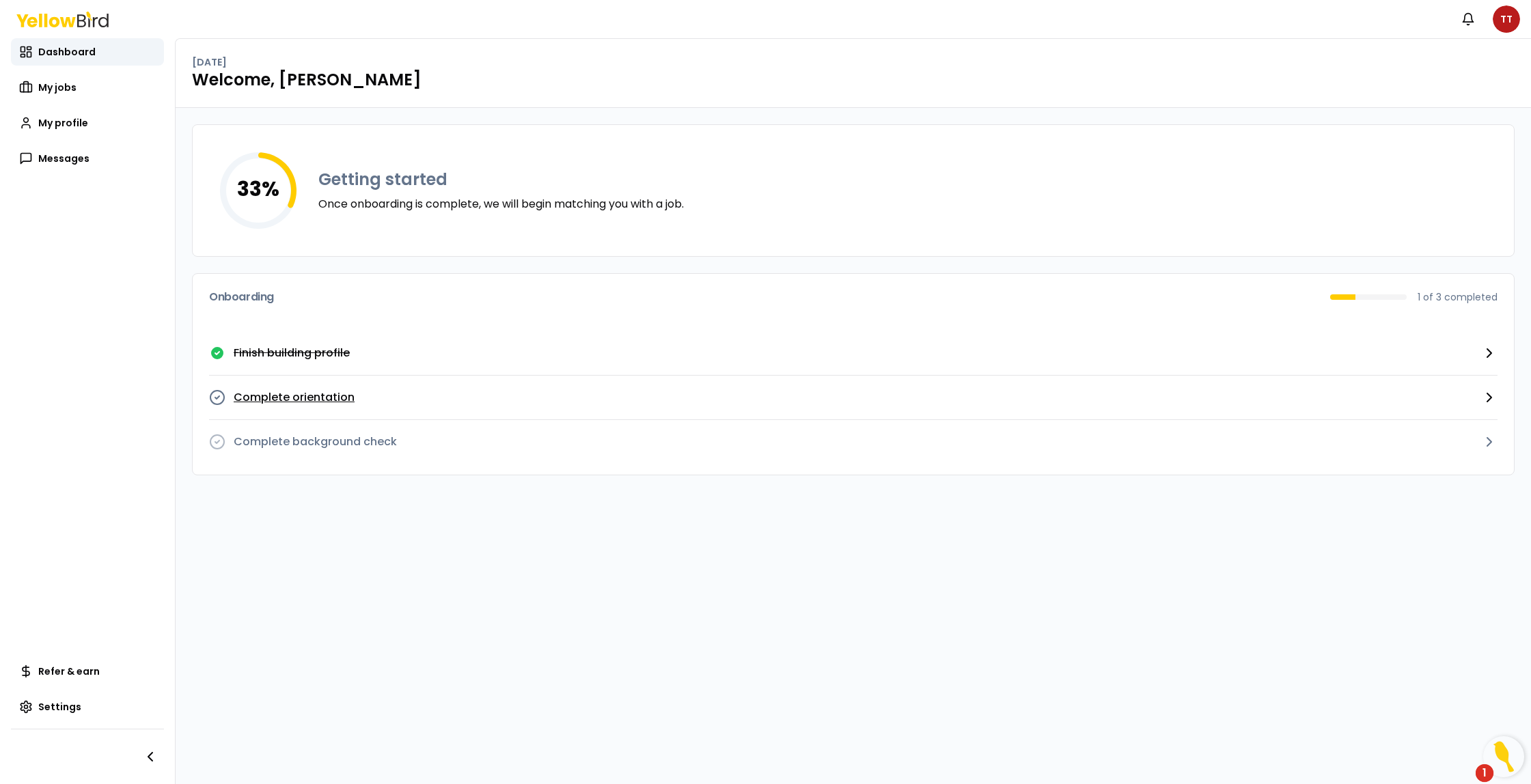
click at [328, 392] on p "Complete orientation" at bounding box center [294, 397] width 120 height 17
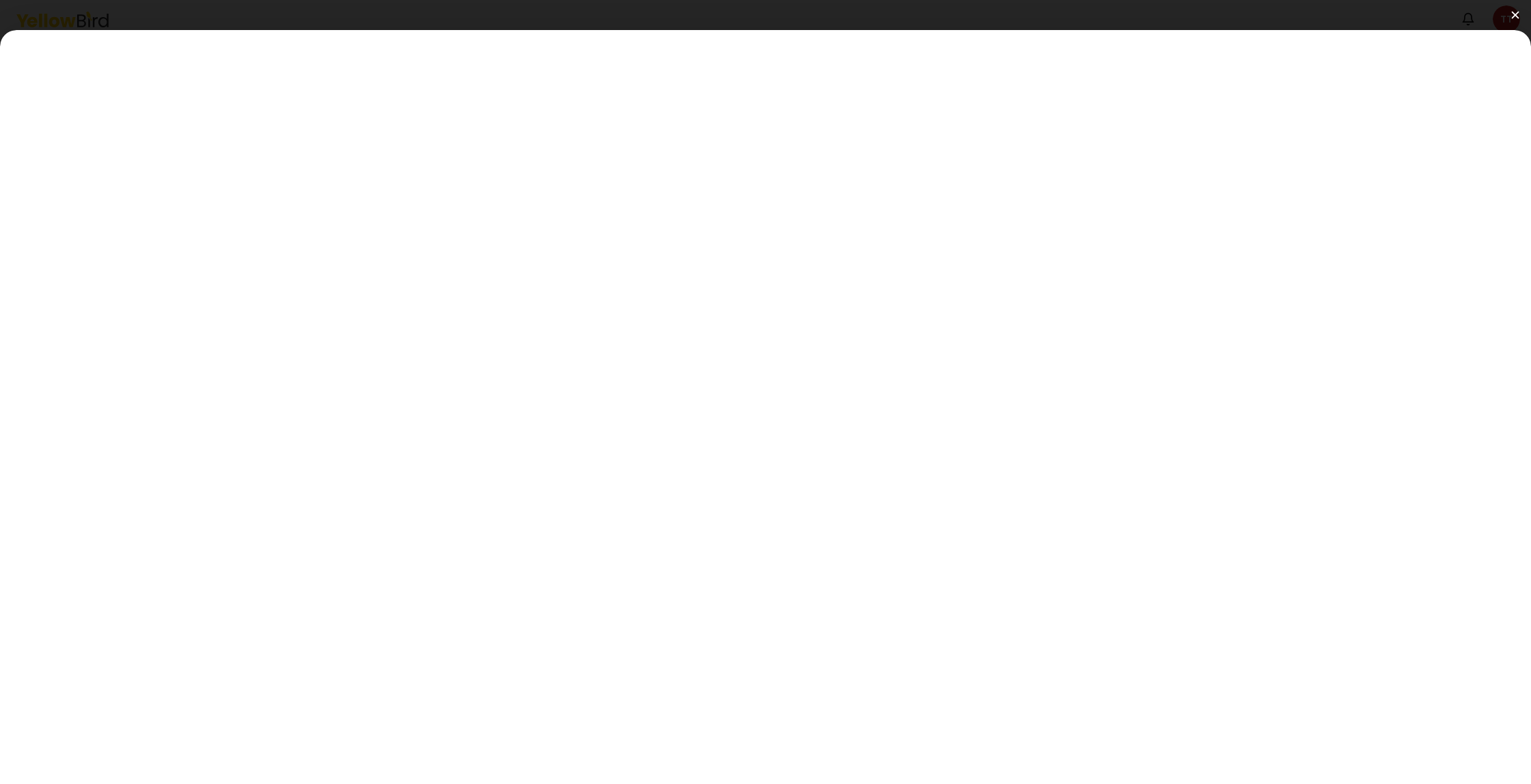
click at [1020, 15] on button at bounding box center [766, 15] width 1531 height 30
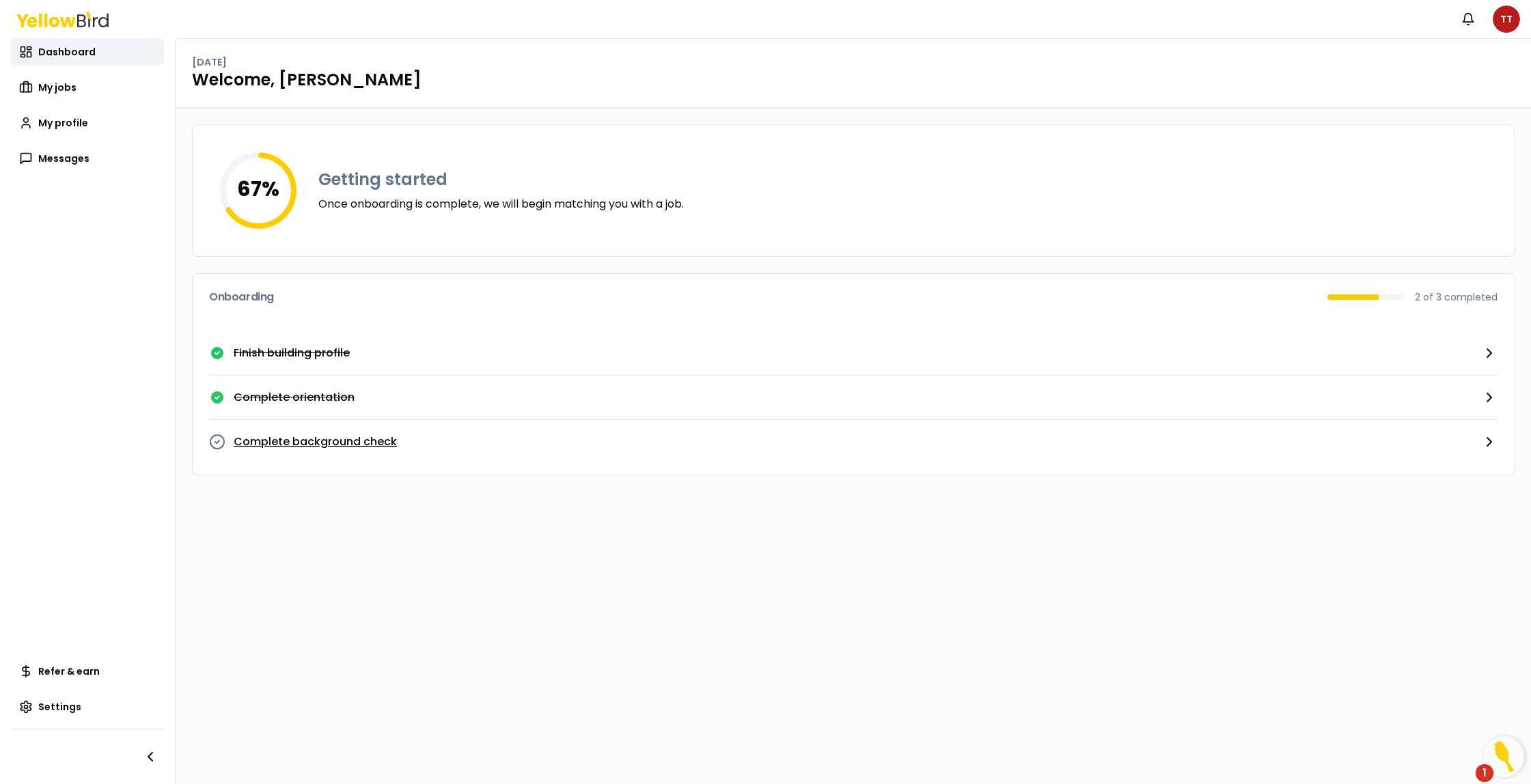
click at [265, 441] on p "Complete background check" at bounding box center [315, 442] width 163 height 17
click at [1480, 438] on icon "button" at bounding box center [1488, 442] width 17 height 17
click at [46, 88] on span "My jobs" at bounding box center [57, 87] width 38 height 13
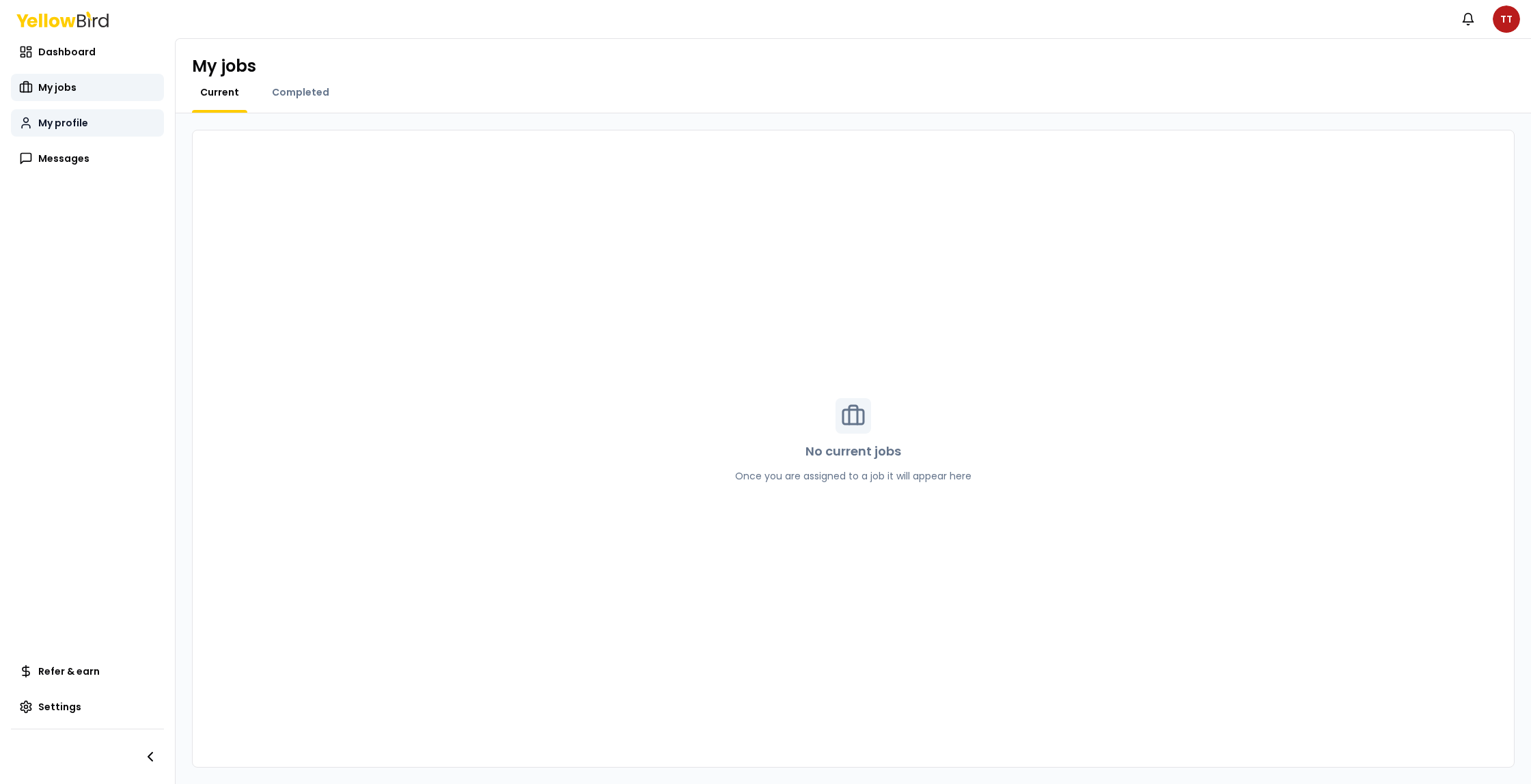
click at [66, 130] on link "My profile" at bounding box center [87, 122] width 153 height 27
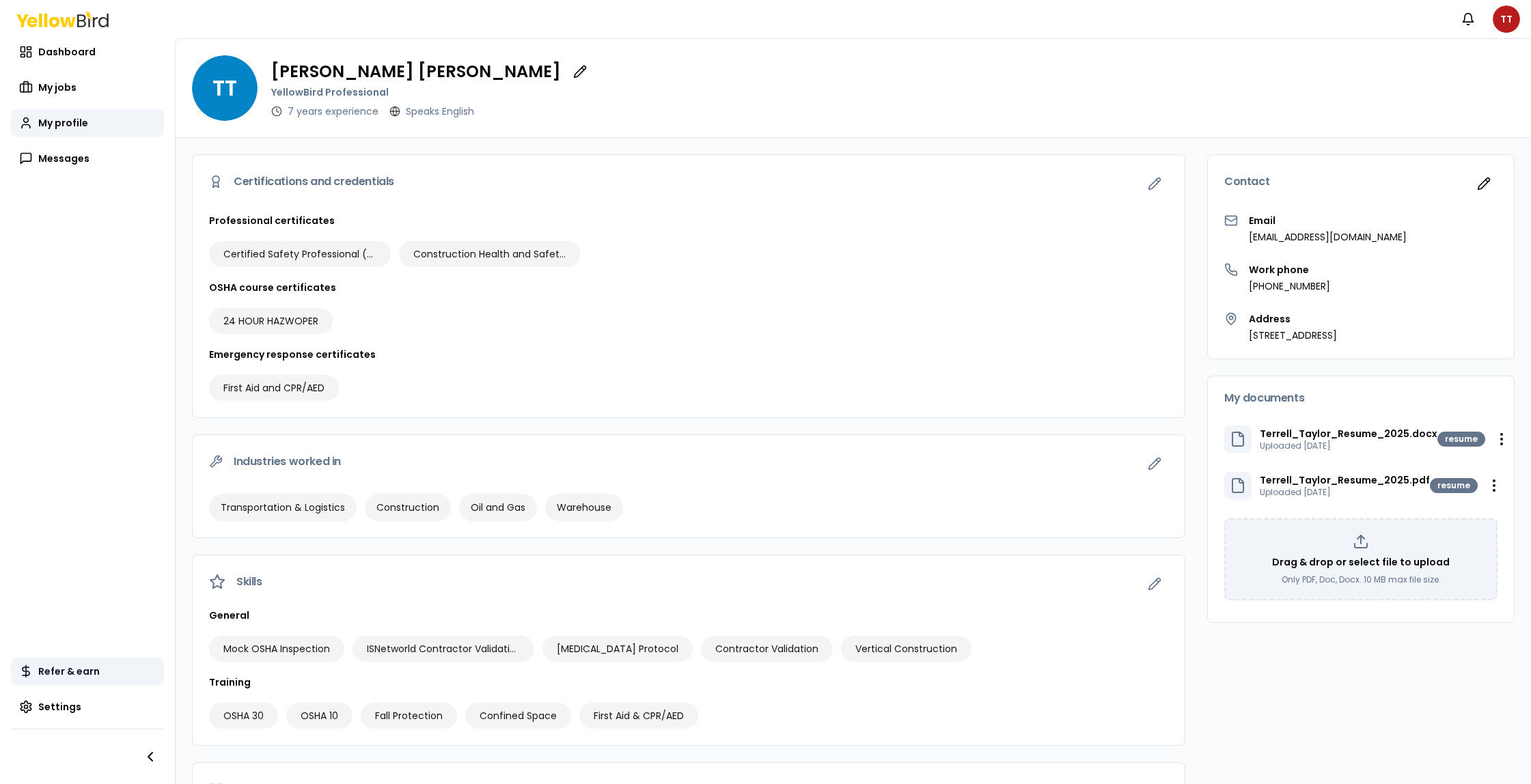
click at [56, 675] on span "Refer & earn" at bounding box center [68, 671] width 61 height 13
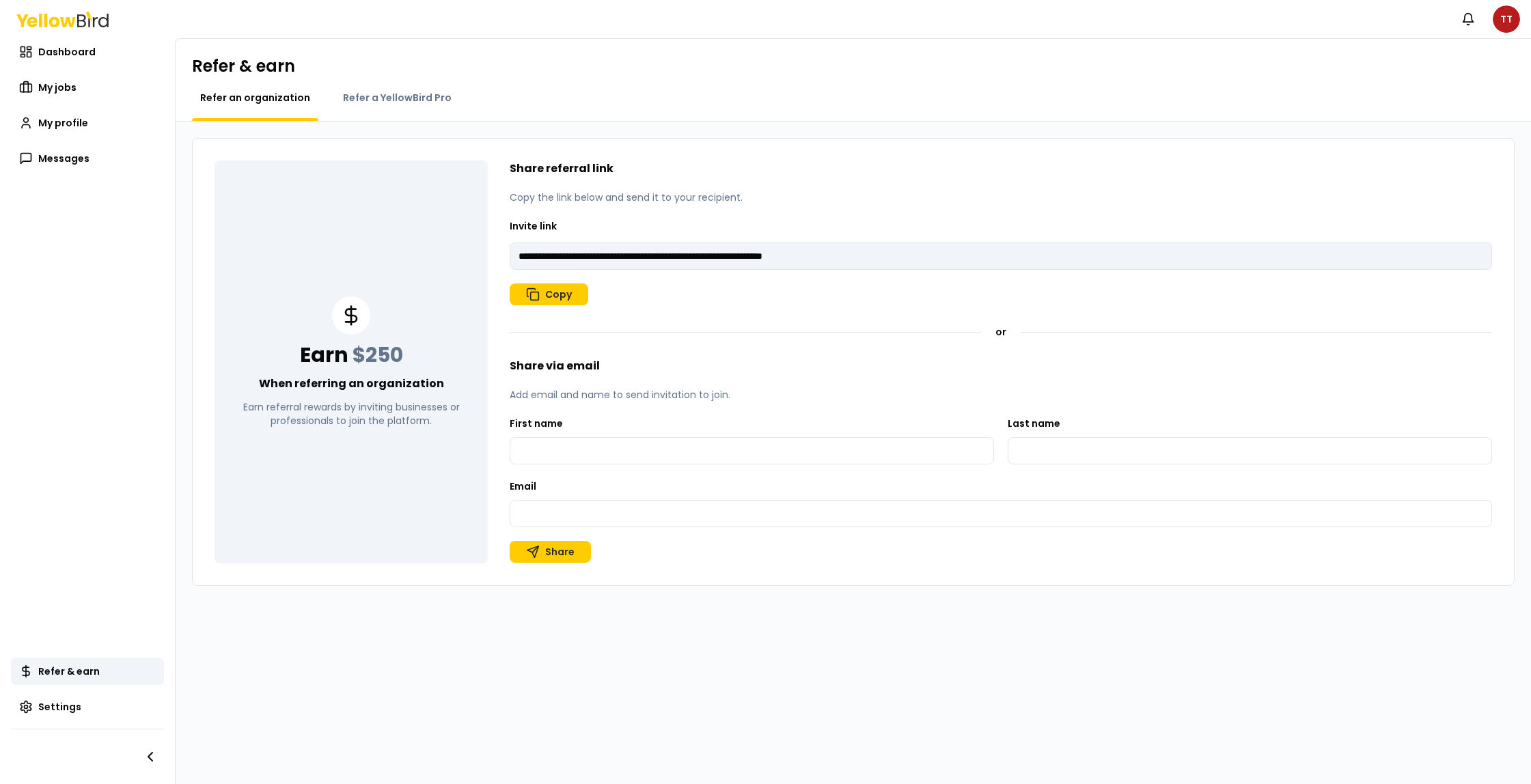
click at [431, 87] on div "Refer & earn Refer an organization Refer a YellowBird Pro" at bounding box center [853, 80] width 1356 height 82
click at [385, 103] on span "Refer a YellowBird Pro" at bounding box center [397, 97] width 109 height 13
click at [253, 97] on span "Refer an organization" at bounding box center [255, 97] width 110 height 13
type input "**********"
click at [66, 159] on span "Messages" at bounding box center [64, 158] width 51 height 13
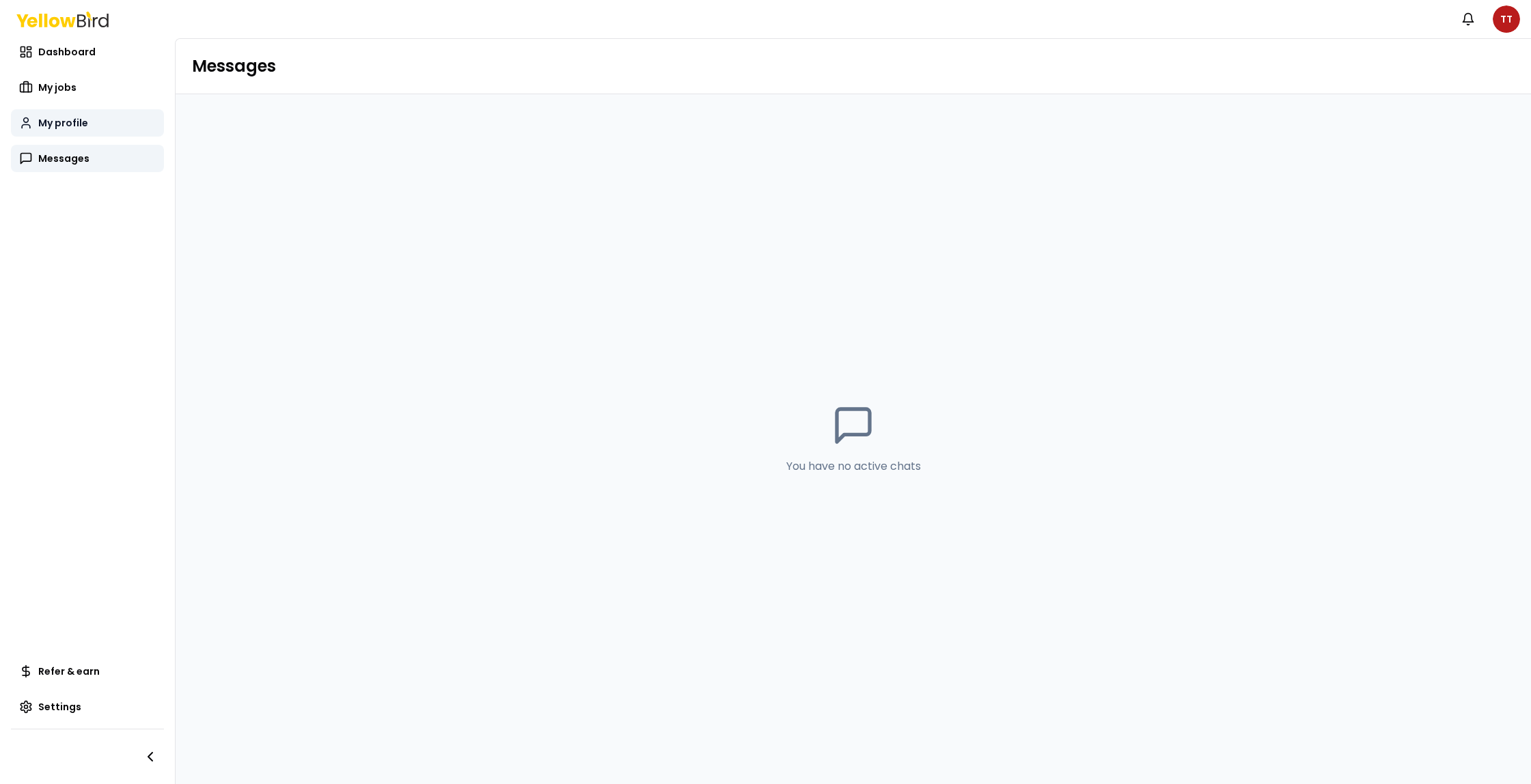
click at [72, 129] on link "My profile" at bounding box center [87, 122] width 153 height 27
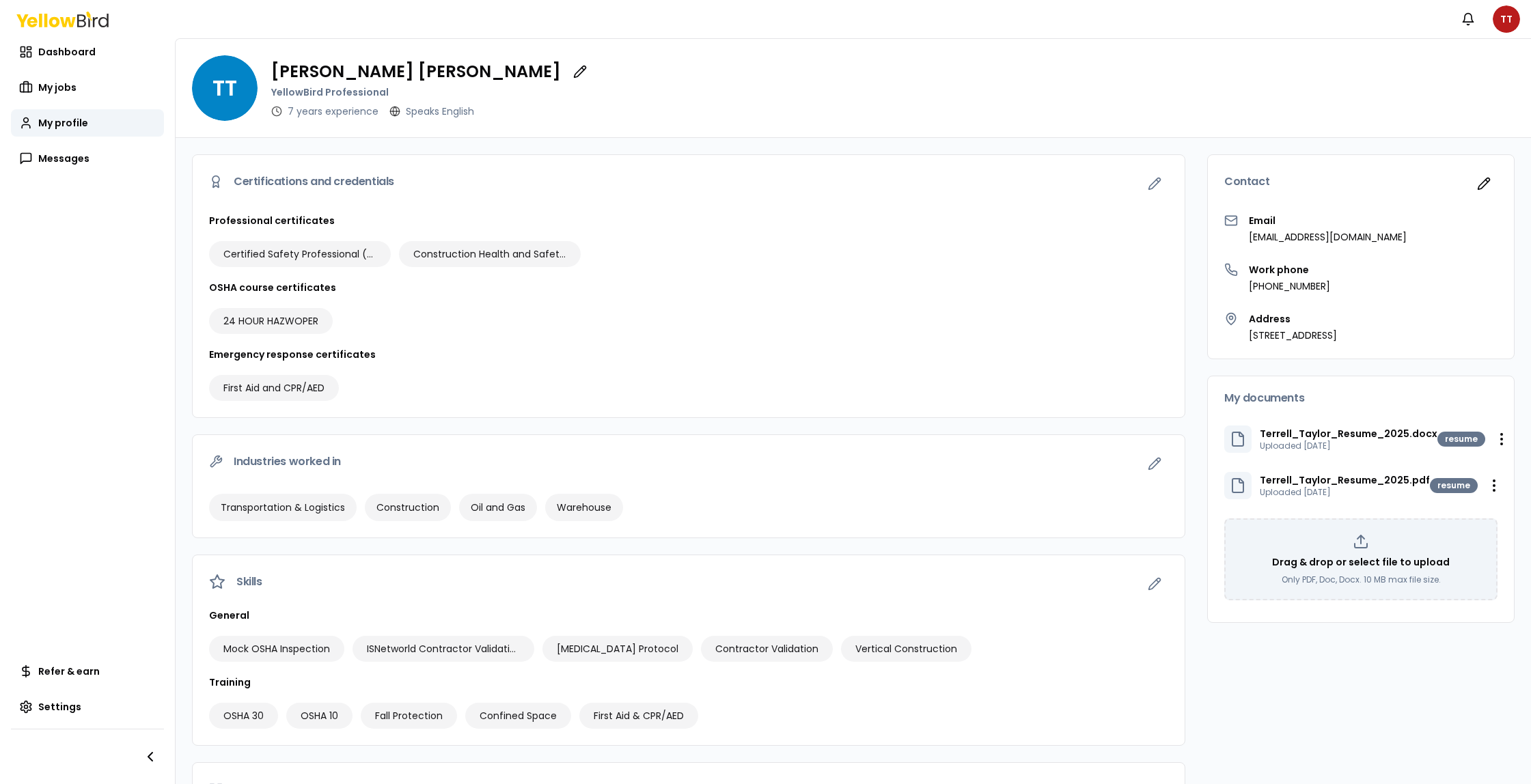
click at [219, 105] on span "TT" at bounding box center [225, 88] width 66 height 66
click at [573, 70] on icon "button" at bounding box center [579, 71] width 13 height 13
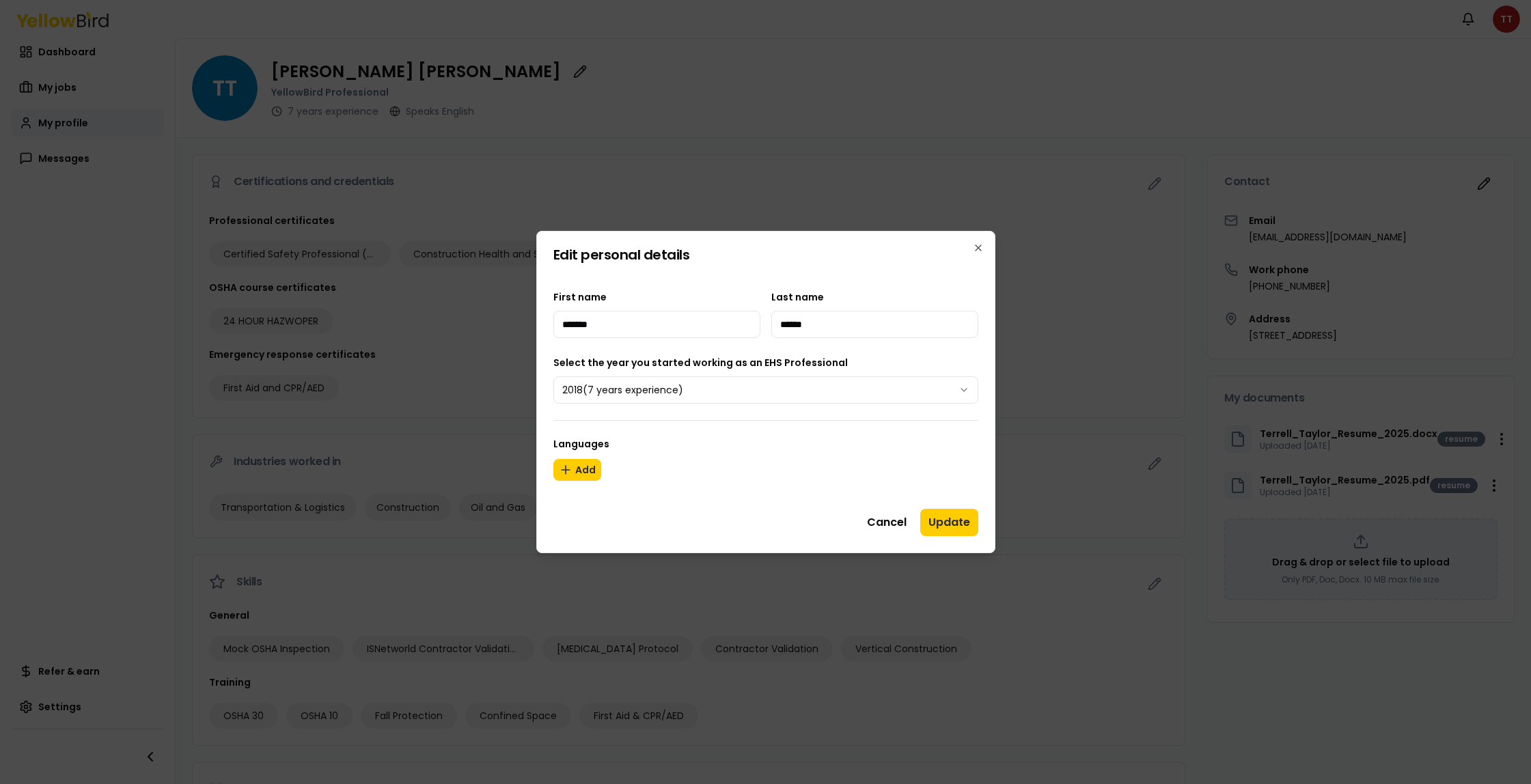
click at [985, 240] on div "**********" at bounding box center [766, 392] width 459 height 322
click at [980, 246] on icon "button" at bounding box center [978, 248] width 5 height 5
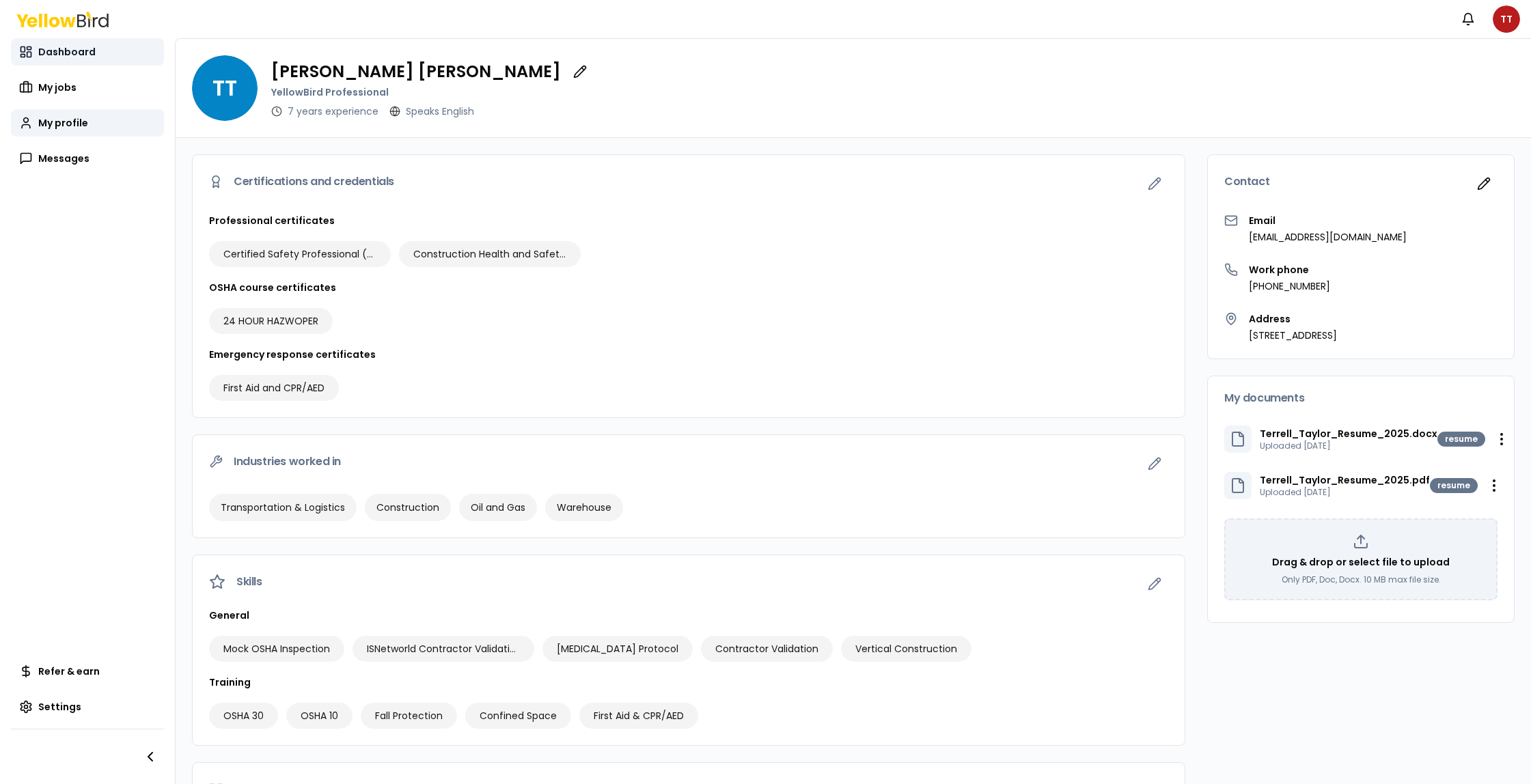
click at [57, 50] on span "Dashboard" at bounding box center [66, 51] width 58 height 13
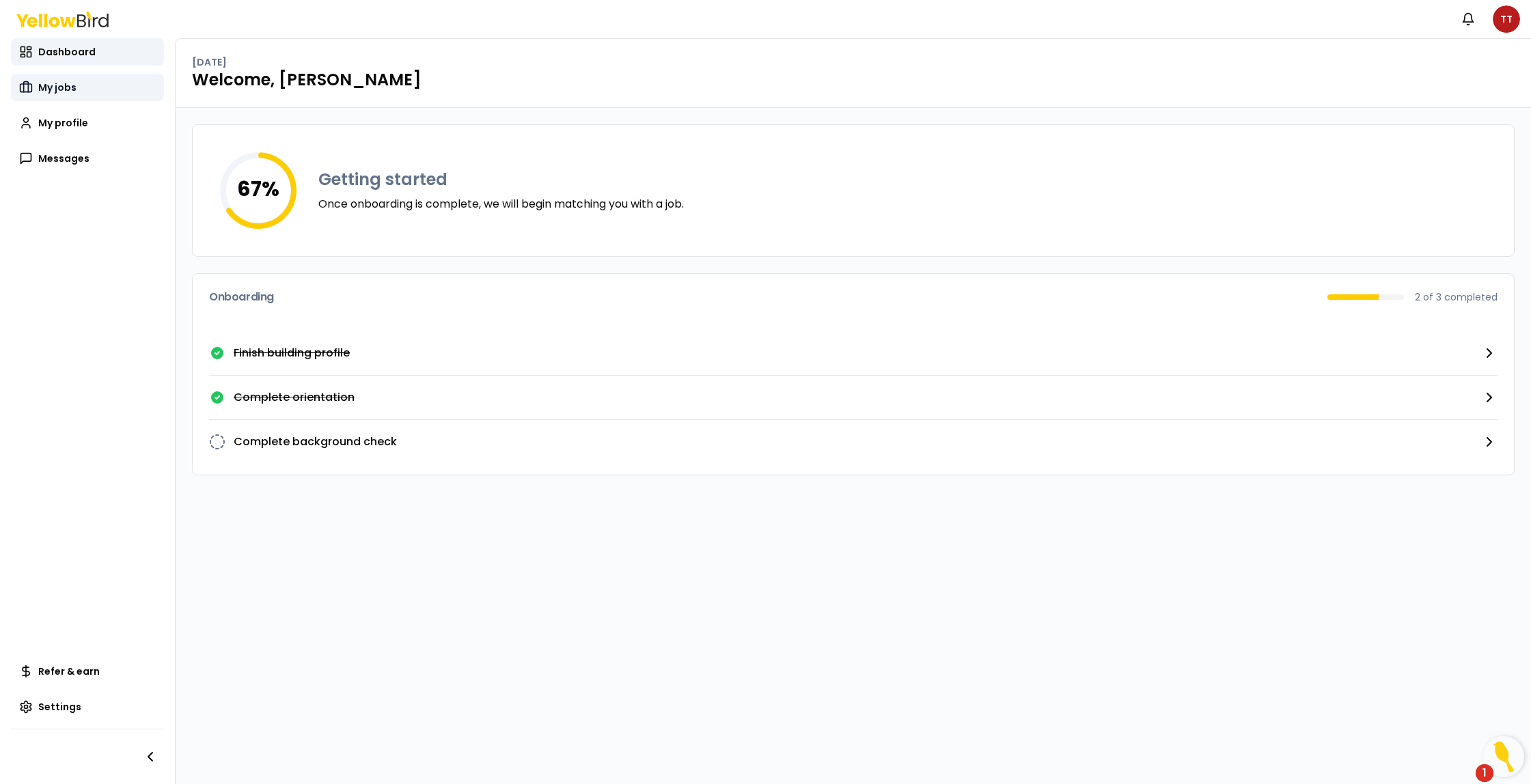
click at [58, 86] on span "My jobs" at bounding box center [57, 87] width 38 height 13
